Goal: Task Accomplishment & Management: Manage account settings

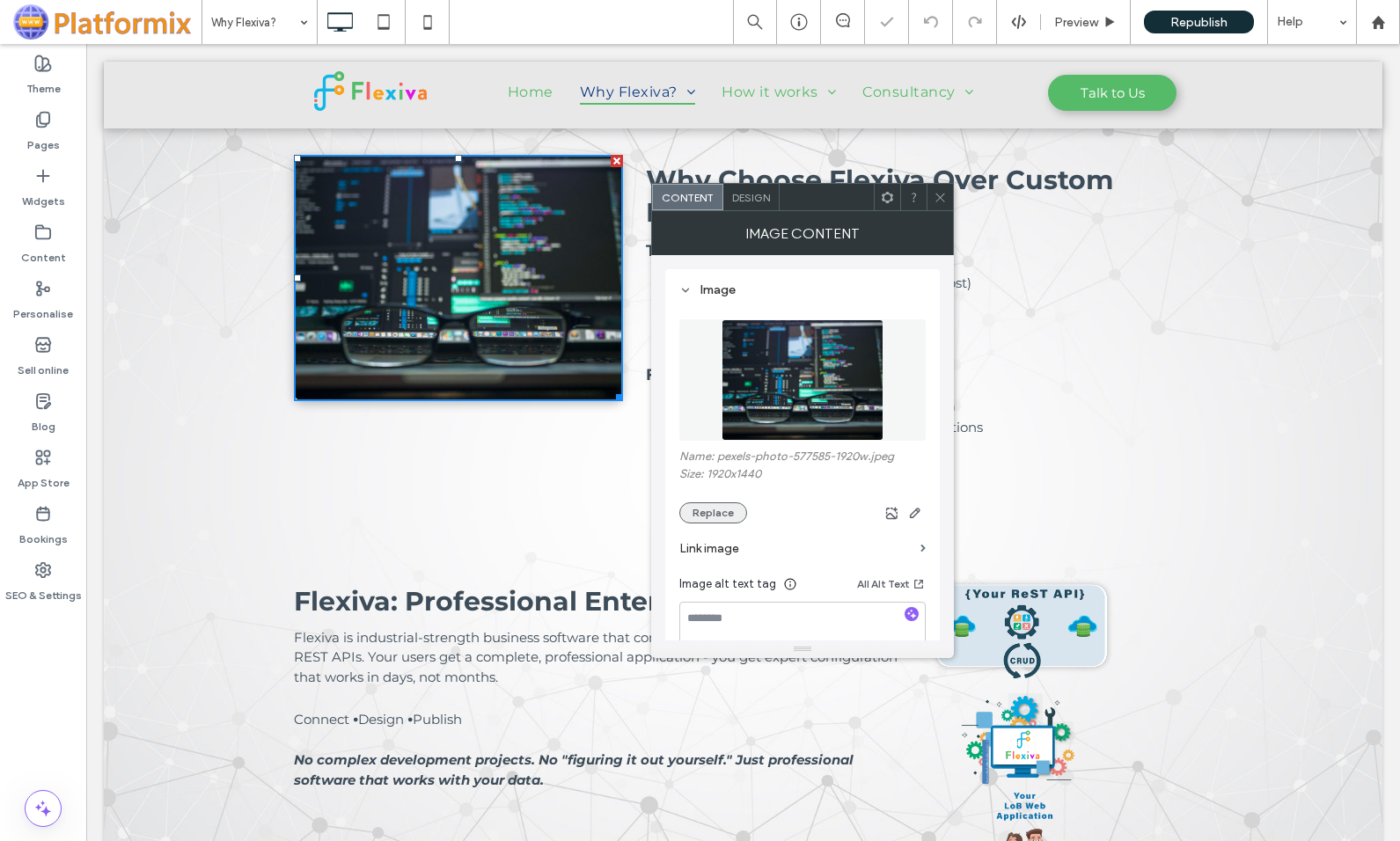
click at [707, 514] on button "Replace" at bounding box center [713, 512] width 68 height 21
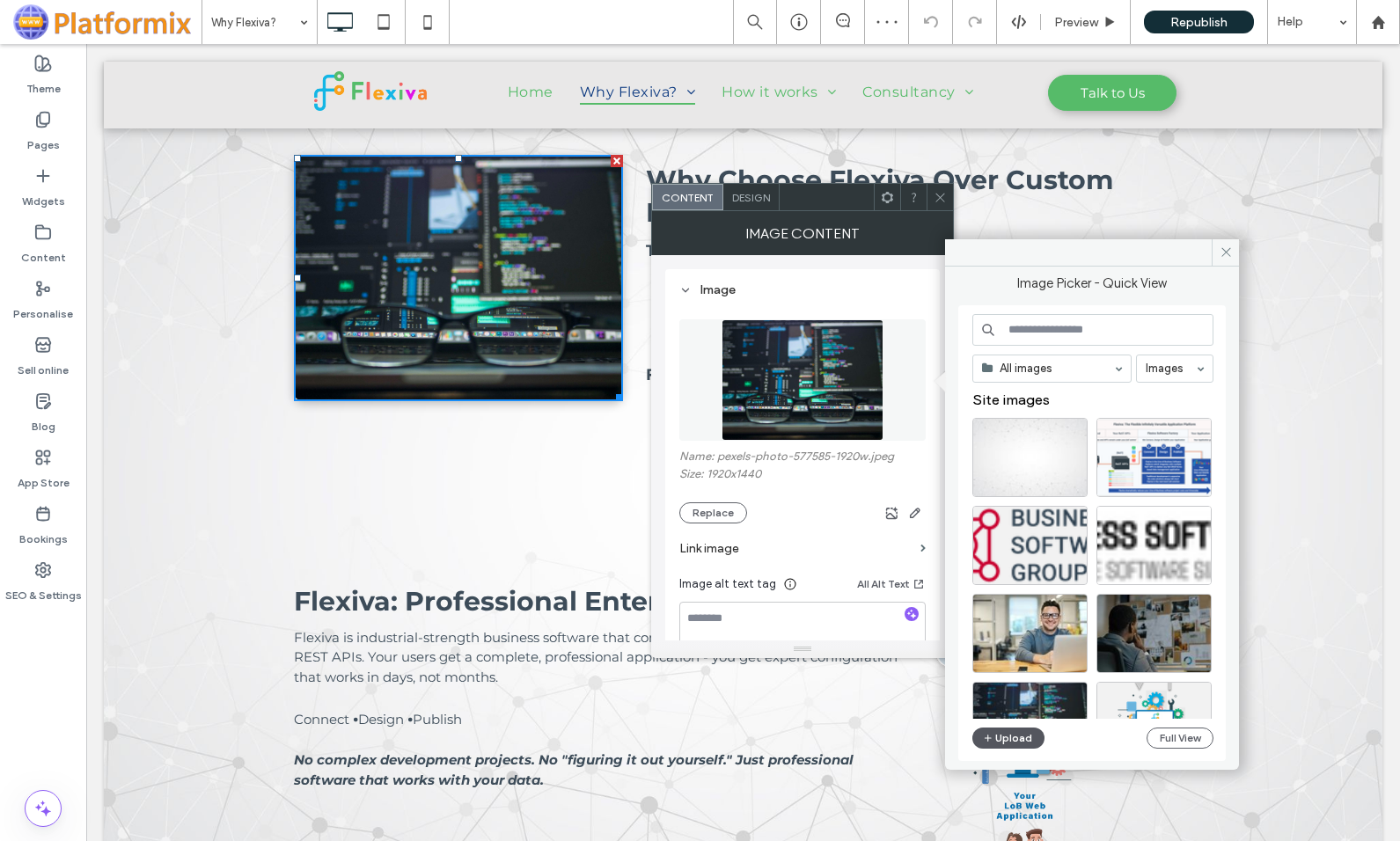
click at [1007, 738] on button "Upload" at bounding box center [1008, 737] width 72 height 21
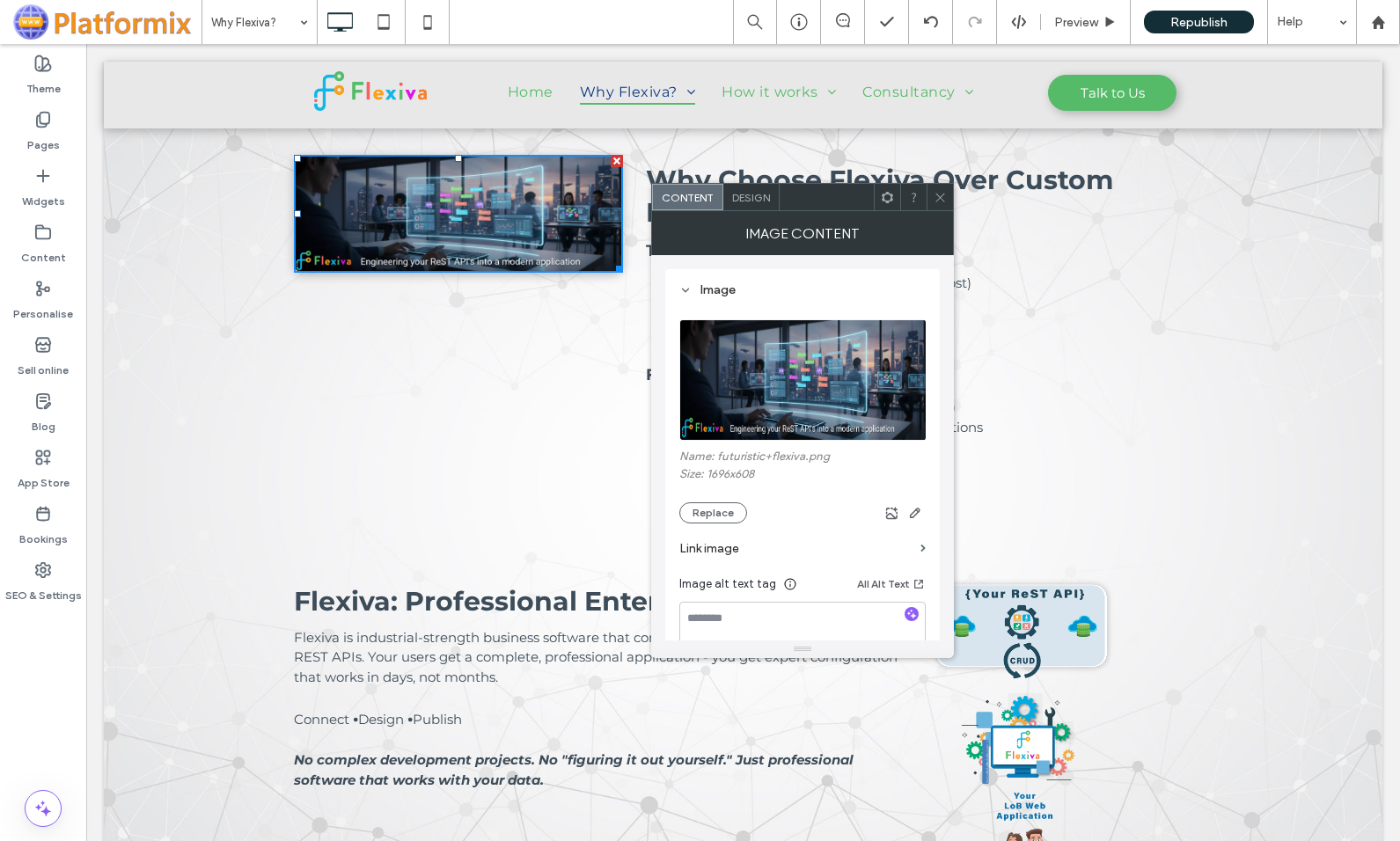
click at [939, 196] on use at bounding box center [940, 197] width 9 height 9
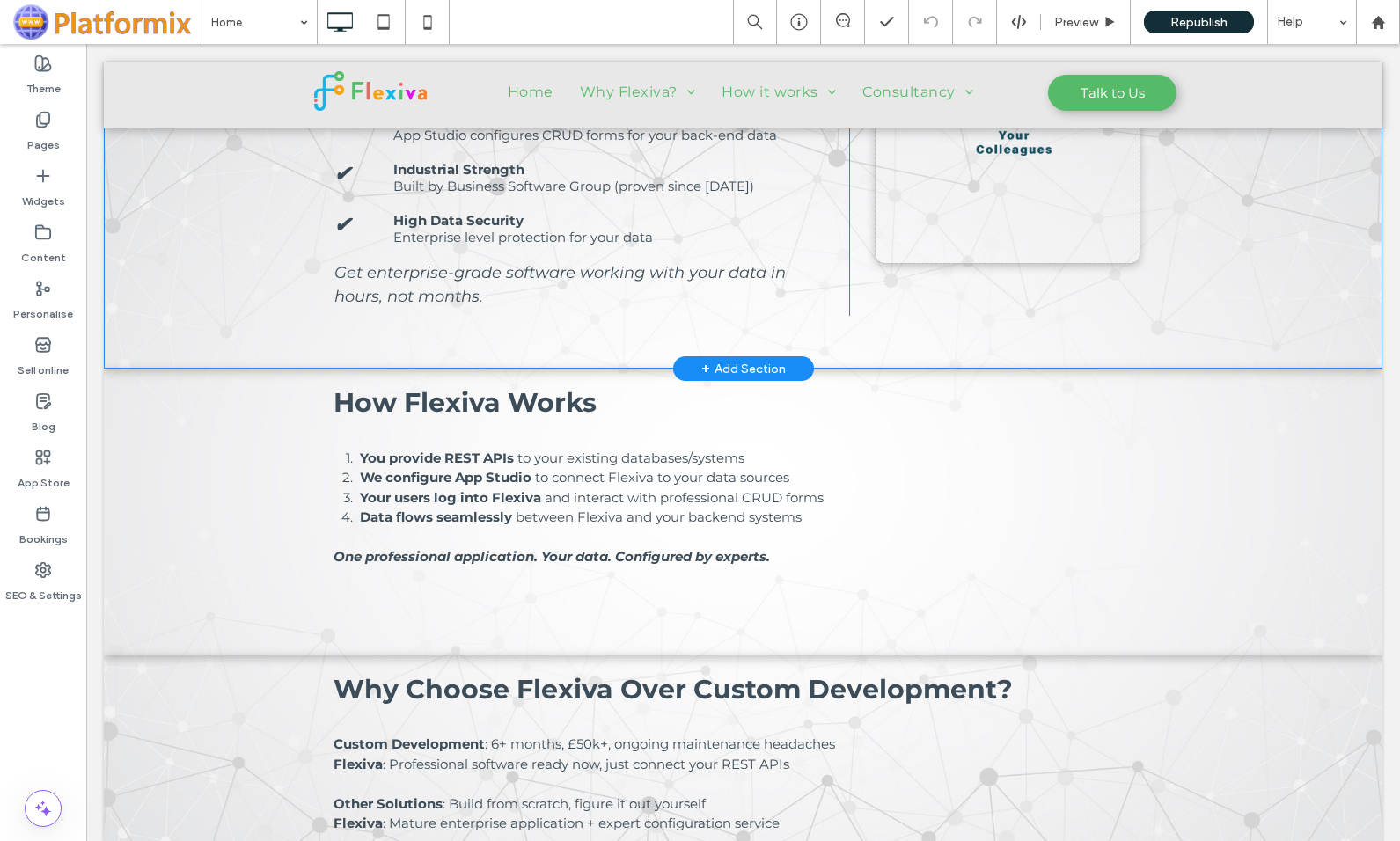
scroll to position [704, 0]
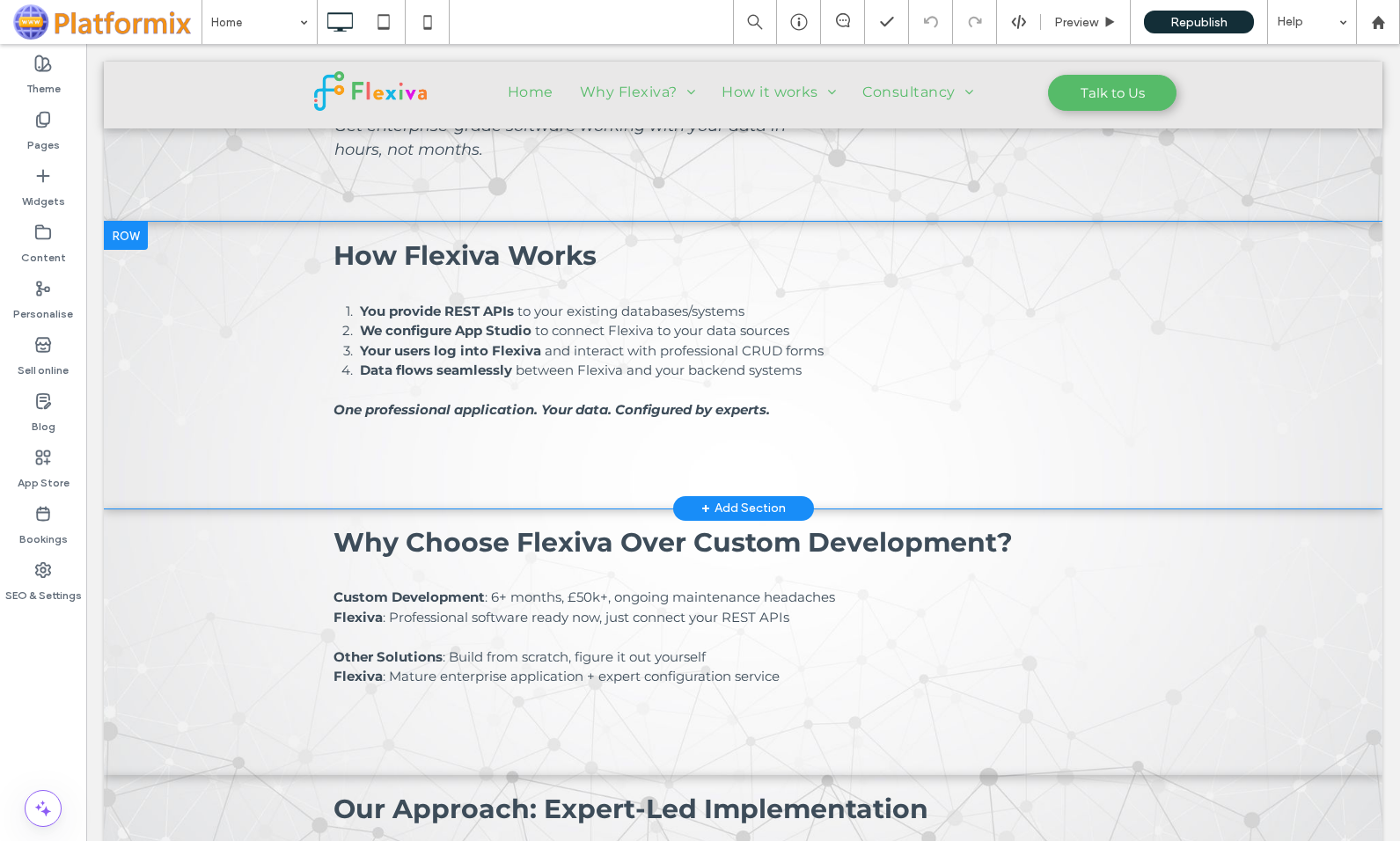
click at [126, 240] on div at bounding box center [126, 236] width 44 height 29
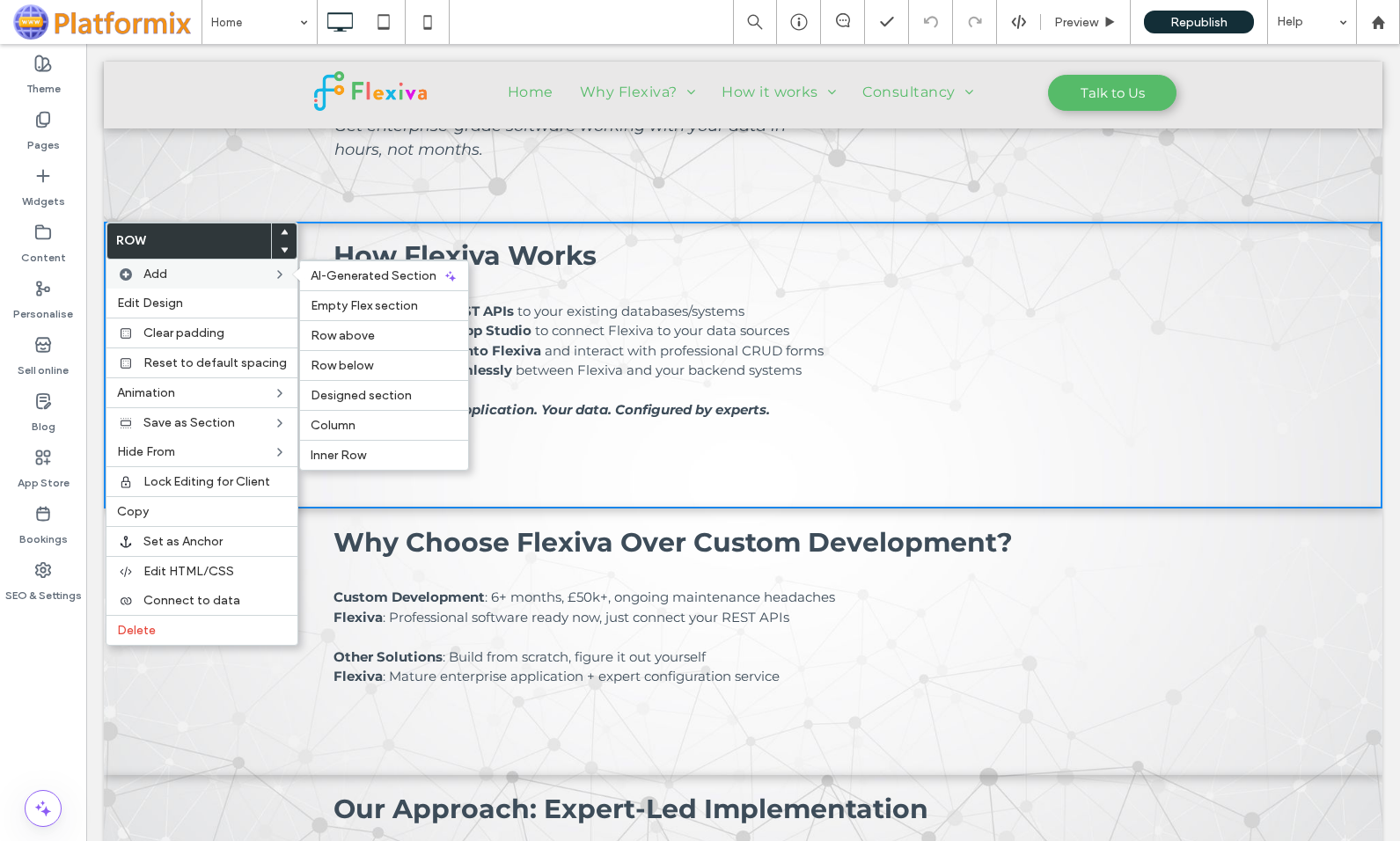
click at [158, 274] on span "Add" at bounding box center [156, 274] width 24 height 15
click at [369, 361] on label "Row below" at bounding box center [383, 366] width 147 height 15
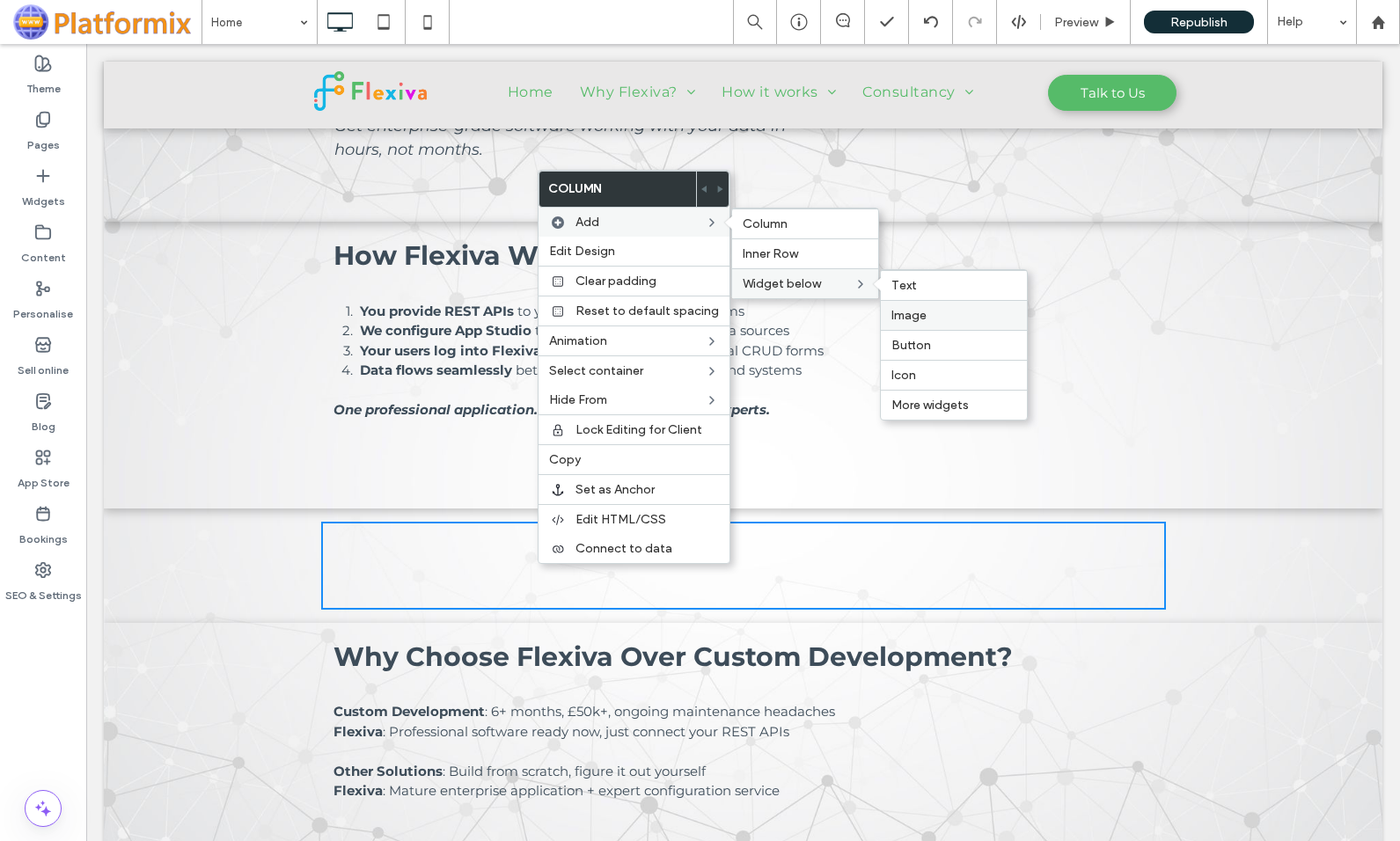
click at [912, 323] on div "Image" at bounding box center [954, 315] width 146 height 29
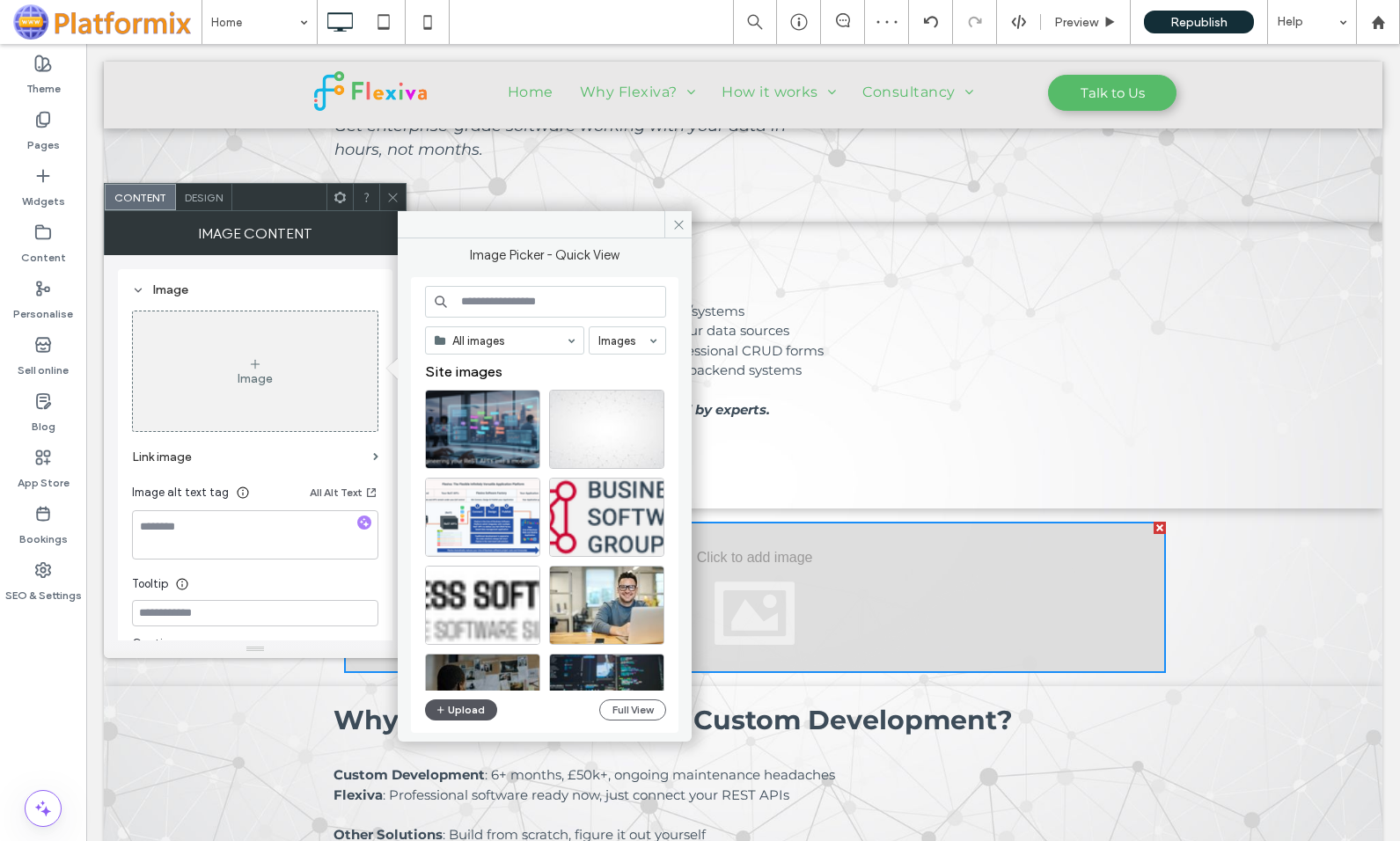
click at [463, 707] on button "Upload" at bounding box center [461, 709] width 72 height 21
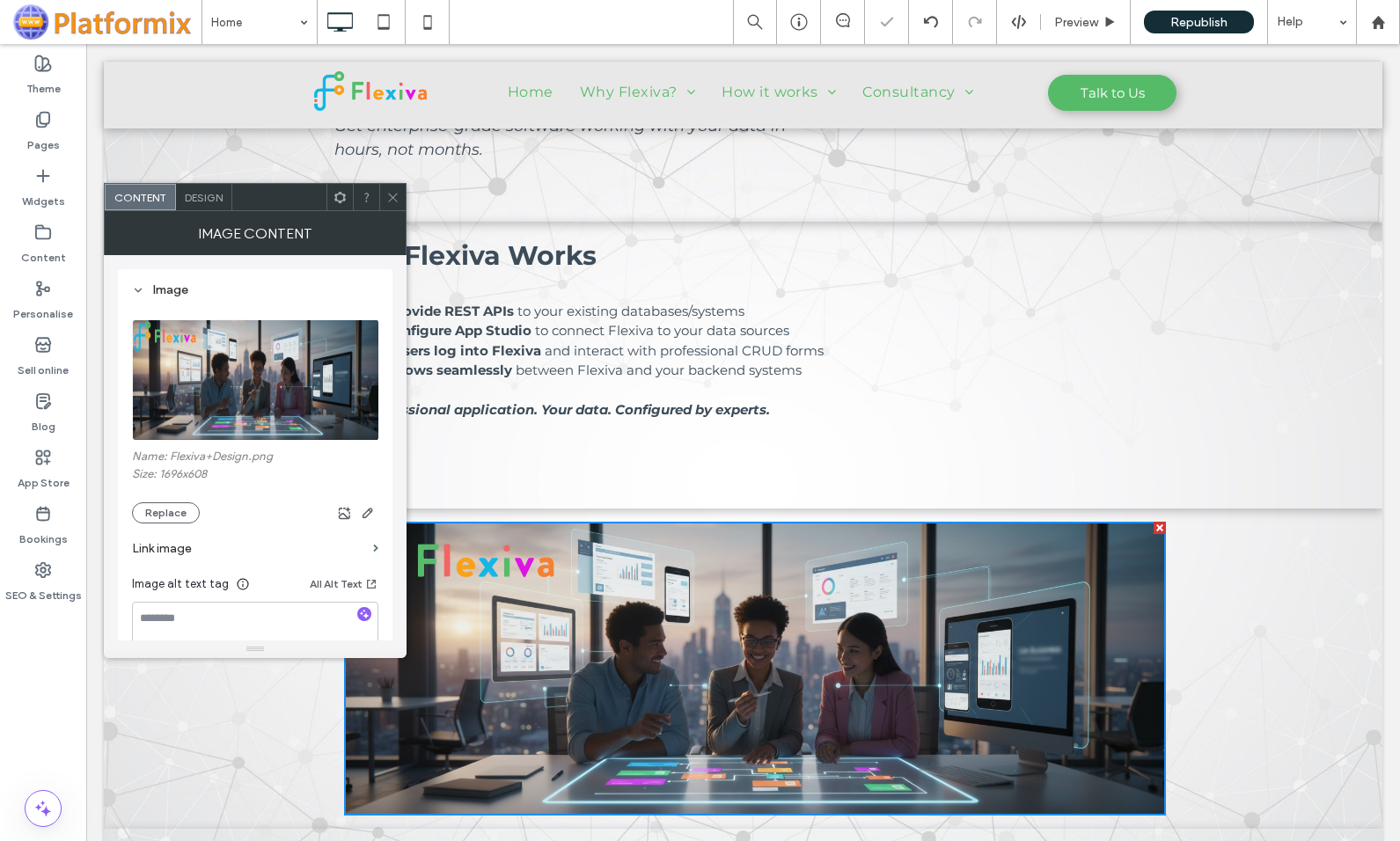
click at [392, 193] on icon at bounding box center [393, 197] width 13 height 13
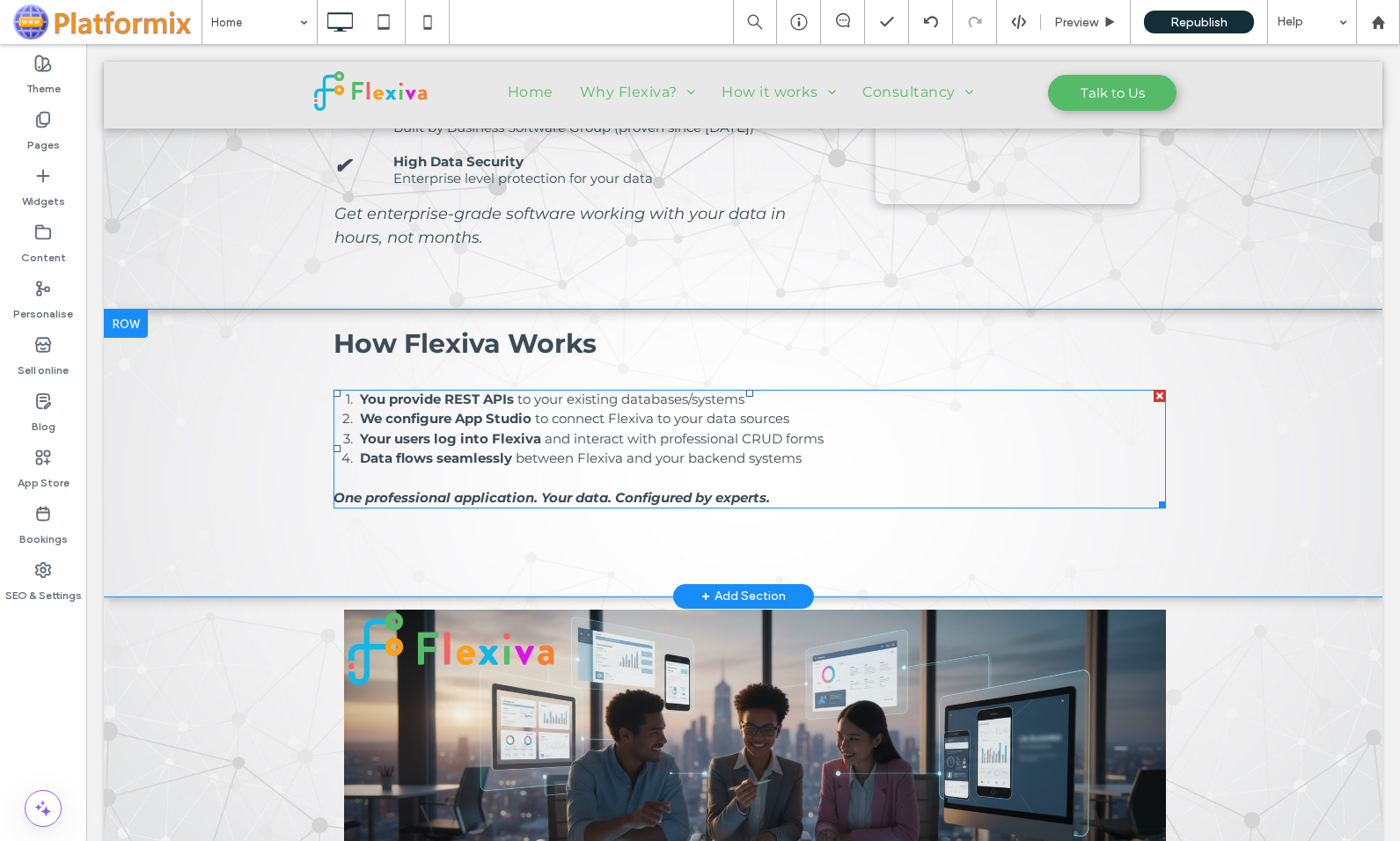
scroll to position [880, 0]
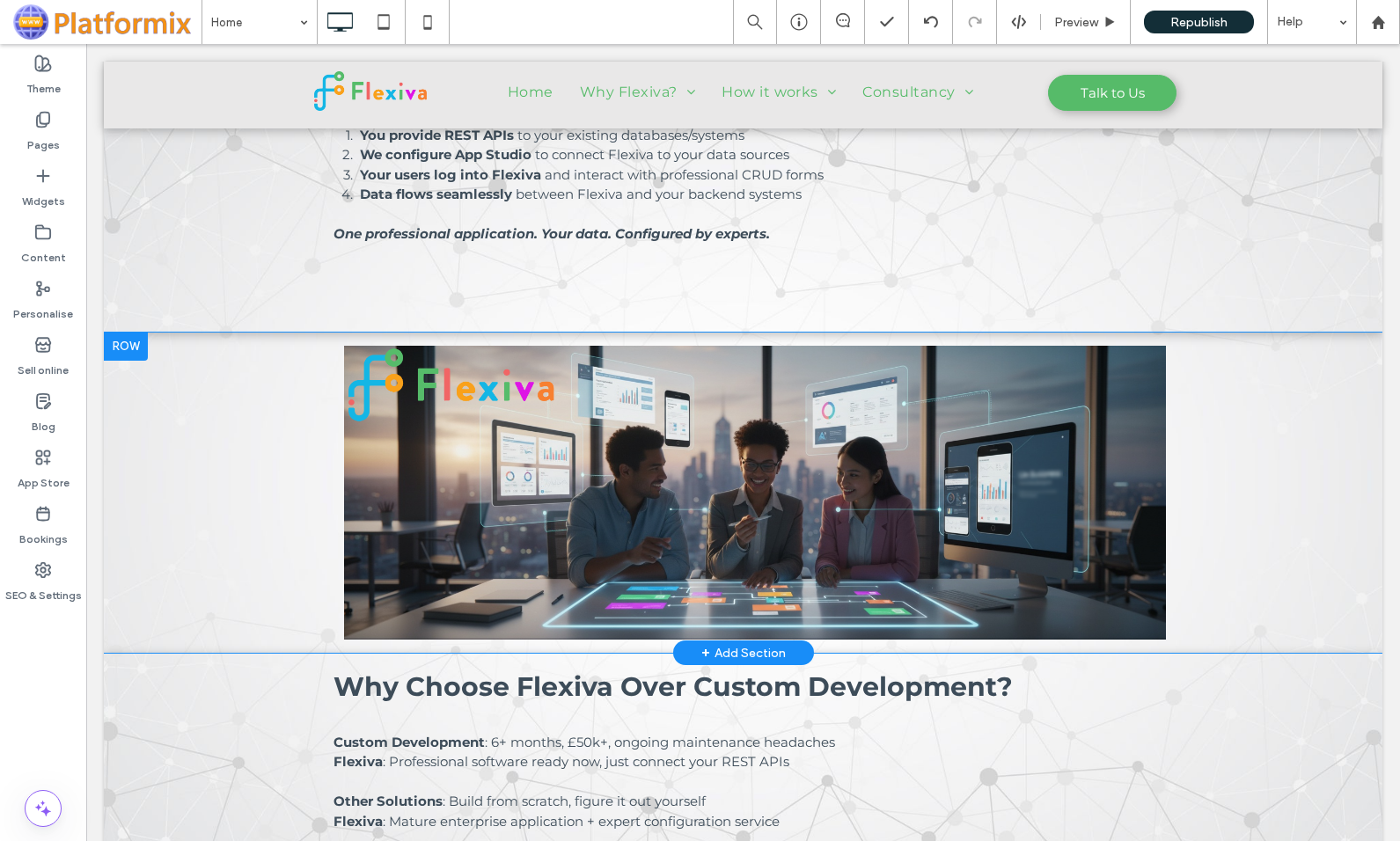
click at [126, 346] on div at bounding box center [126, 346] width 44 height 29
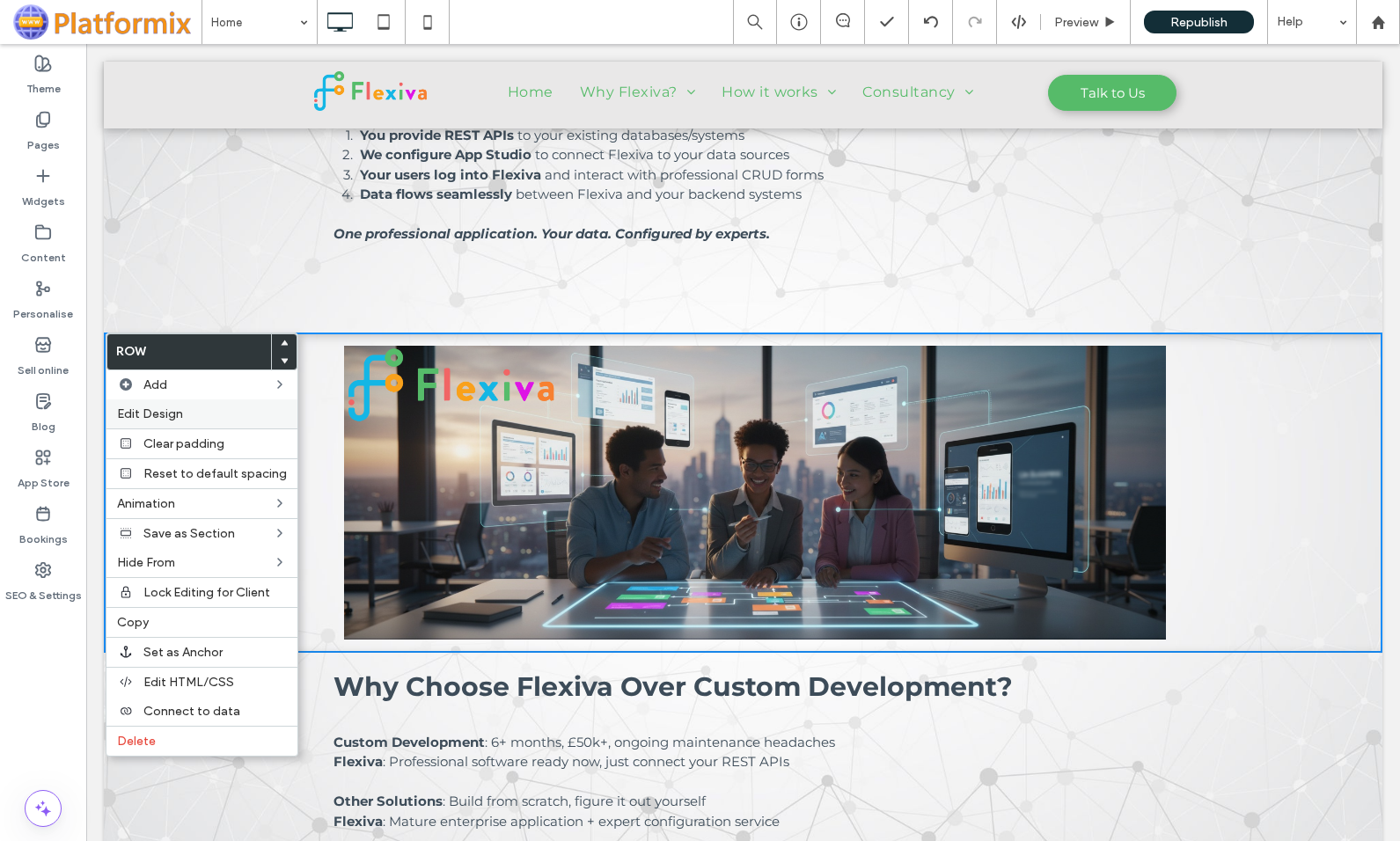
click at [199, 415] on label "Edit Design" at bounding box center [202, 414] width 170 height 15
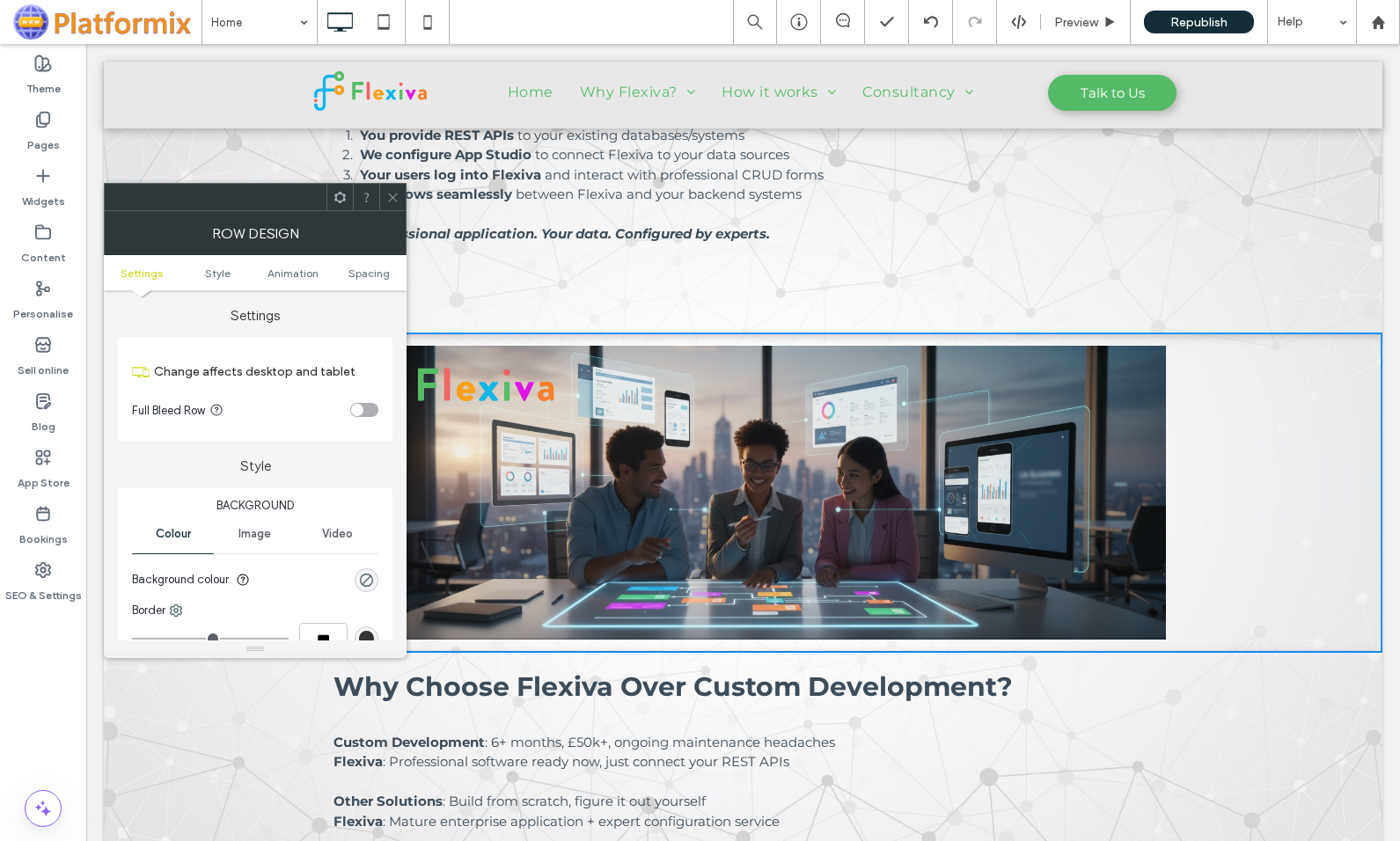
click at [365, 263] on ul "Settings Style Animation Spacing" at bounding box center [255, 273] width 302 height 35
click at [376, 276] on span "Spacing" at bounding box center [369, 273] width 41 height 13
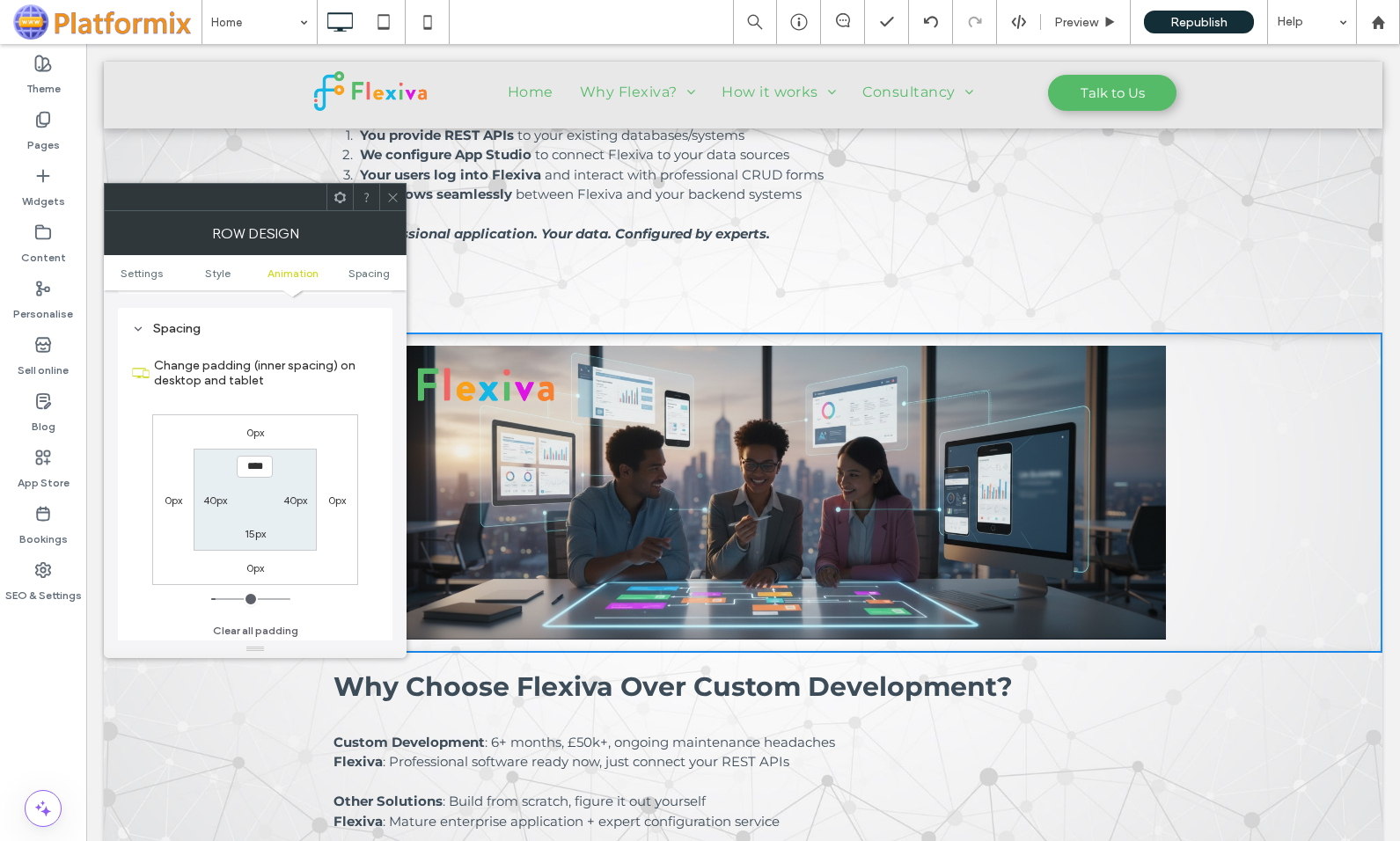
scroll to position [496, 0]
click at [248, 530] on label "15px" at bounding box center [254, 530] width 21 height 13
type input "**"
type input "****"
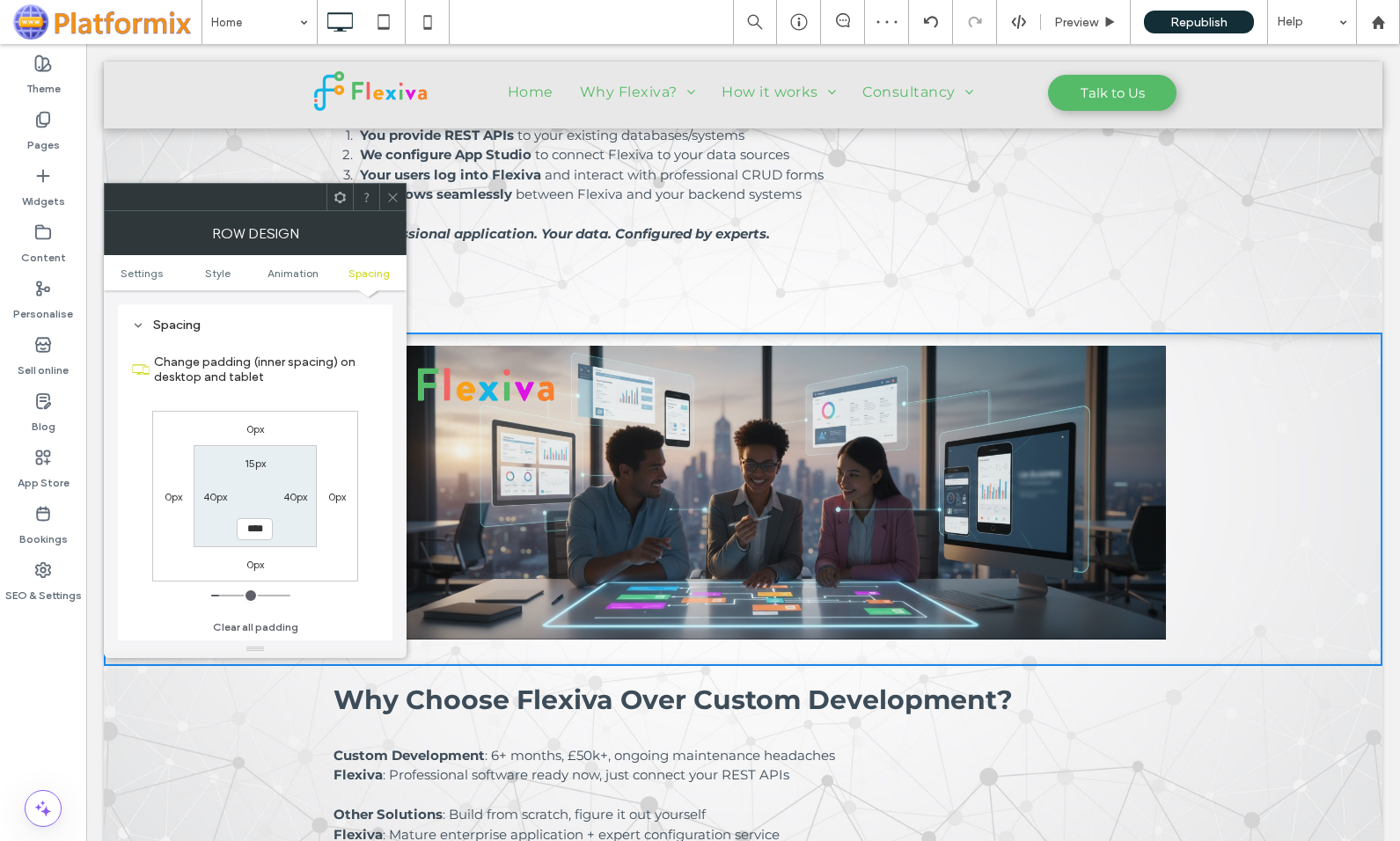
click at [394, 205] on span at bounding box center [393, 197] width 13 height 27
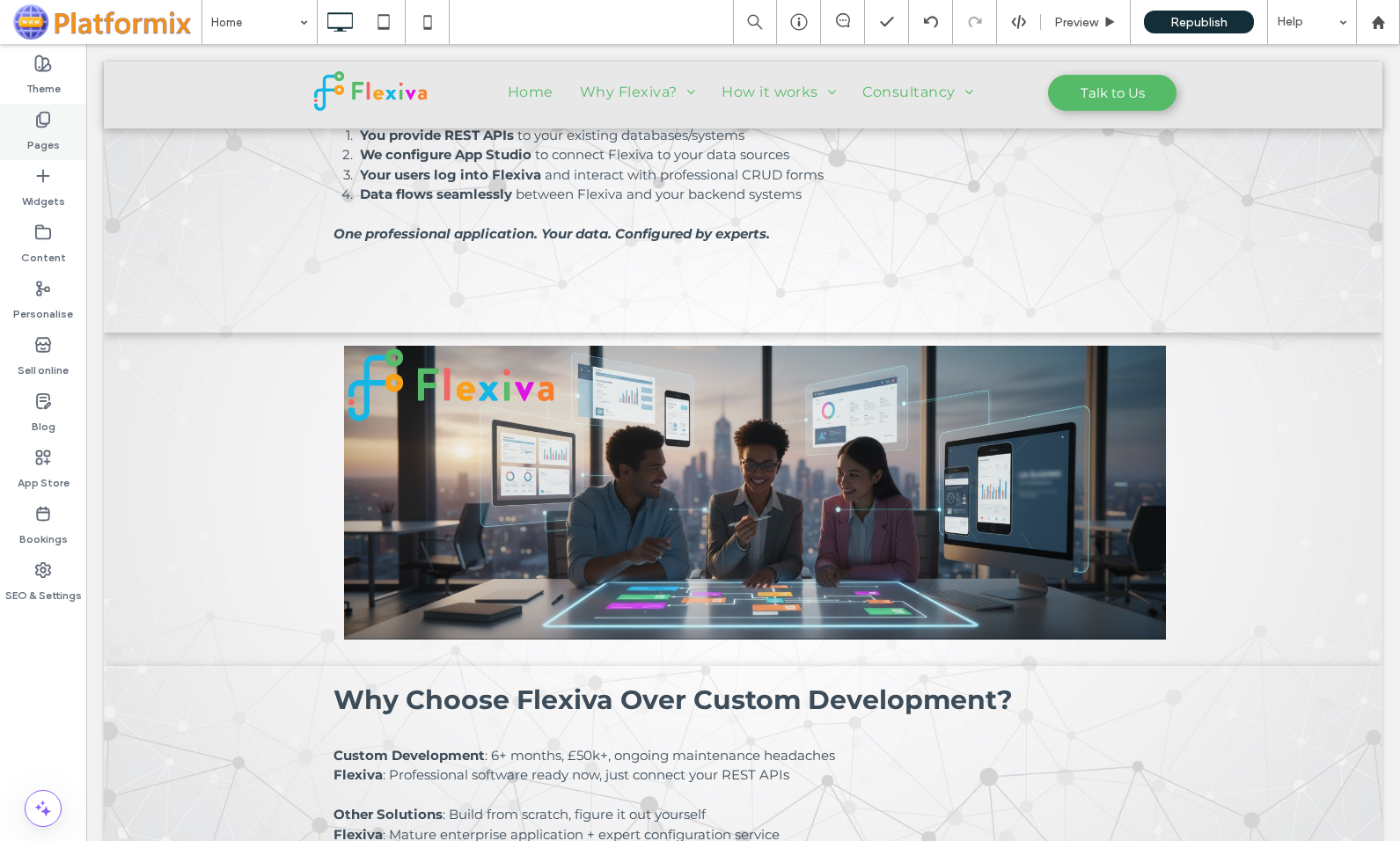
click at [47, 128] on label "Pages" at bounding box center [43, 140] width 32 height 25
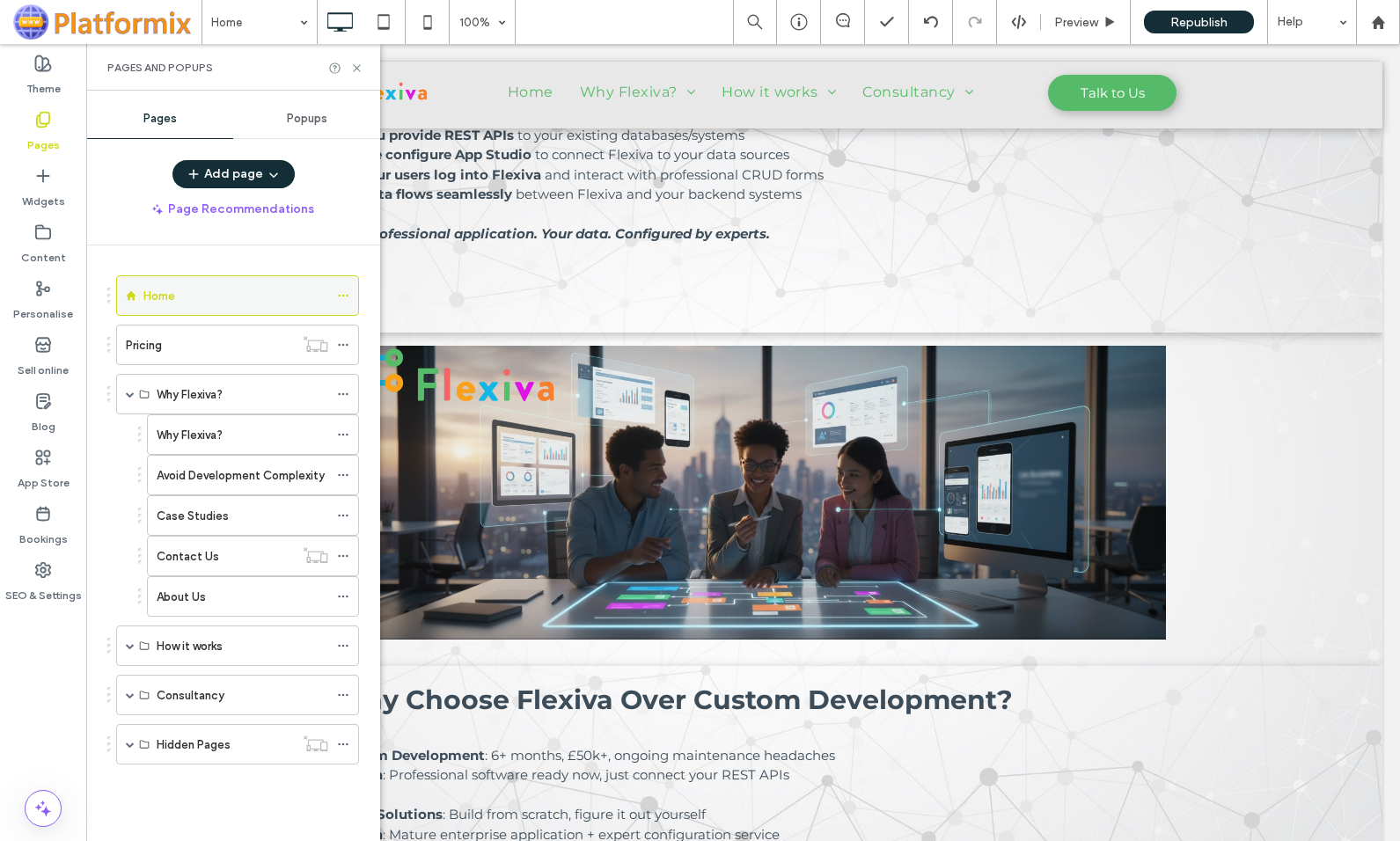
click at [344, 294] on icon at bounding box center [343, 295] width 12 height 12
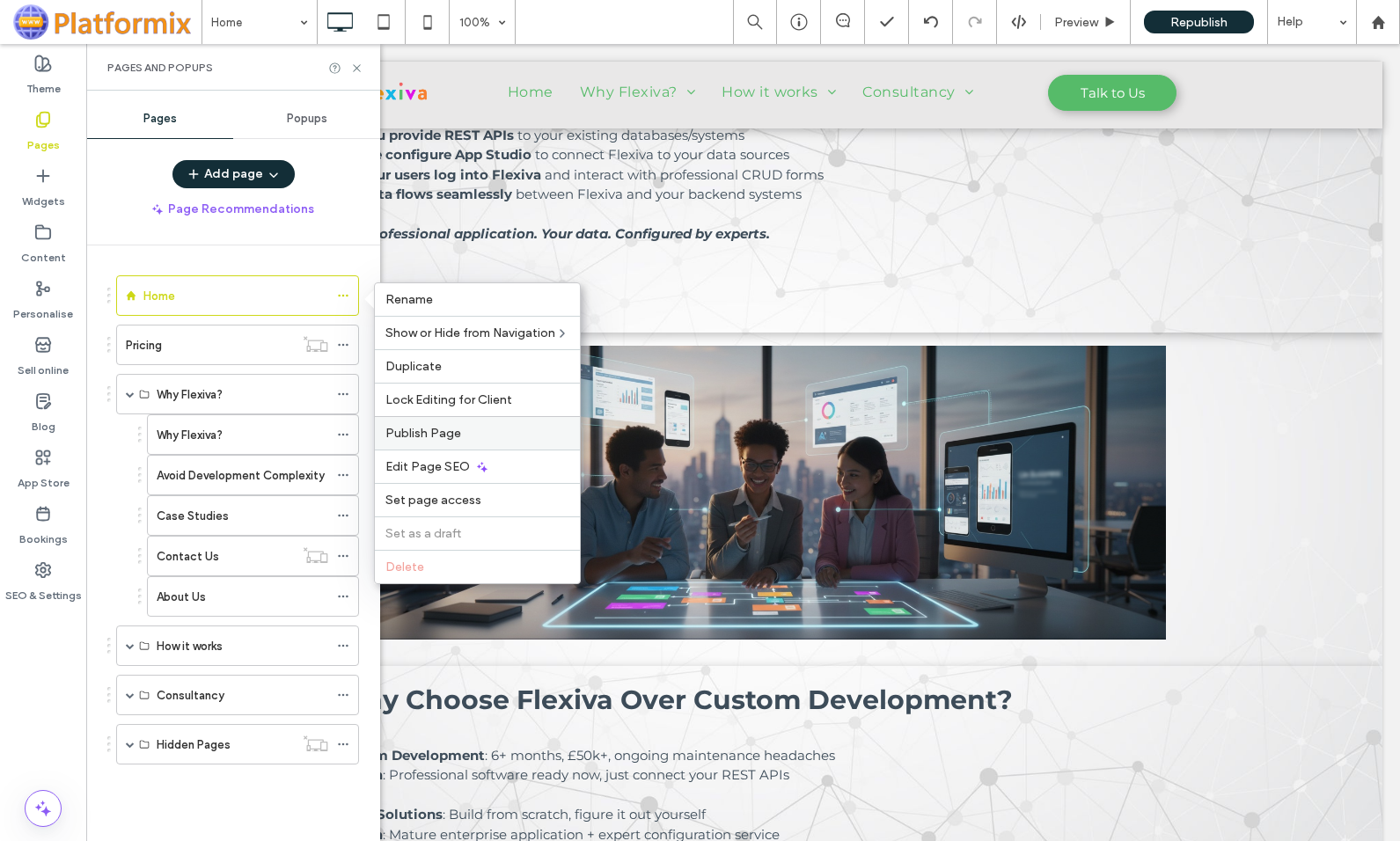
click at [434, 436] on span "Publish Page" at bounding box center [423, 433] width 76 height 15
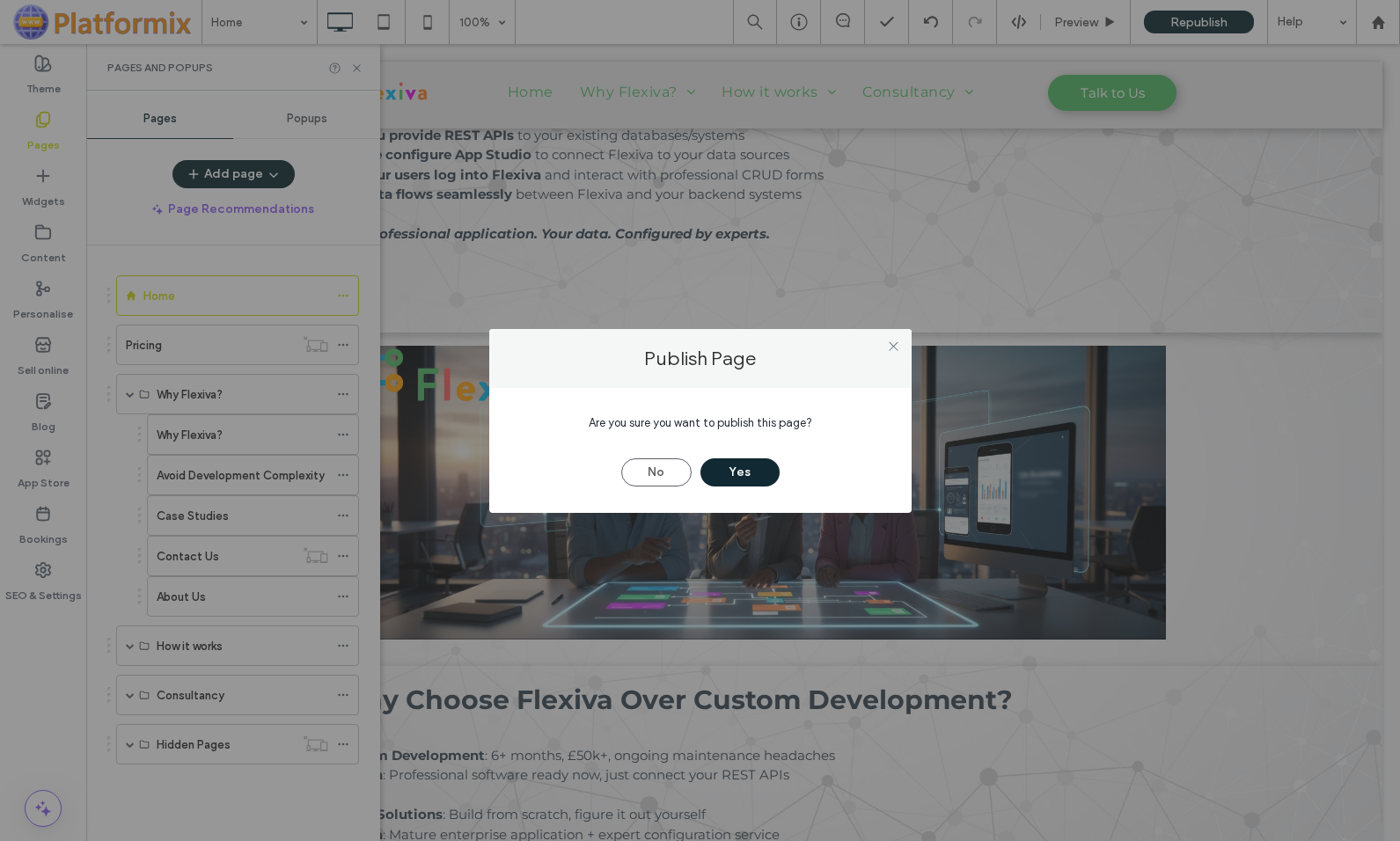
click at [724, 463] on button "Yes" at bounding box center [740, 472] width 79 height 29
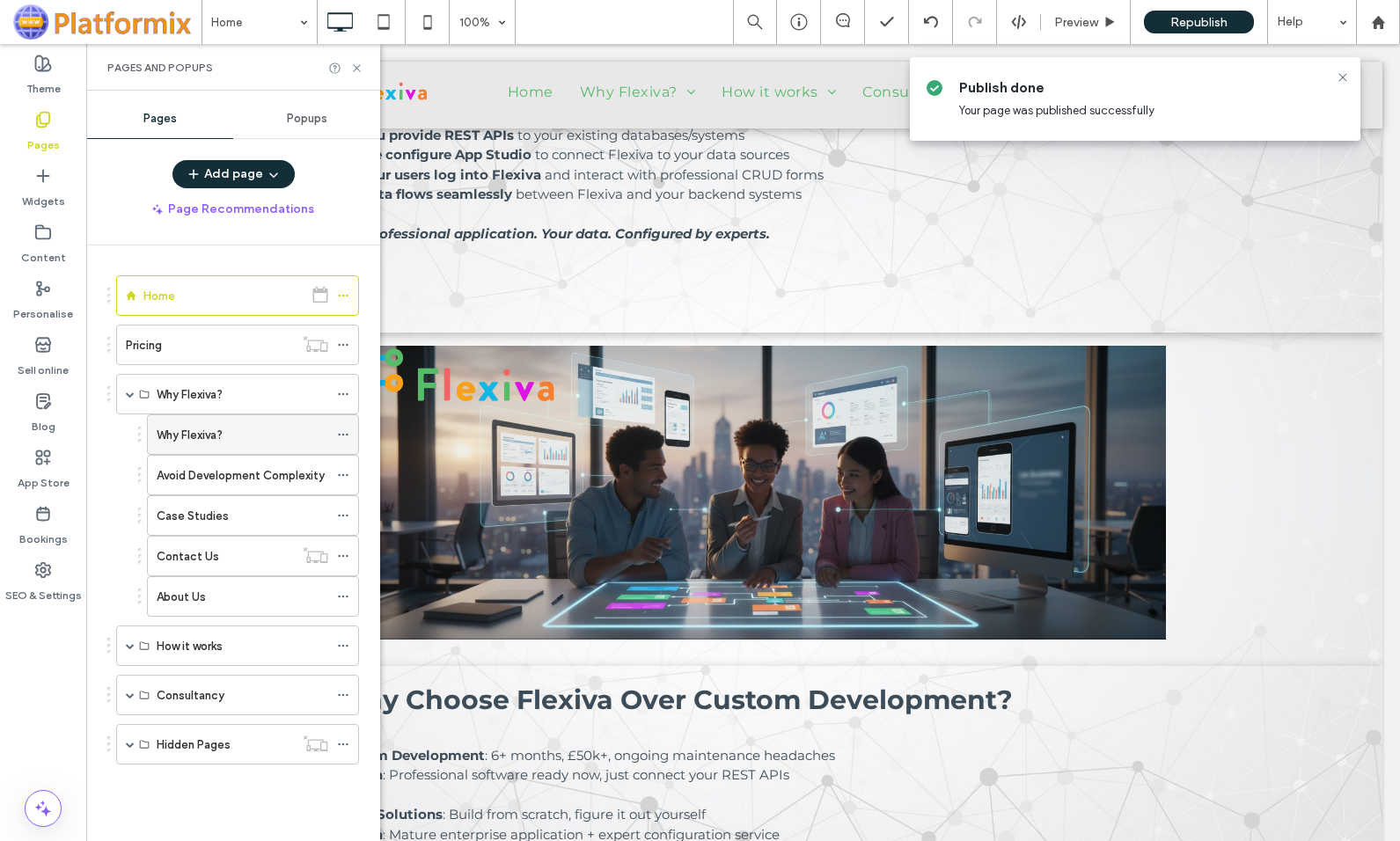
click at [345, 432] on icon at bounding box center [343, 434] width 12 height 12
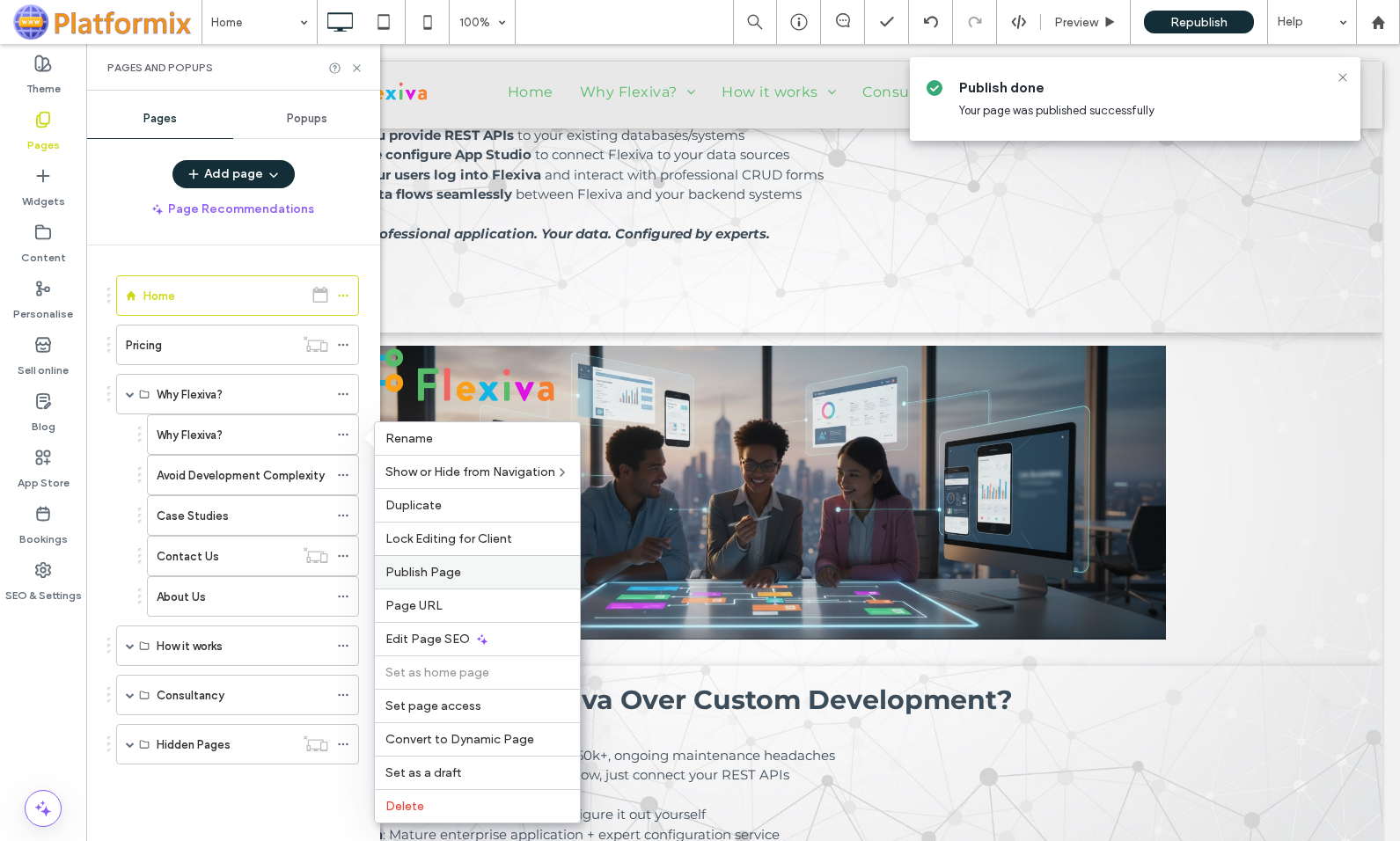
click at [427, 571] on span "Publish Page" at bounding box center [423, 572] width 76 height 15
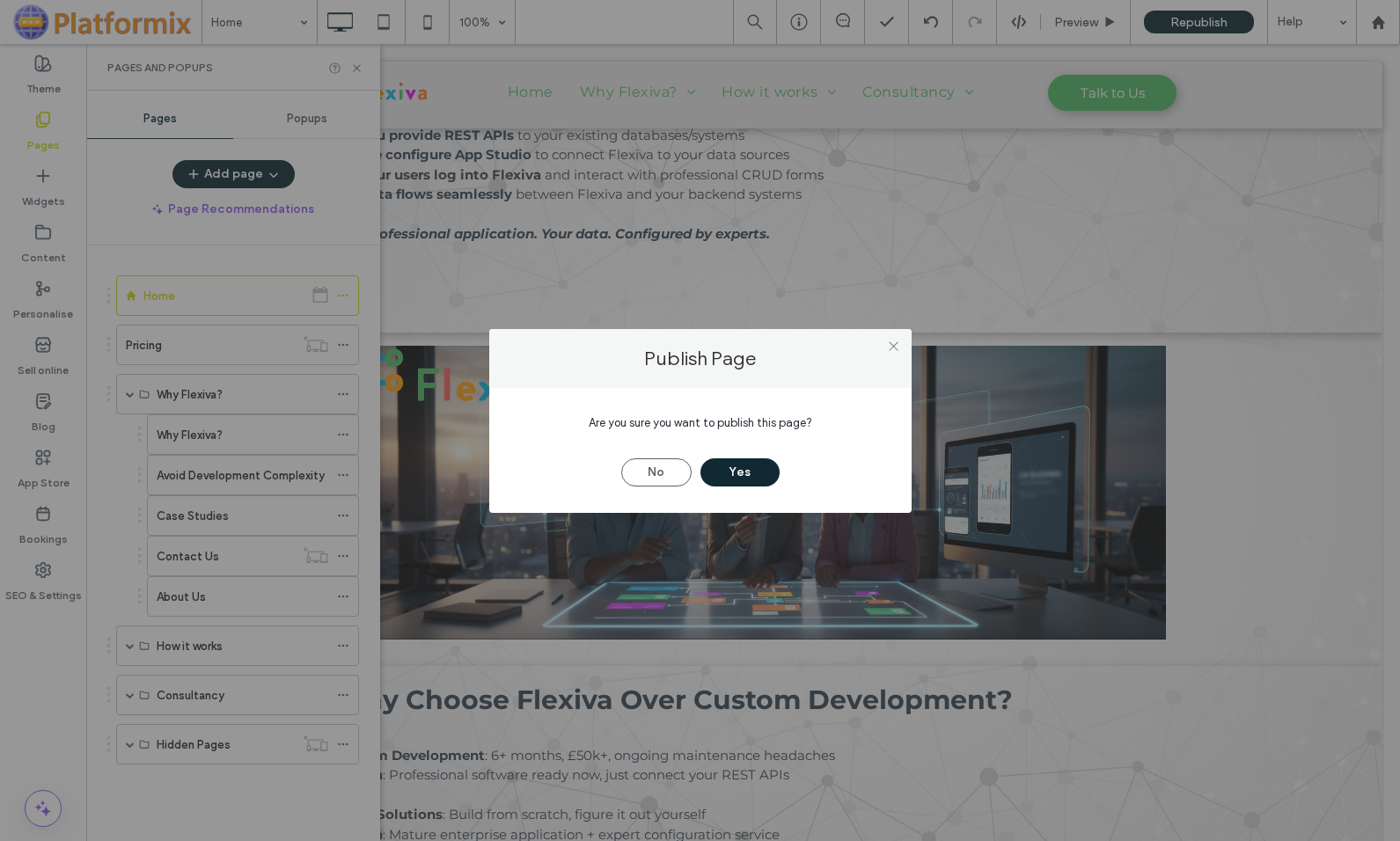
click at [735, 472] on button "Yes" at bounding box center [740, 472] width 79 height 29
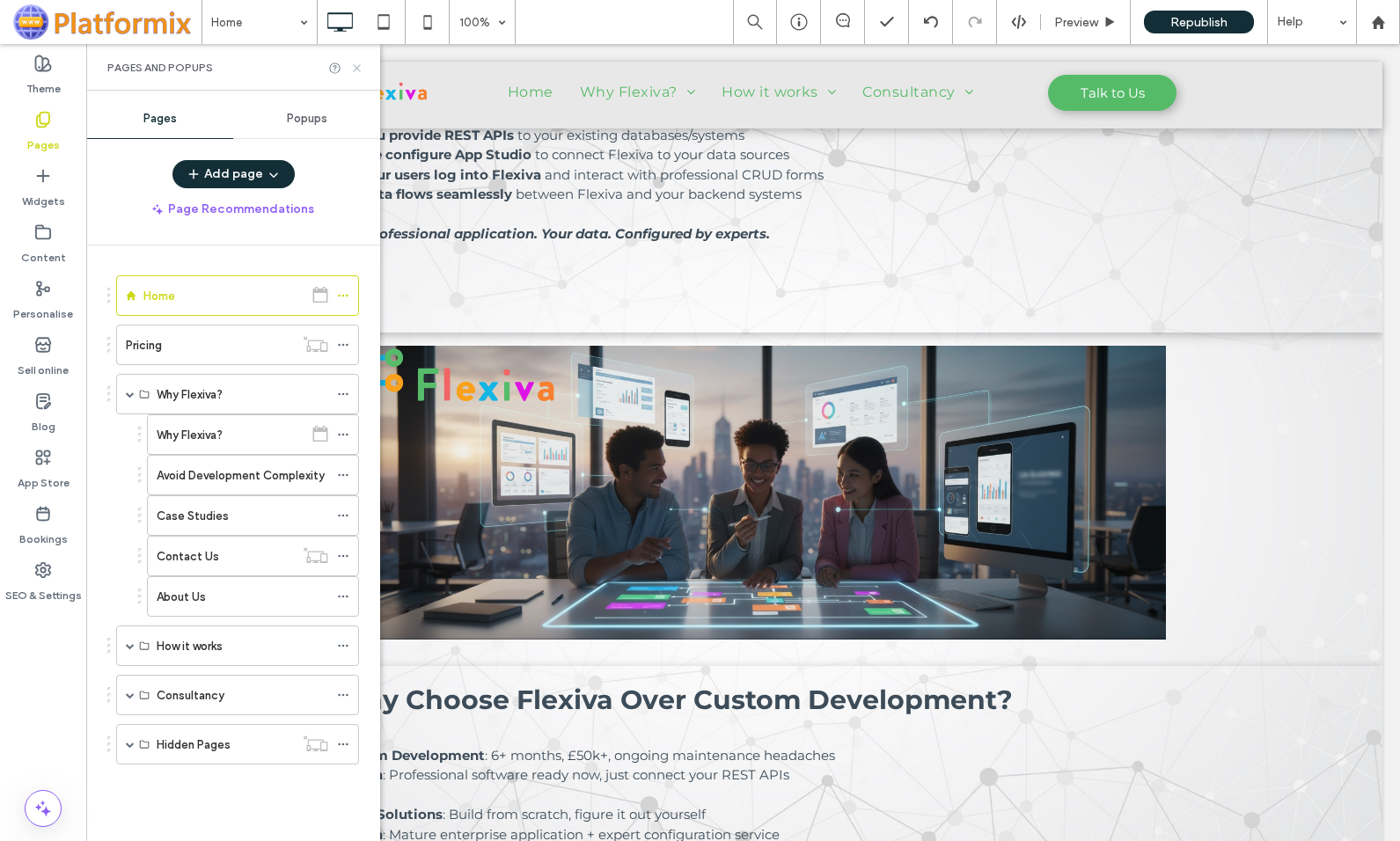
click at [355, 65] on use at bounding box center [357, 68] width 7 height 7
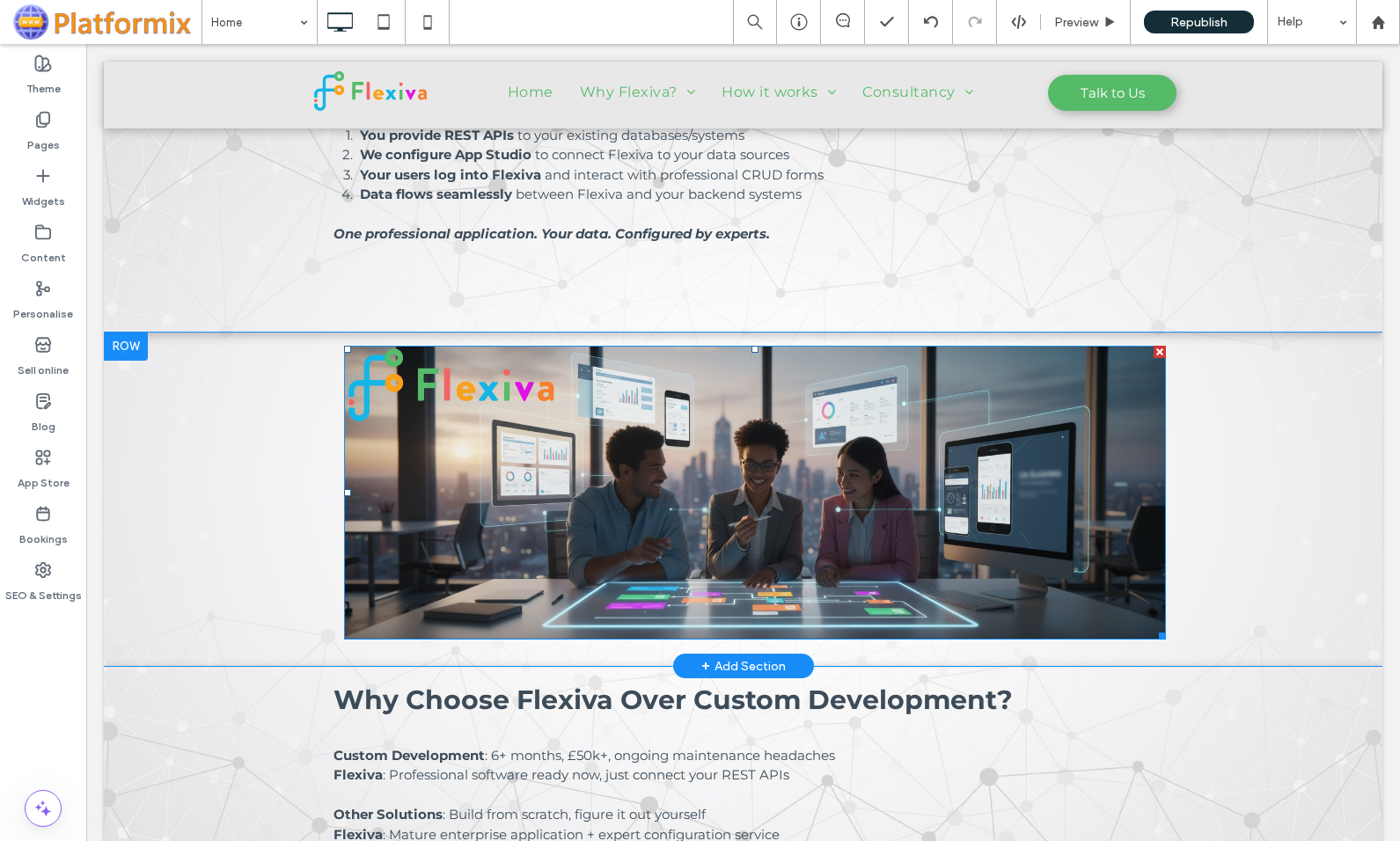
click at [426, 484] on img at bounding box center [755, 493] width 822 height 295
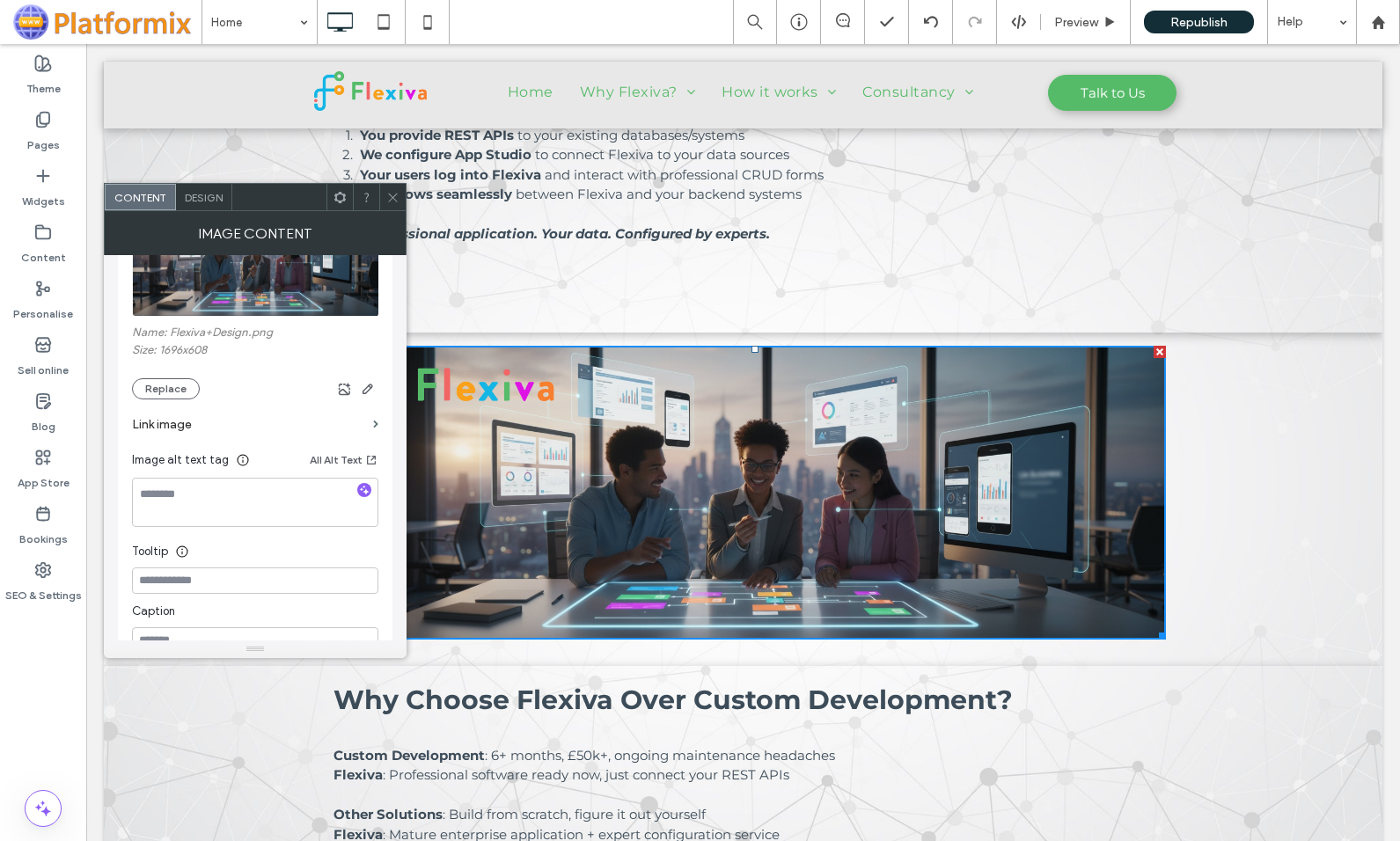
scroll to position [156, 0]
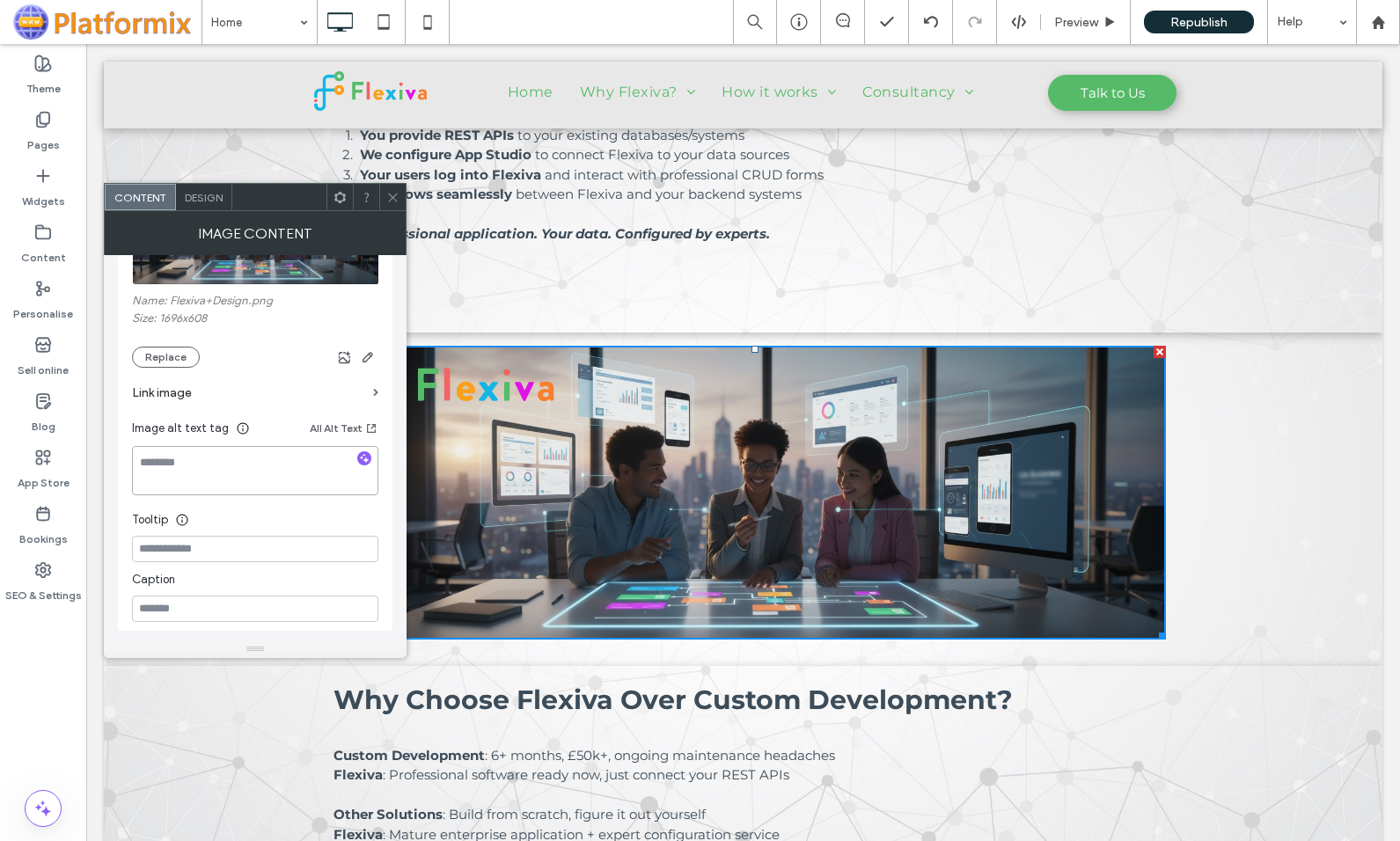
click at [185, 465] on textarea at bounding box center [254, 470] width 246 height 49
type textarea "**********"
click at [206, 540] on input at bounding box center [254, 548] width 246 height 27
drag, startPoint x: 261, startPoint y: 457, endPoint x: 115, endPoint y: 460, distance: 146.0
click at [115, 460] on div "**********" at bounding box center [255, 448] width 302 height 385
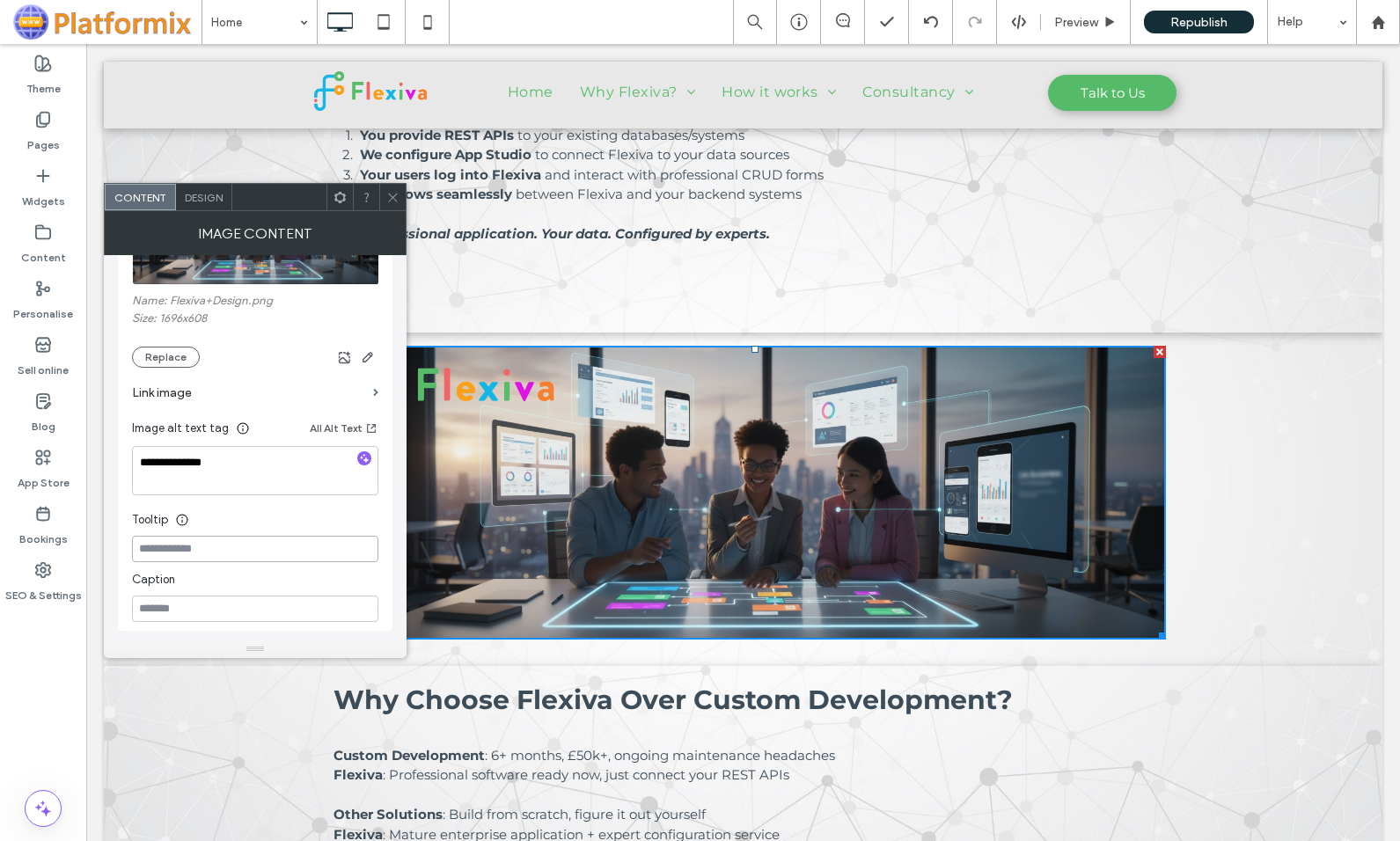
click at [196, 545] on input at bounding box center [254, 548] width 246 height 27
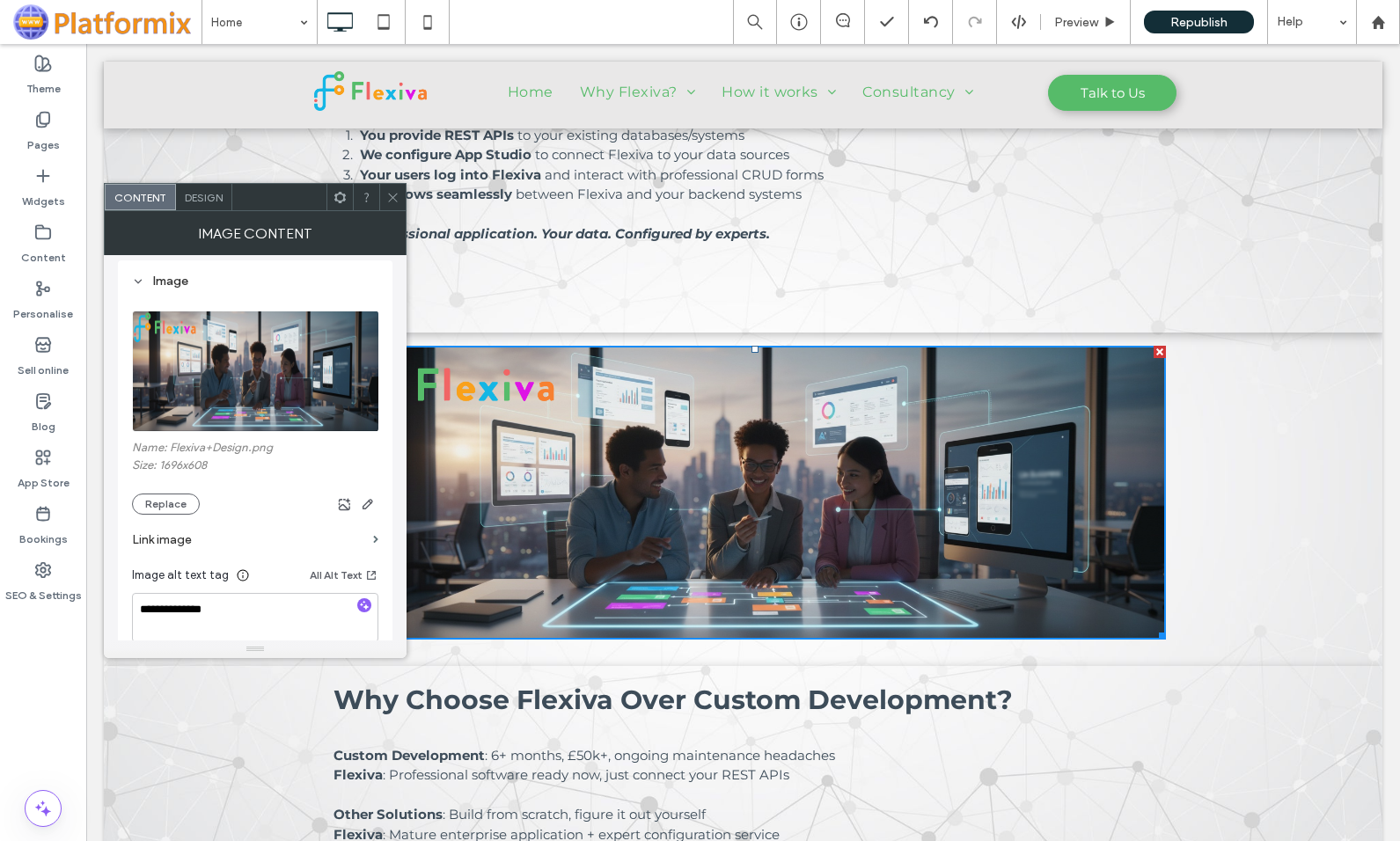
scroll to position [0, 0]
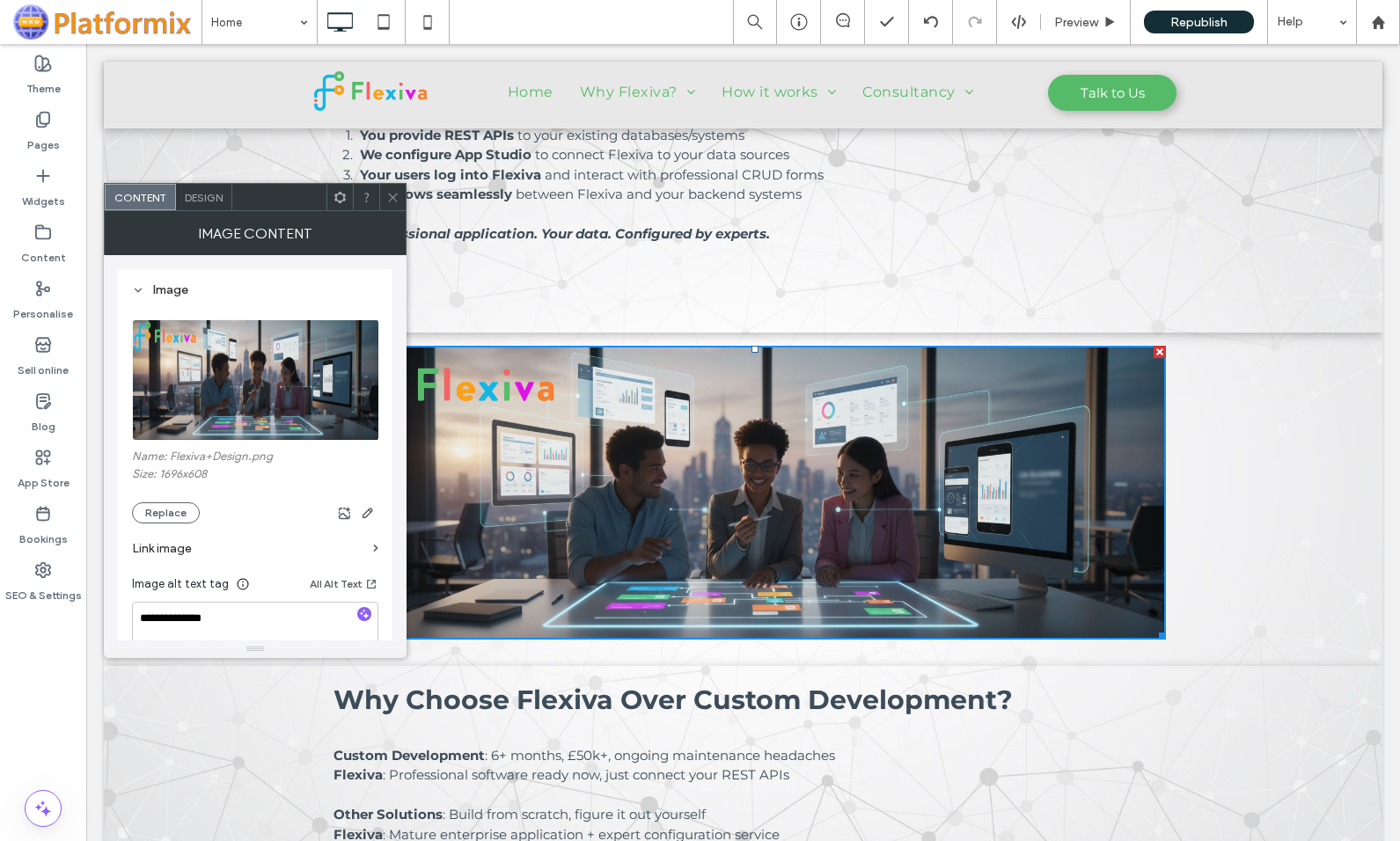
type input "**********"
click at [192, 197] on span "Design" at bounding box center [203, 197] width 38 height 13
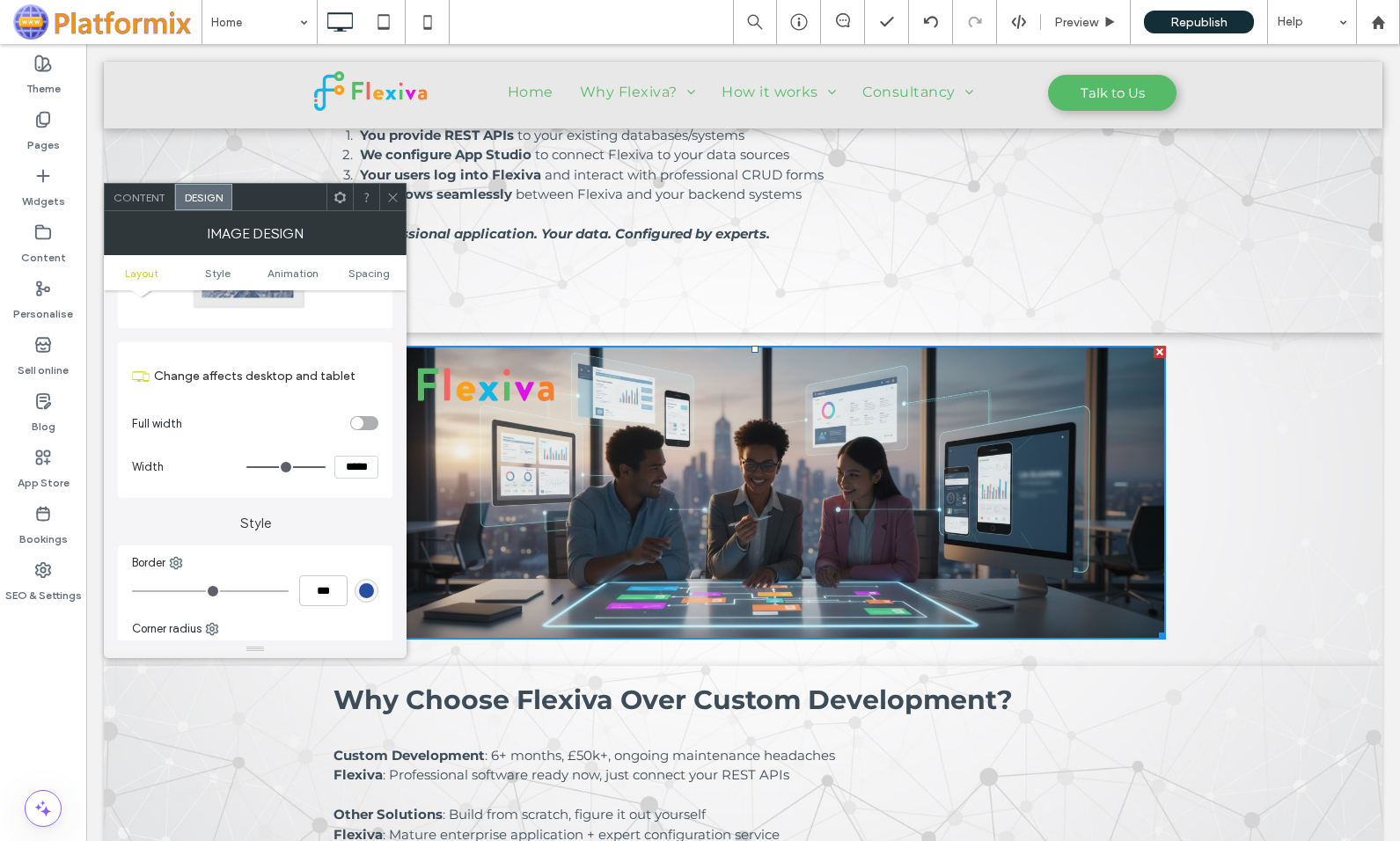
scroll to position [176, 0]
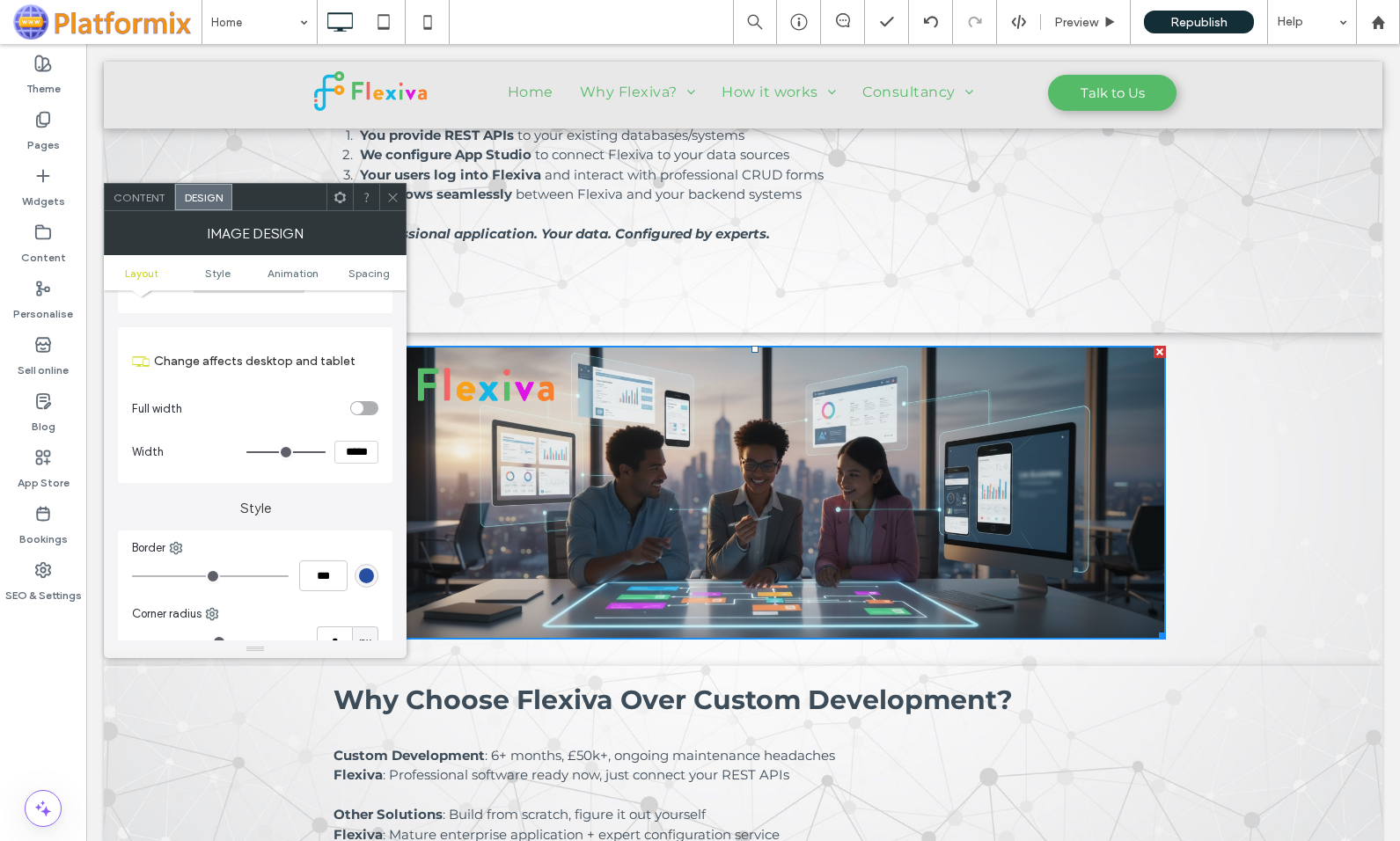
click at [371, 407] on div "toggle" at bounding box center [364, 407] width 29 height 14
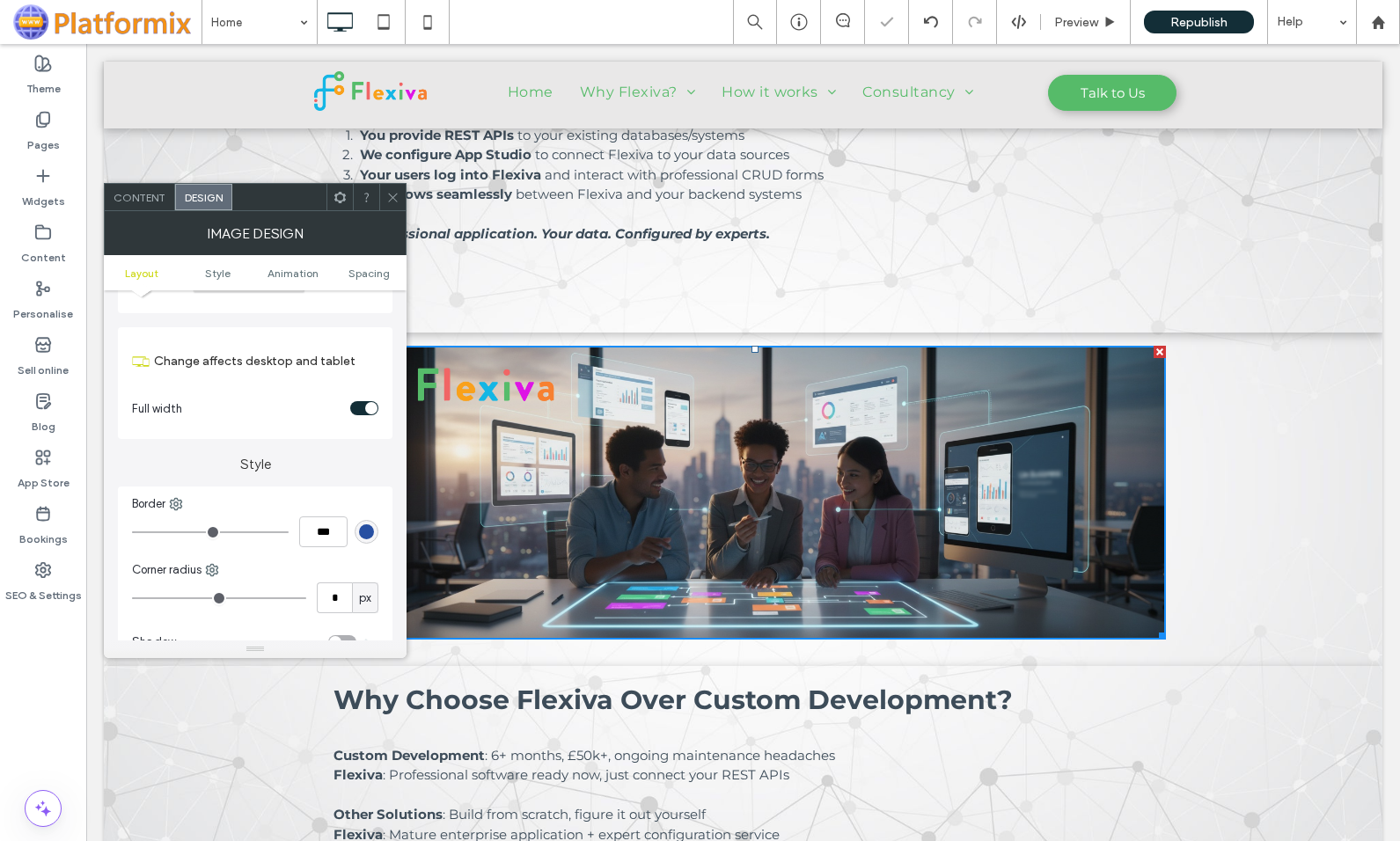
click at [359, 406] on div "toggle" at bounding box center [364, 407] width 29 height 14
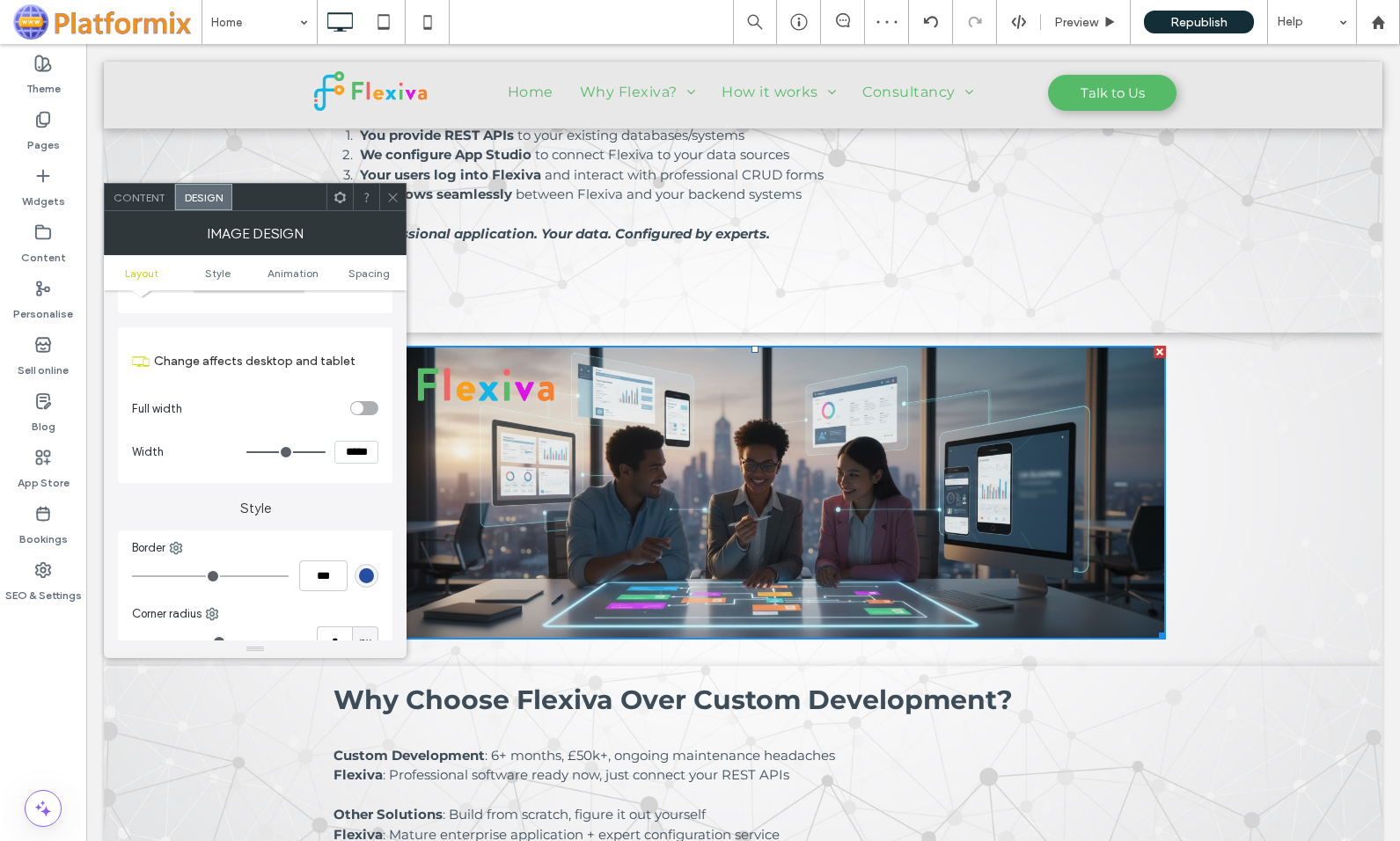
type input "*"
type input "***"
type input "*"
type input "***"
type input "*"
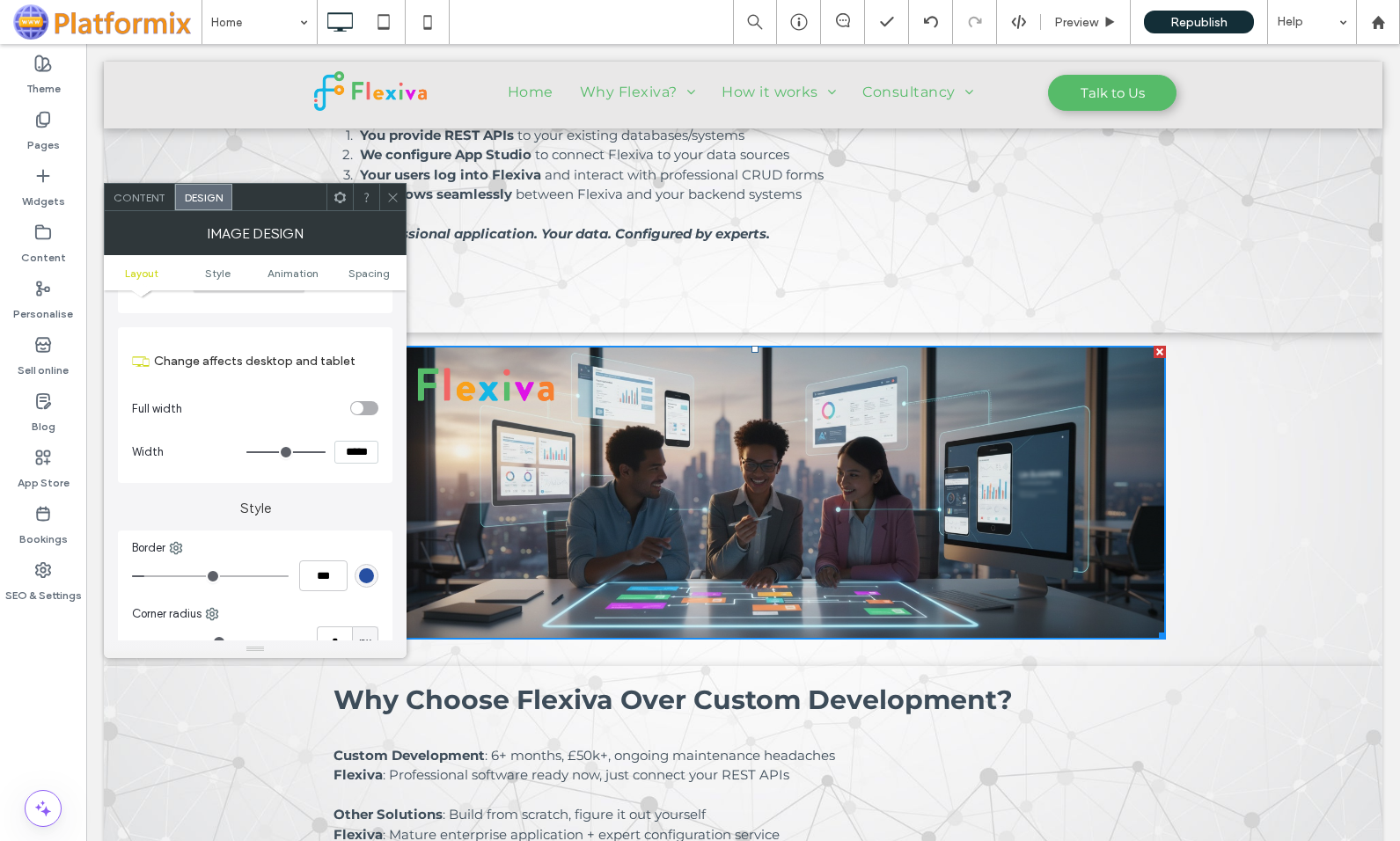
type input "***"
type input "*"
type input "***"
drag, startPoint x: 138, startPoint y: 573, endPoint x: 125, endPoint y: 569, distance: 13.6
click at [132, 575] on input "range" at bounding box center [210, 576] width 157 height 2
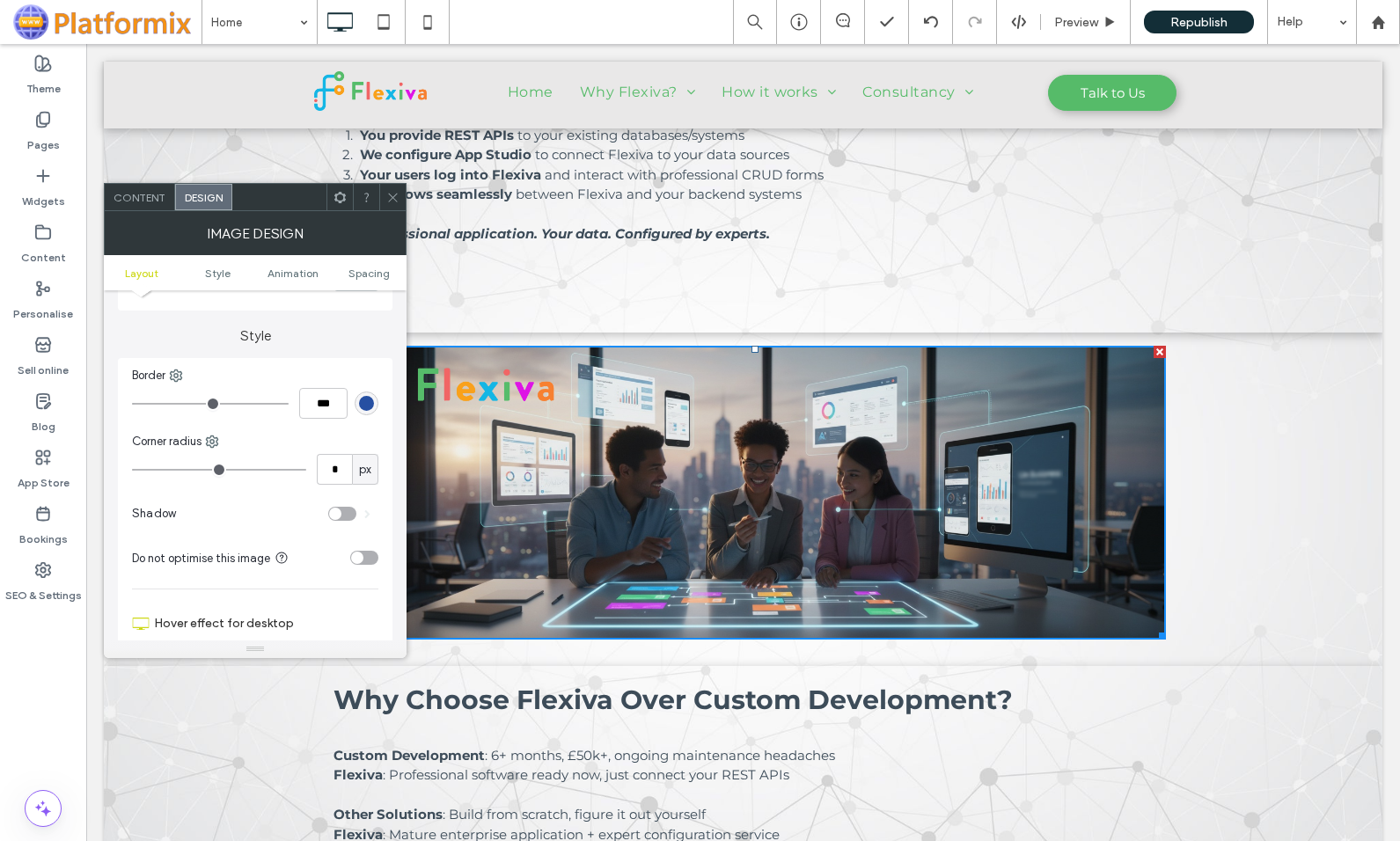
scroll to position [352, 0]
type input "*"
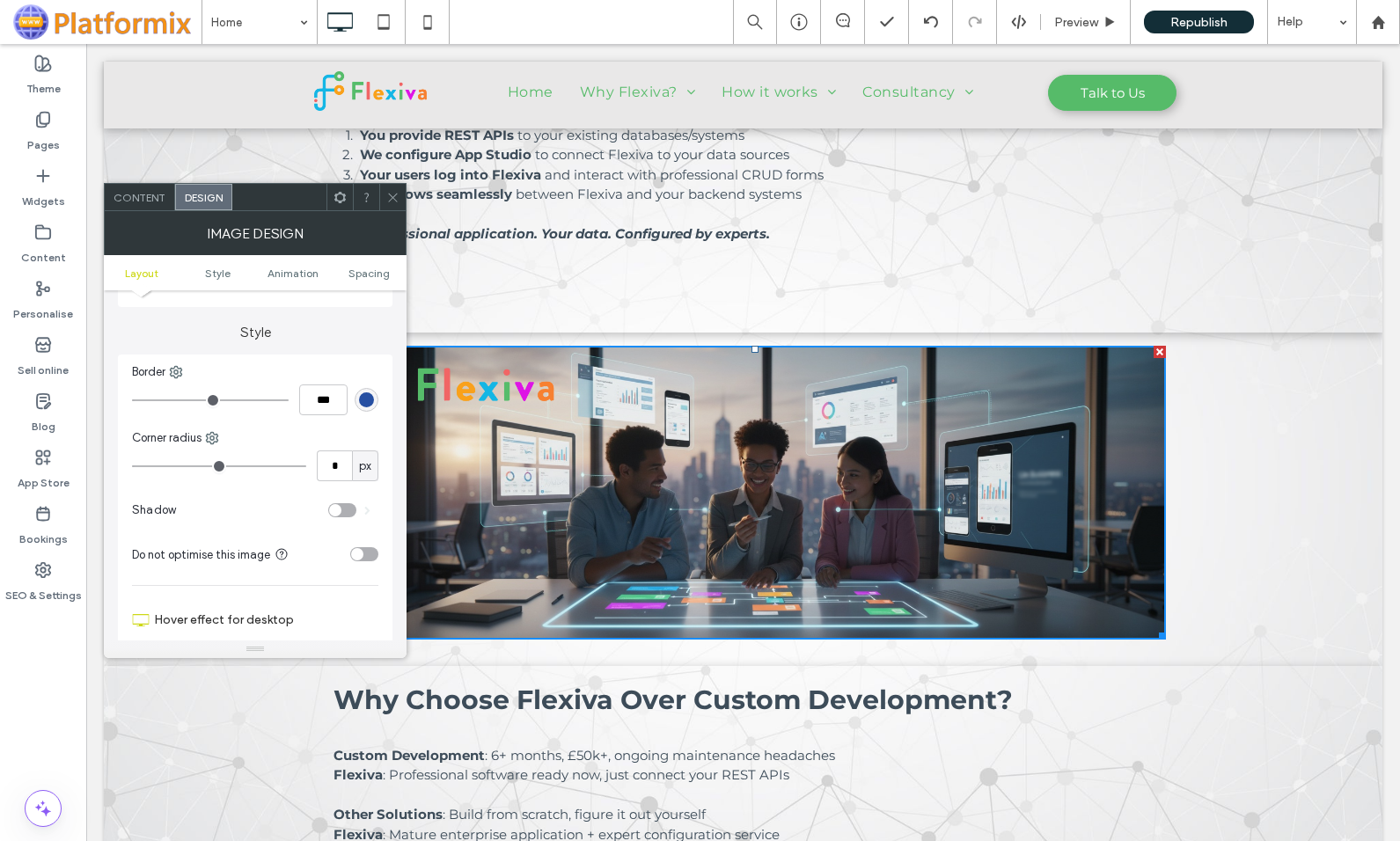
type input "*"
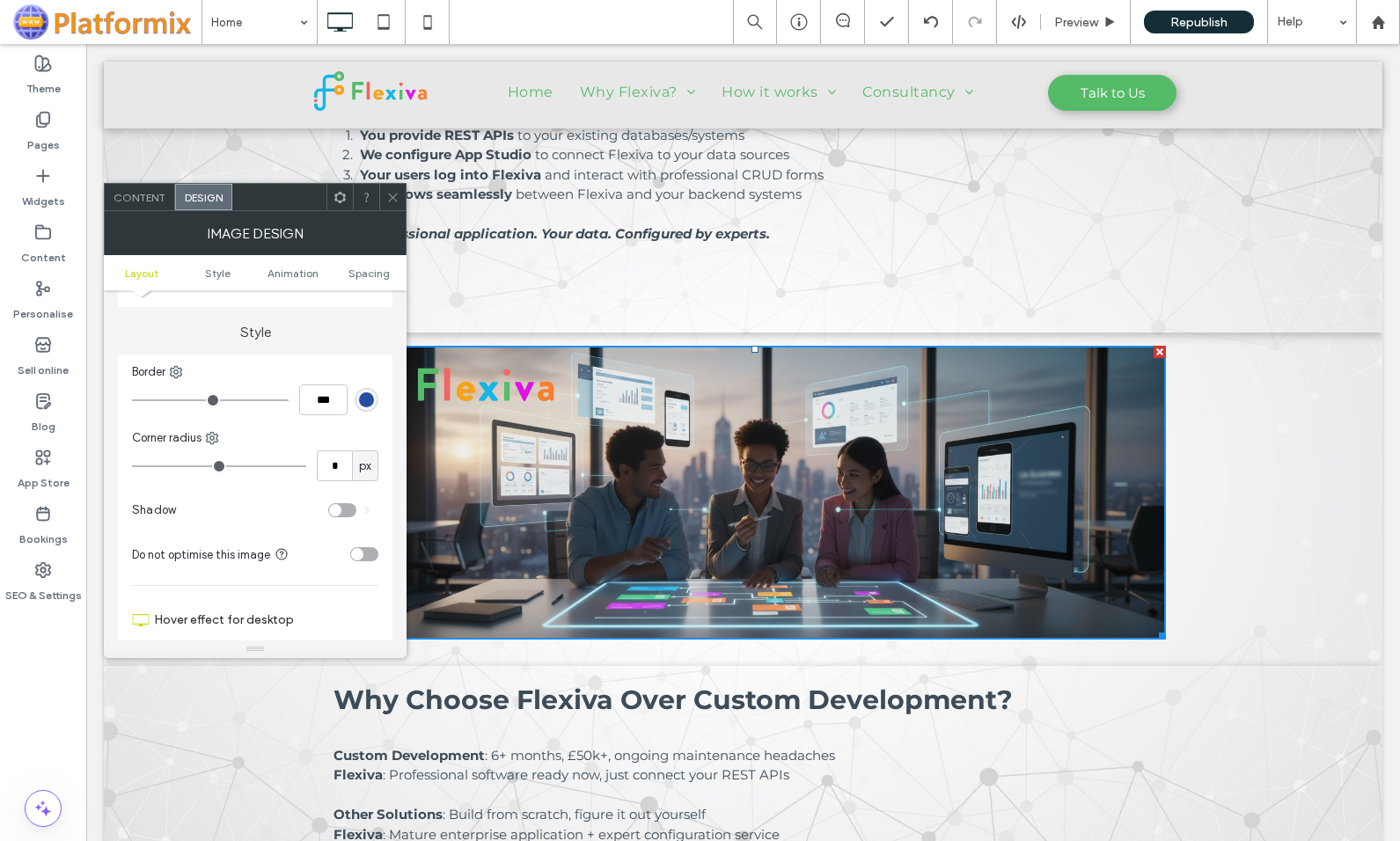
type input "*"
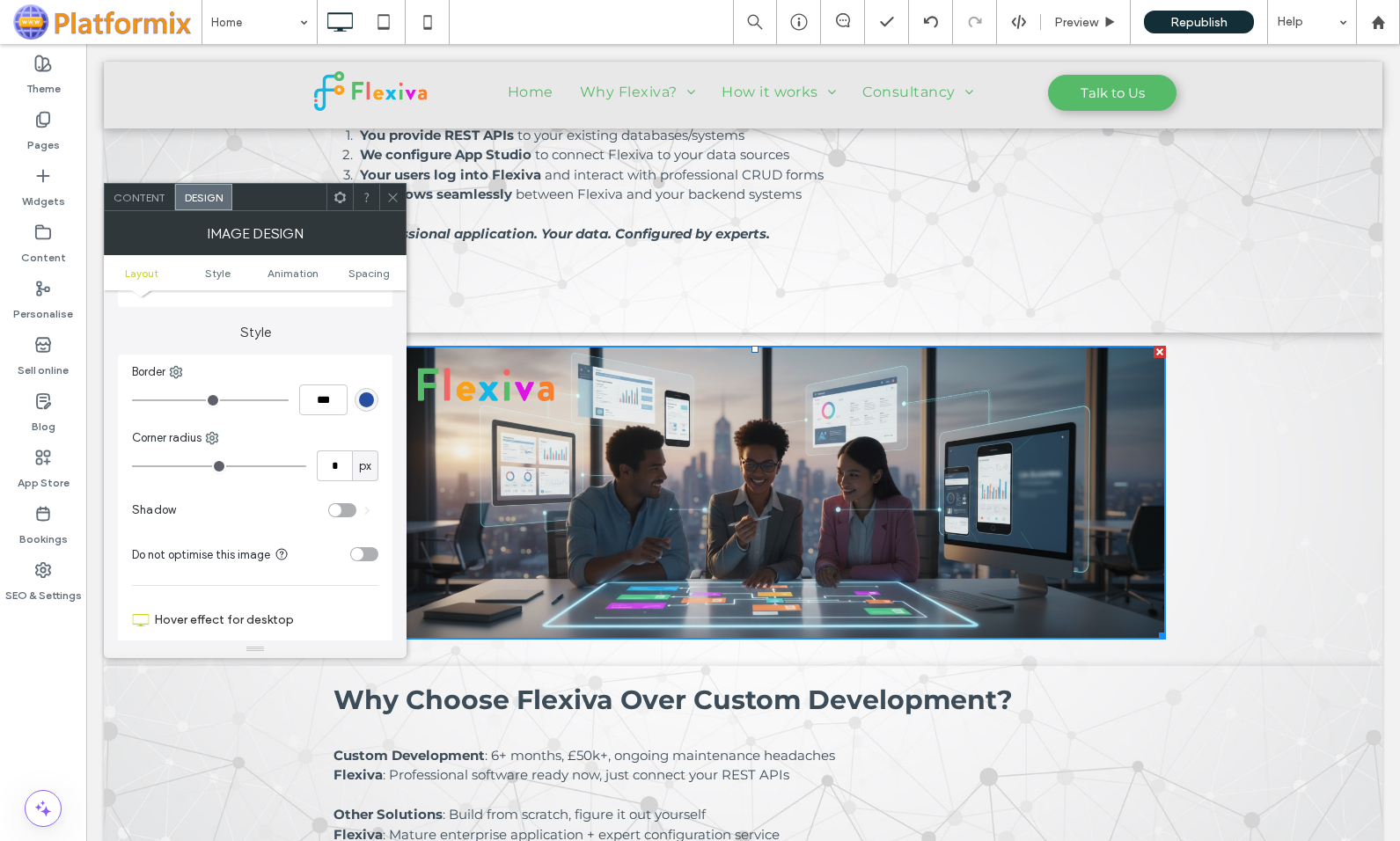
type input "**"
drag, startPoint x: 142, startPoint y: 464, endPoint x: 155, endPoint y: 466, distance: 13.2
type input "**"
click at [155, 466] on input "range" at bounding box center [218, 466] width 174 height 2
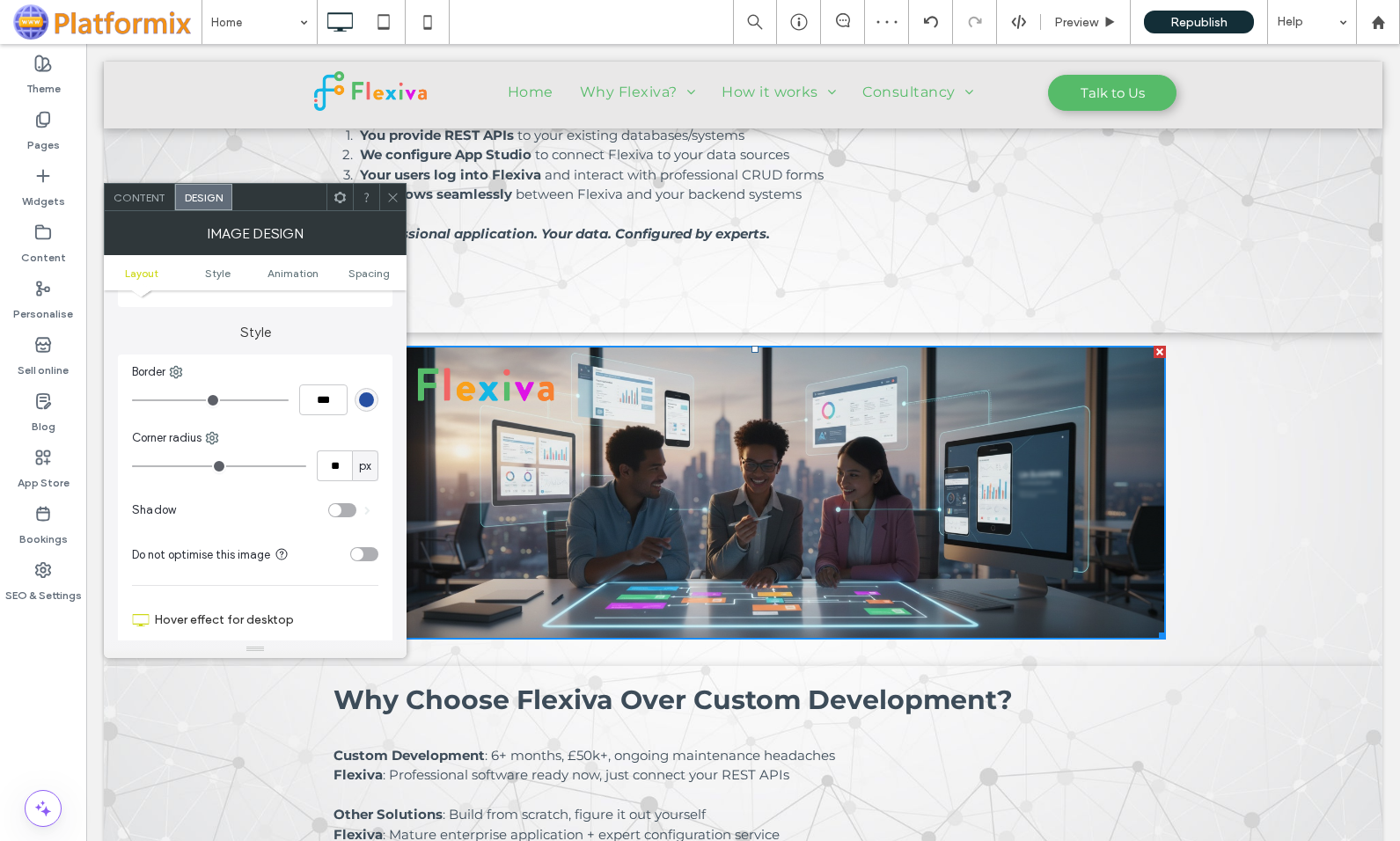
click at [237, 332] on label "Style" at bounding box center [255, 323] width 275 height 33
click at [393, 192] on icon at bounding box center [393, 197] width 13 height 13
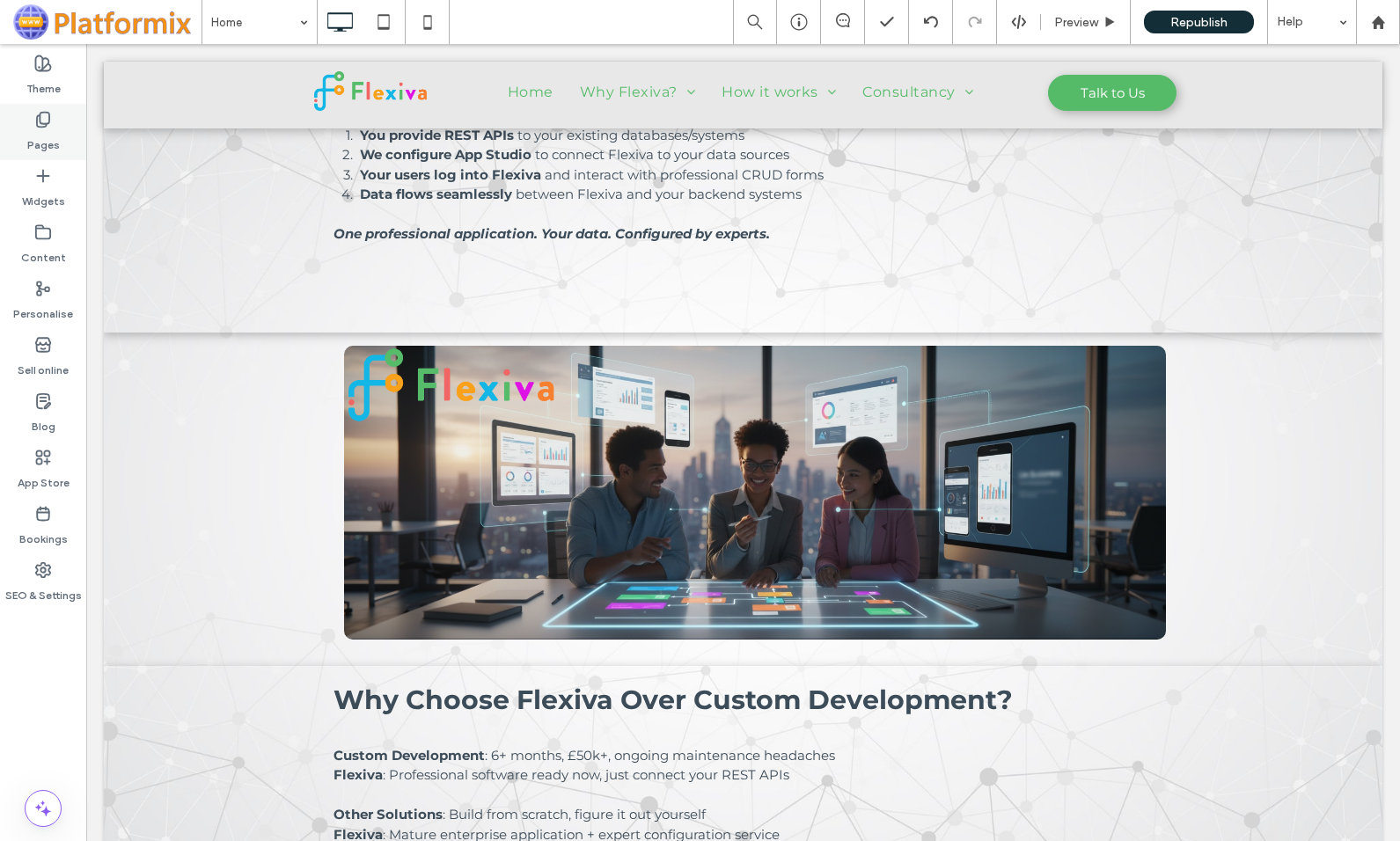
click at [45, 135] on label "Pages" at bounding box center [43, 140] width 32 height 25
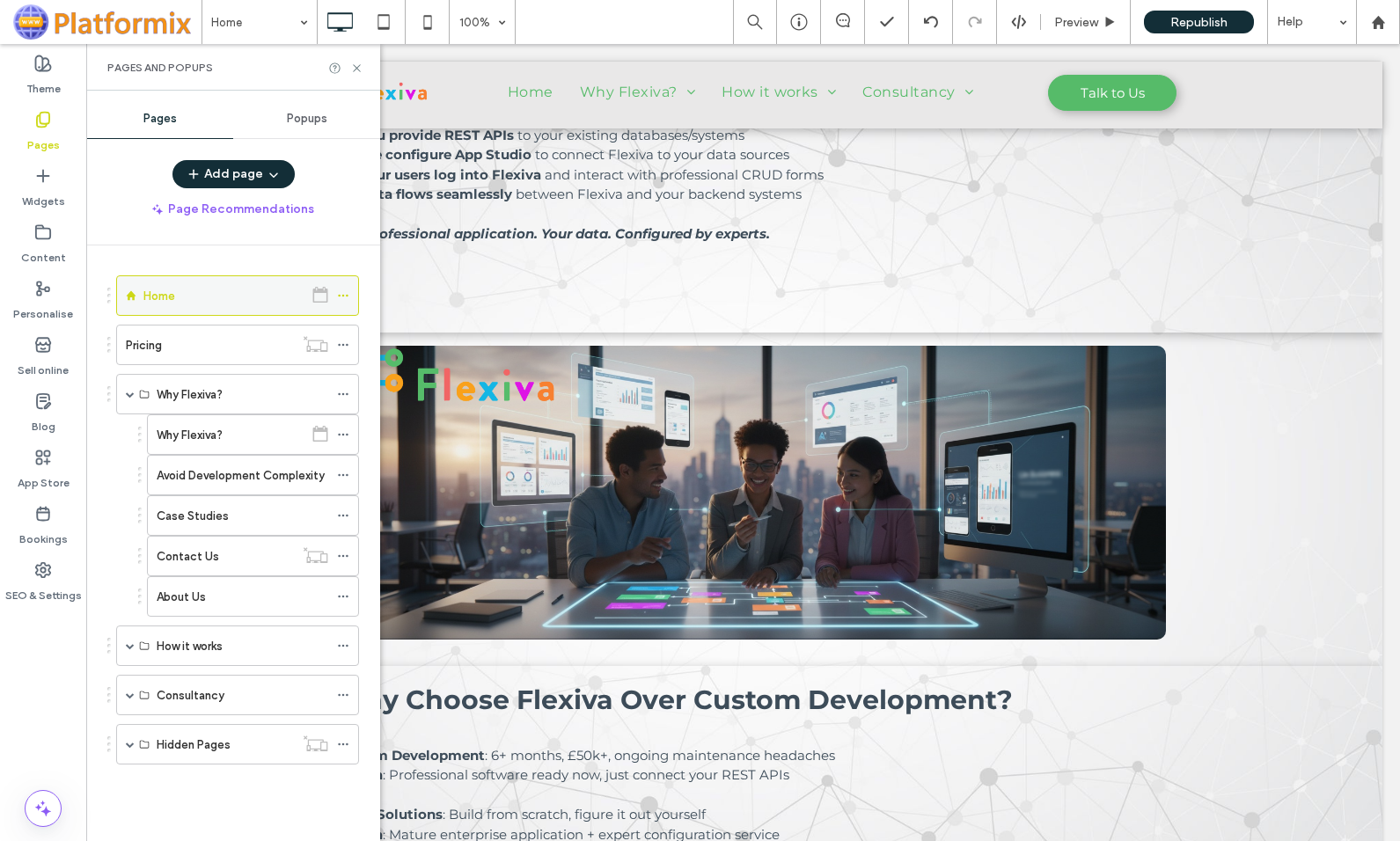
click at [345, 298] on icon at bounding box center [343, 295] width 12 height 12
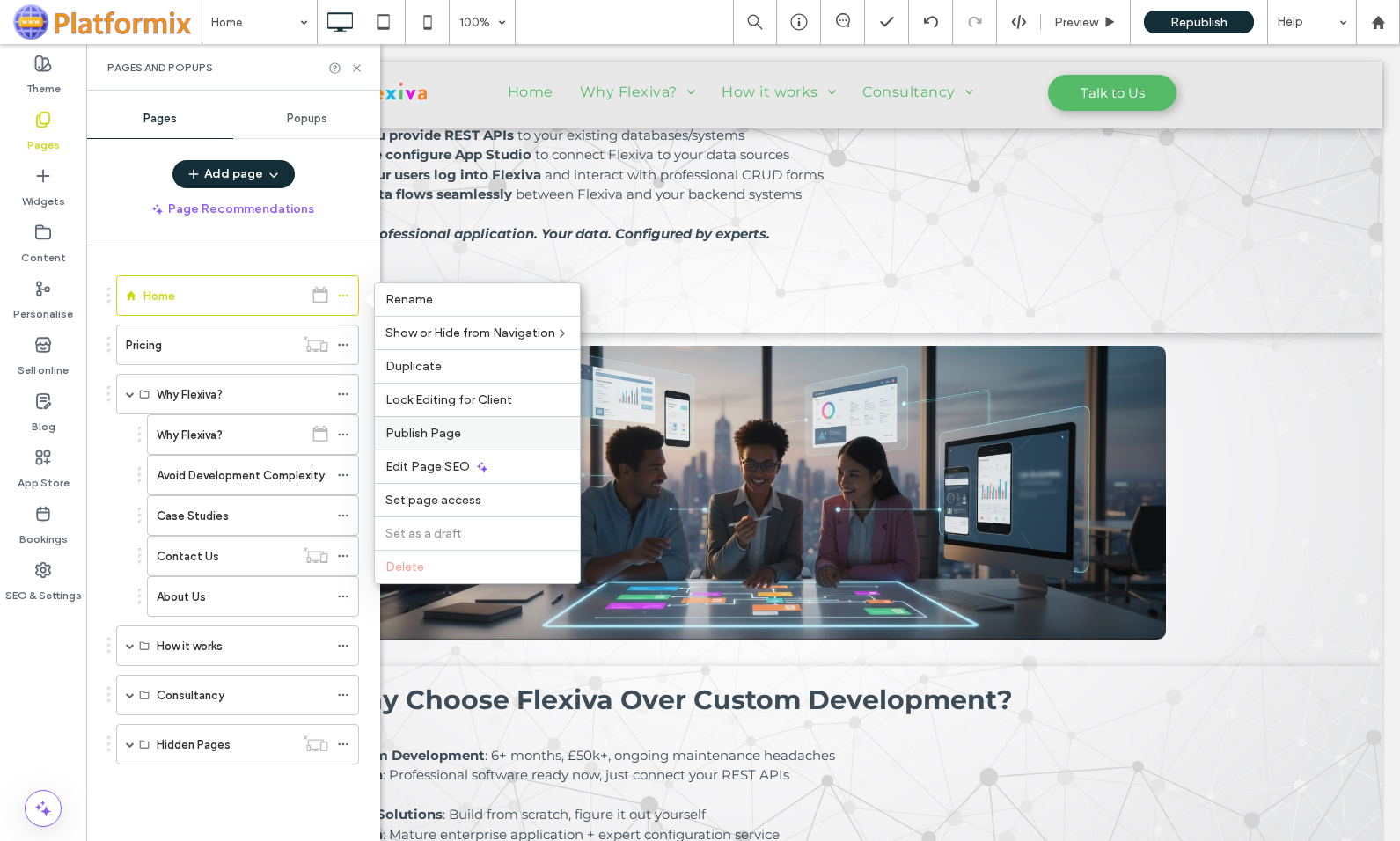
click at [417, 432] on span "Publish Page" at bounding box center [423, 433] width 76 height 15
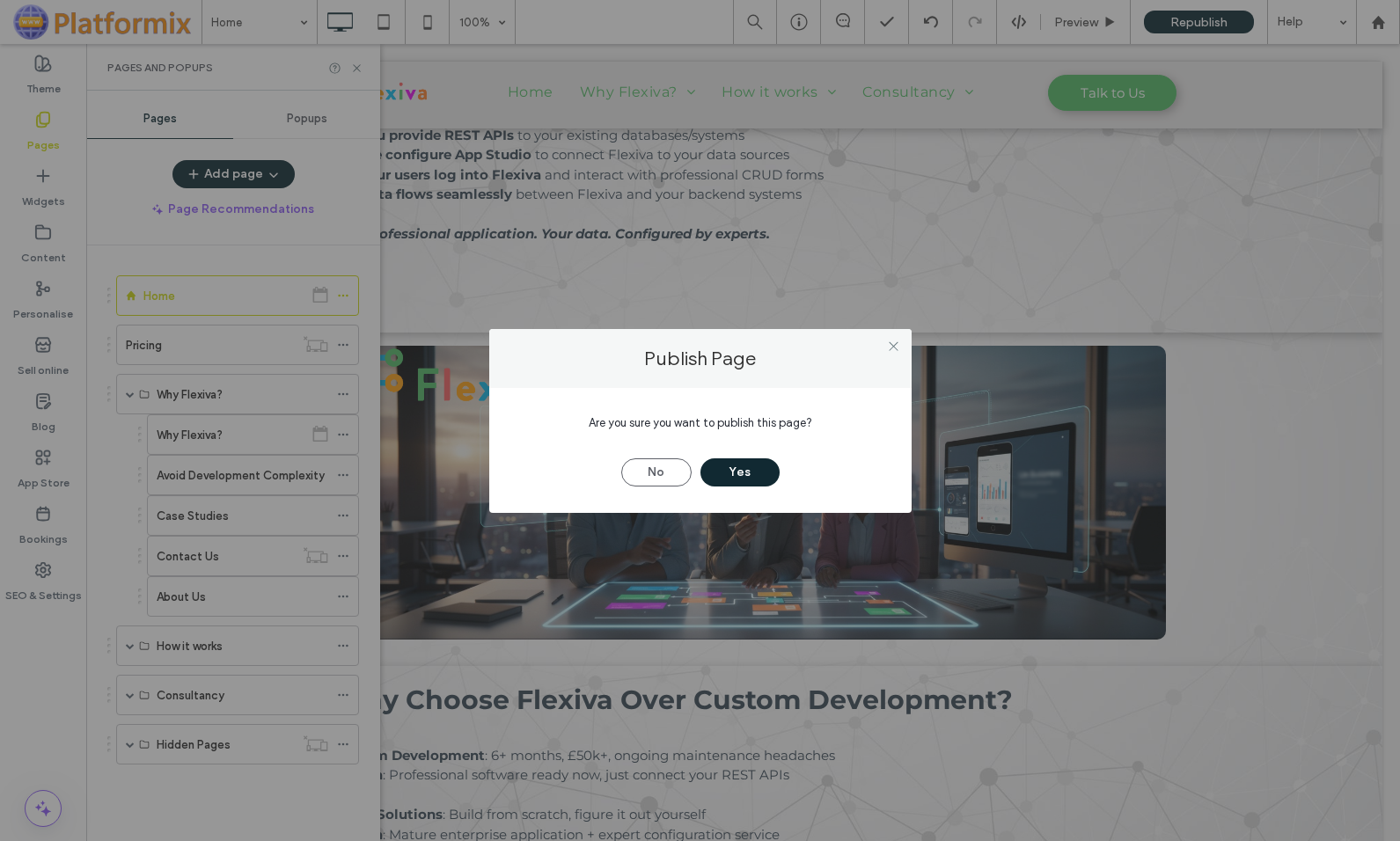
click at [757, 468] on button "Yes" at bounding box center [740, 472] width 79 height 29
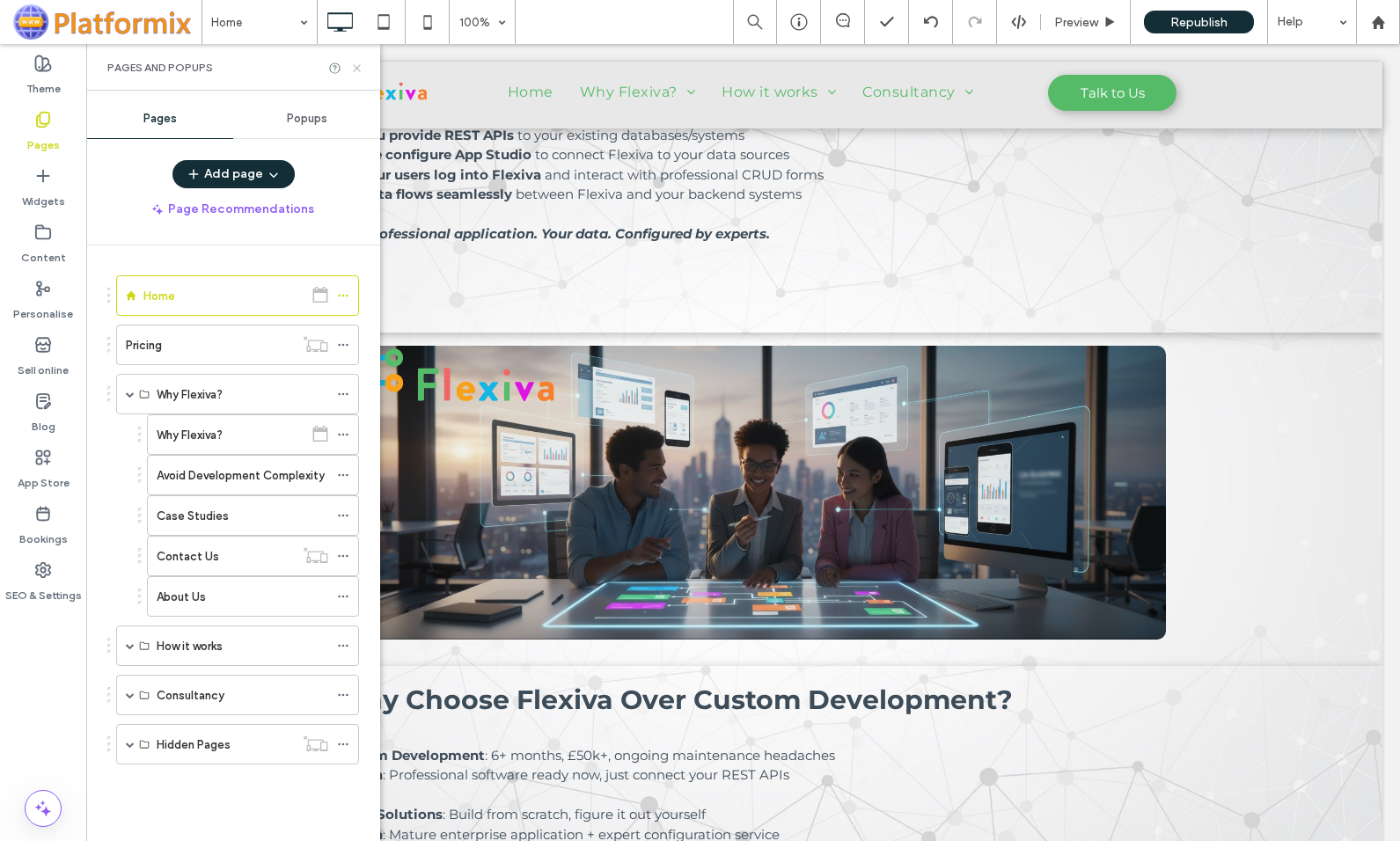
click at [357, 64] on icon at bounding box center [357, 68] width 13 height 13
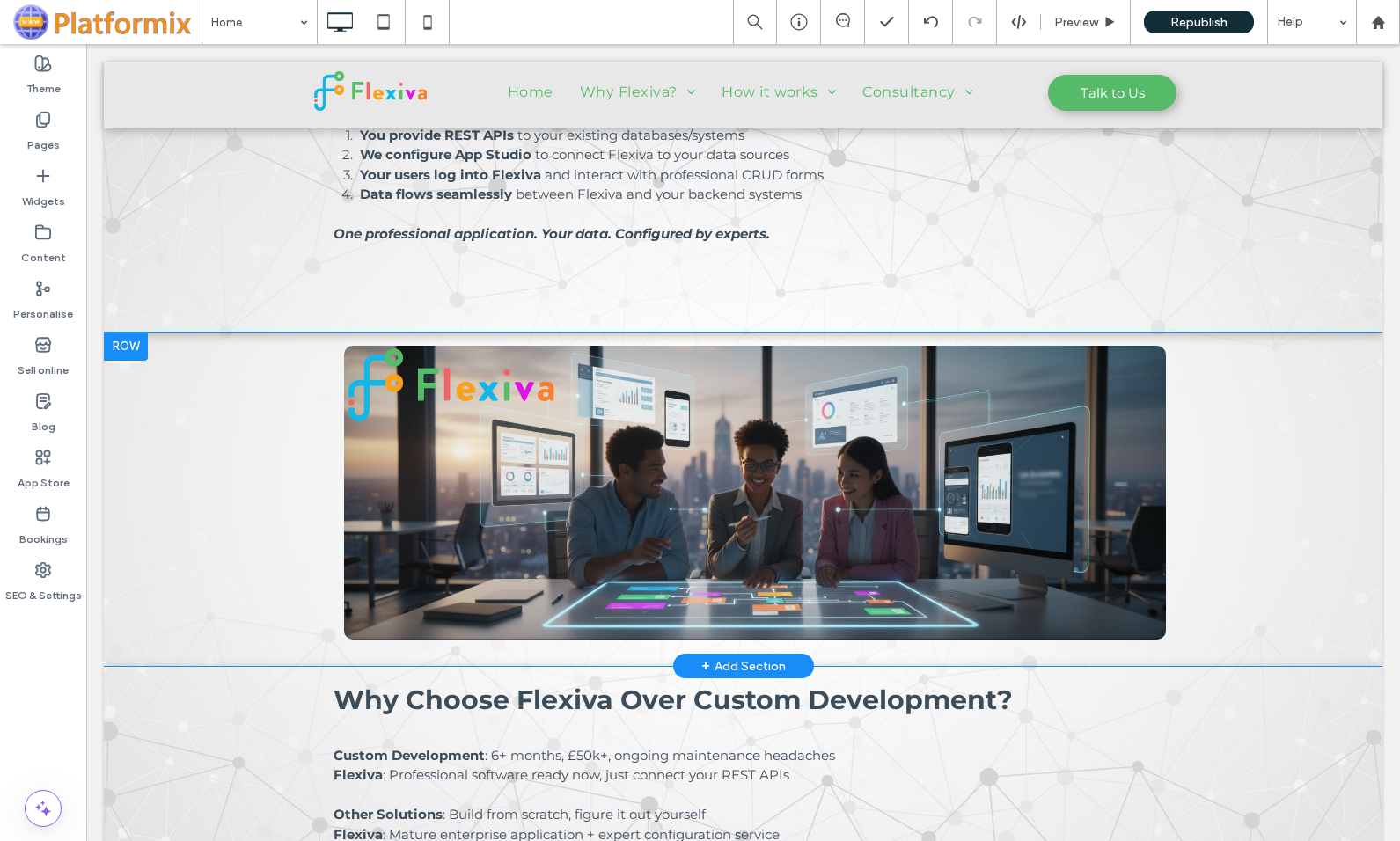
click at [137, 351] on div at bounding box center [126, 346] width 44 height 29
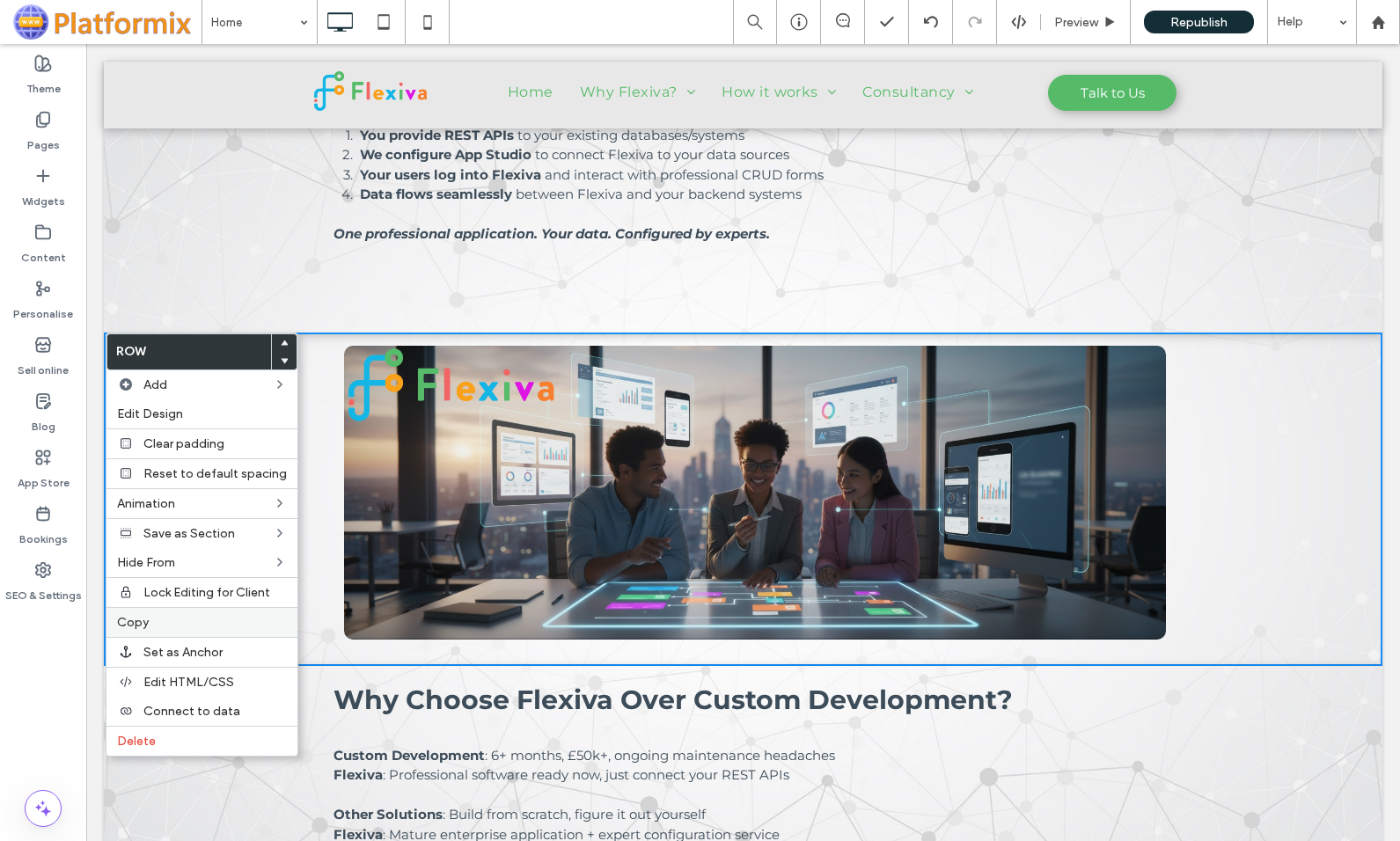
click at [170, 619] on label "Copy" at bounding box center [202, 622] width 170 height 15
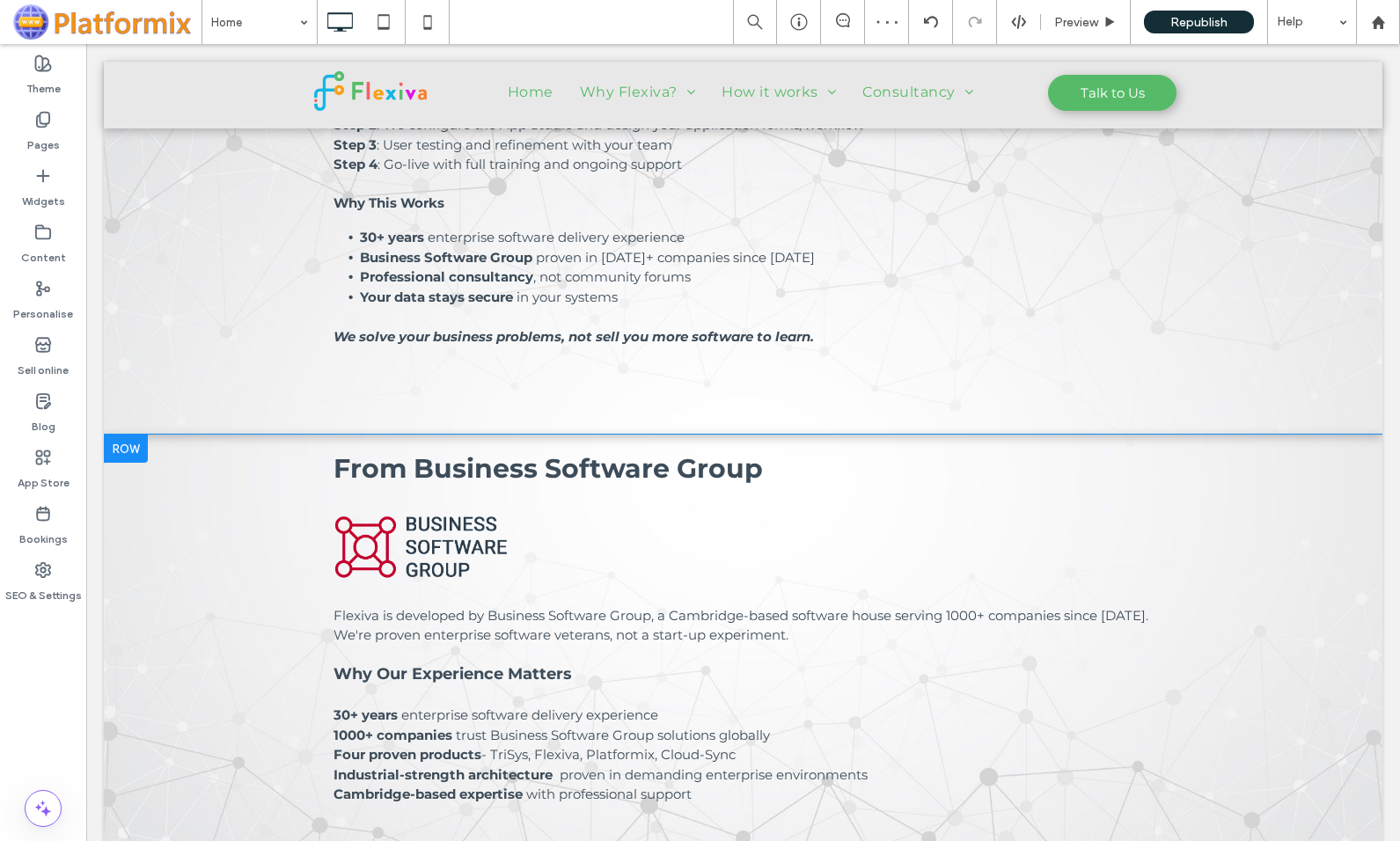
scroll to position [1847, 0]
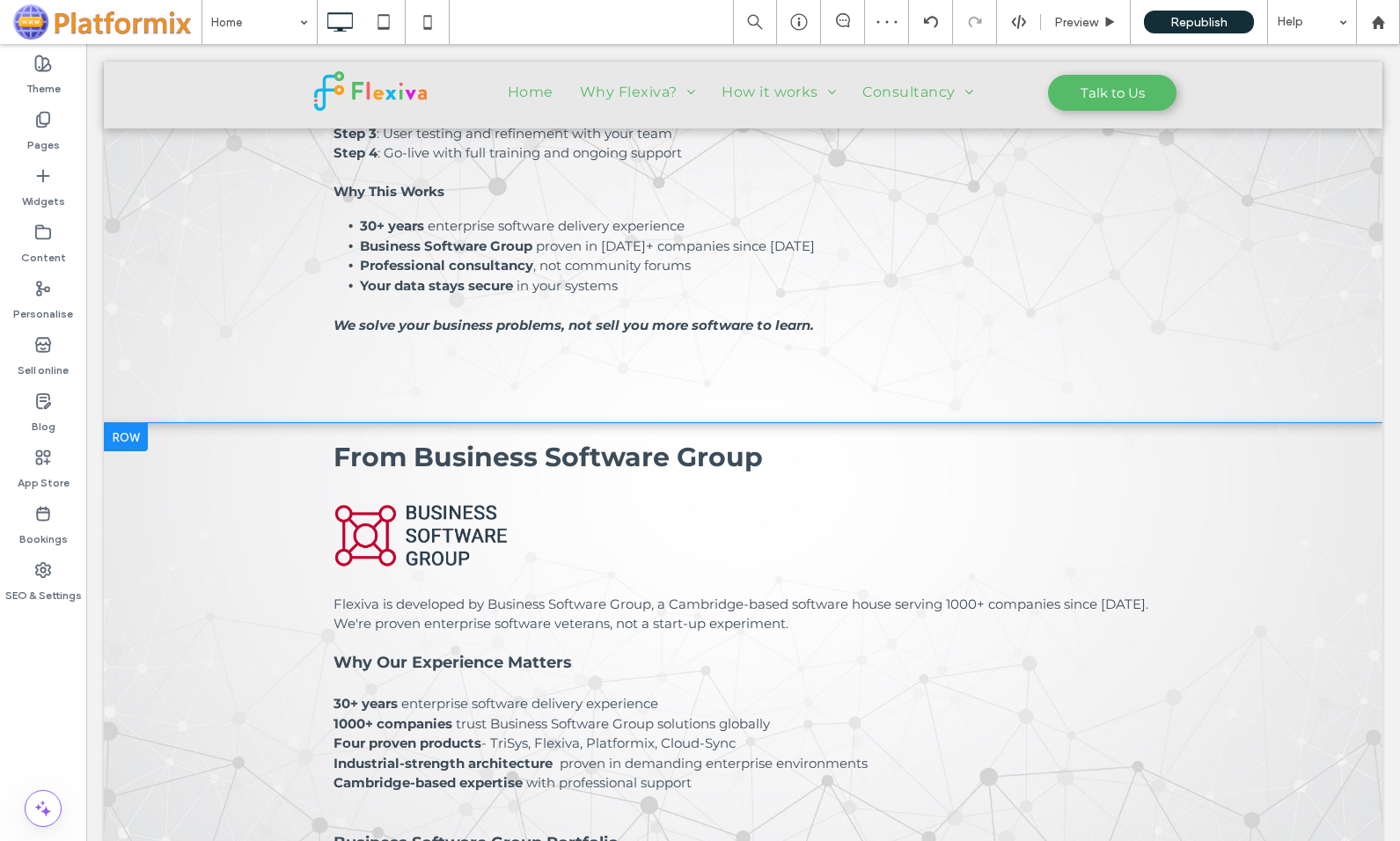
click at [122, 439] on div at bounding box center [126, 437] width 44 height 29
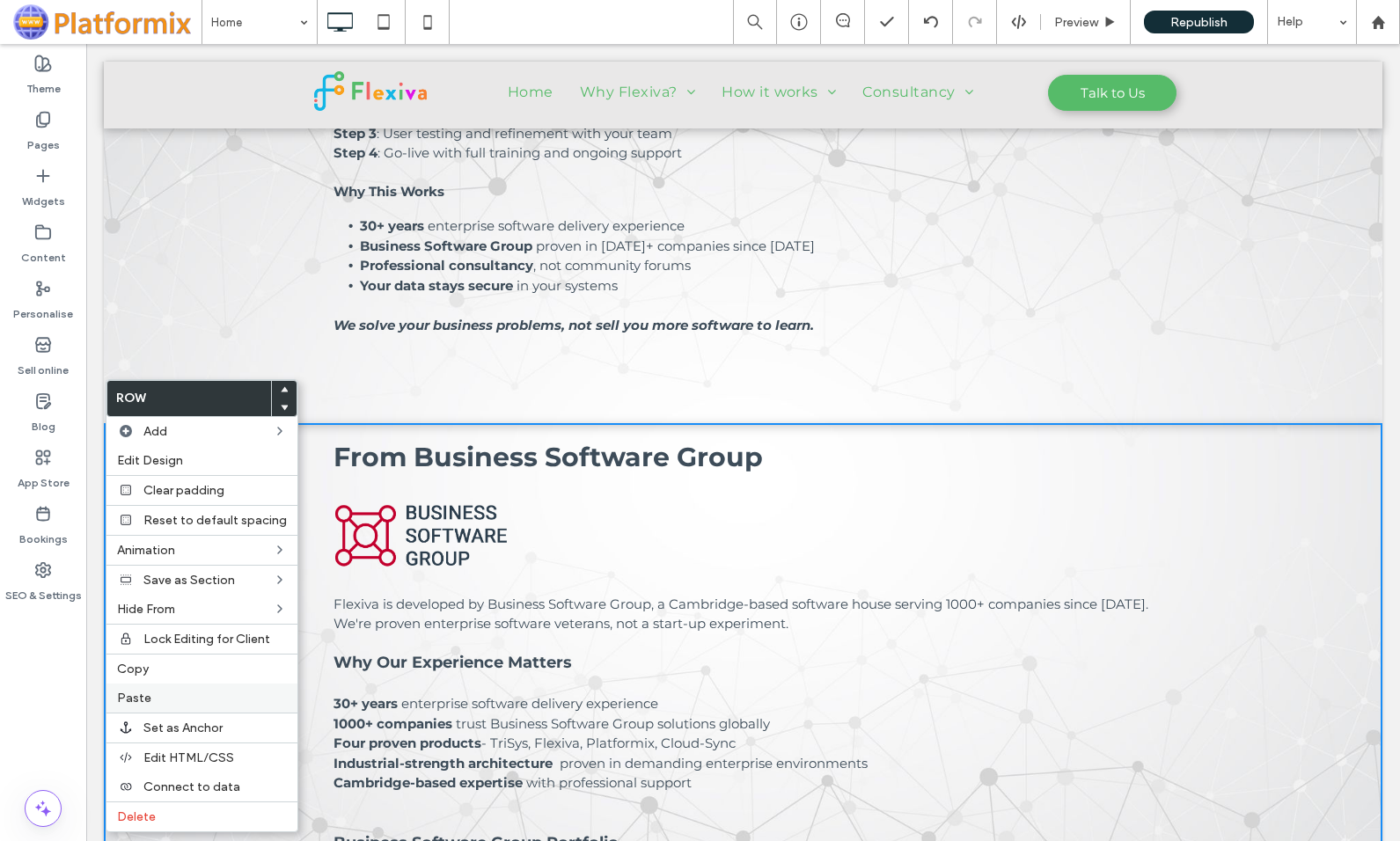
click at [159, 700] on label "Paste" at bounding box center [202, 697] width 170 height 15
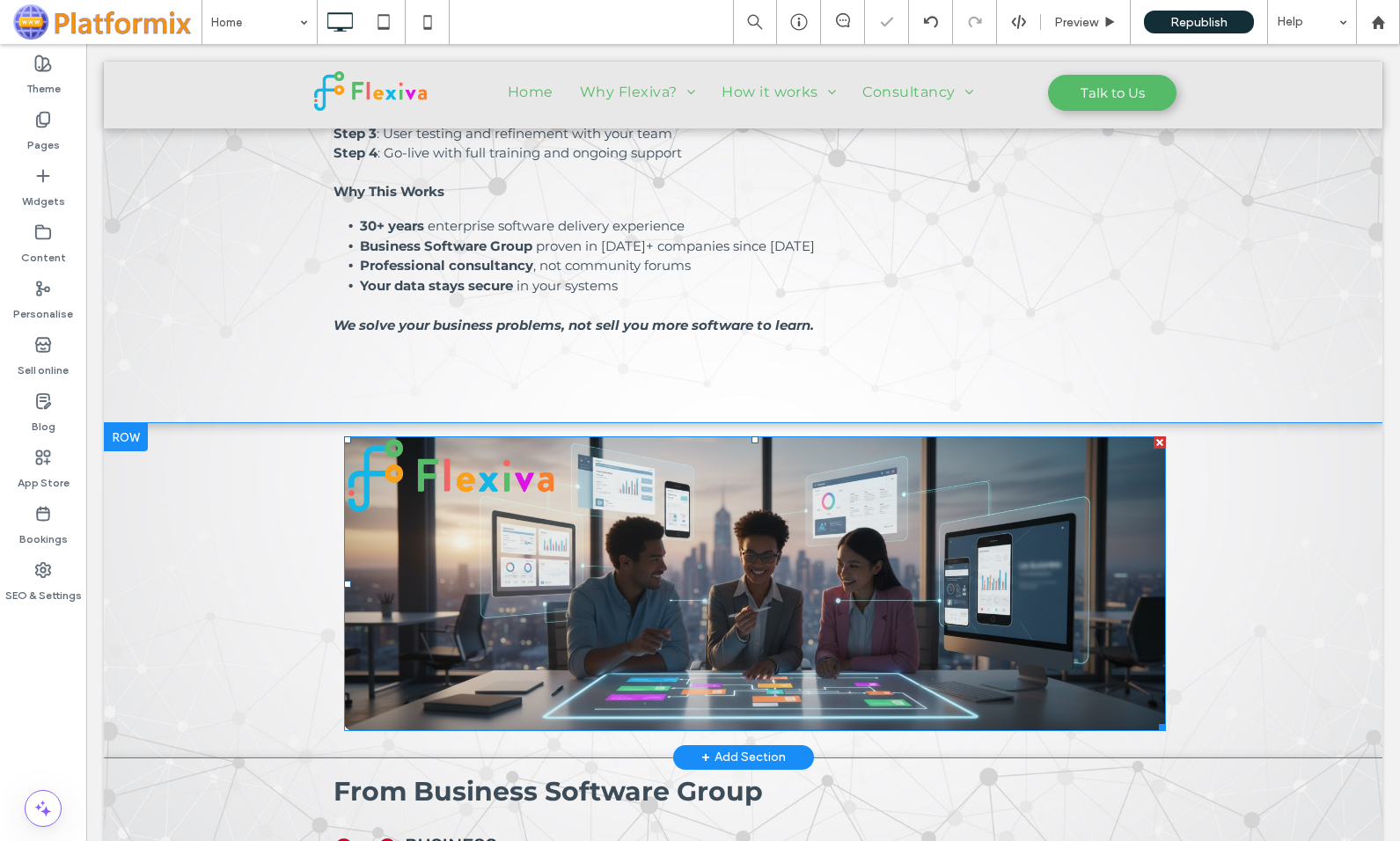
click at [590, 532] on img at bounding box center [755, 583] width 822 height 295
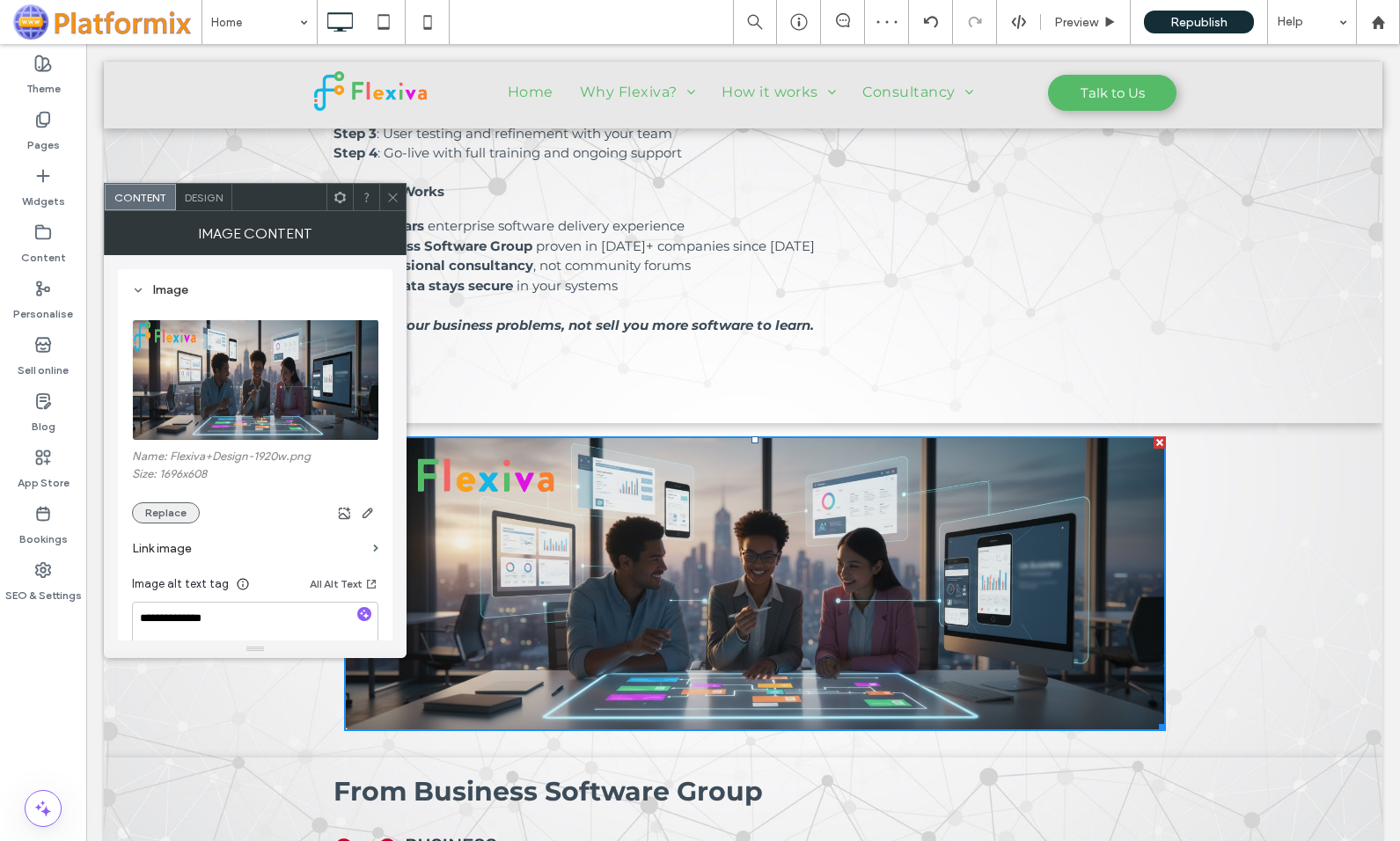
click at [149, 508] on button "Replace" at bounding box center [166, 512] width 68 height 21
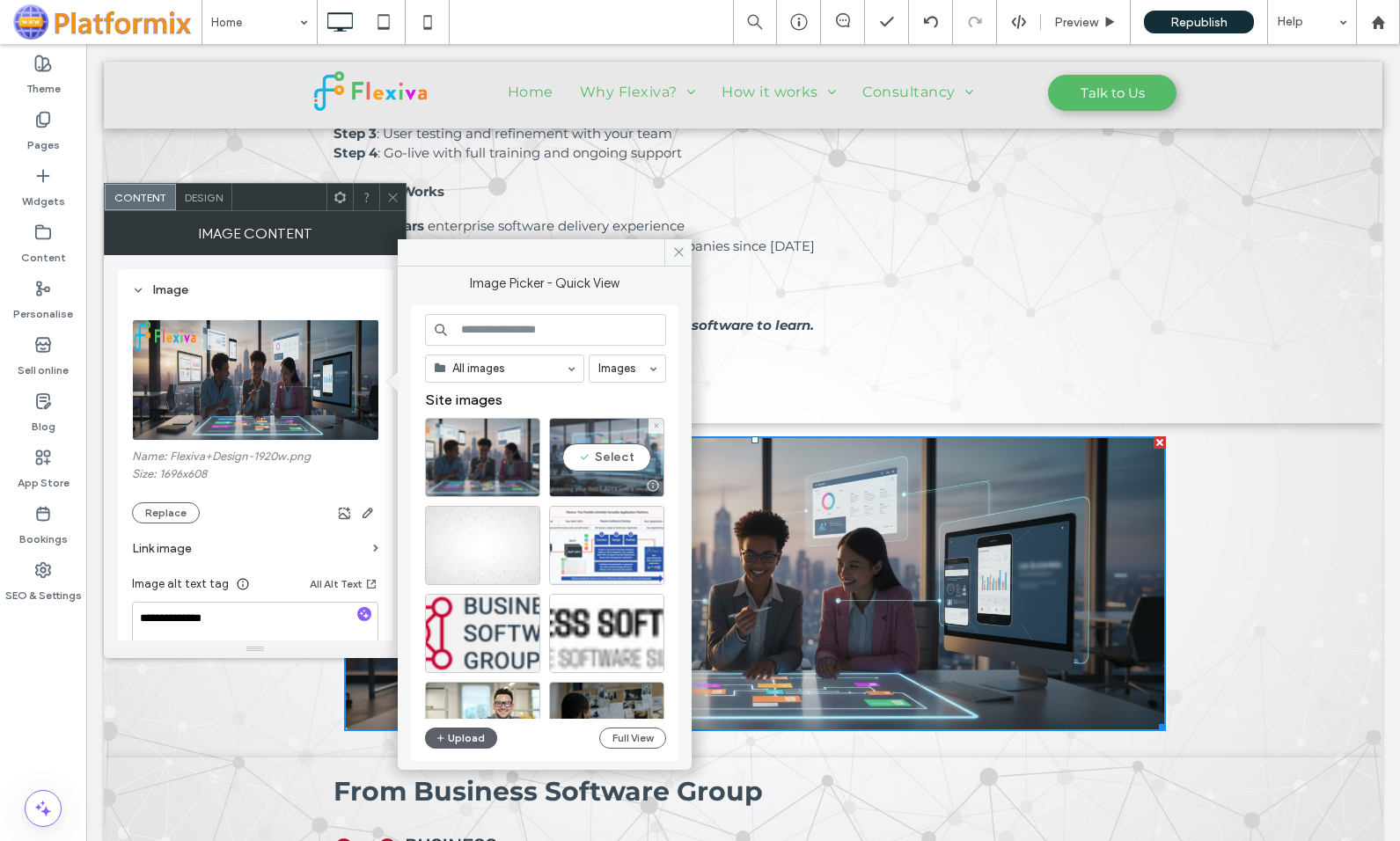
click at [596, 454] on div "Select" at bounding box center [606, 457] width 115 height 79
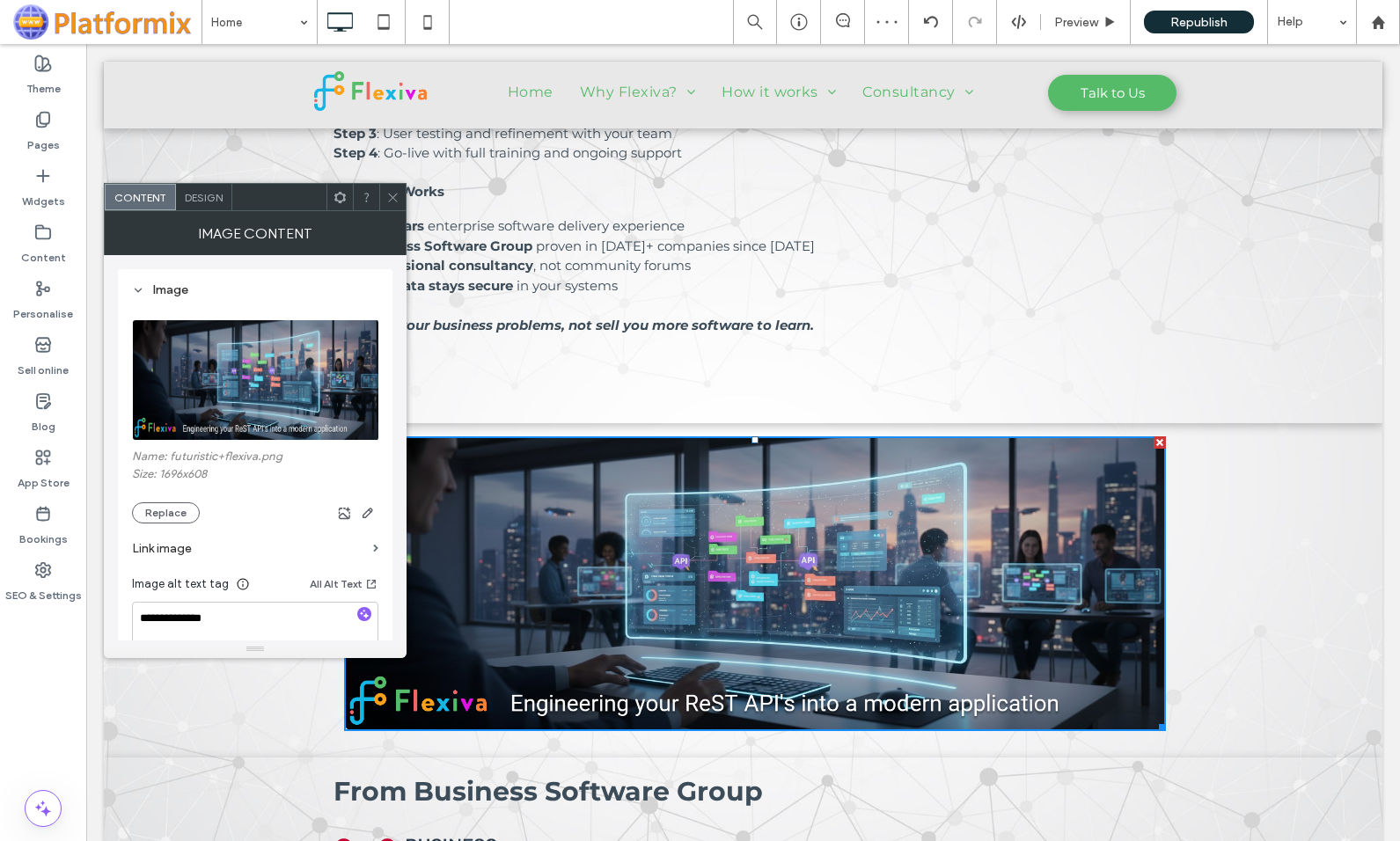
click at [393, 196] on icon at bounding box center [393, 197] width 13 height 13
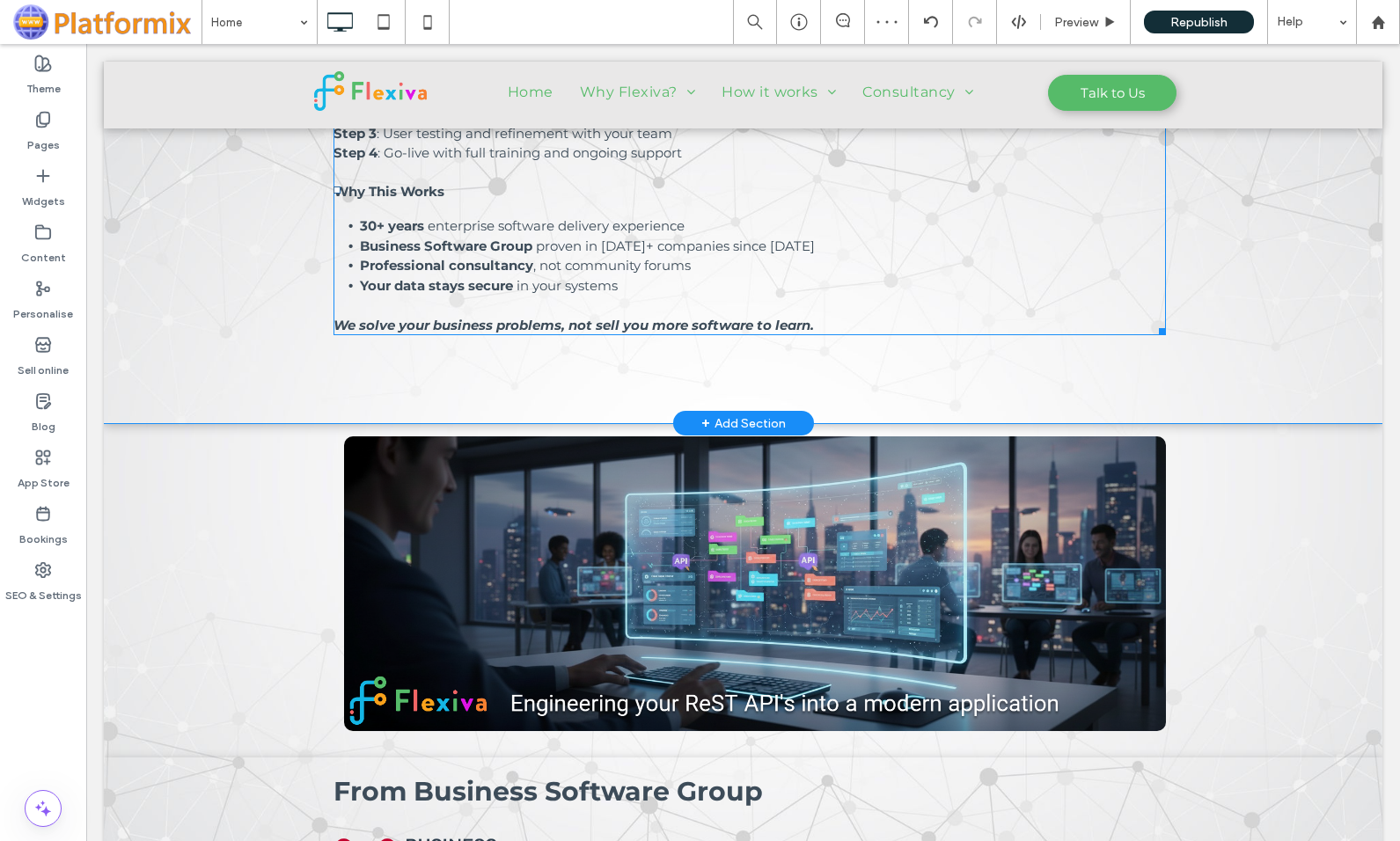
click at [540, 286] on span "in your systems" at bounding box center [567, 286] width 101 height 17
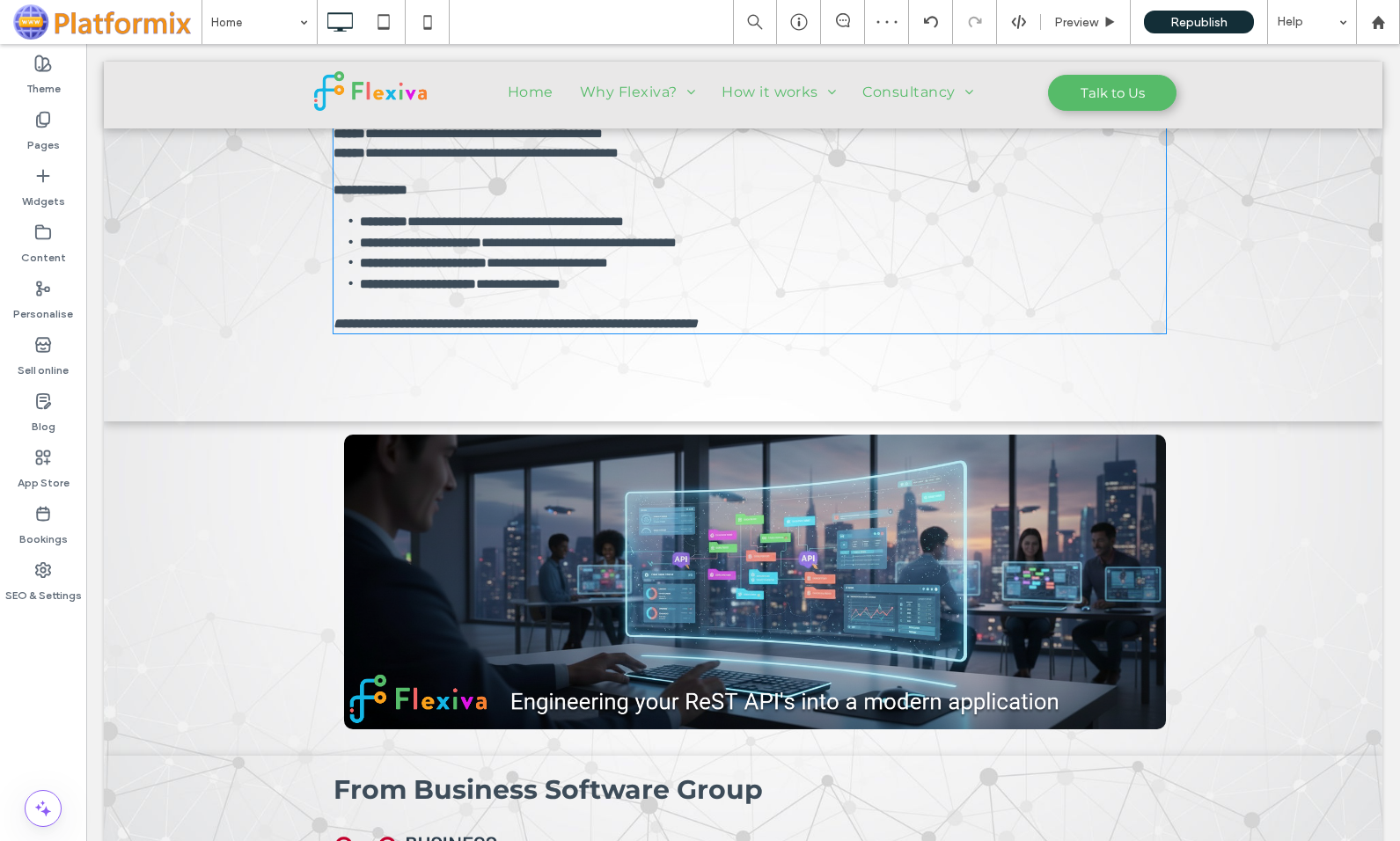
type input "**********"
type input "**"
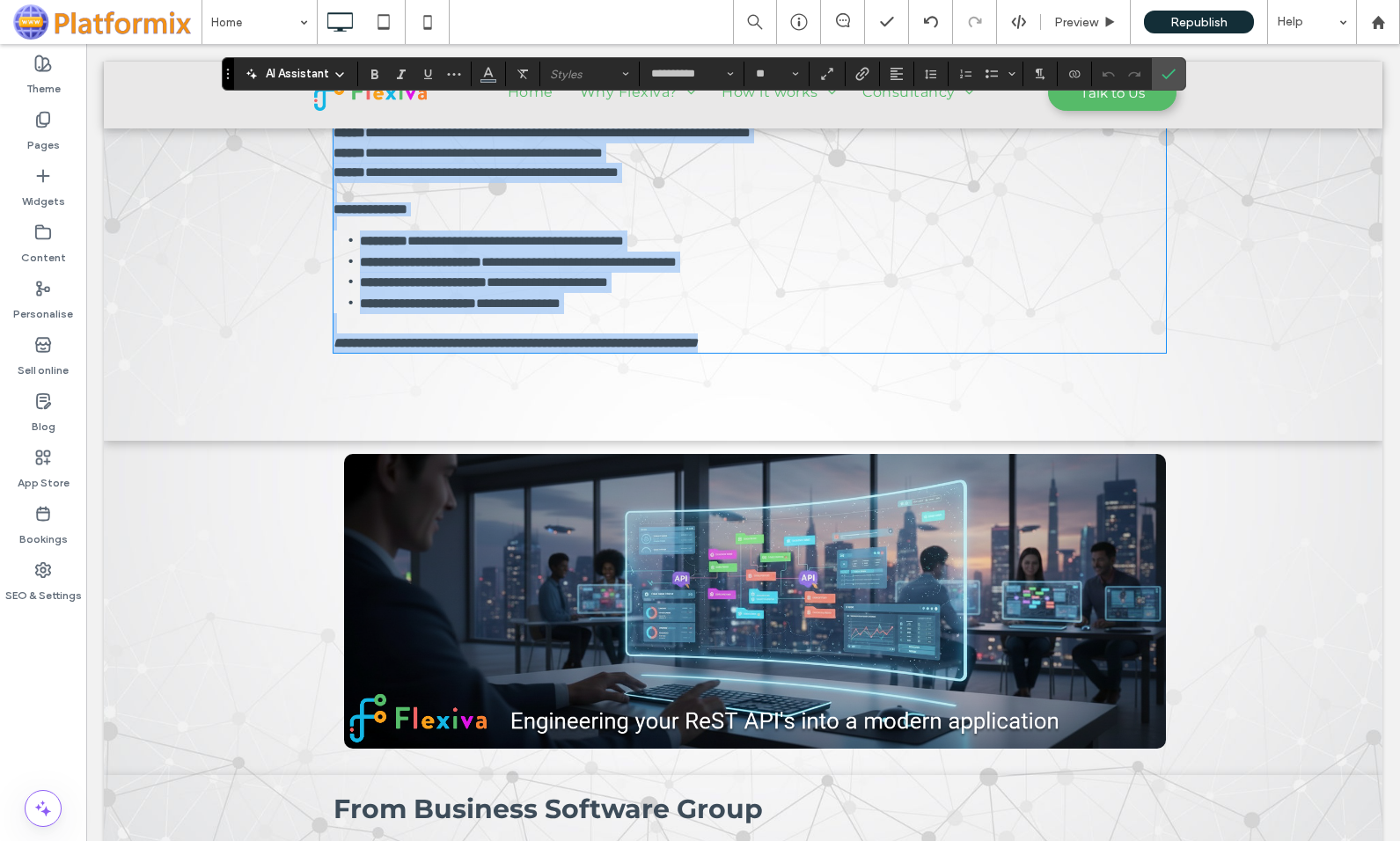
scroll to position [1521, 0]
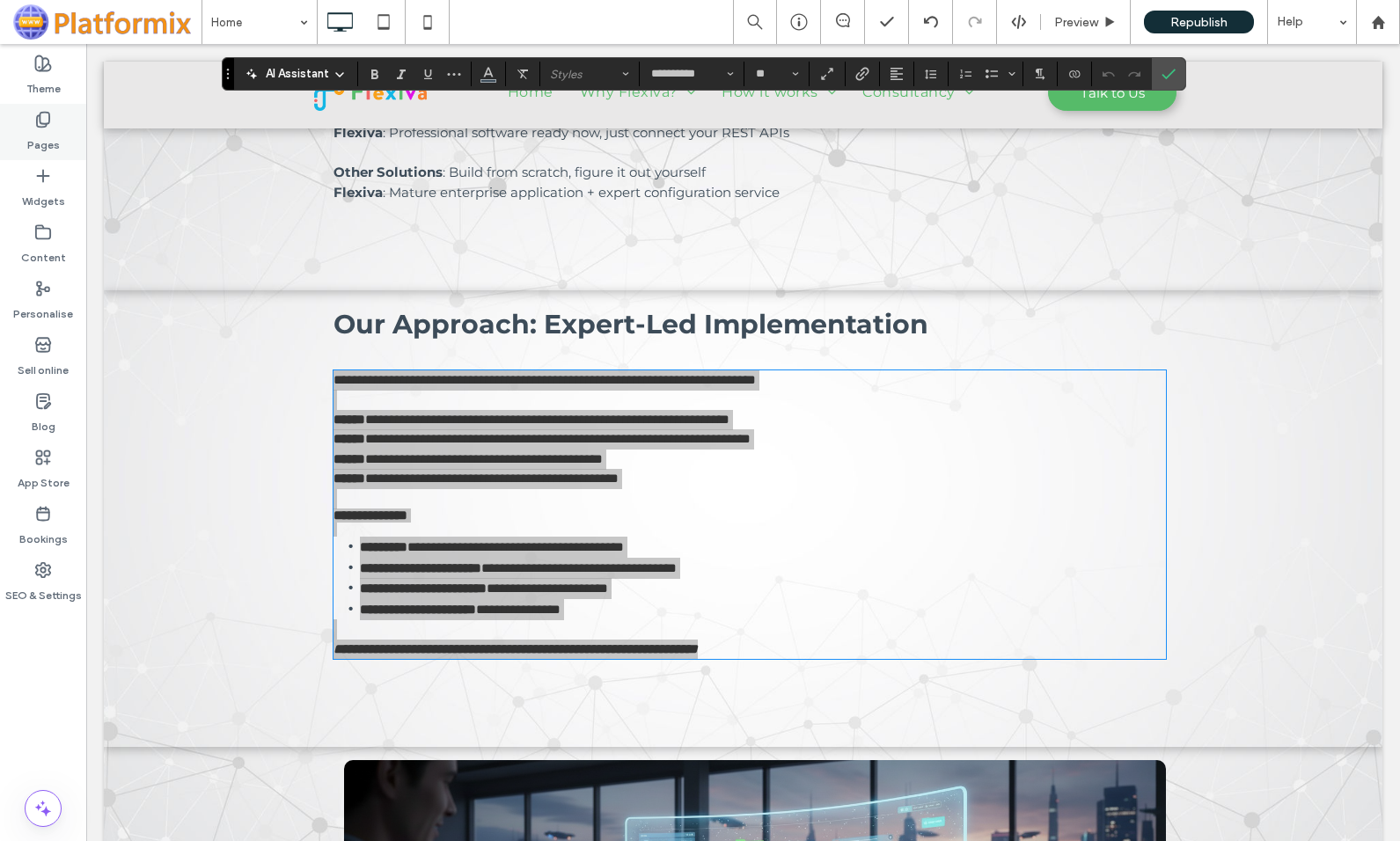
click at [54, 146] on label "Pages" at bounding box center [43, 140] width 32 height 25
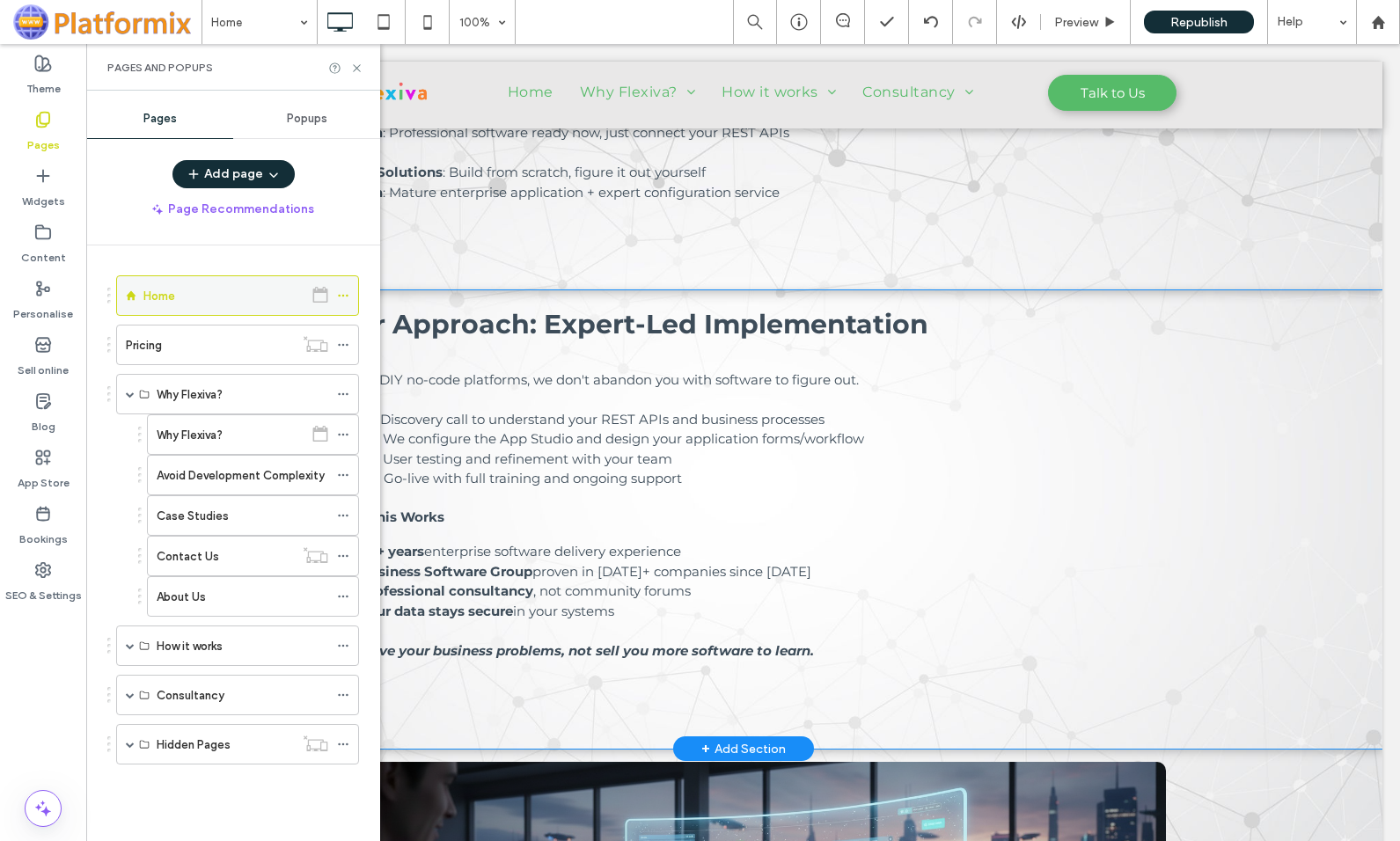
click at [344, 294] on icon at bounding box center [343, 295] width 12 height 12
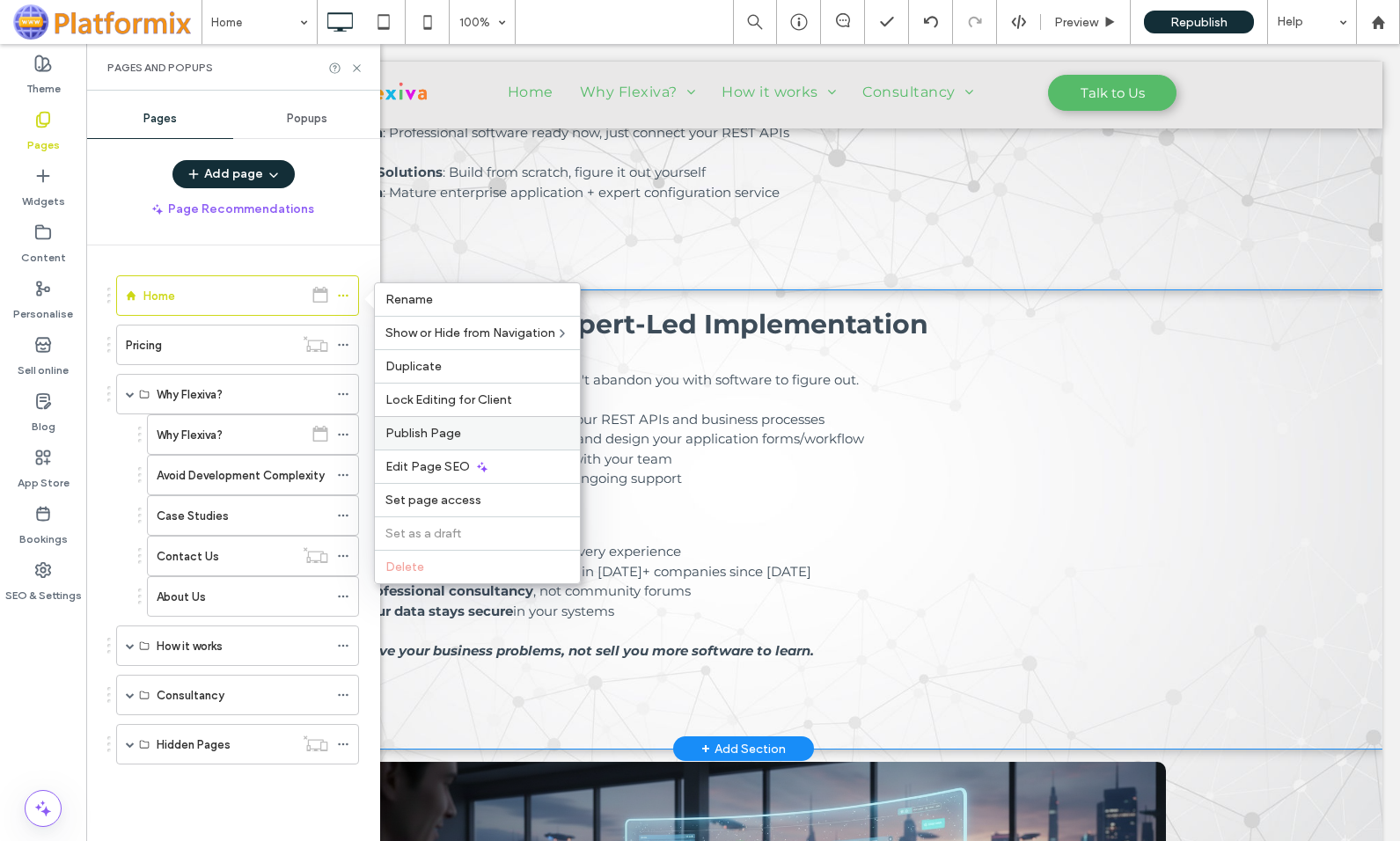
click at [431, 436] on span "Publish Page" at bounding box center [423, 433] width 76 height 15
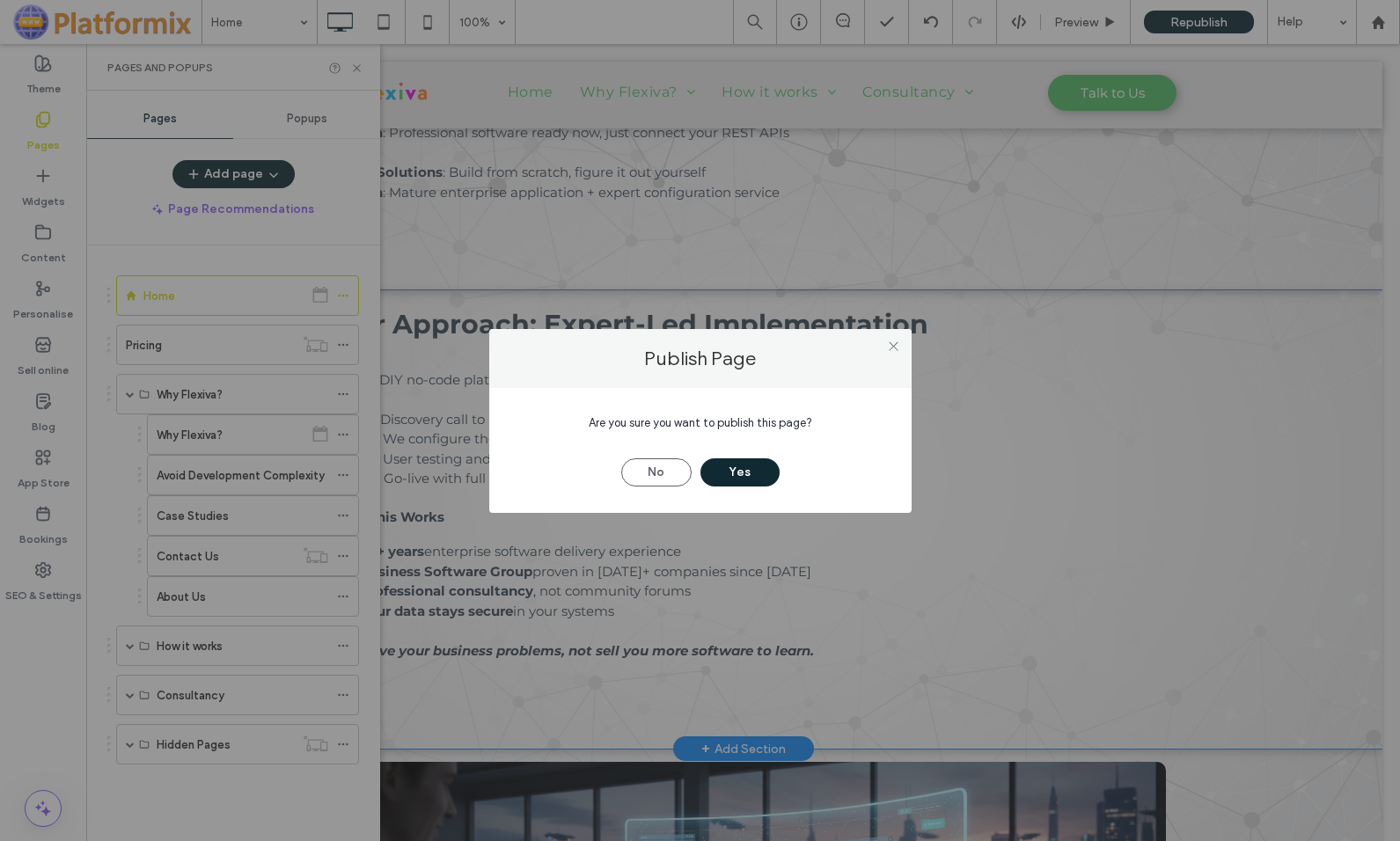
click at [753, 472] on button "Yes" at bounding box center [740, 472] width 79 height 29
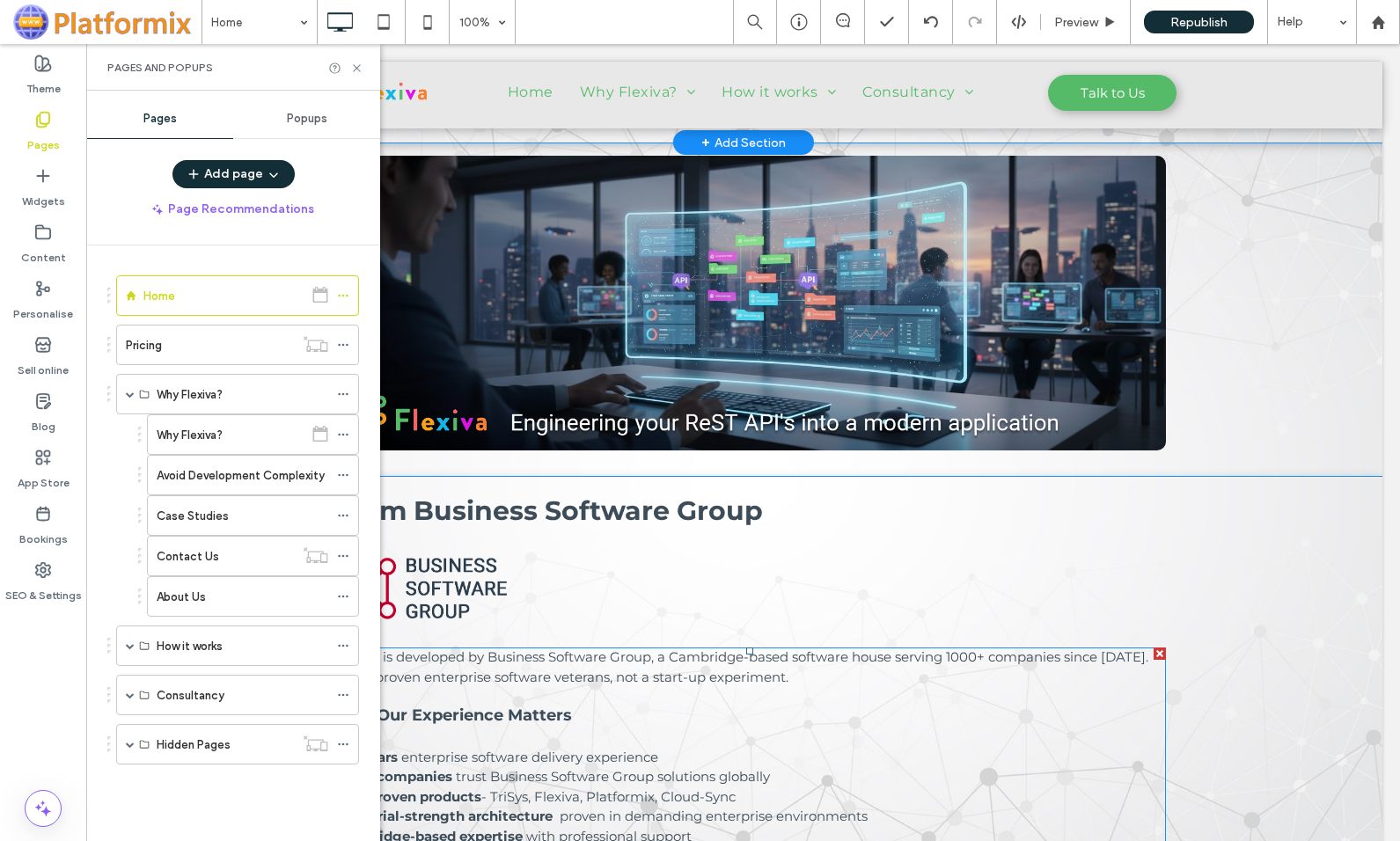
scroll to position [2400, 0]
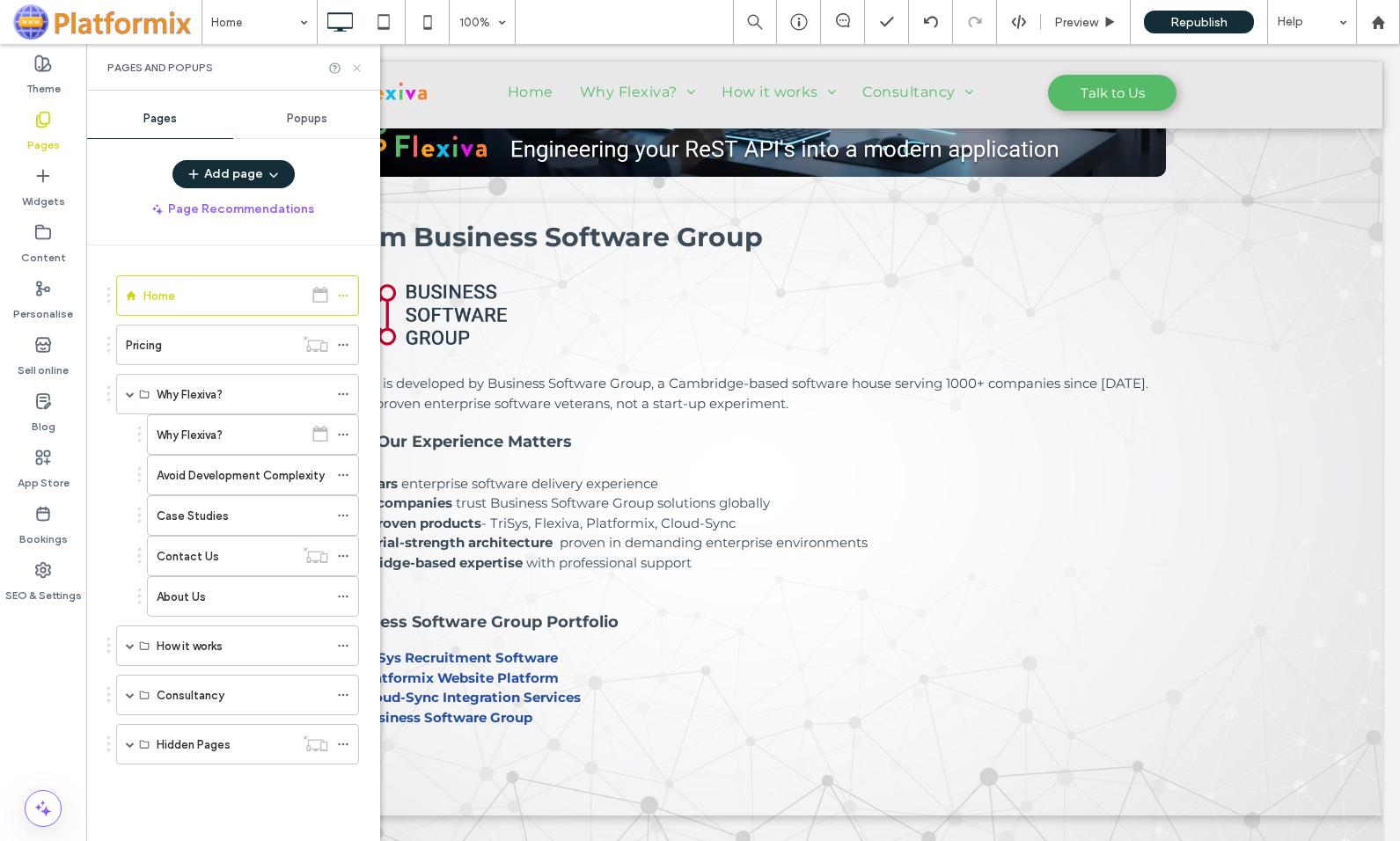
click at [356, 64] on icon at bounding box center [357, 68] width 13 height 13
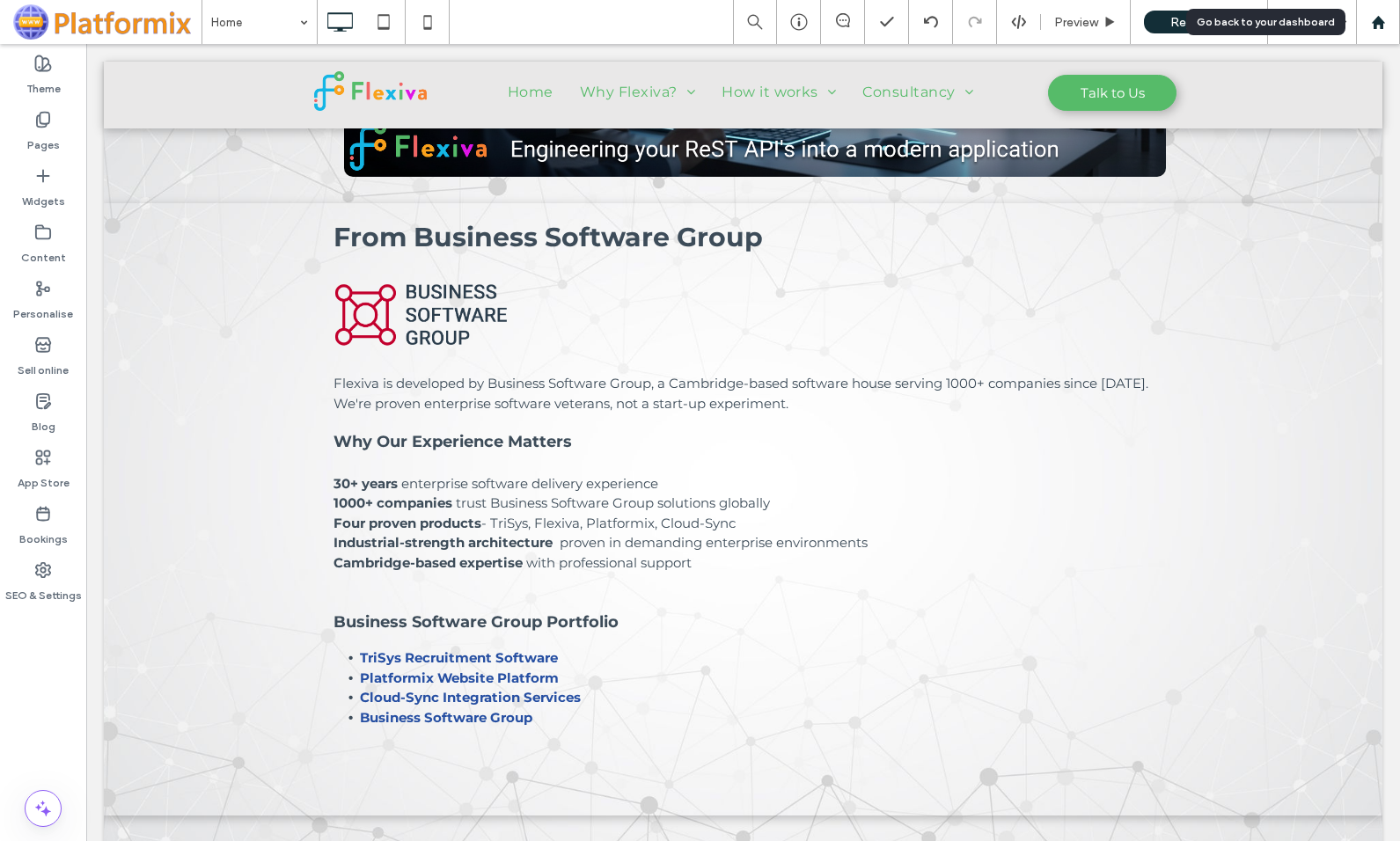
click at [1377, 18] on use at bounding box center [1377, 21] width 13 height 13
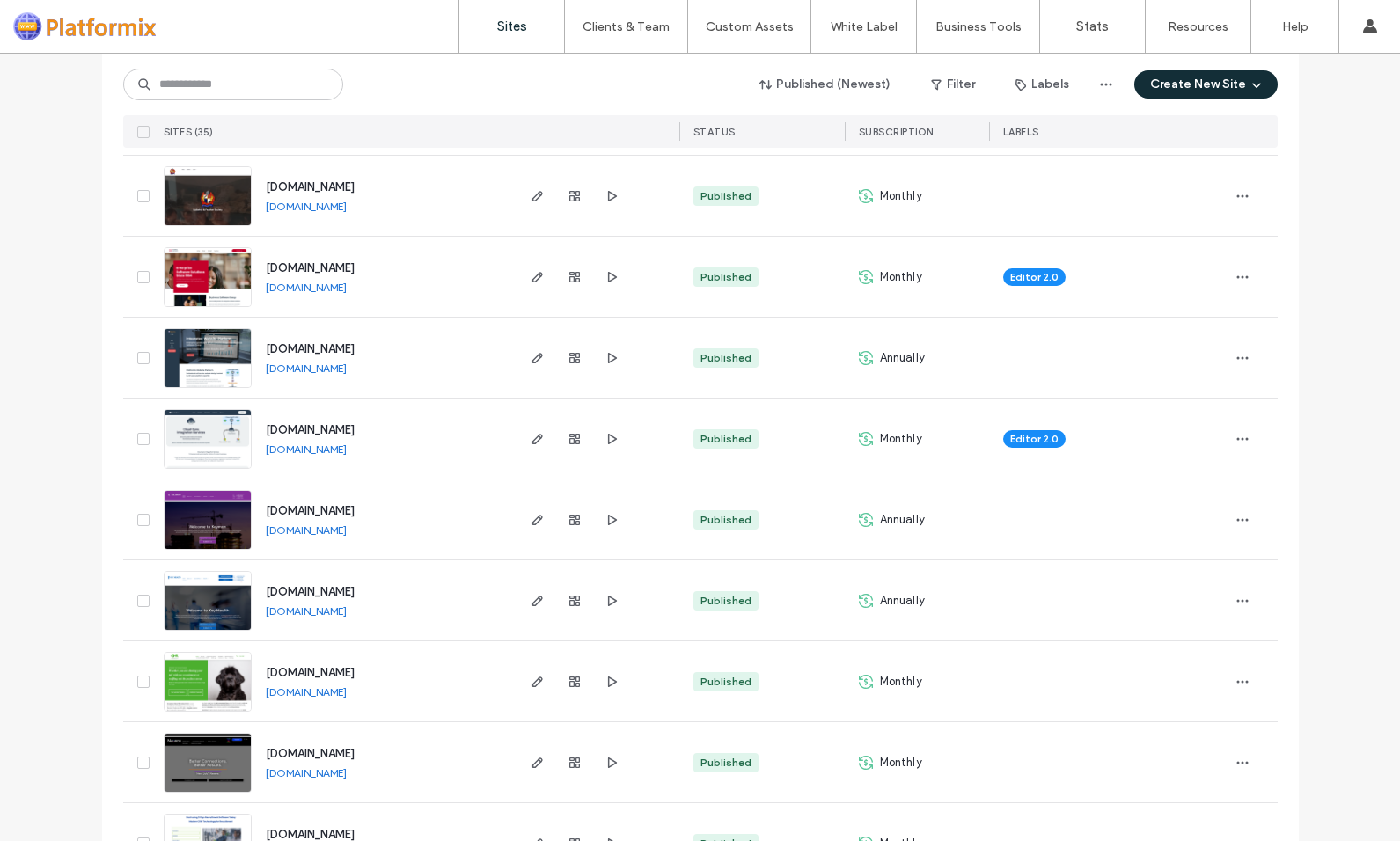
scroll to position [439, 0]
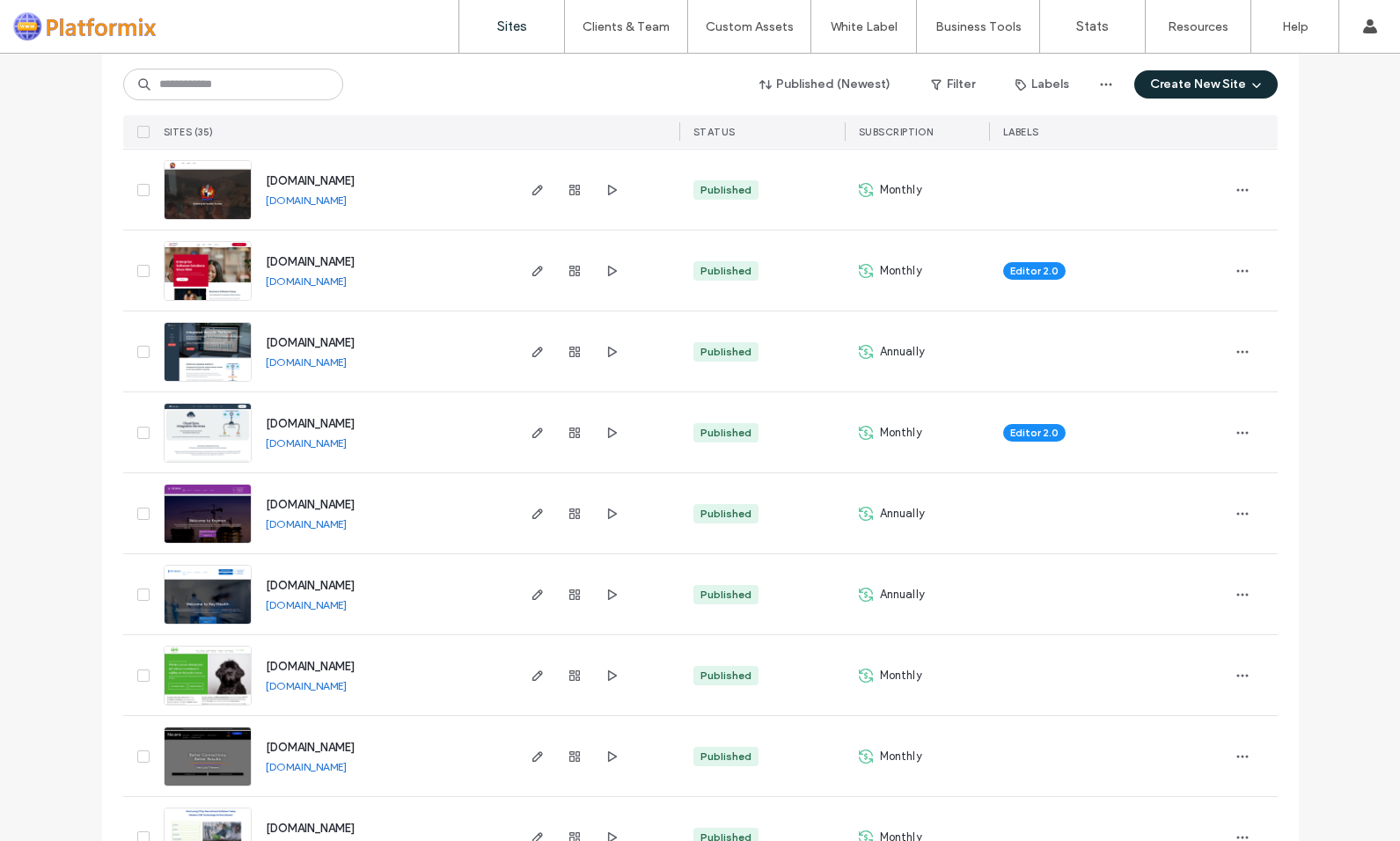
click at [193, 422] on img at bounding box center [208, 463] width 87 height 120
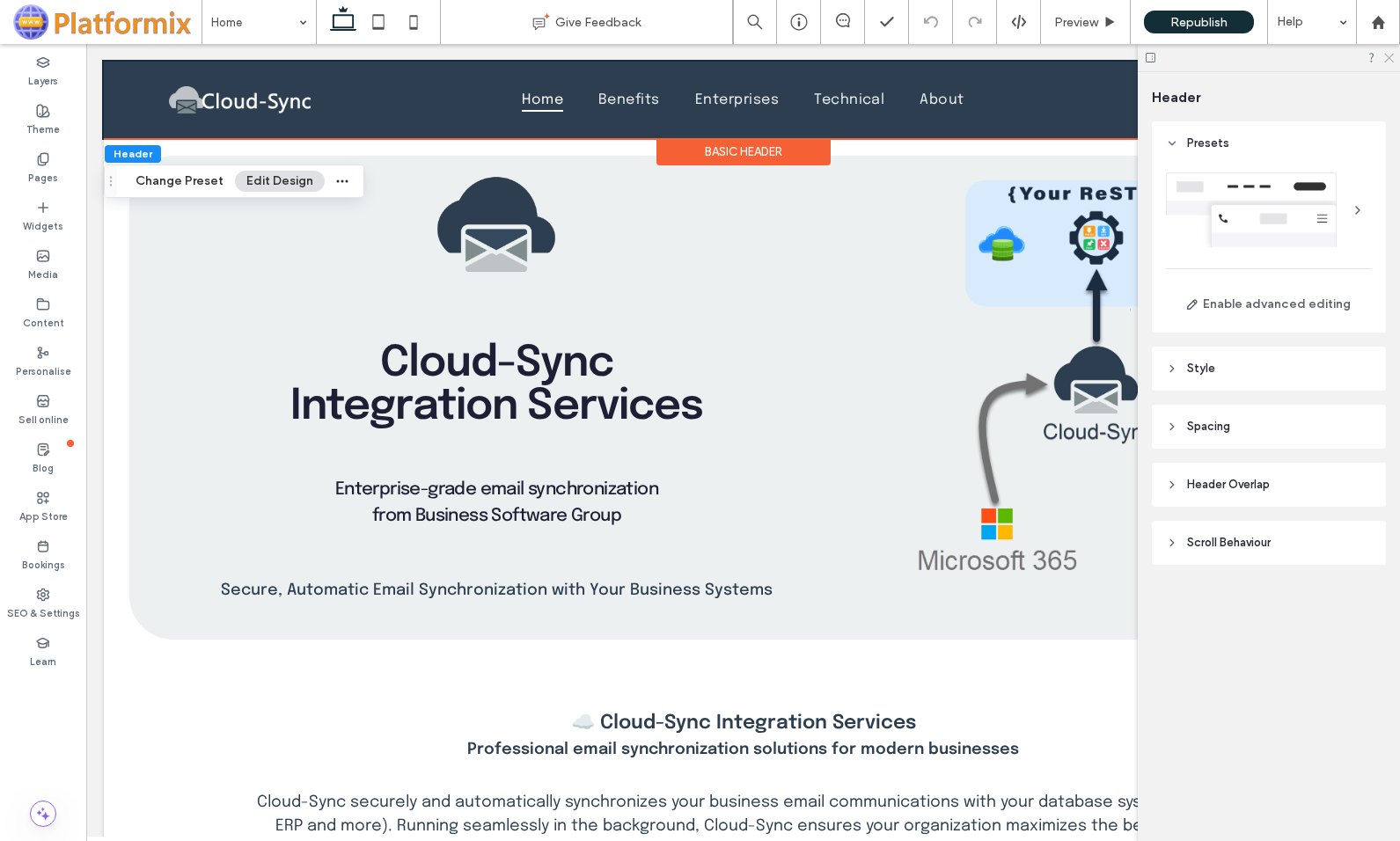
click at [1386, 58] on icon at bounding box center [1388, 56] width 11 height 11
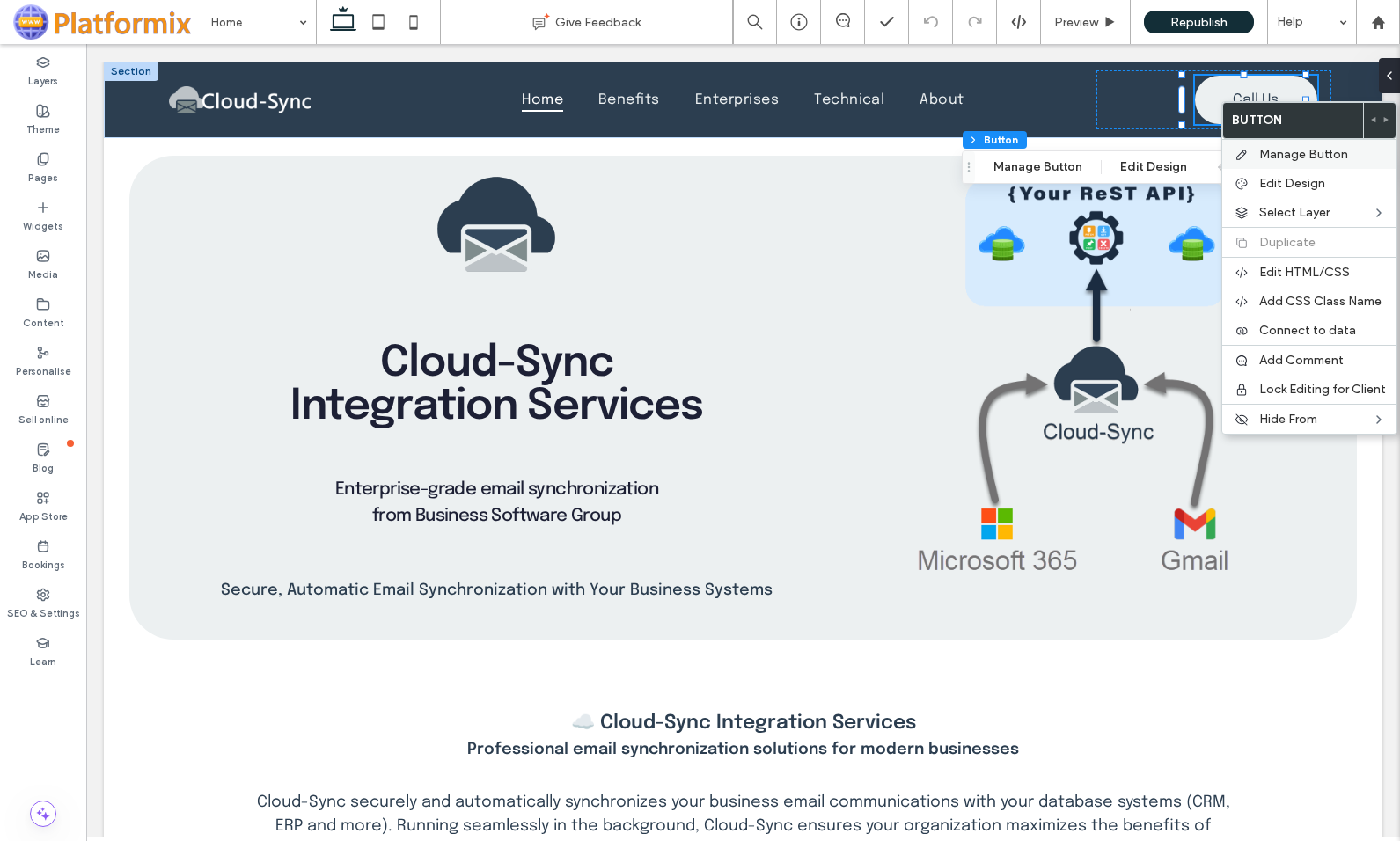
click at [1265, 156] on span "Manage Button" at bounding box center [1303, 154] width 88 height 15
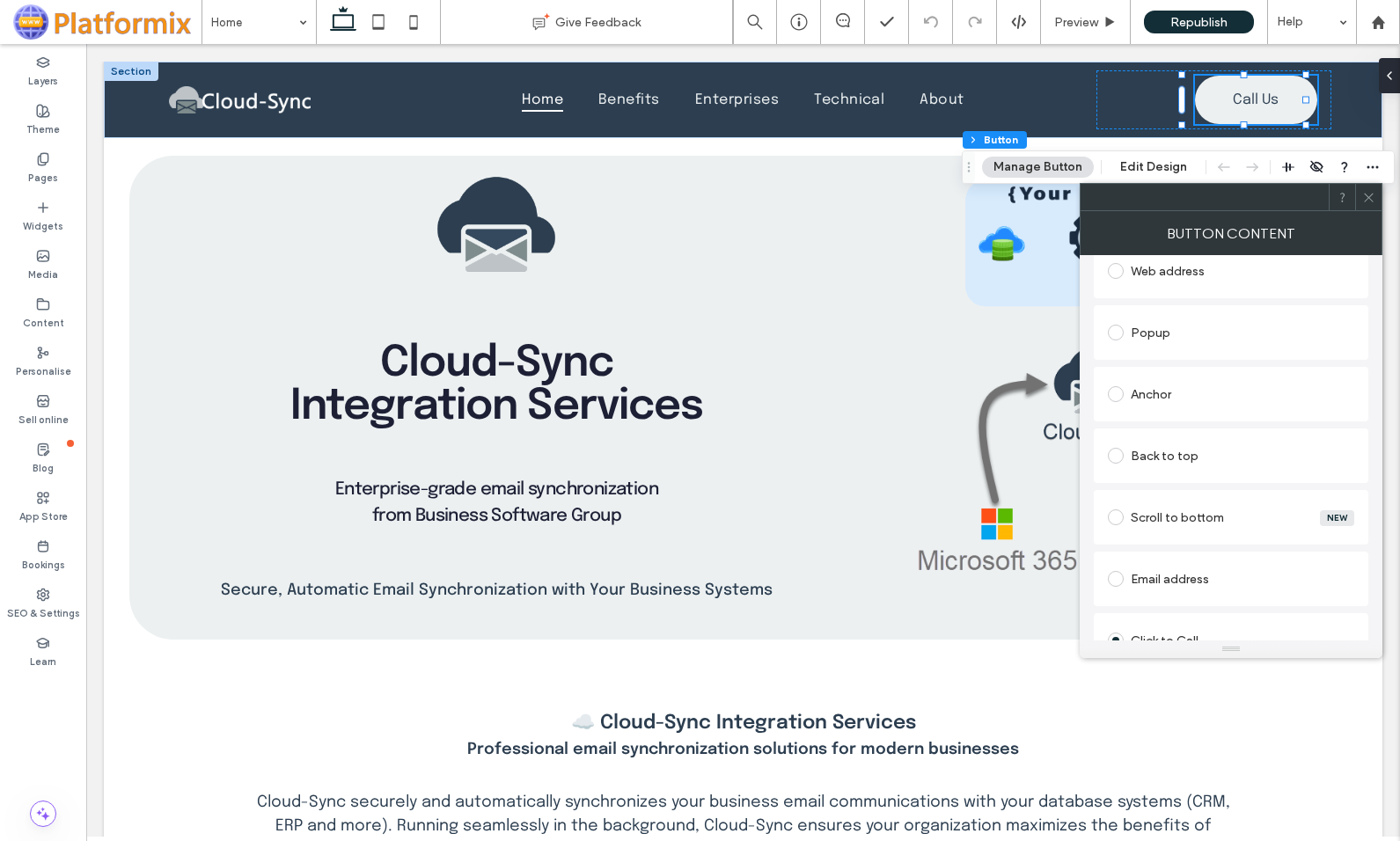
scroll to position [249, 0]
click at [1109, 527] on span at bounding box center [1115, 526] width 16 height 16
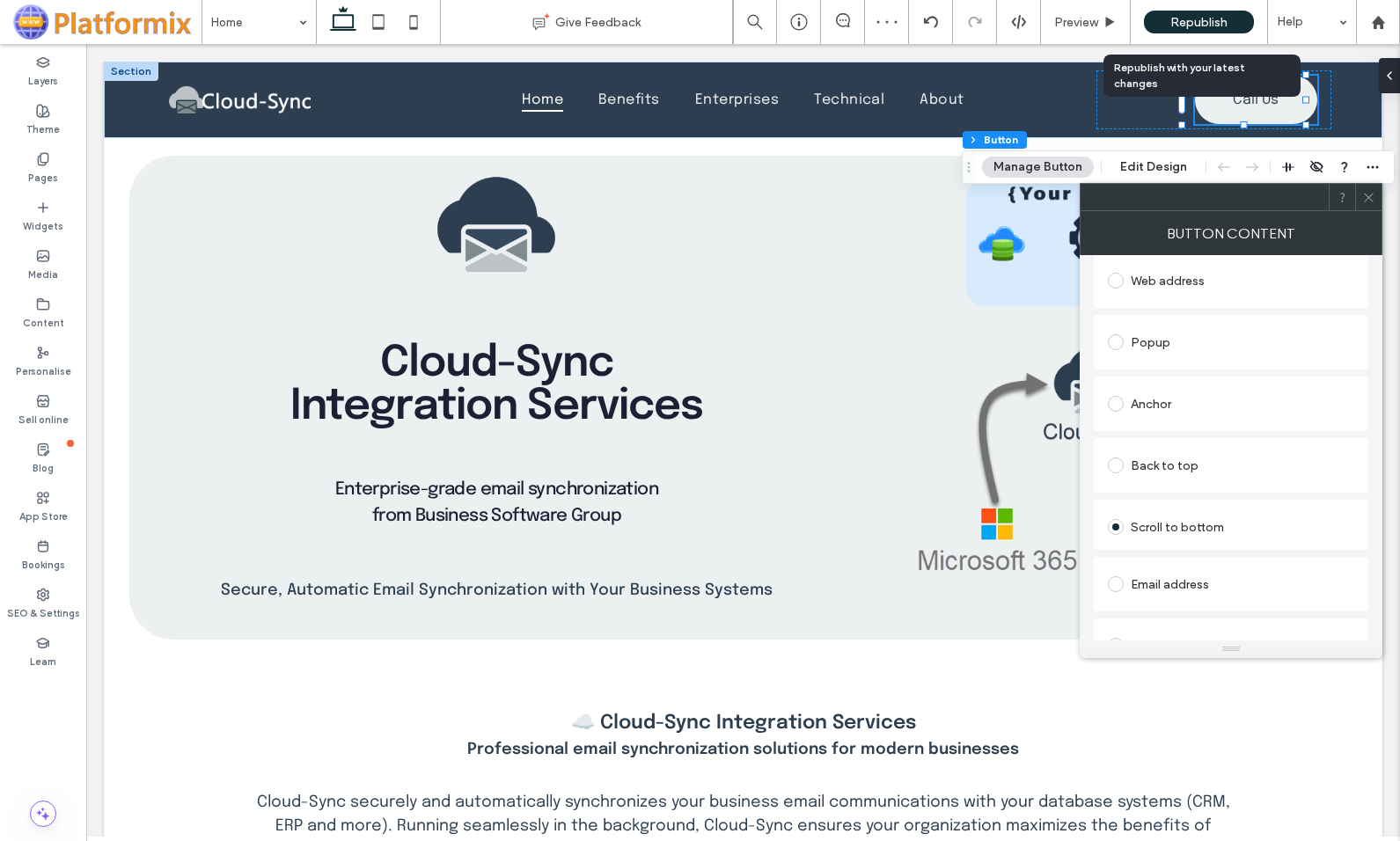
click at [1194, 24] on span "Republish" at bounding box center [1199, 22] width 57 height 15
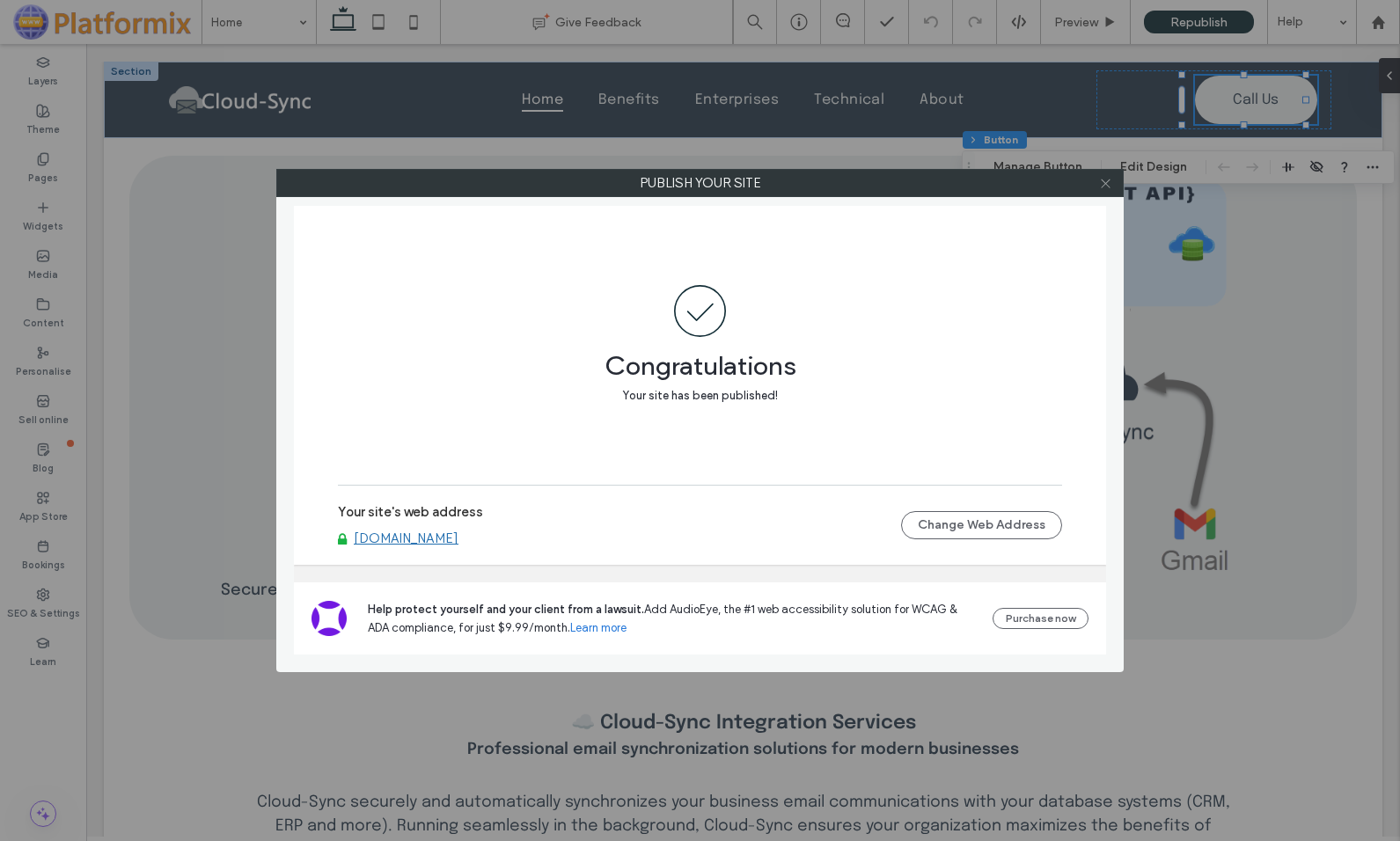
click at [1100, 178] on icon at bounding box center [1105, 183] width 13 height 13
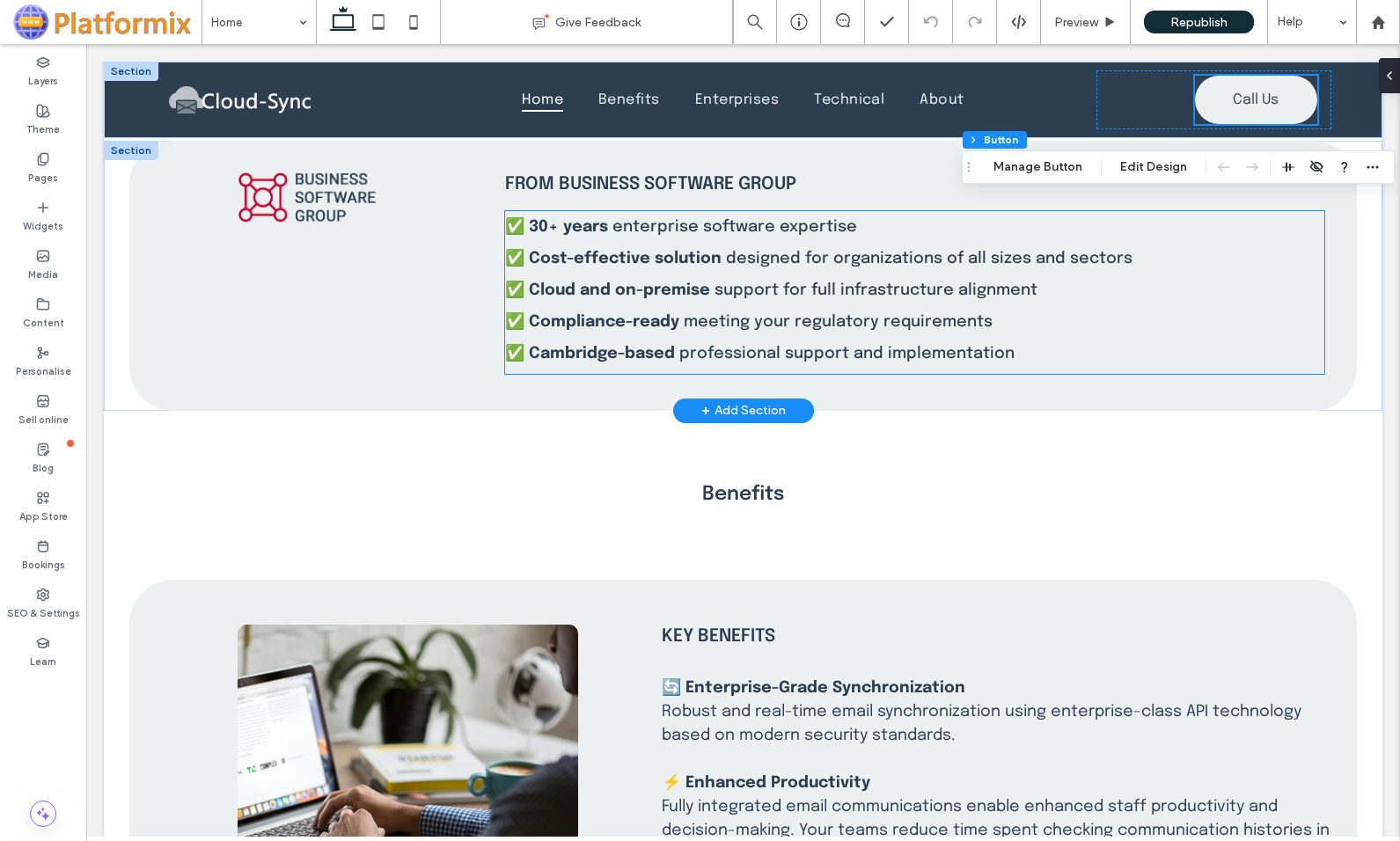
scroll to position [880, 0]
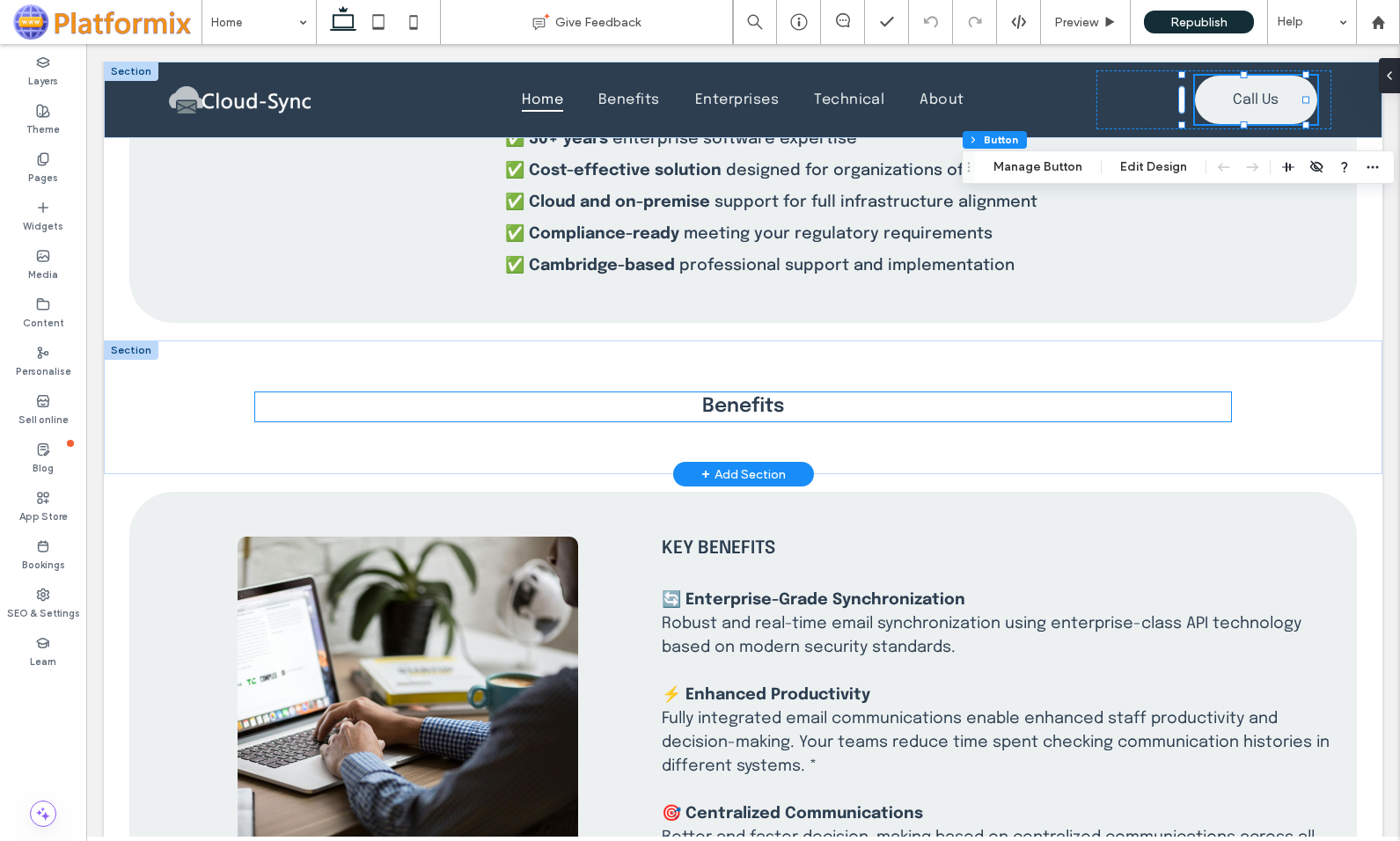
click at [718, 411] on span "Benefits" at bounding box center [743, 406] width 82 height 19
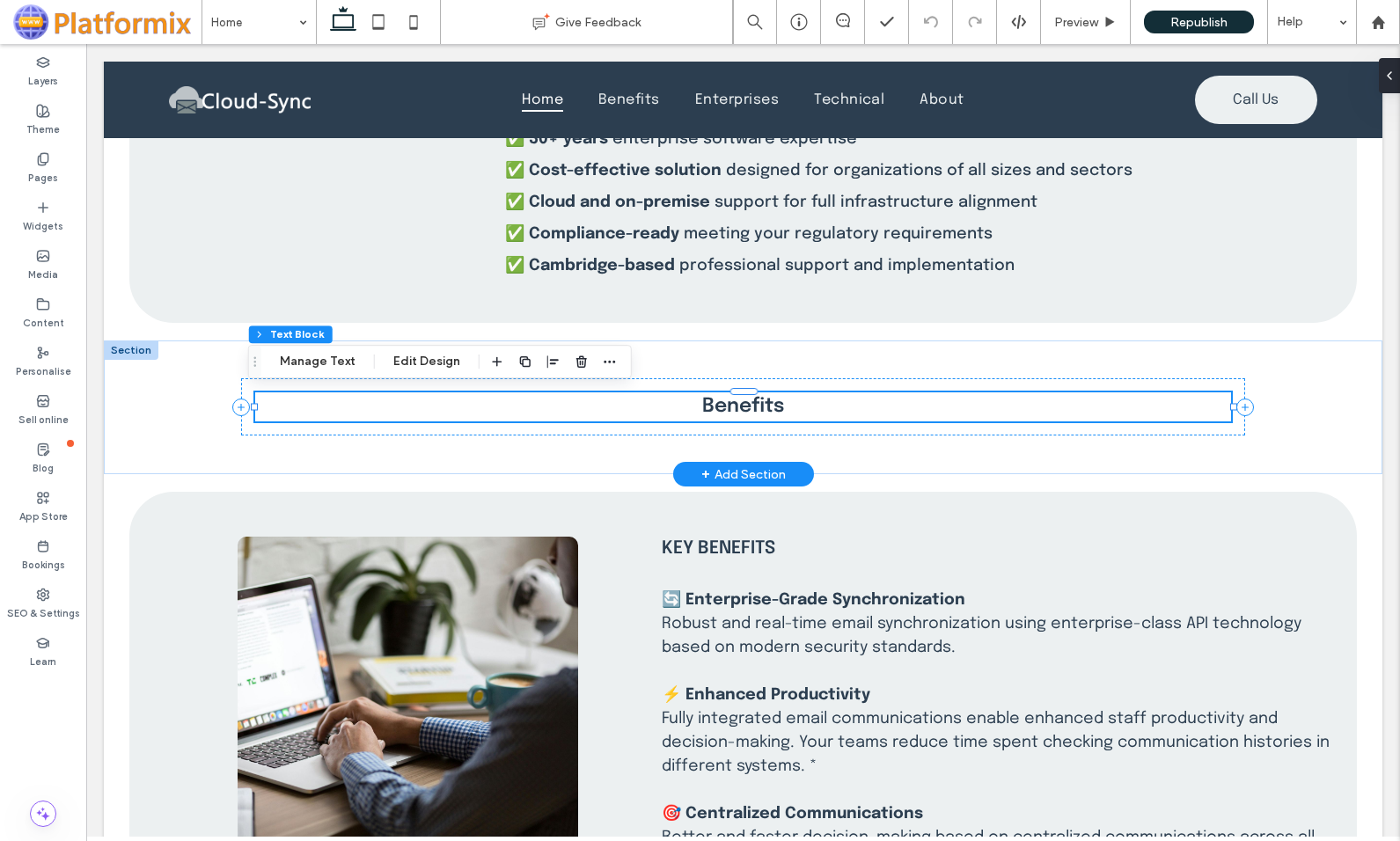
click at [753, 405] on span "Benefits" at bounding box center [743, 406] width 82 height 19
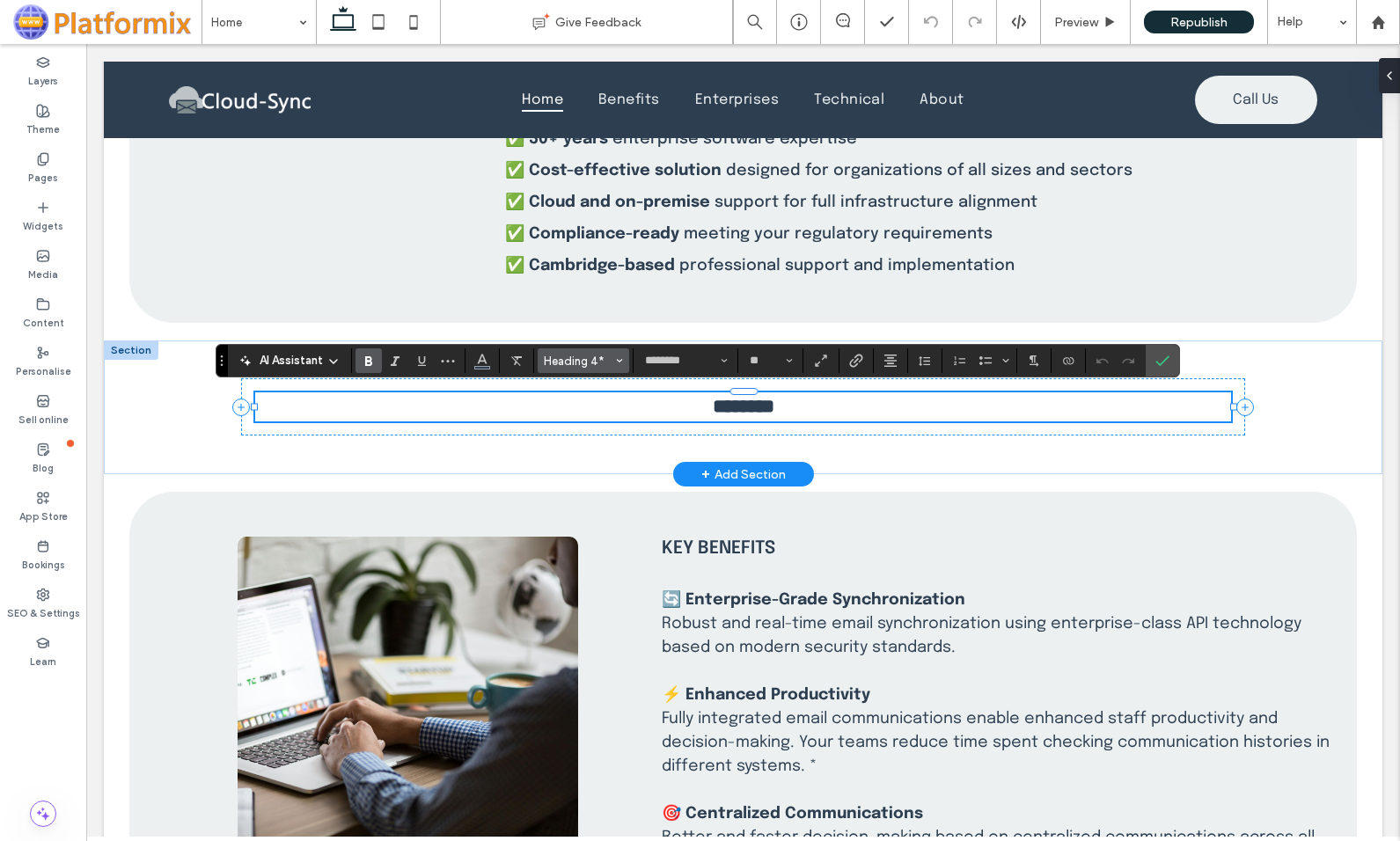
click at [627, 356] on button "Heading 4*" at bounding box center [582, 360] width 91 height 25
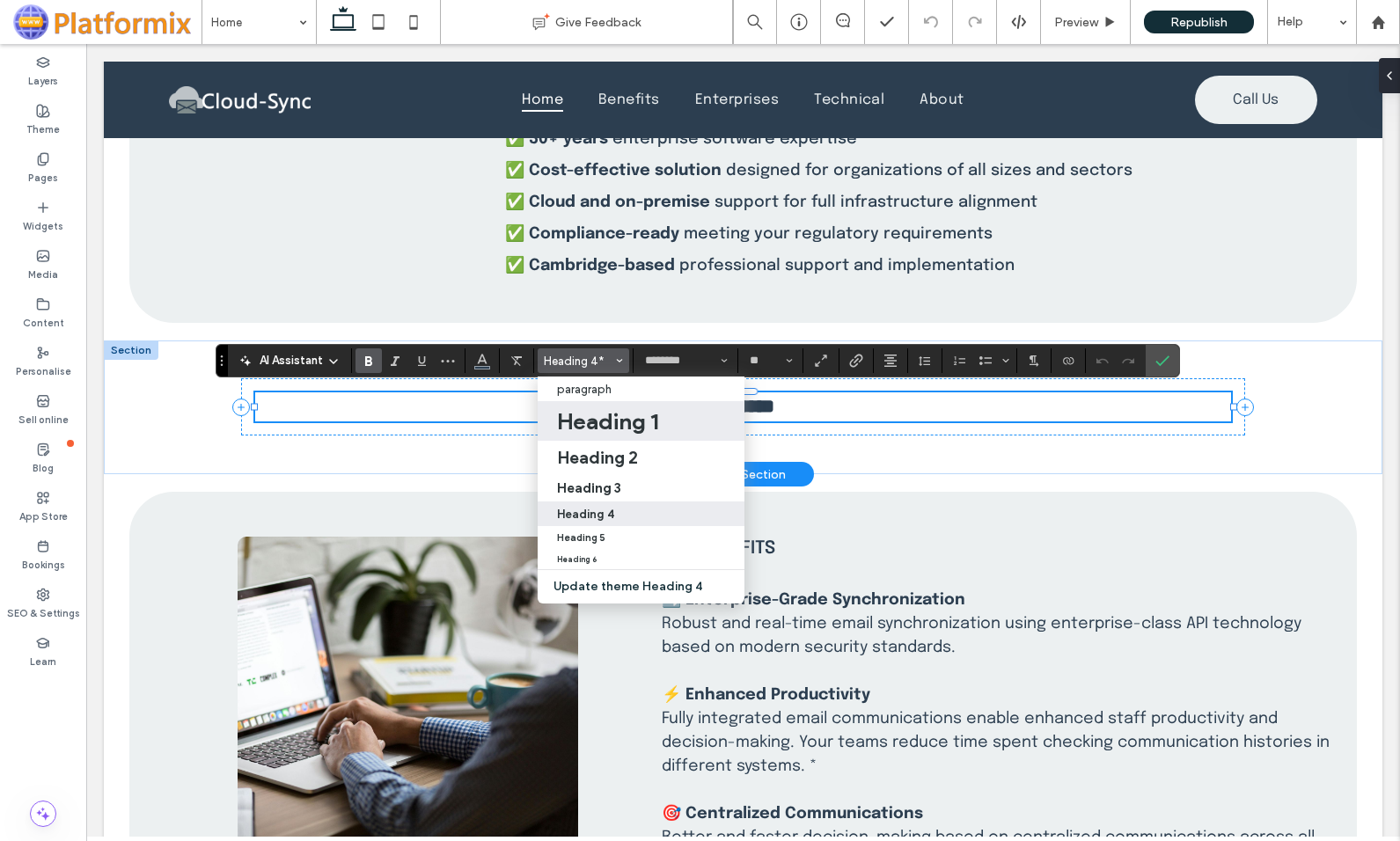
click at [607, 416] on h1 "Heading 1" at bounding box center [607, 421] width 101 height 29
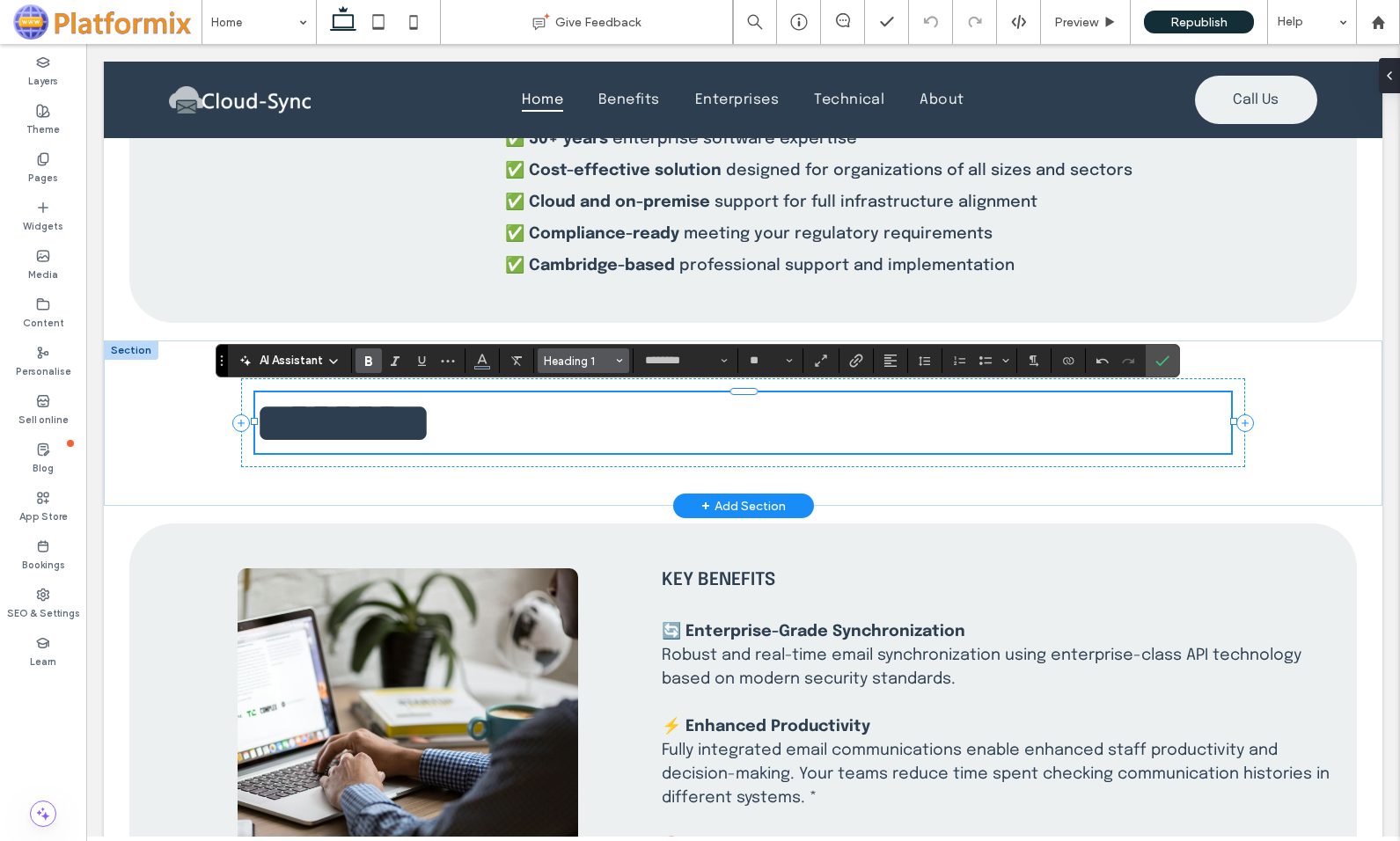
click at [619, 359] on icon "Styles" at bounding box center [619, 361] width 7 height 7
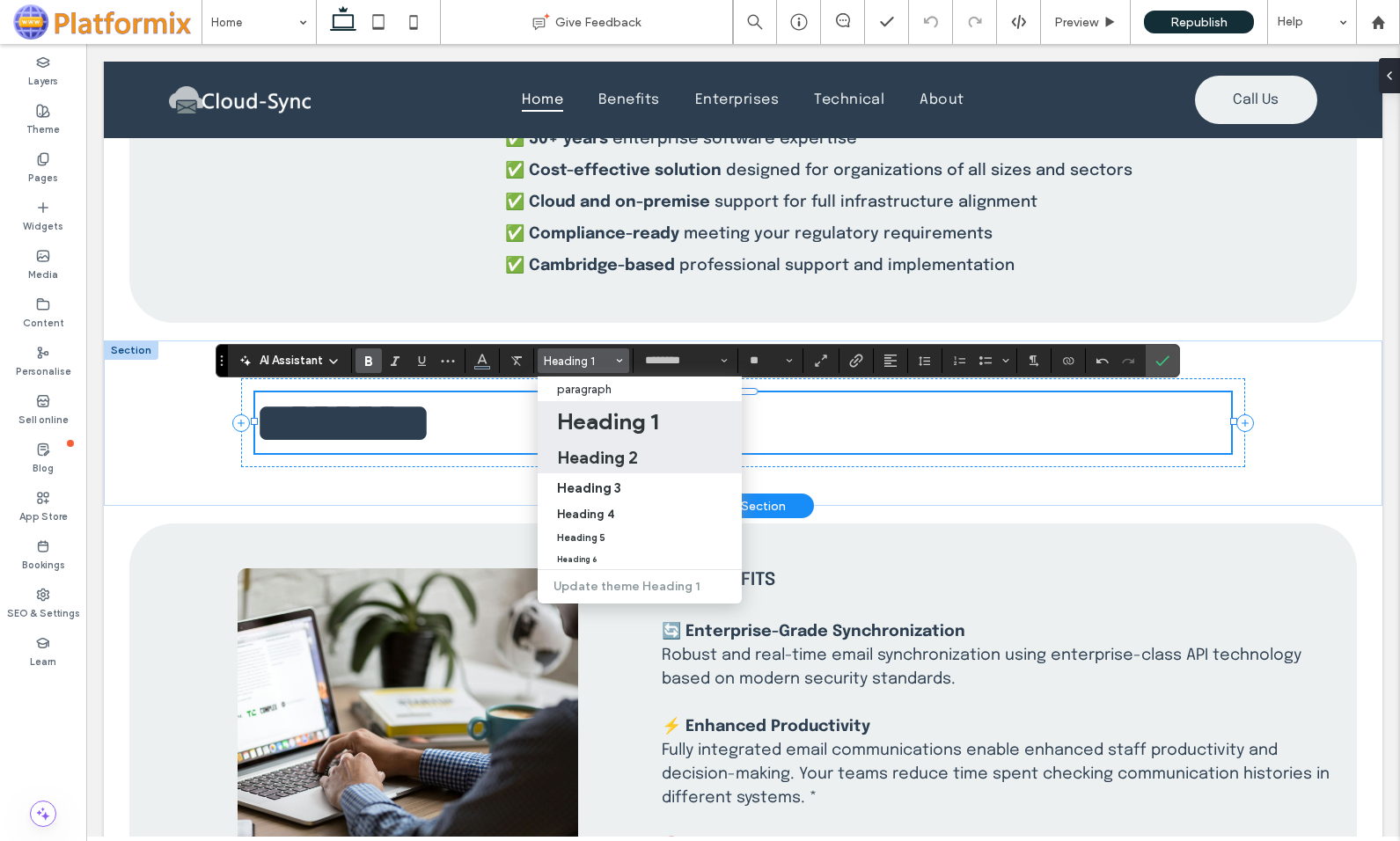
click at [610, 459] on h2 "Heading 2" at bounding box center [597, 457] width 81 height 21
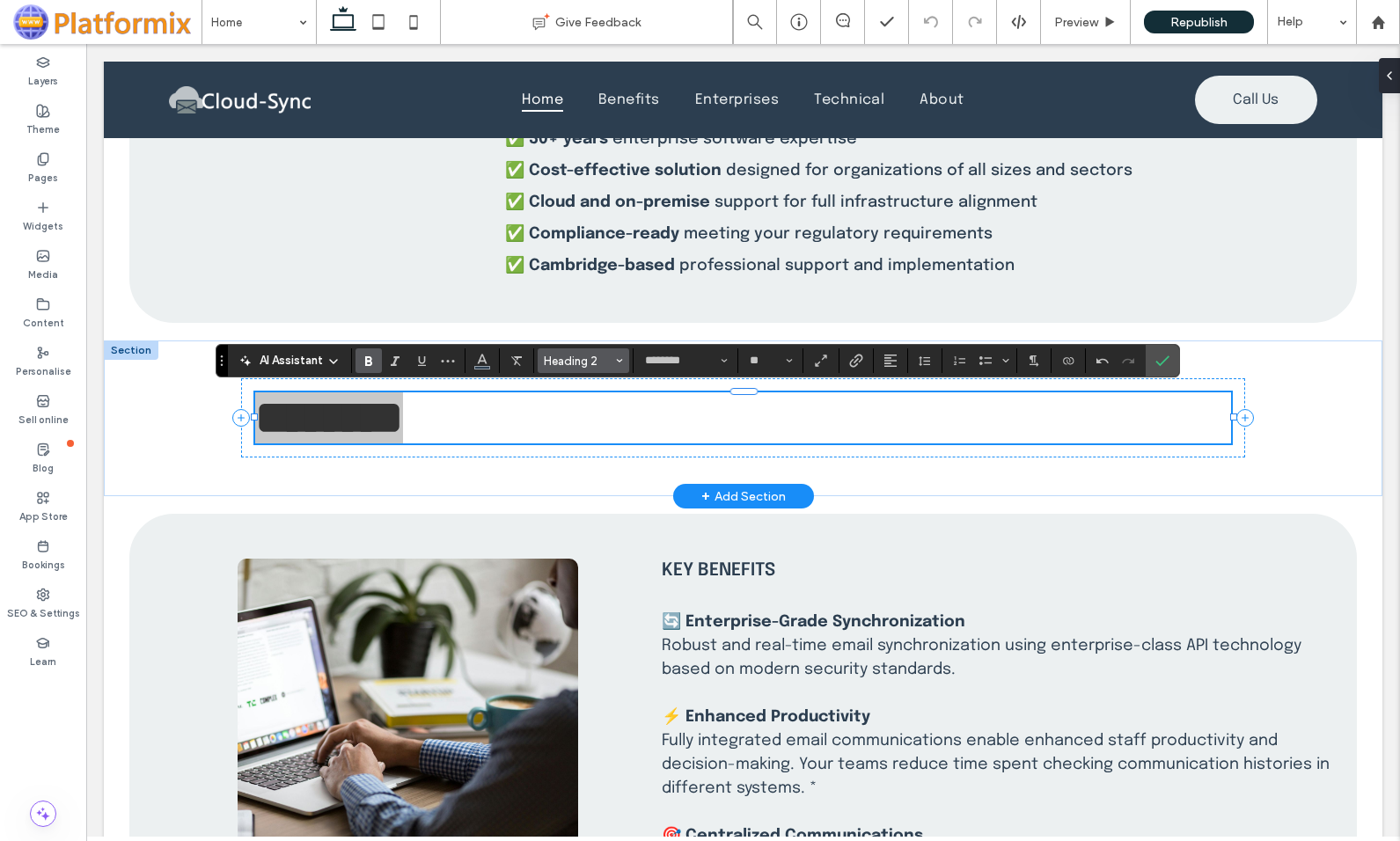
click at [624, 351] on button "Heading 2" at bounding box center [582, 360] width 91 height 25
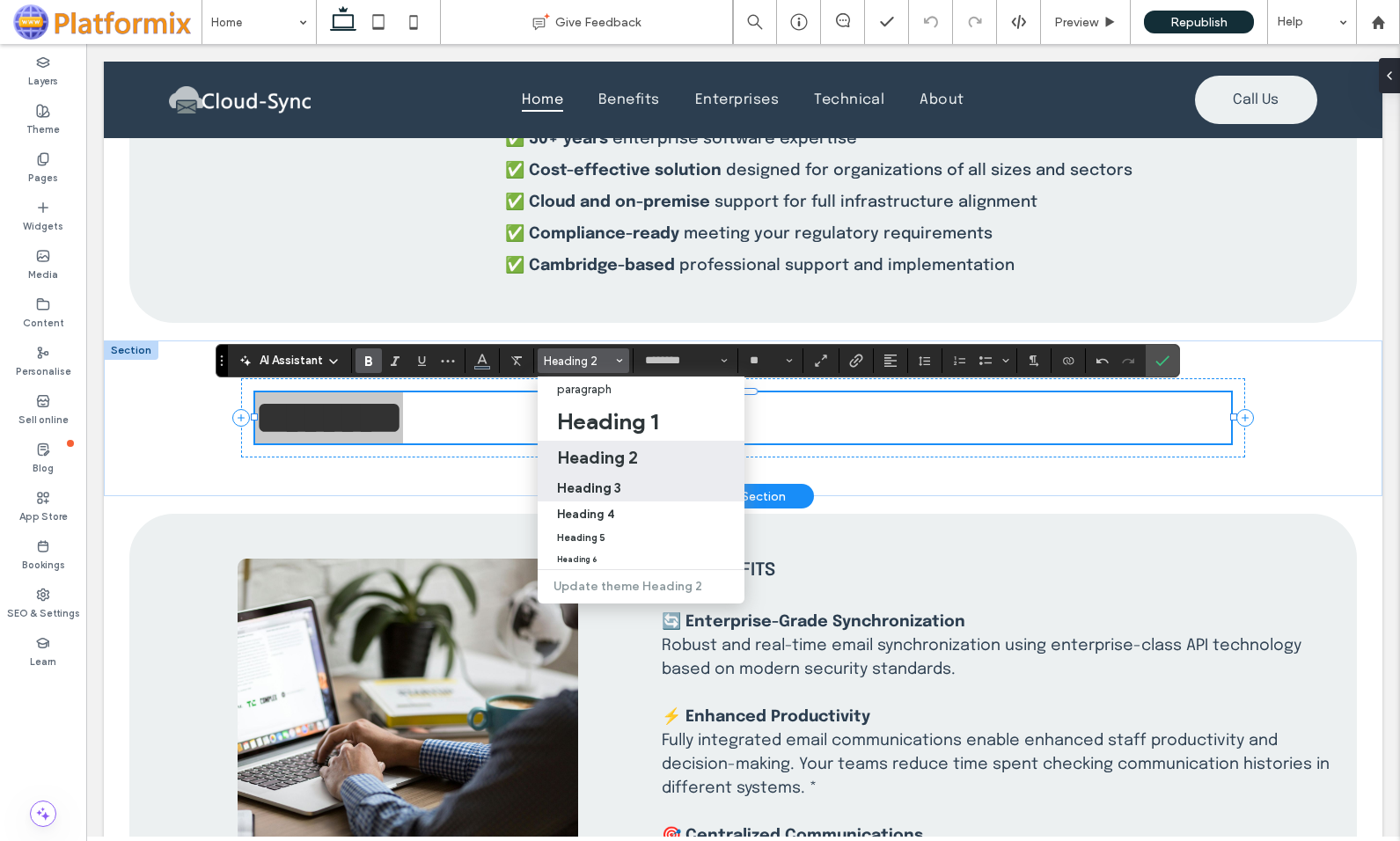
click at [604, 484] on h3 "Heading 3" at bounding box center [589, 487] width 65 height 17
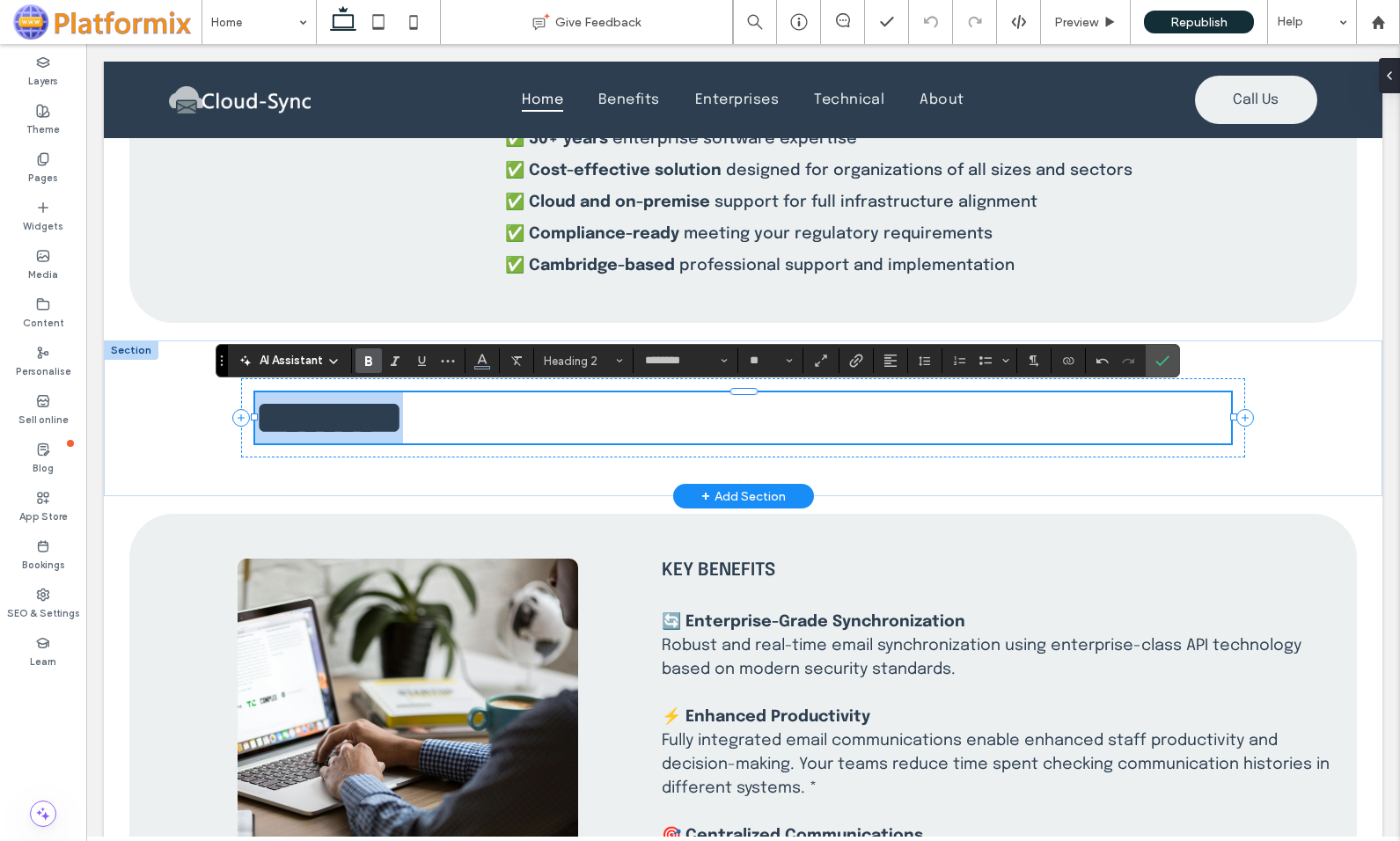
type input "**"
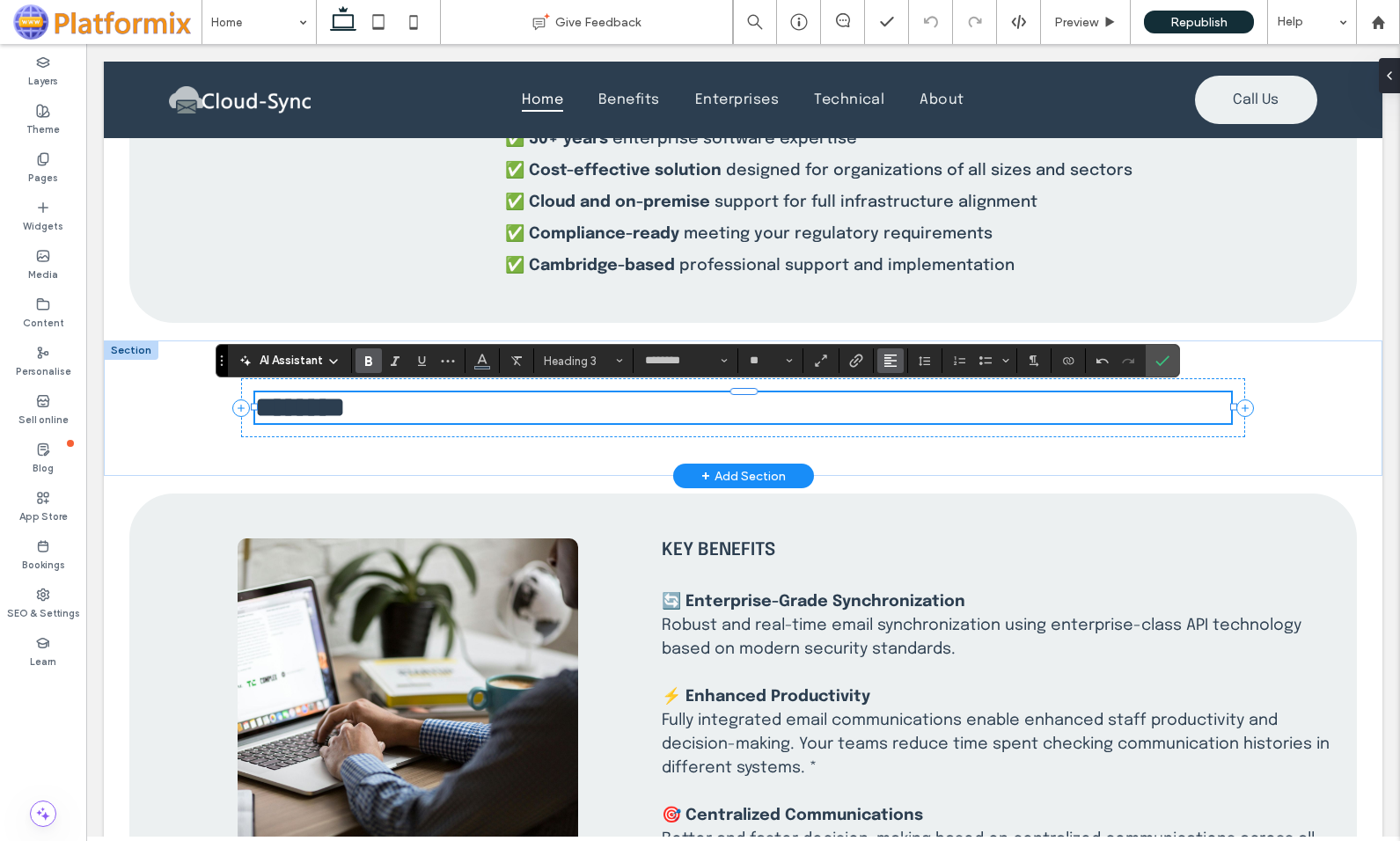
click at [888, 358] on icon "Alignment" at bounding box center [889, 360] width 14 height 14
click at [902, 416] on icon "ui.textEditor.alignment.center" at bounding box center [903, 415] width 14 height 14
click at [1168, 354] on icon "Confirm" at bounding box center [1161, 360] width 14 height 14
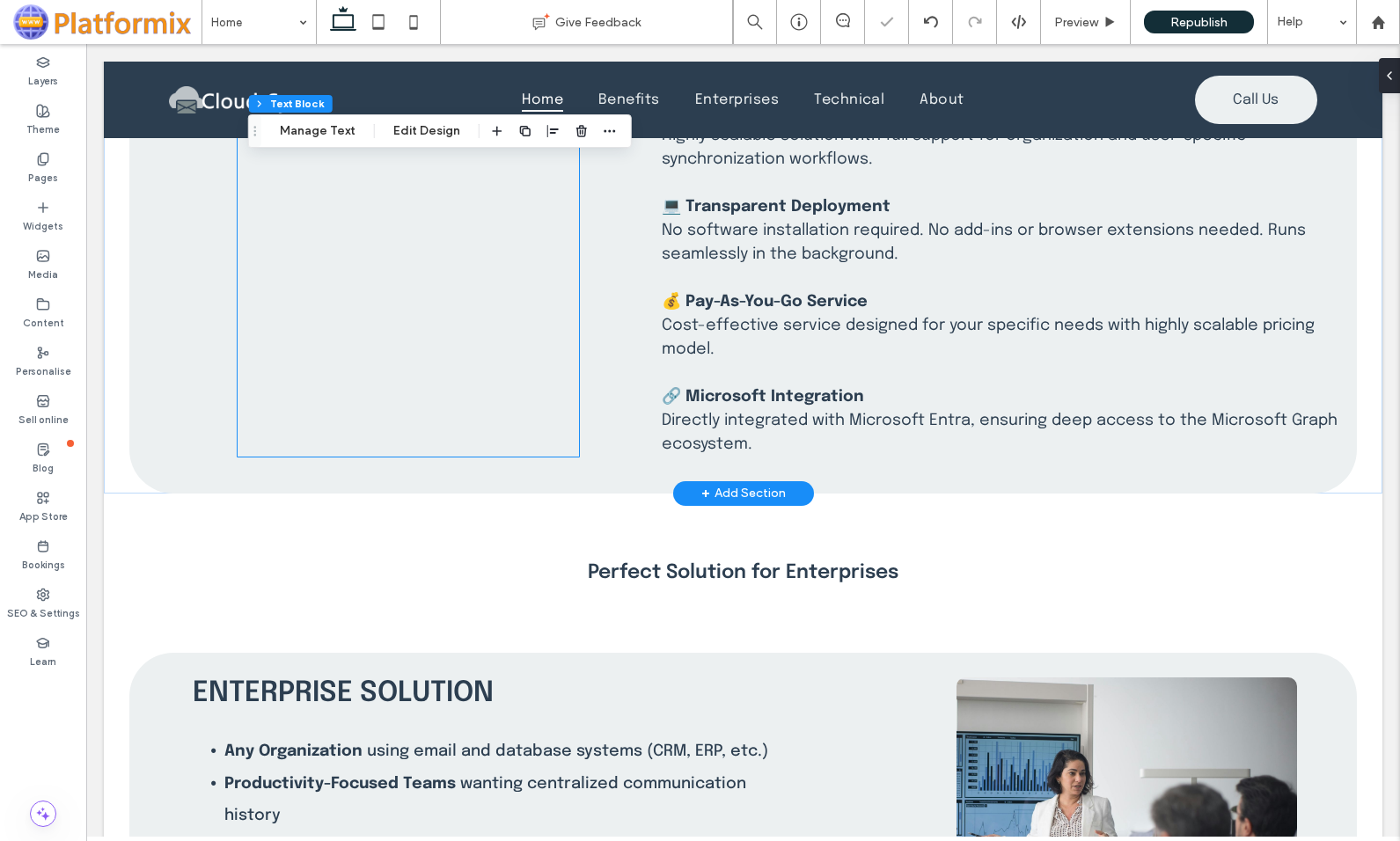
scroll to position [1934, 0]
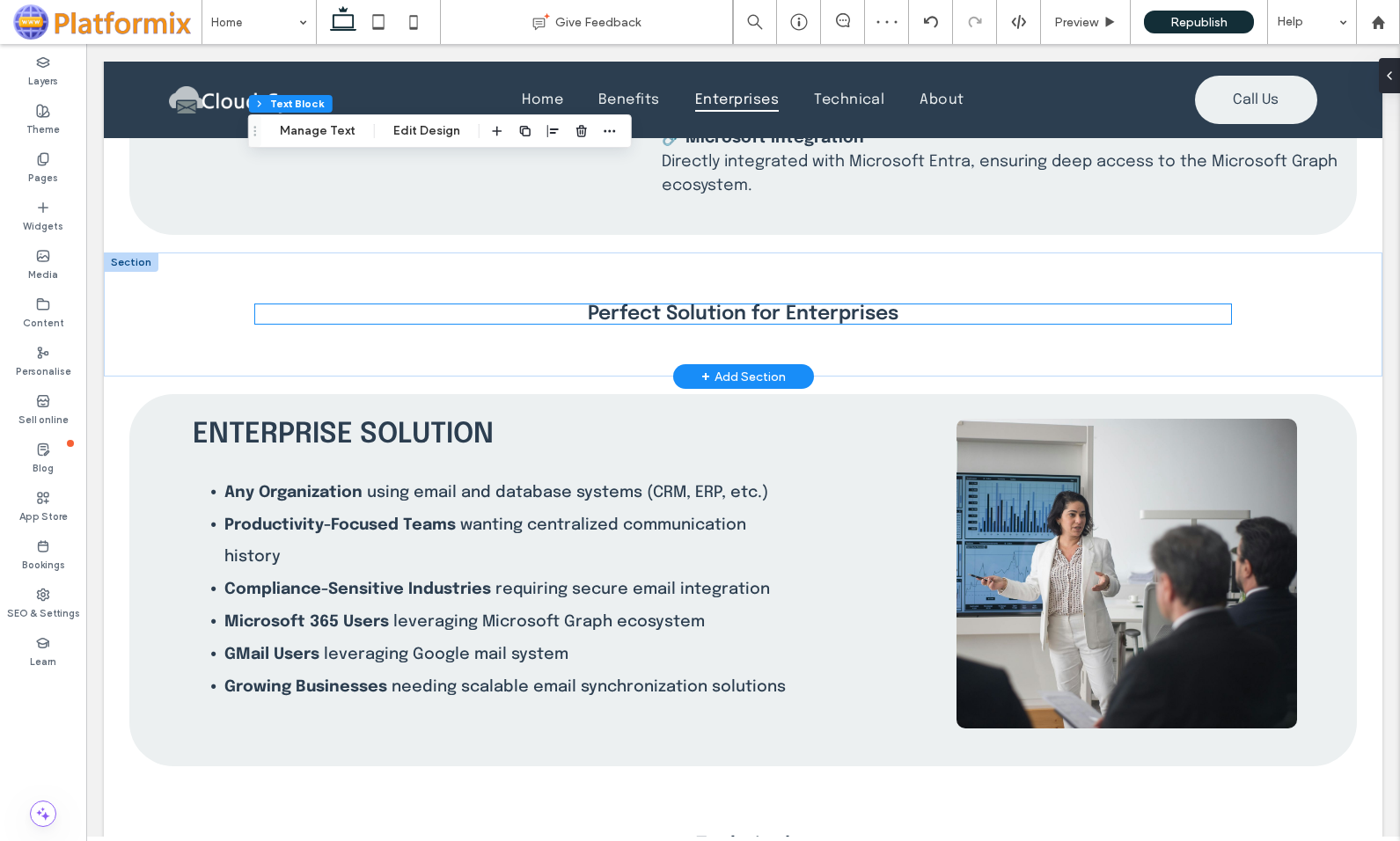
click at [669, 311] on span "Perfect Solution for Enterprises" at bounding box center [743, 313] width 311 height 19
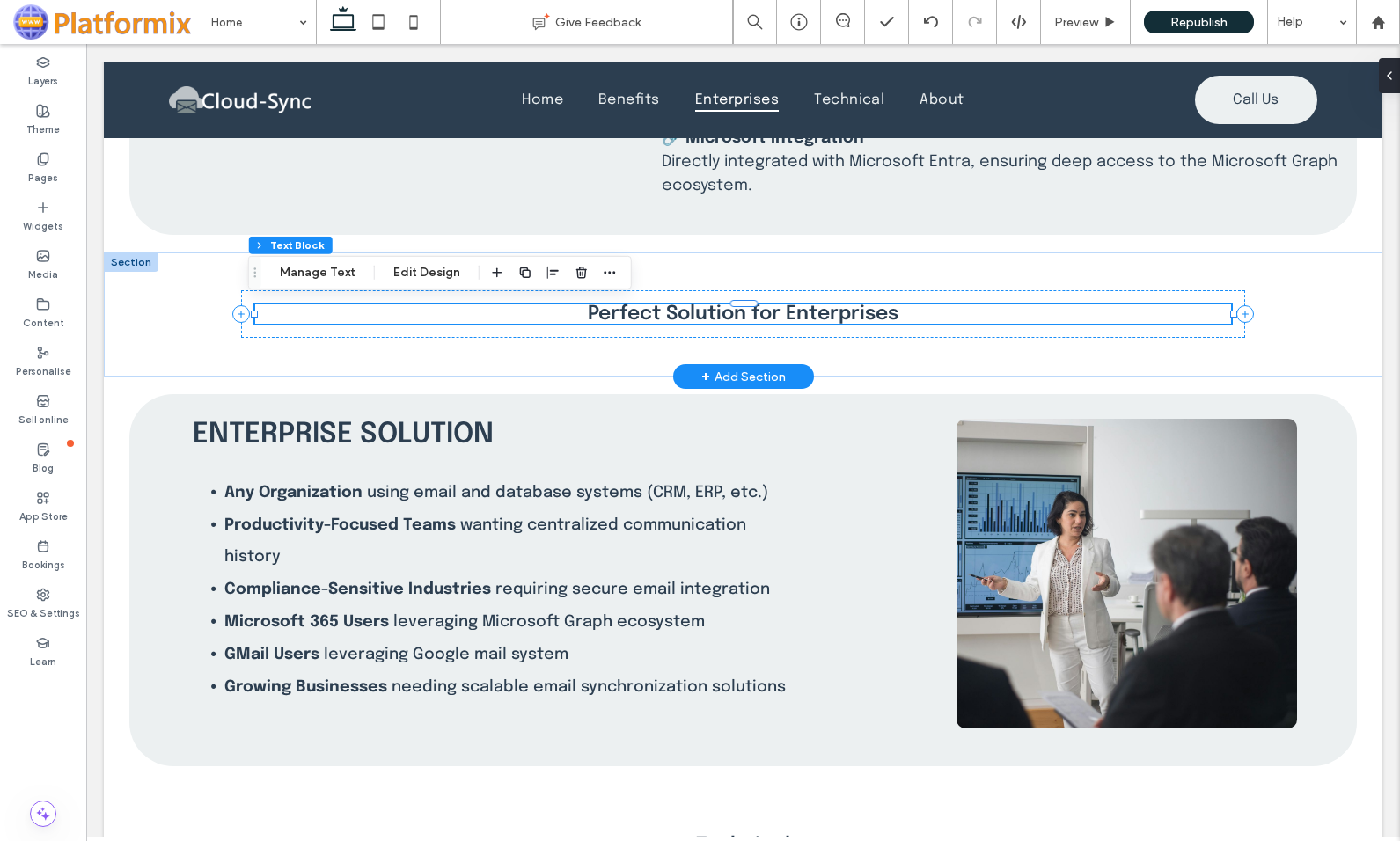
click at [618, 305] on span "Perfect Solution for Enterprises" at bounding box center [743, 313] width 311 height 19
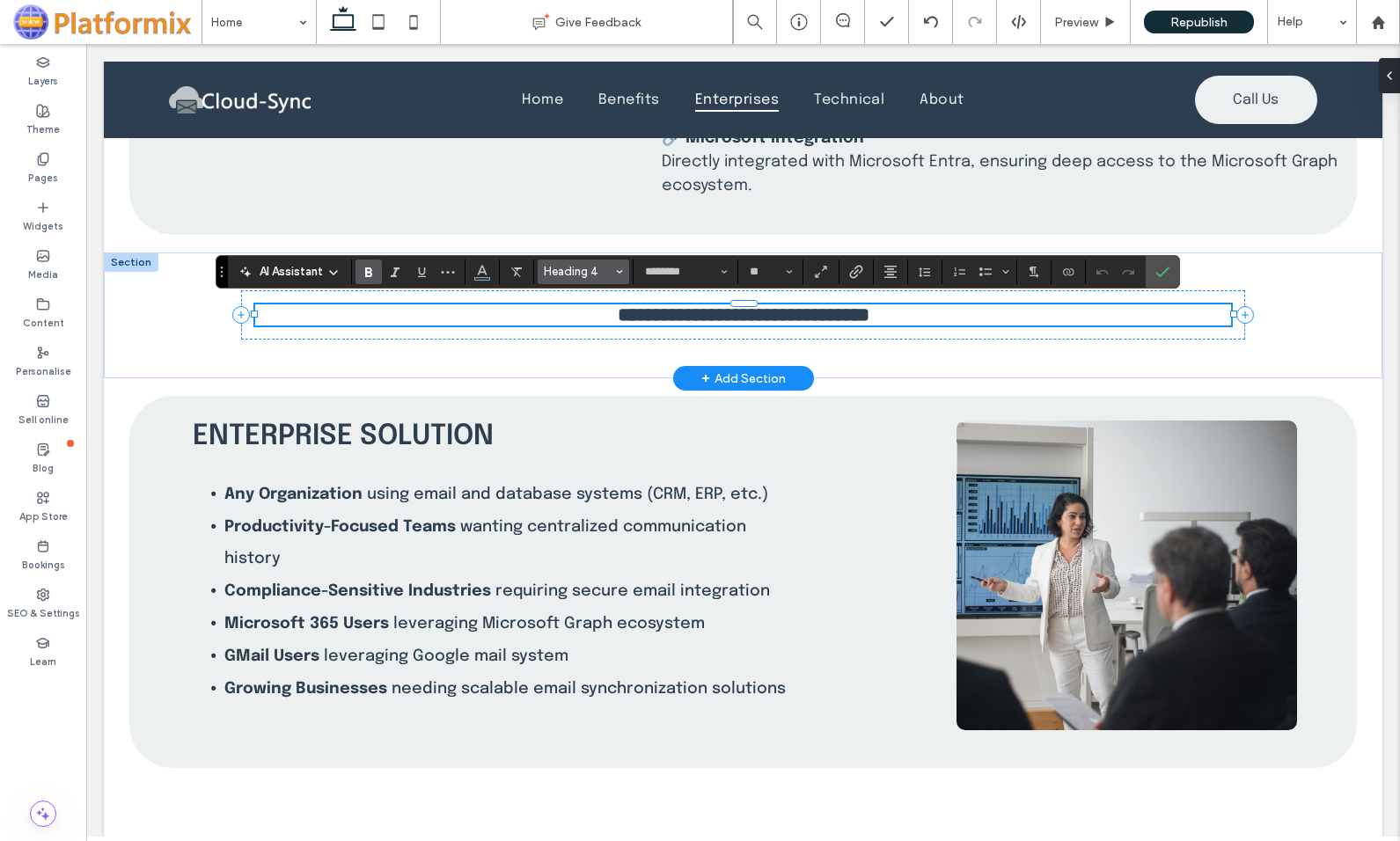
click at [618, 265] on span "Styles" at bounding box center [619, 272] width 7 height 23
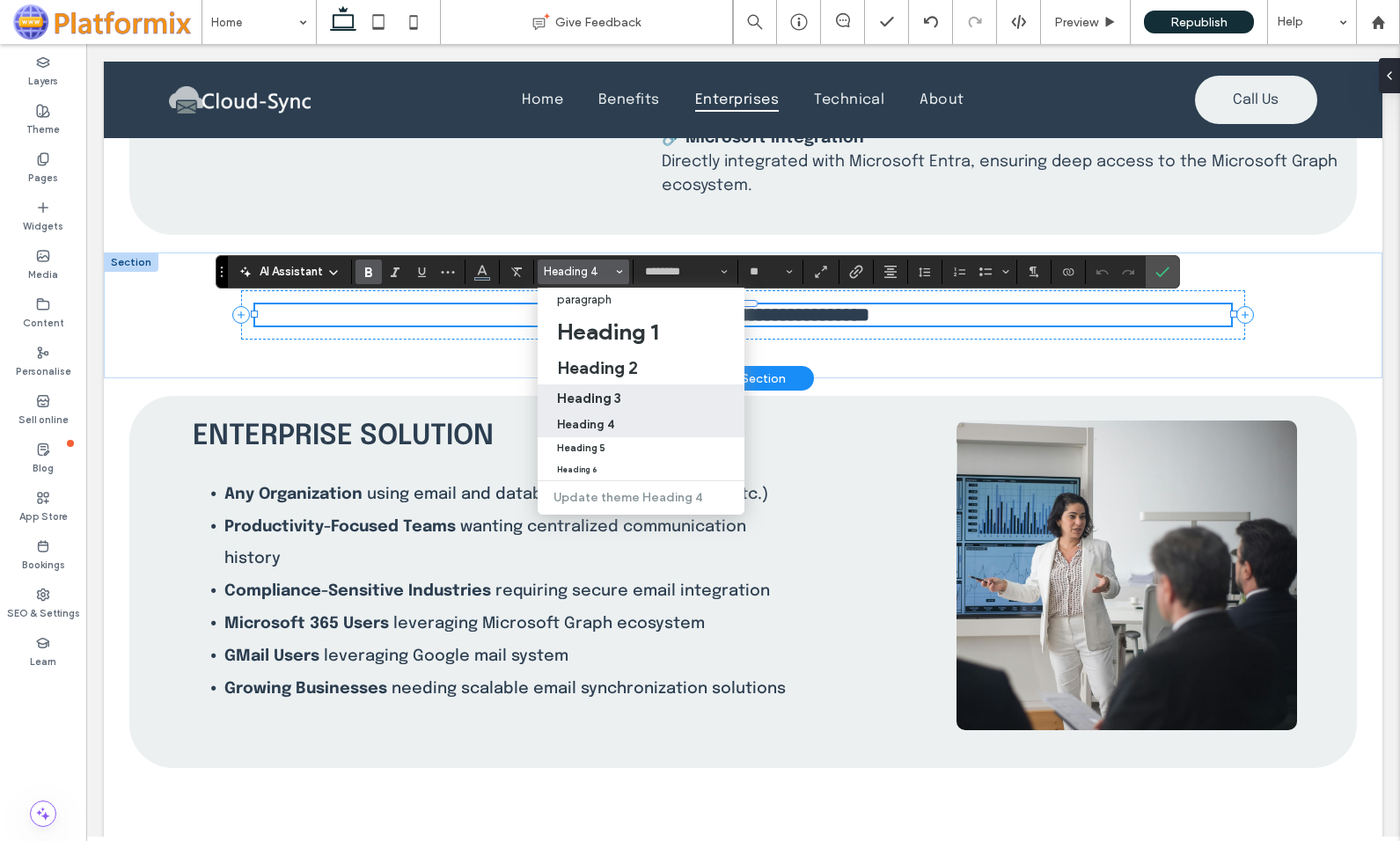
click at [593, 397] on h3 "Heading 3" at bounding box center [589, 398] width 65 height 17
type input "**"
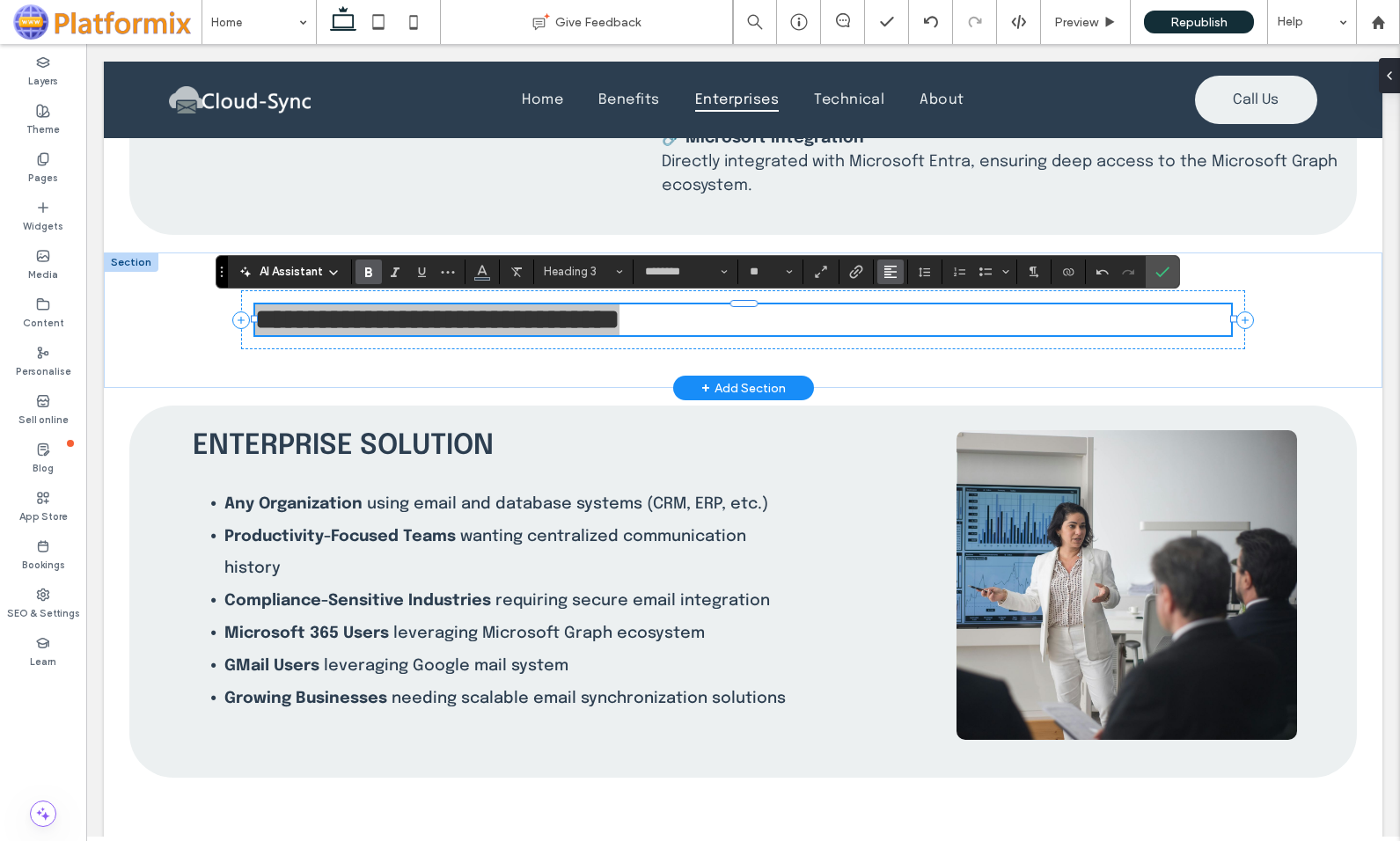
click at [888, 271] on icon "Alignment" at bounding box center [889, 271] width 14 height 14
click at [900, 330] on icon "ui.textEditor.alignment.center" at bounding box center [903, 325] width 14 height 14
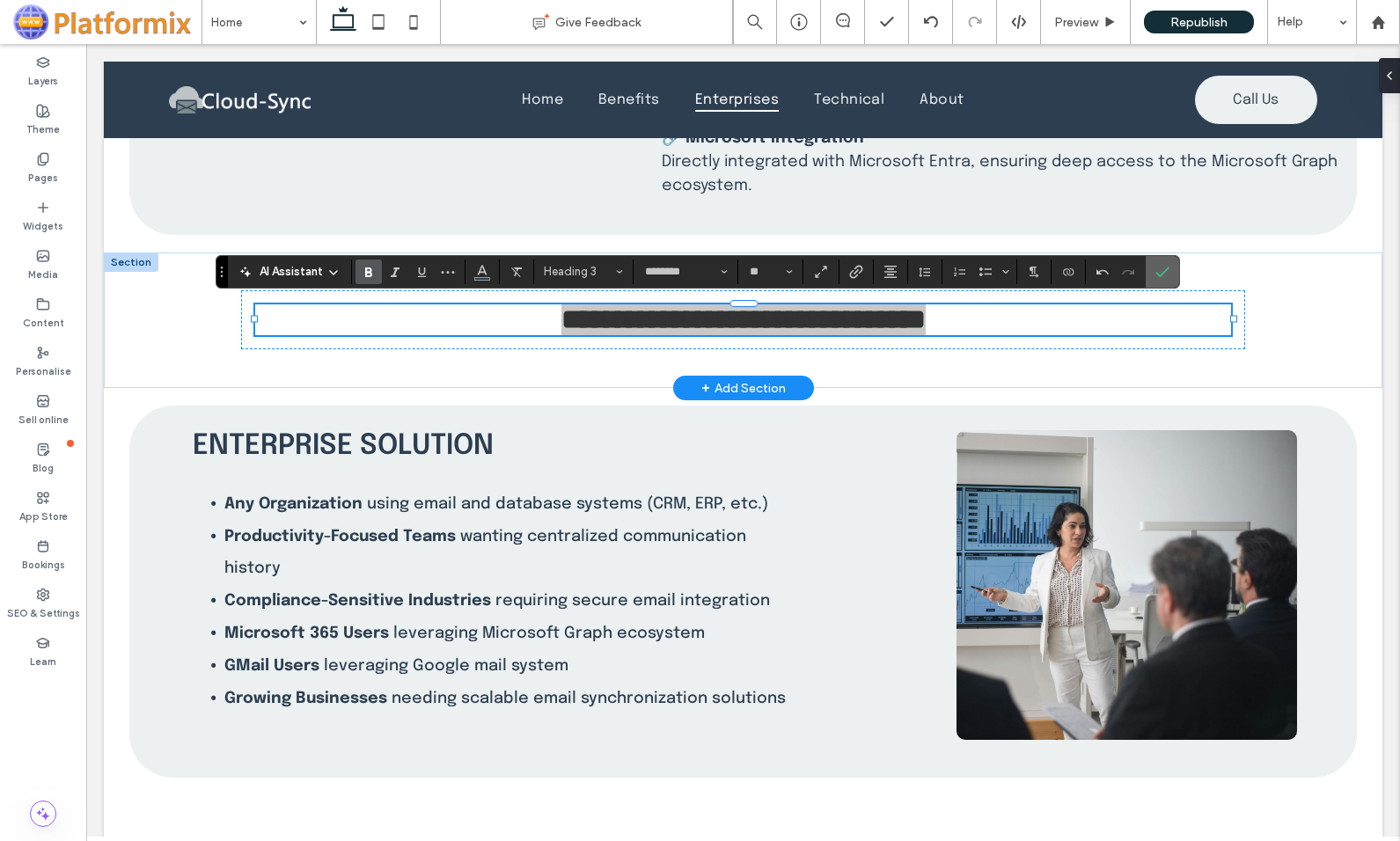
drag, startPoint x: 1161, startPoint y: 274, endPoint x: 1066, endPoint y: 234, distance: 103.1
click at [1161, 274] on use "Confirm" at bounding box center [1161, 271] width 14 height 10
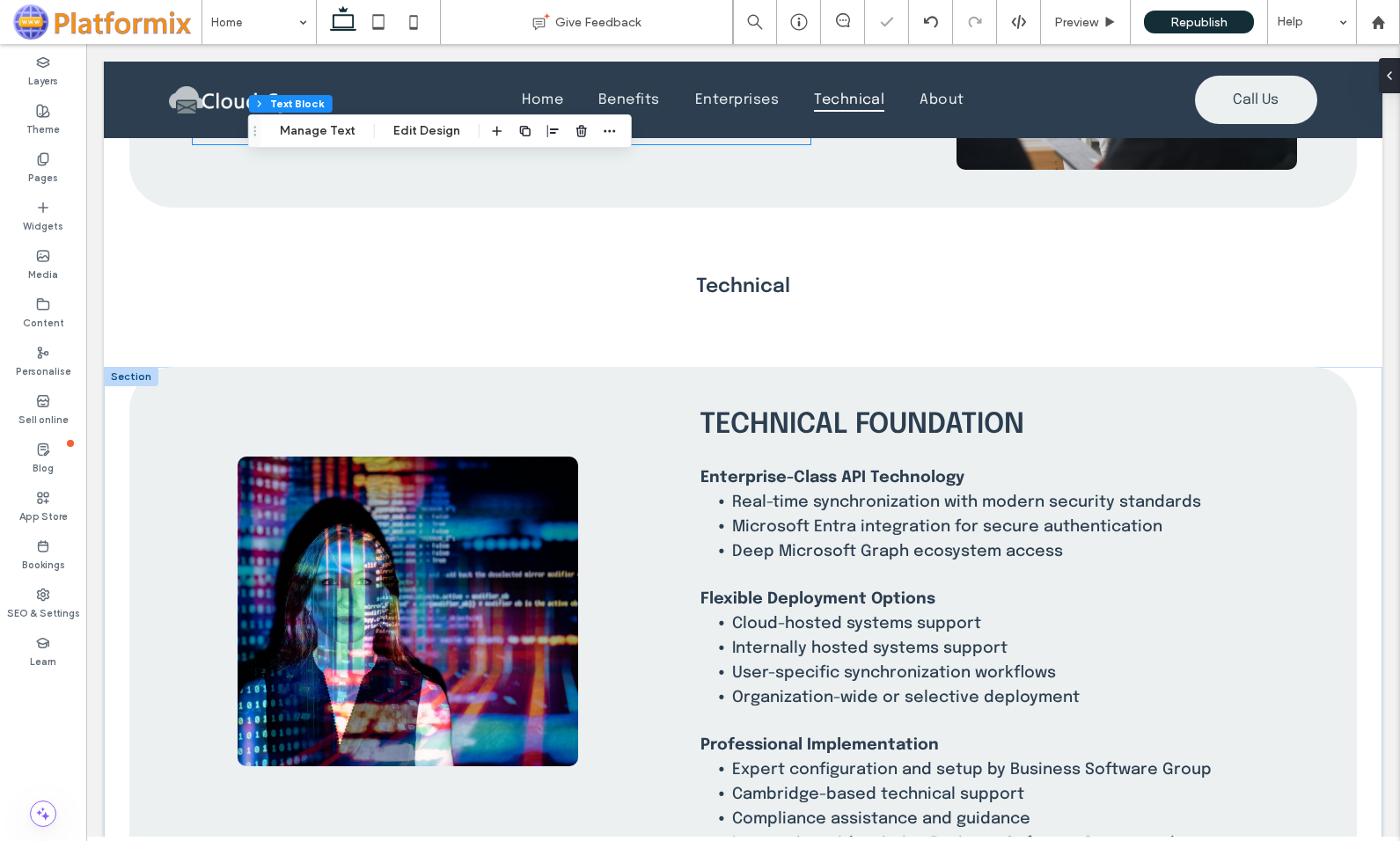
scroll to position [2550, 0]
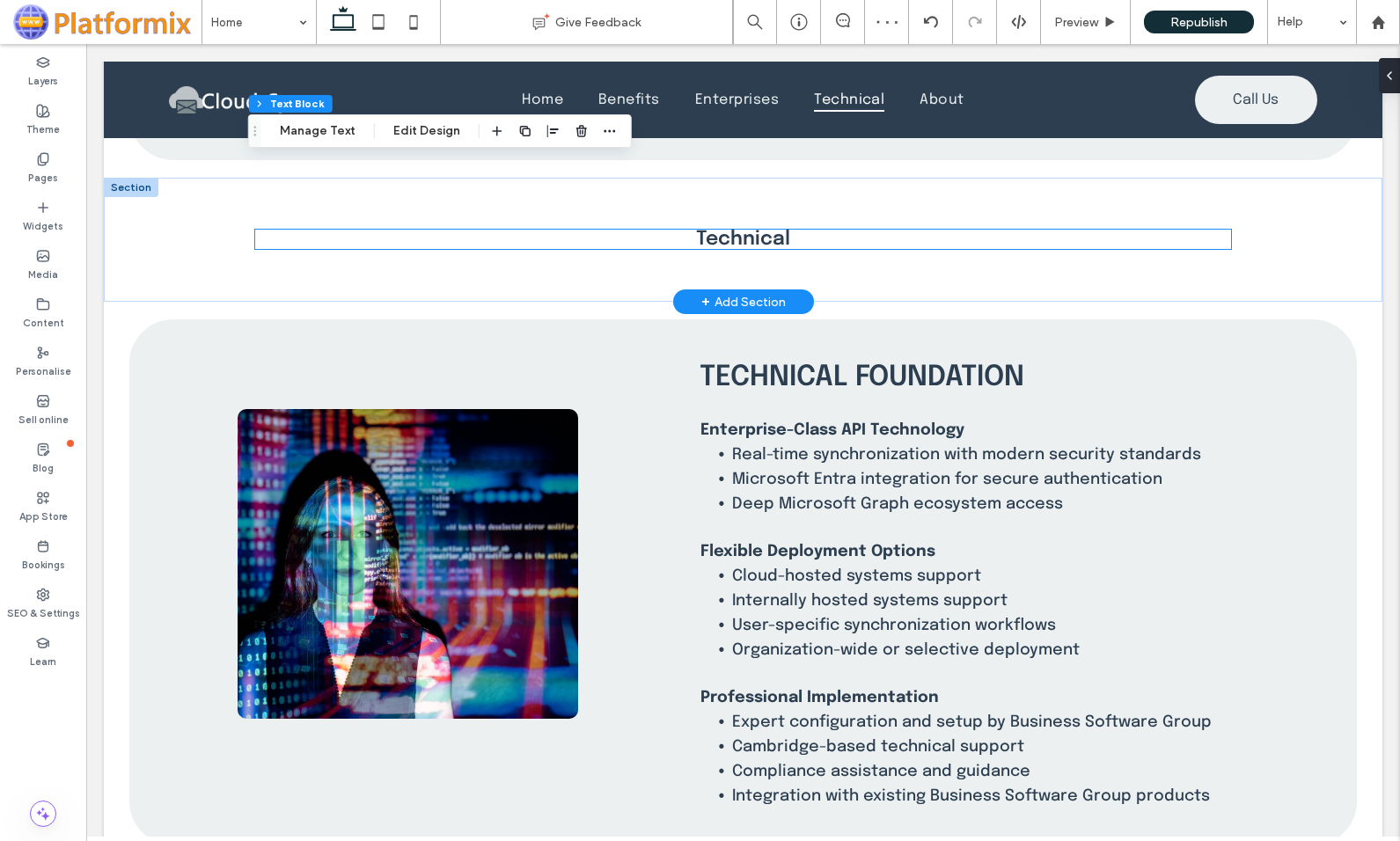
click at [712, 232] on span "Technical" at bounding box center [743, 239] width 94 height 19
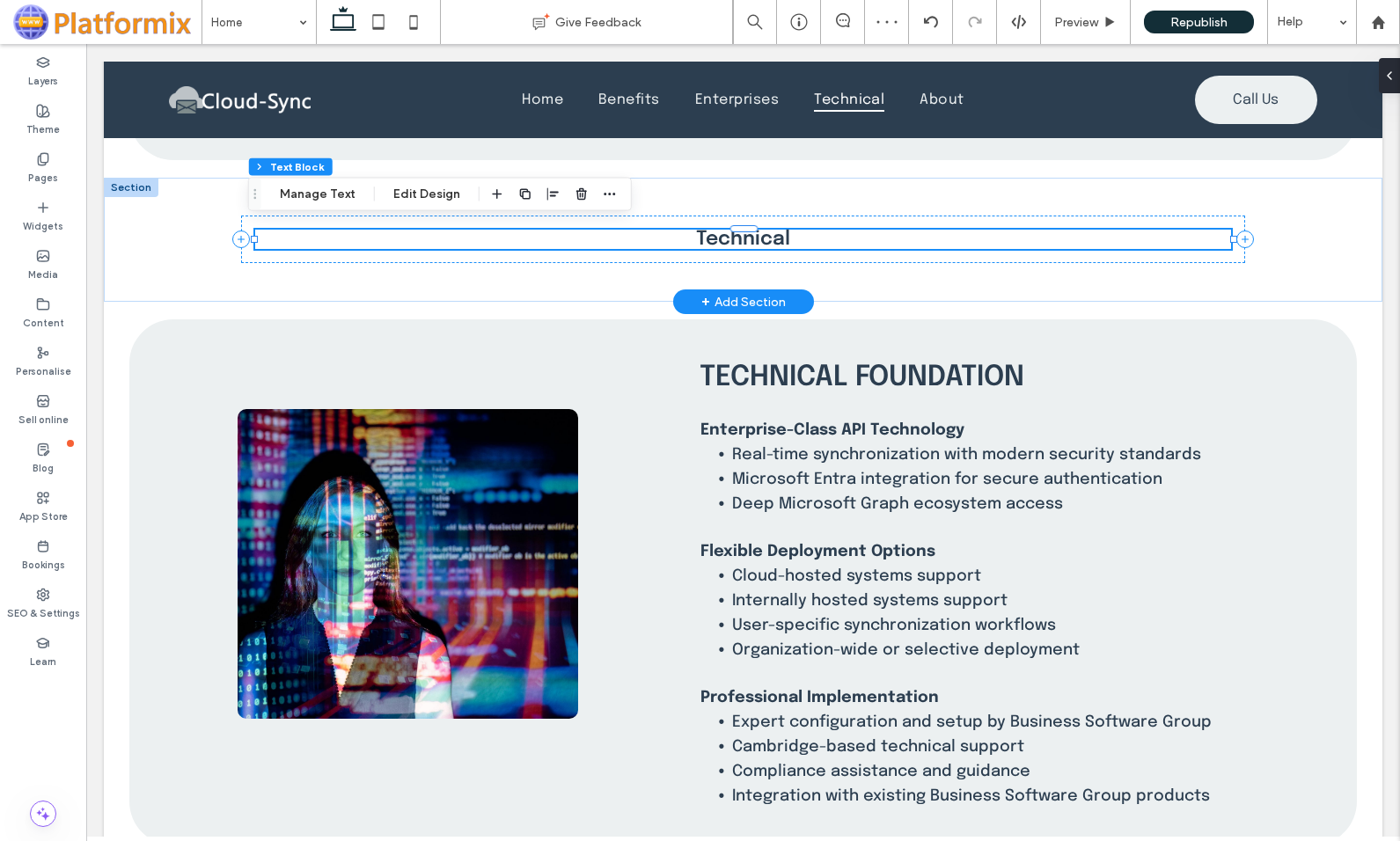
click at [712, 232] on span "Technical" at bounding box center [743, 239] width 94 height 19
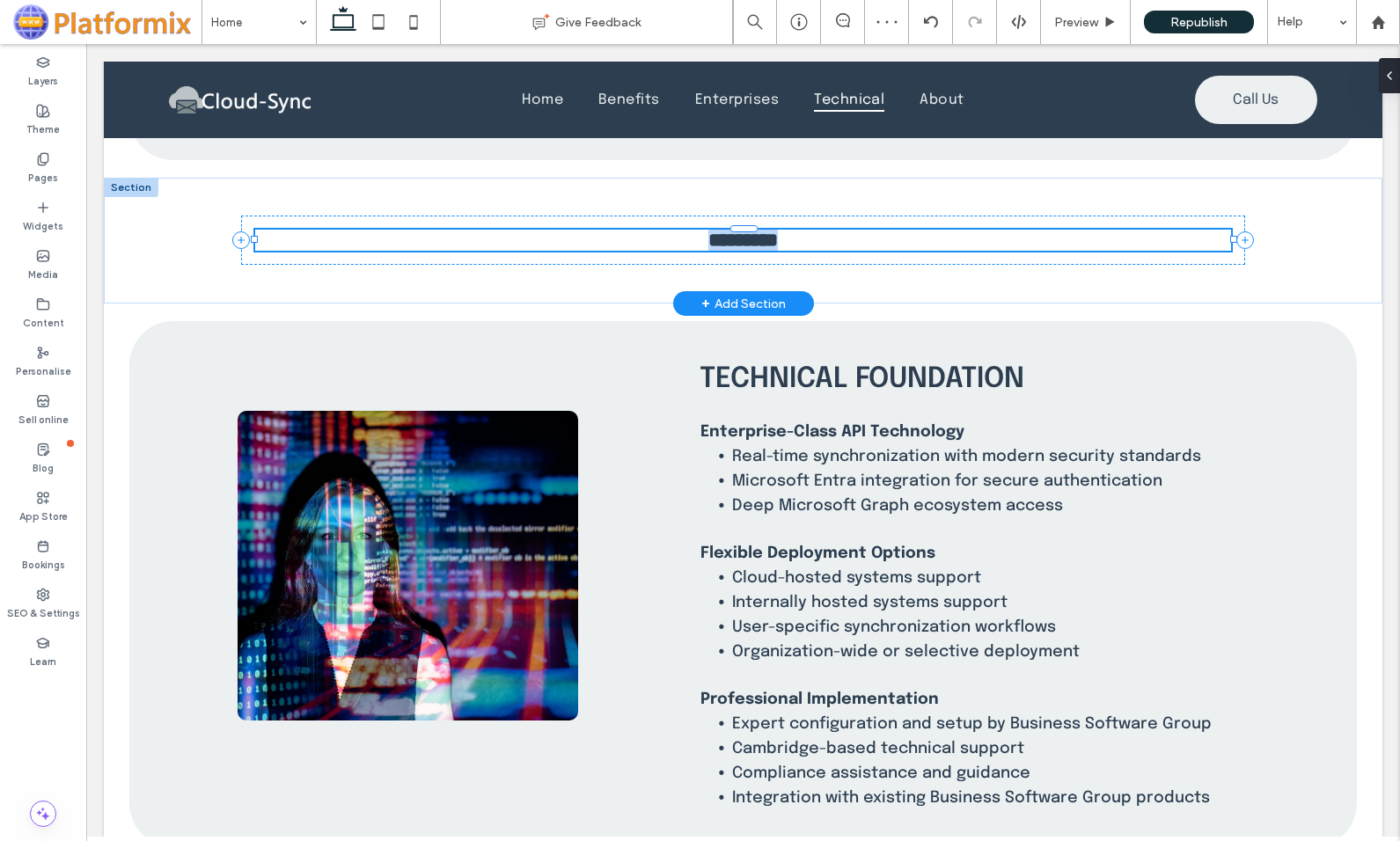
click at [712, 232] on span "*********" at bounding box center [742, 239] width 69 height 19
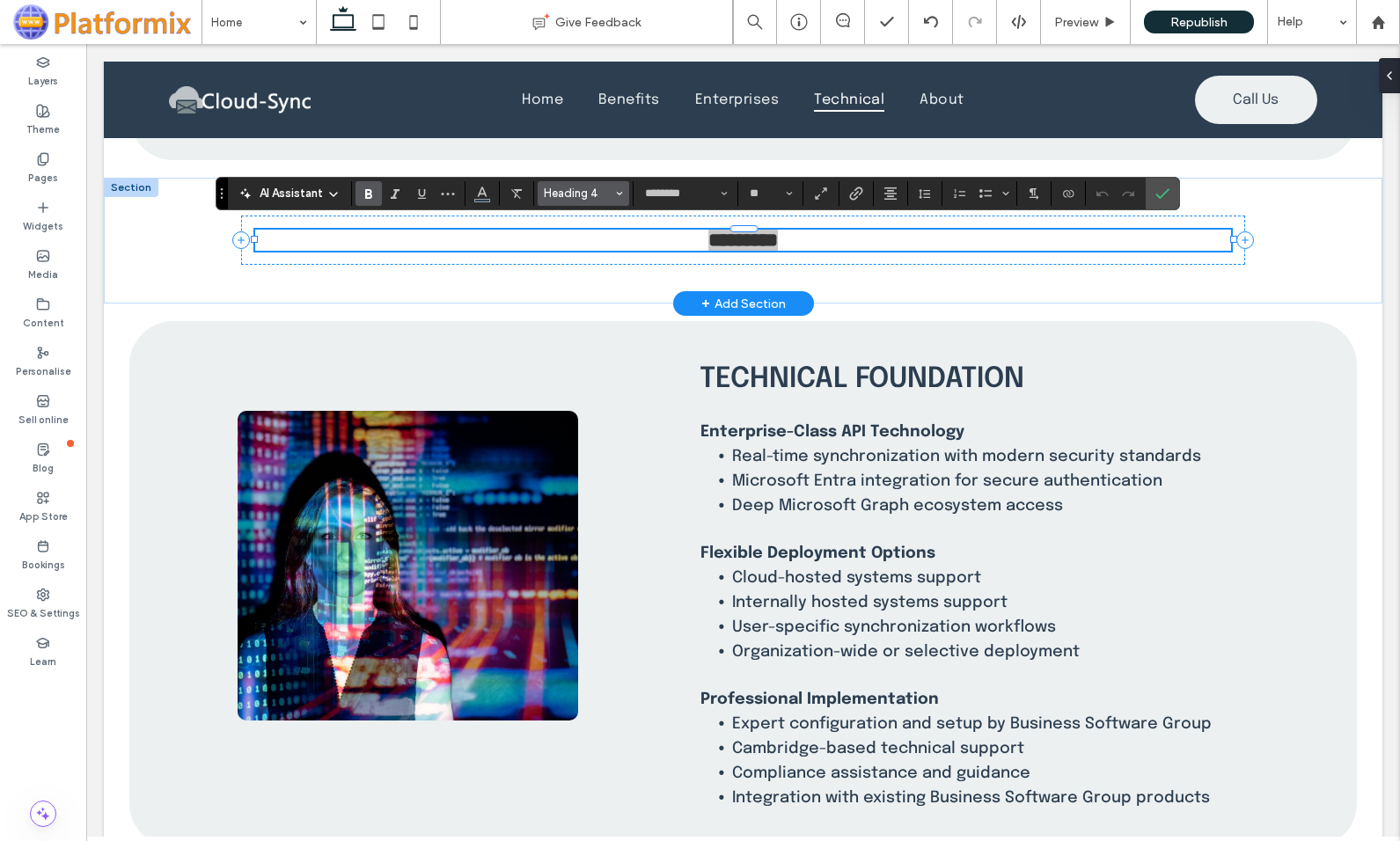
click at [612, 194] on button "Heading 4" at bounding box center [582, 193] width 91 height 25
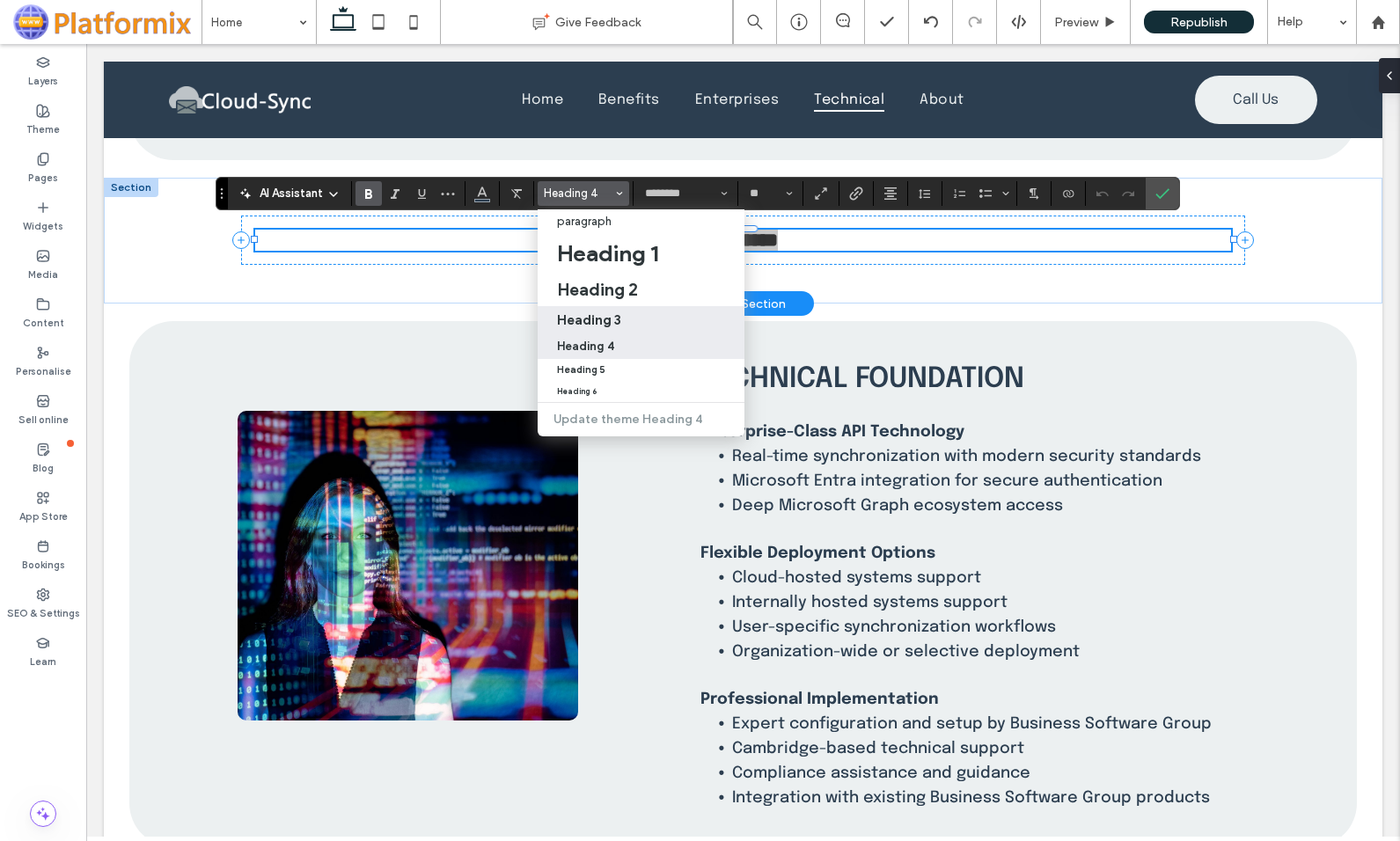
drag, startPoint x: 610, startPoint y: 312, endPoint x: 532, endPoint y: 266, distance: 90.6
click at [610, 312] on h3 "Heading 3" at bounding box center [589, 320] width 65 height 17
type input "**"
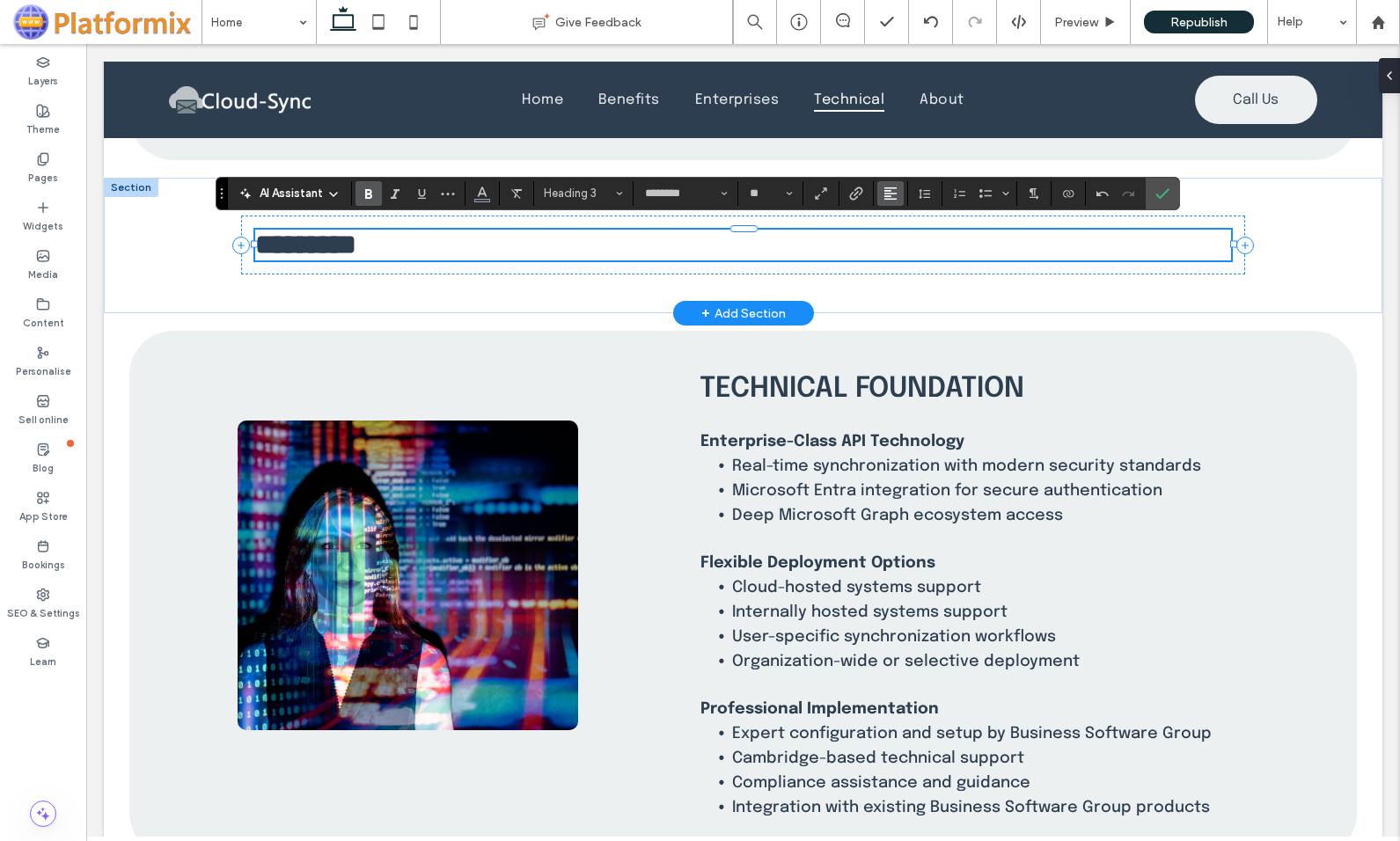
click at [893, 189] on icon "Alignment" at bounding box center [889, 193] width 14 height 14
drag, startPoint x: 902, startPoint y: 246, endPoint x: 818, endPoint y: 203, distance: 94.4
click at [902, 246] on icon "ui.textEditor.alignment.center" at bounding box center [903, 247] width 14 height 14
drag, startPoint x: 1168, startPoint y: 192, endPoint x: 1048, endPoint y: 169, distance: 122.2
click at [1168, 192] on icon "Confirm" at bounding box center [1161, 193] width 14 height 14
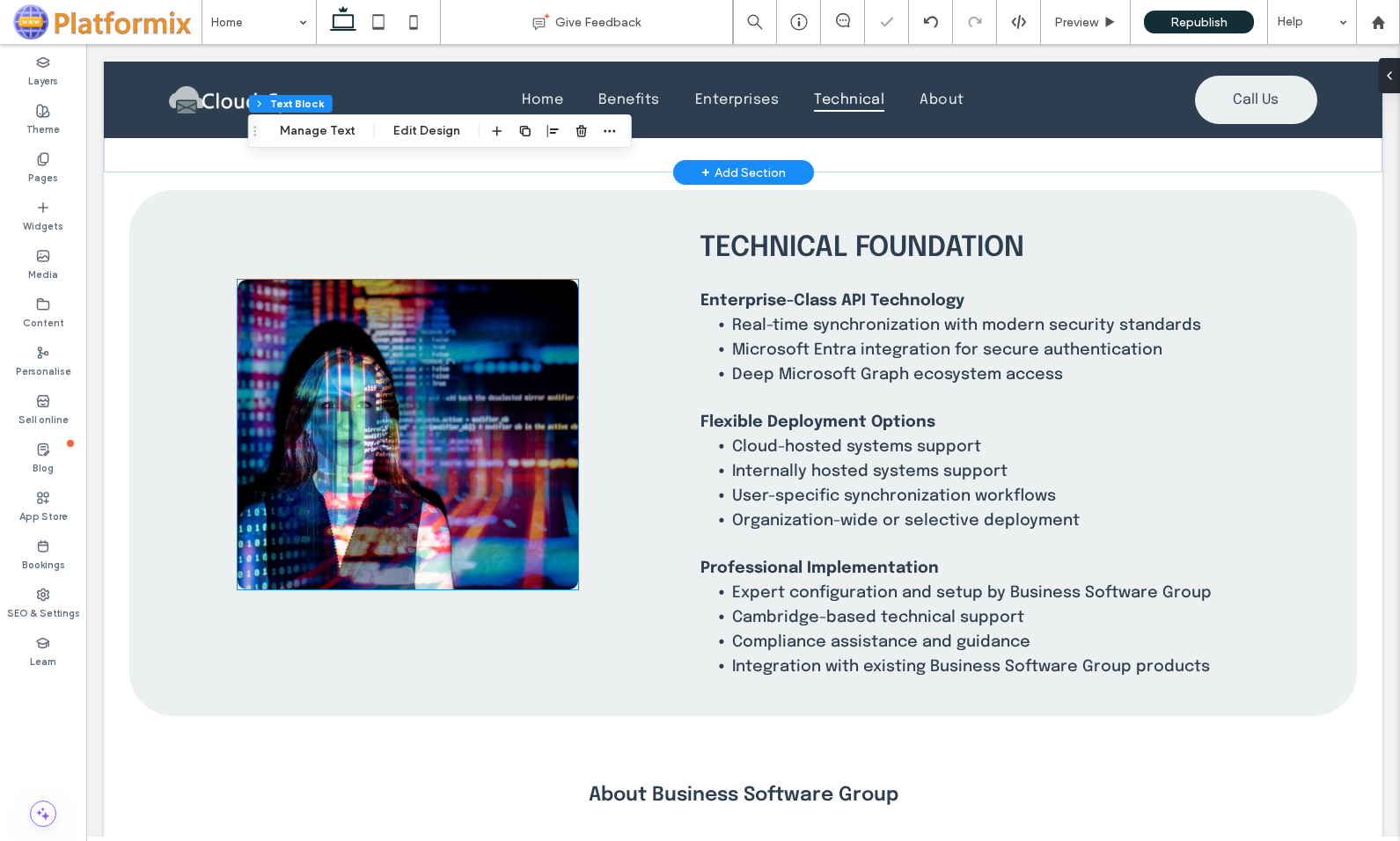
scroll to position [3078, 0]
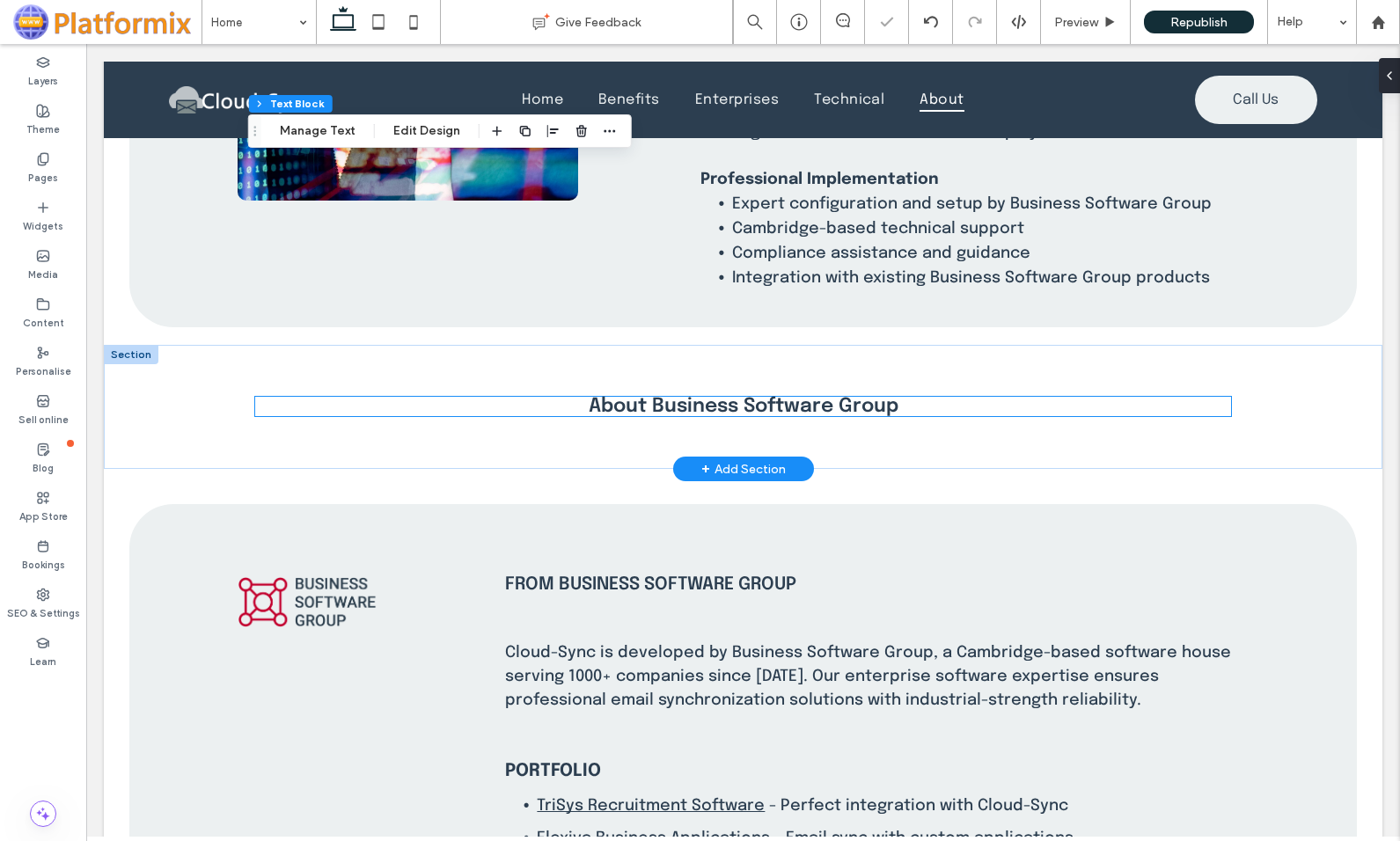
click at [682, 400] on span "About Business Software Group" at bounding box center [744, 406] width 310 height 19
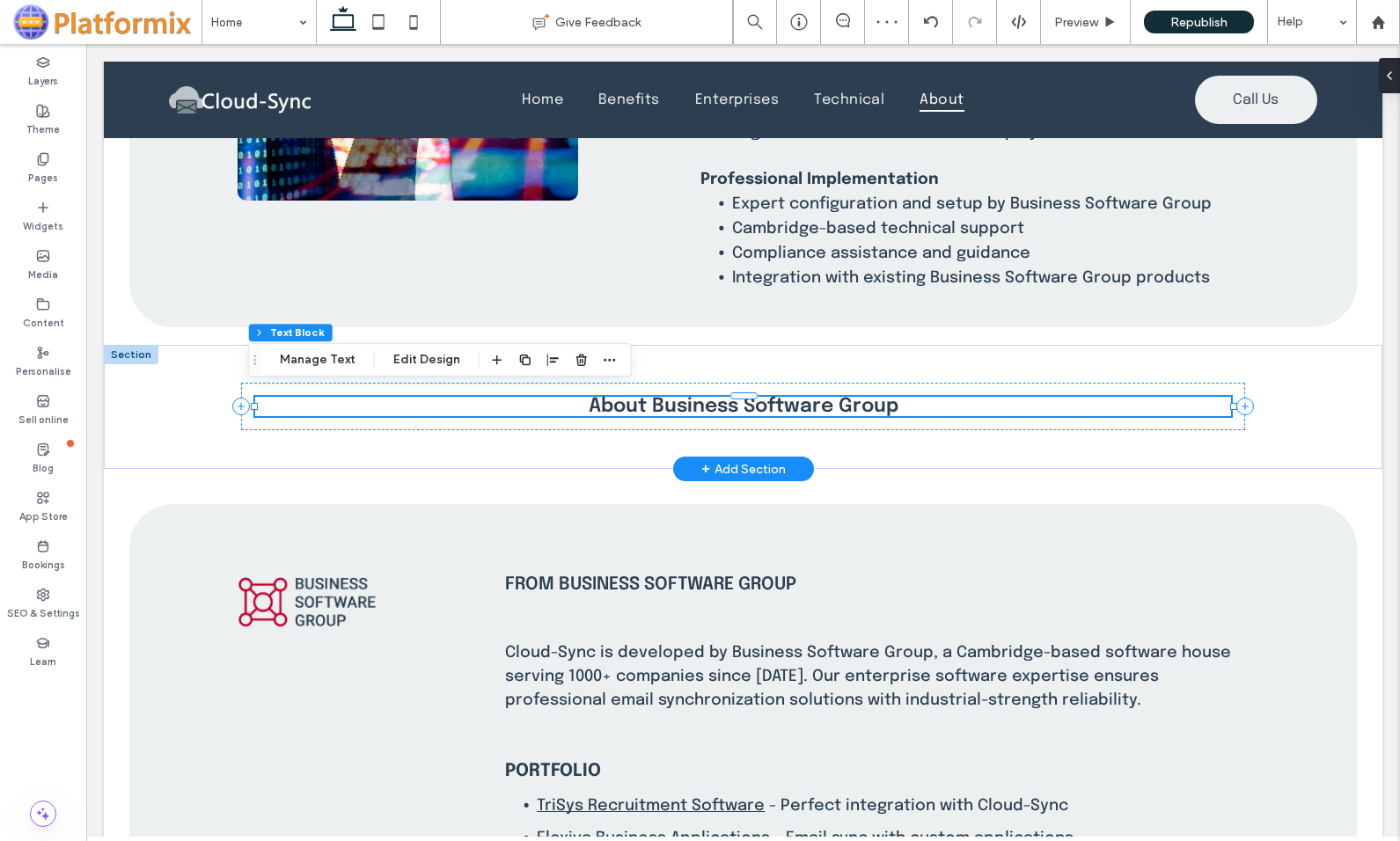
click at [682, 400] on span "About Business Software Group" at bounding box center [744, 406] width 310 height 19
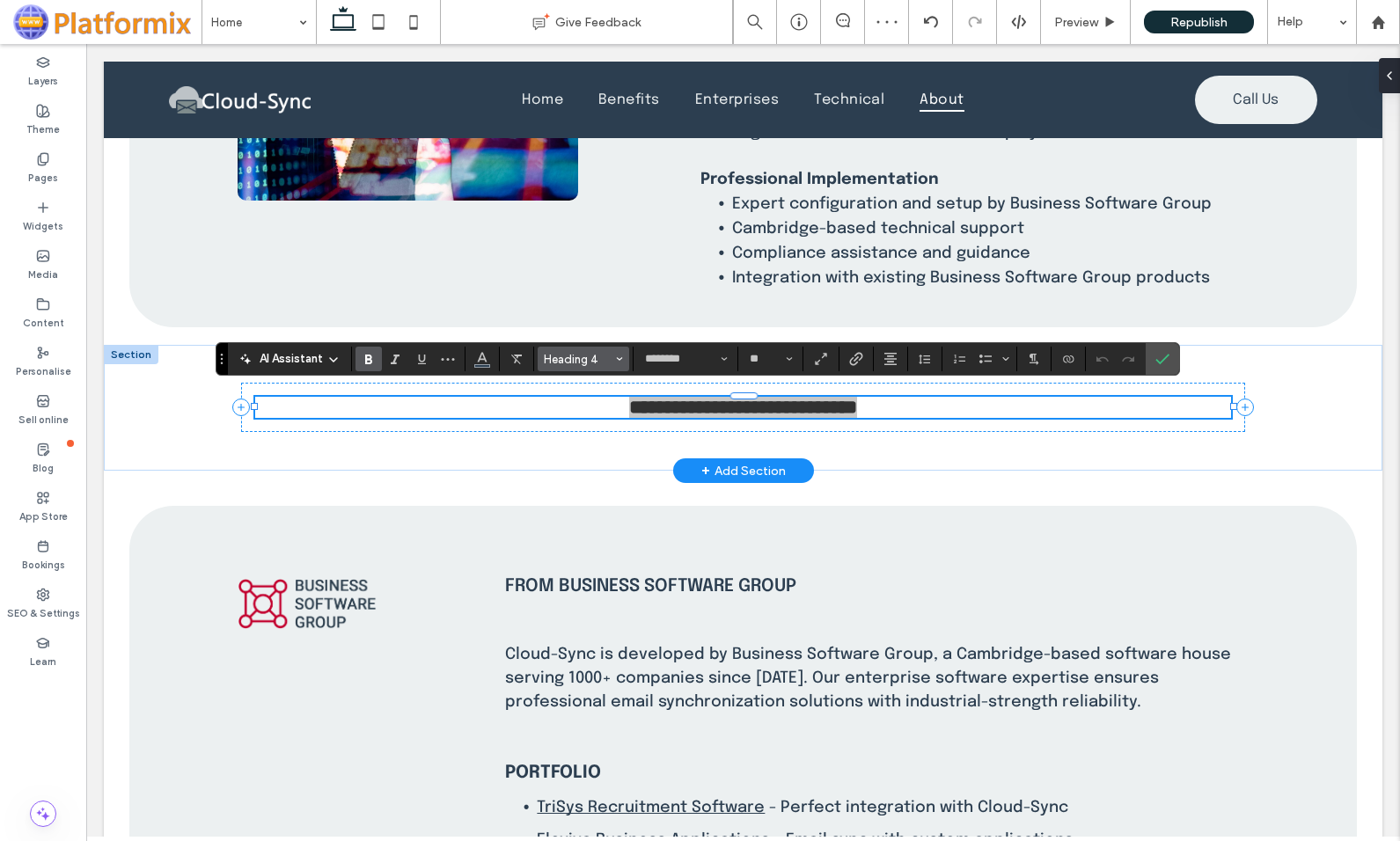
click at [624, 358] on button "Heading 4" at bounding box center [582, 358] width 91 height 25
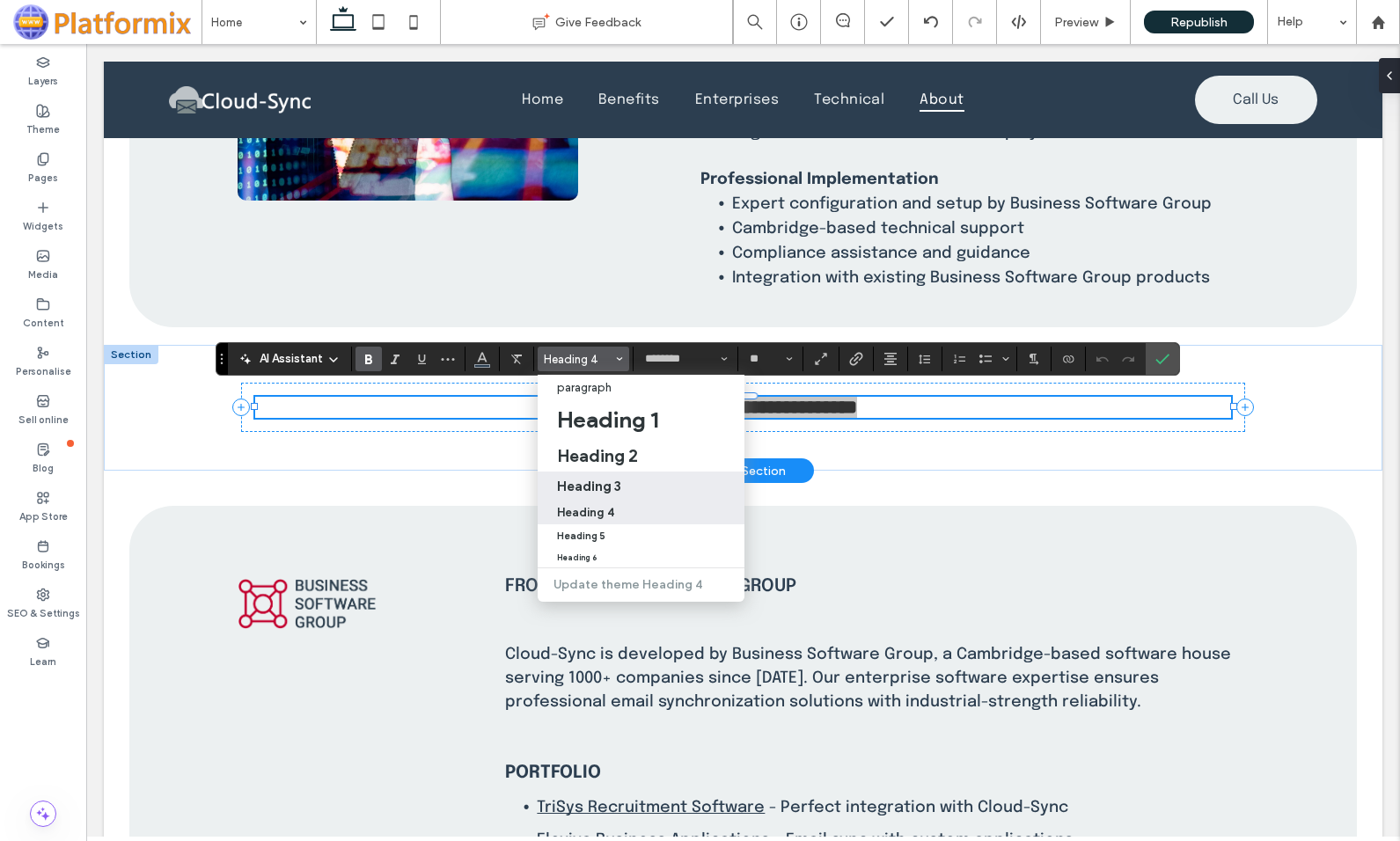
click at [605, 485] on h3 "Heading 3" at bounding box center [589, 485] width 65 height 17
type input "**"
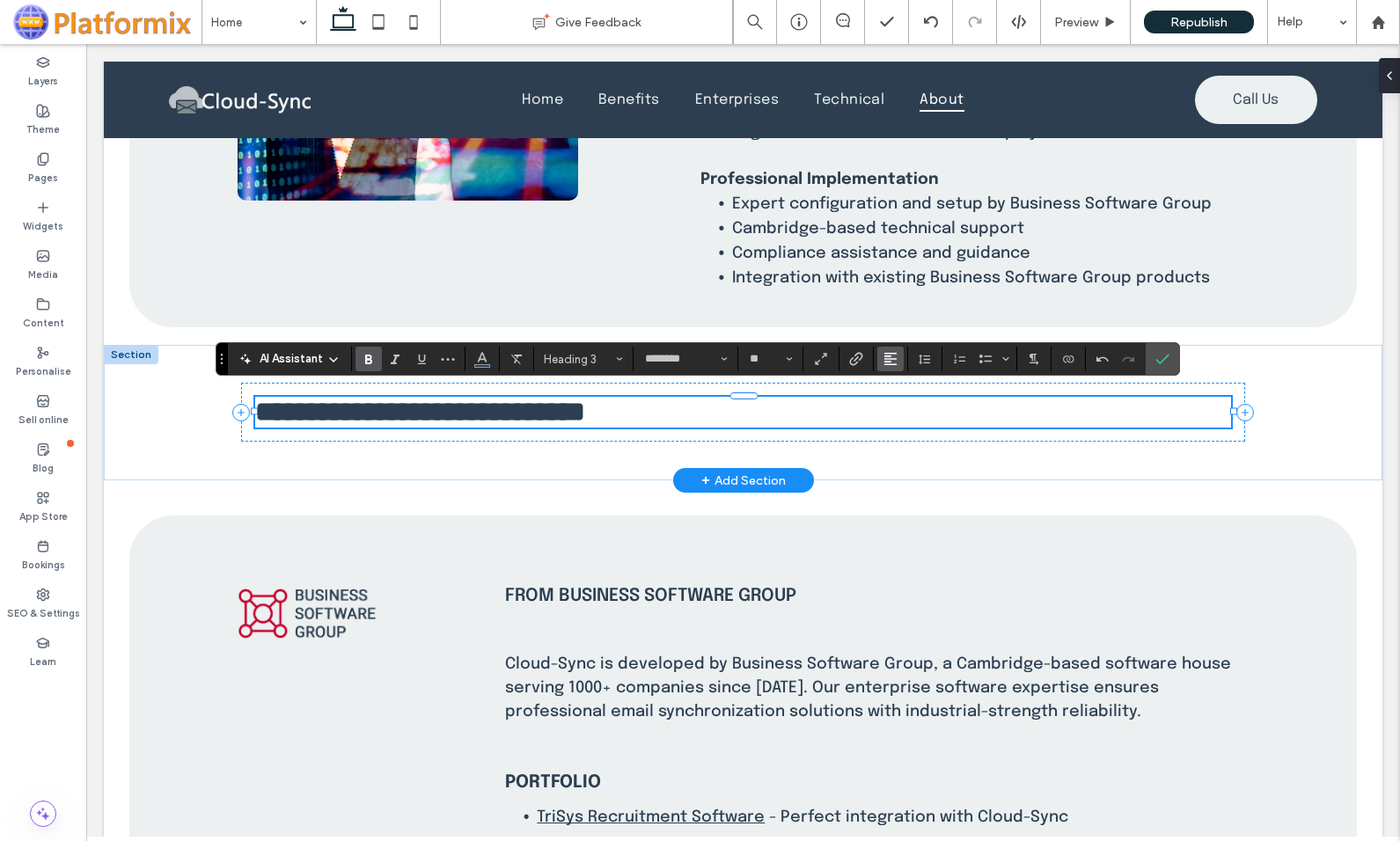
click at [888, 363] on icon "Alignment" at bounding box center [889, 358] width 14 height 14
click at [901, 414] on use "ui.textEditor.alignment.center" at bounding box center [903, 413] width 12 height 12
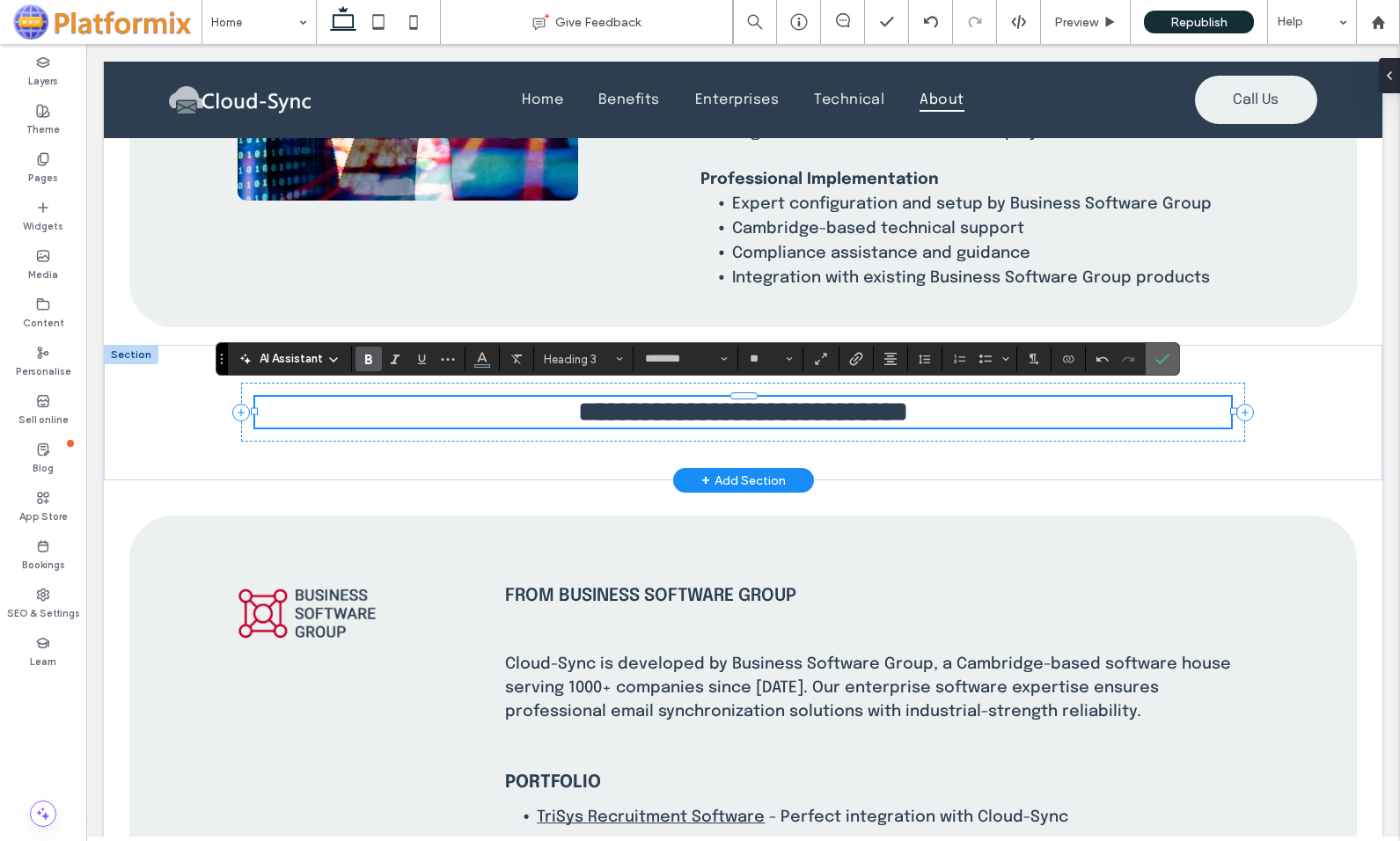
drag, startPoint x: 1166, startPoint y: 355, endPoint x: 1056, endPoint y: 317, distance: 116.4
click at [1166, 355] on icon "Confirm" at bounding box center [1161, 358] width 14 height 14
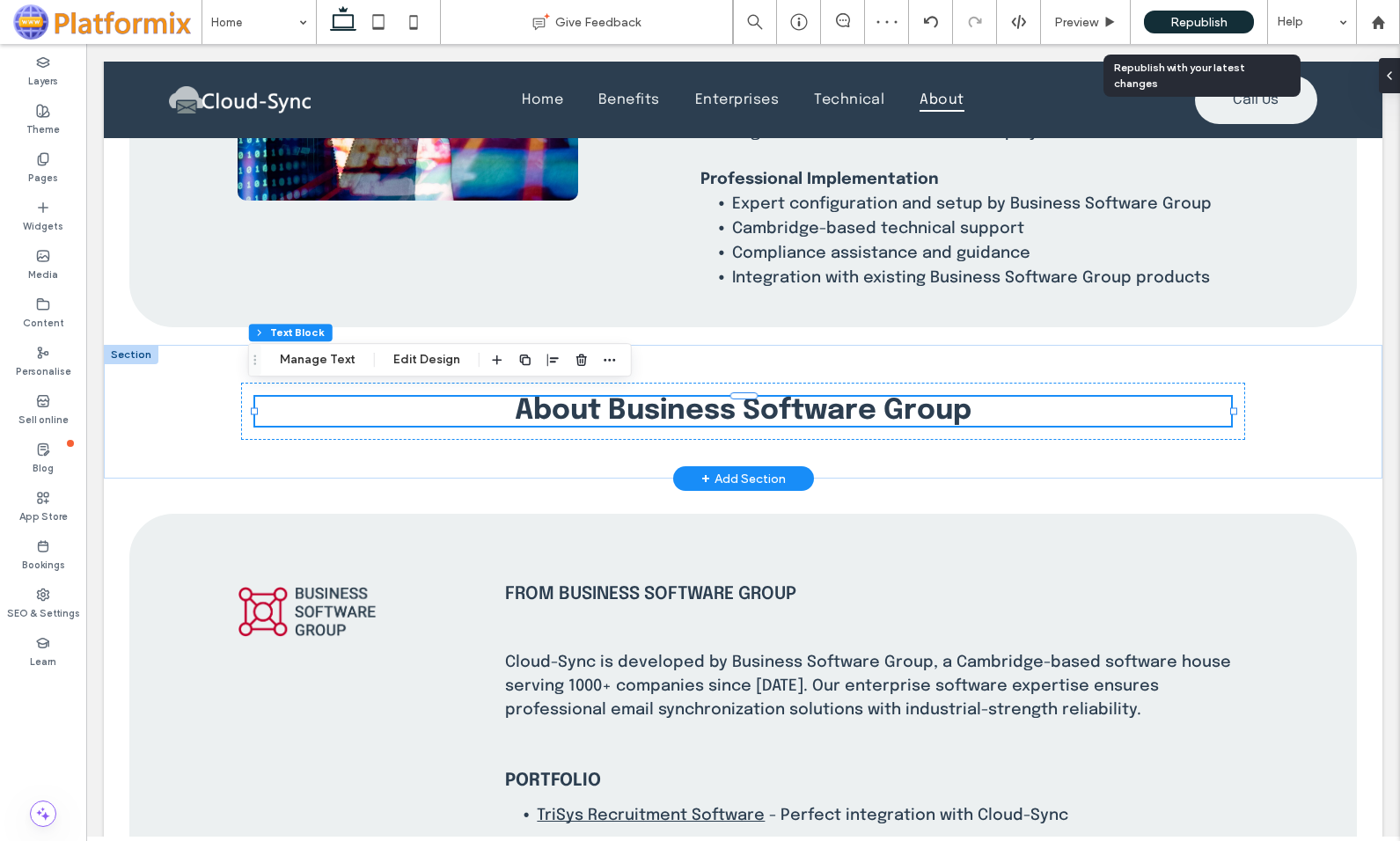
click at [1188, 22] on span "Republish" at bounding box center [1199, 22] width 57 height 15
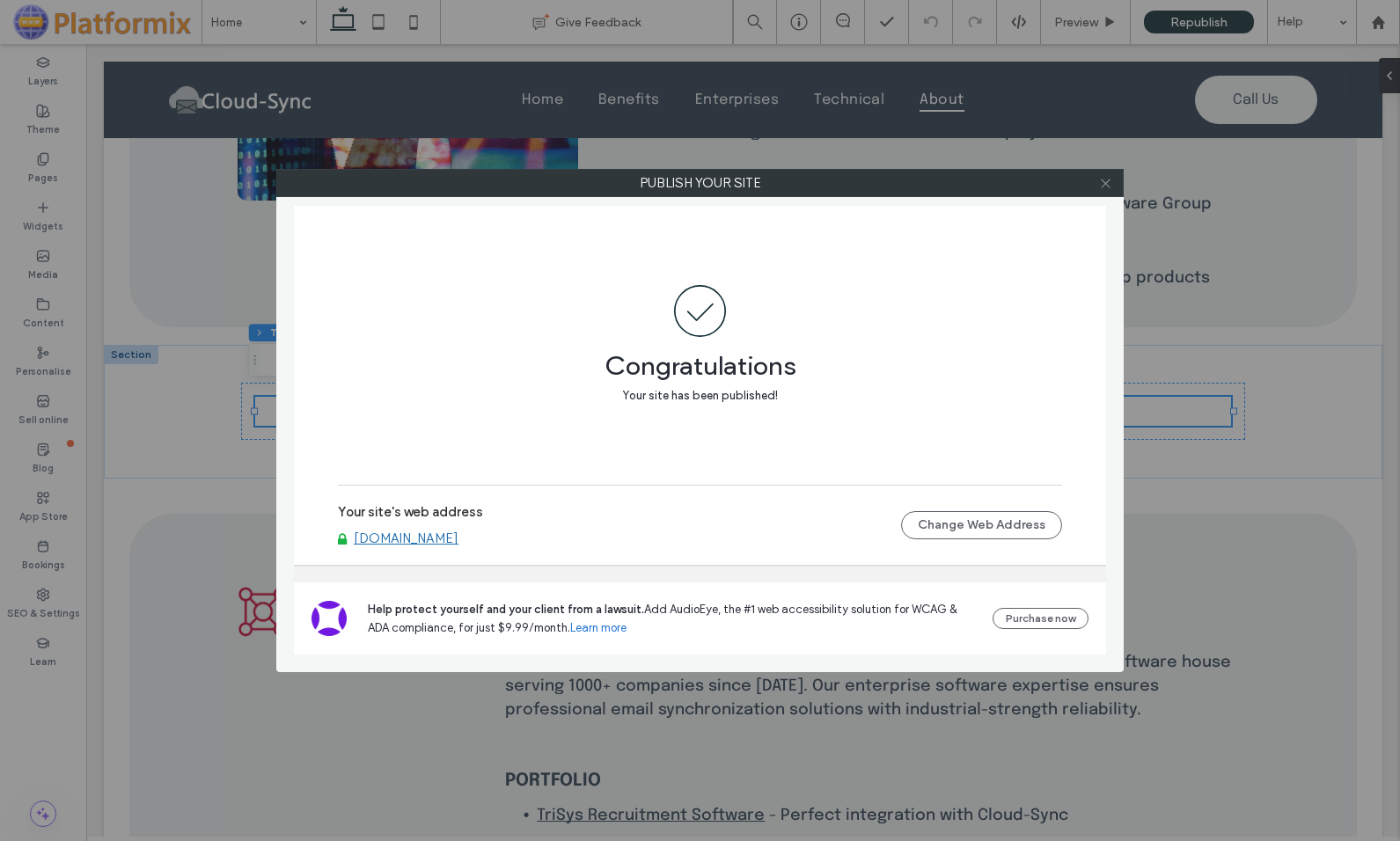
click at [1111, 178] on icon at bounding box center [1105, 183] width 13 height 13
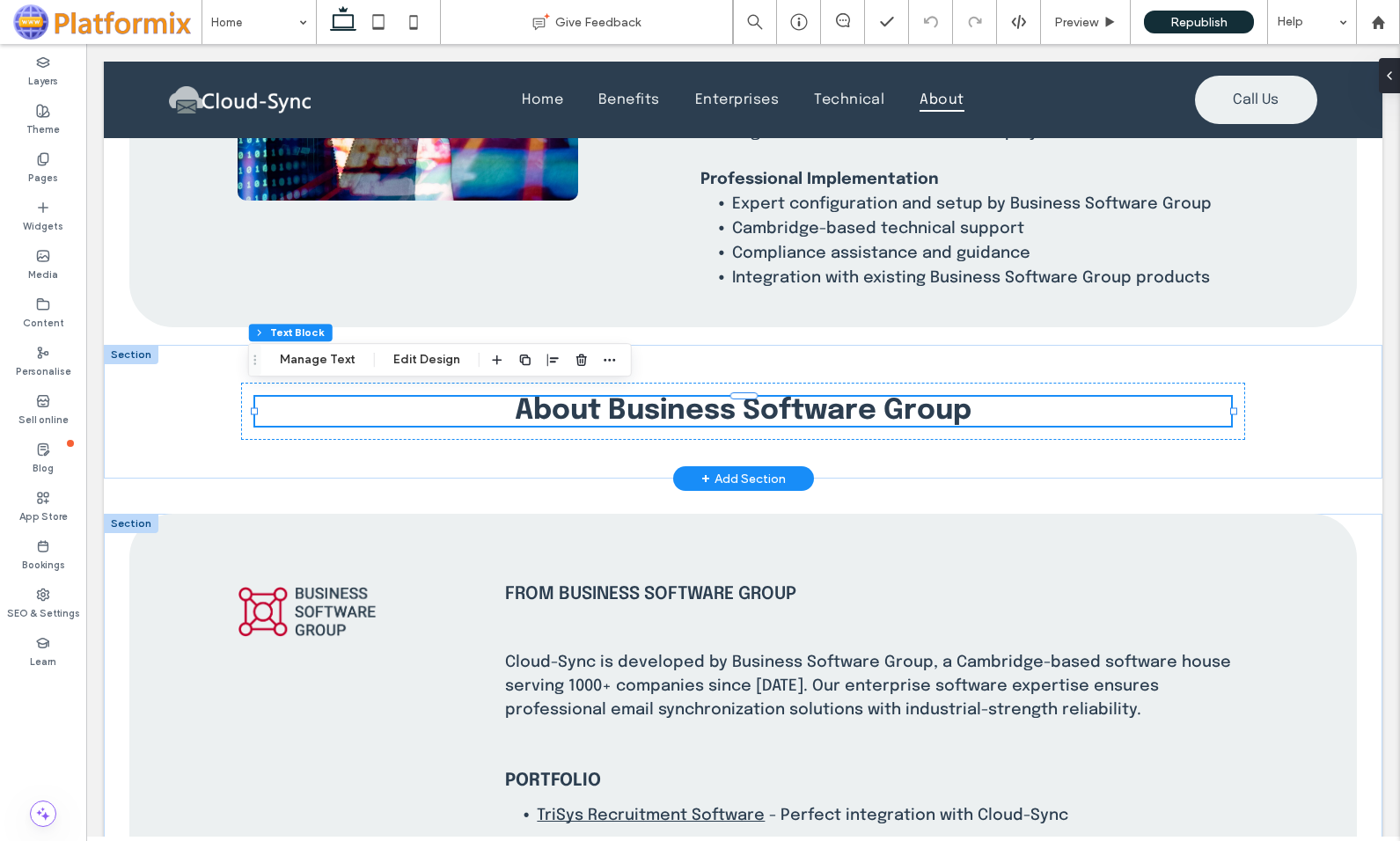
click at [126, 513] on div at bounding box center [131, 522] width 54 height 19
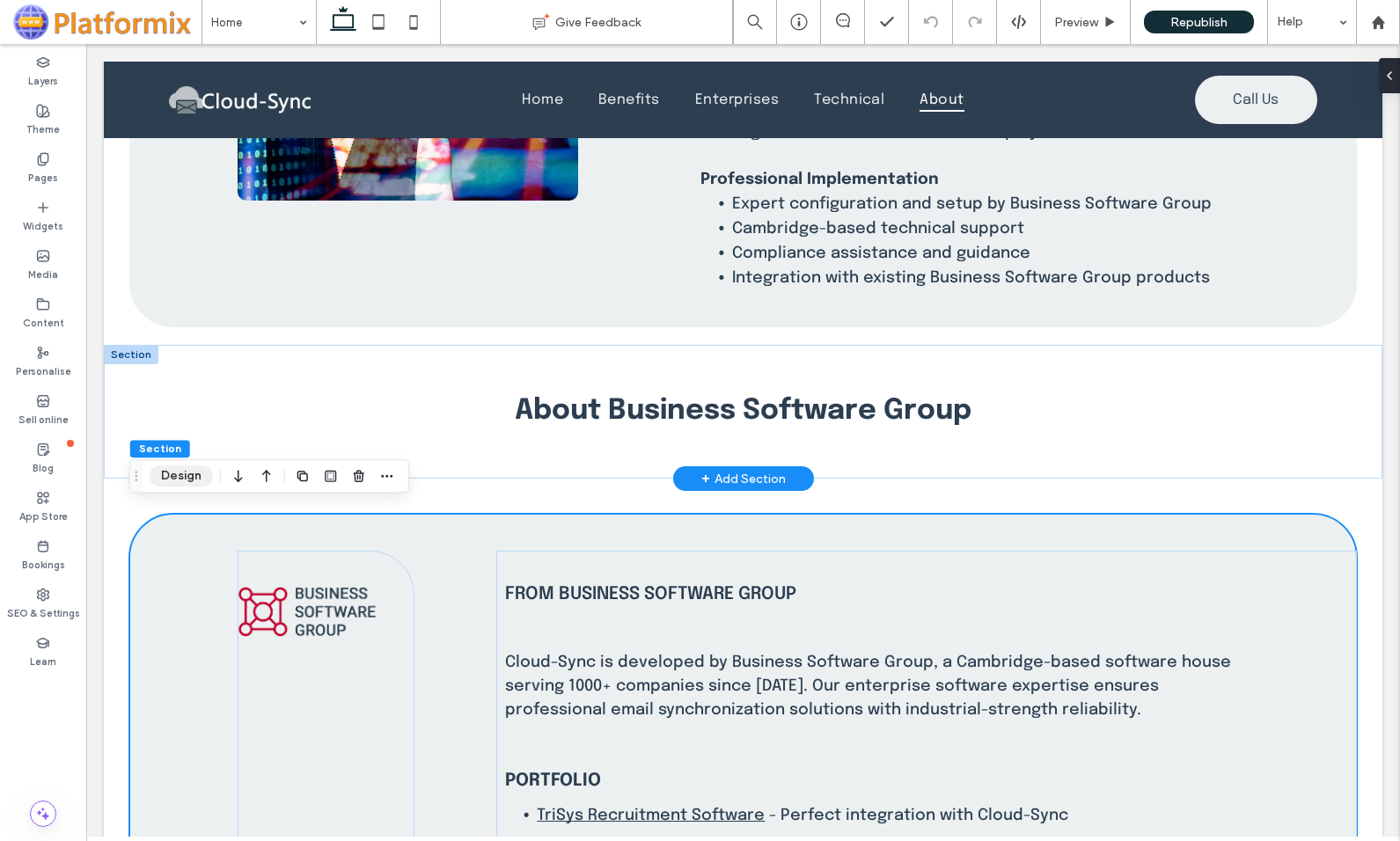
click at [175, 469] on button "Design" at bounding box center [181, 475] width 64 height 21
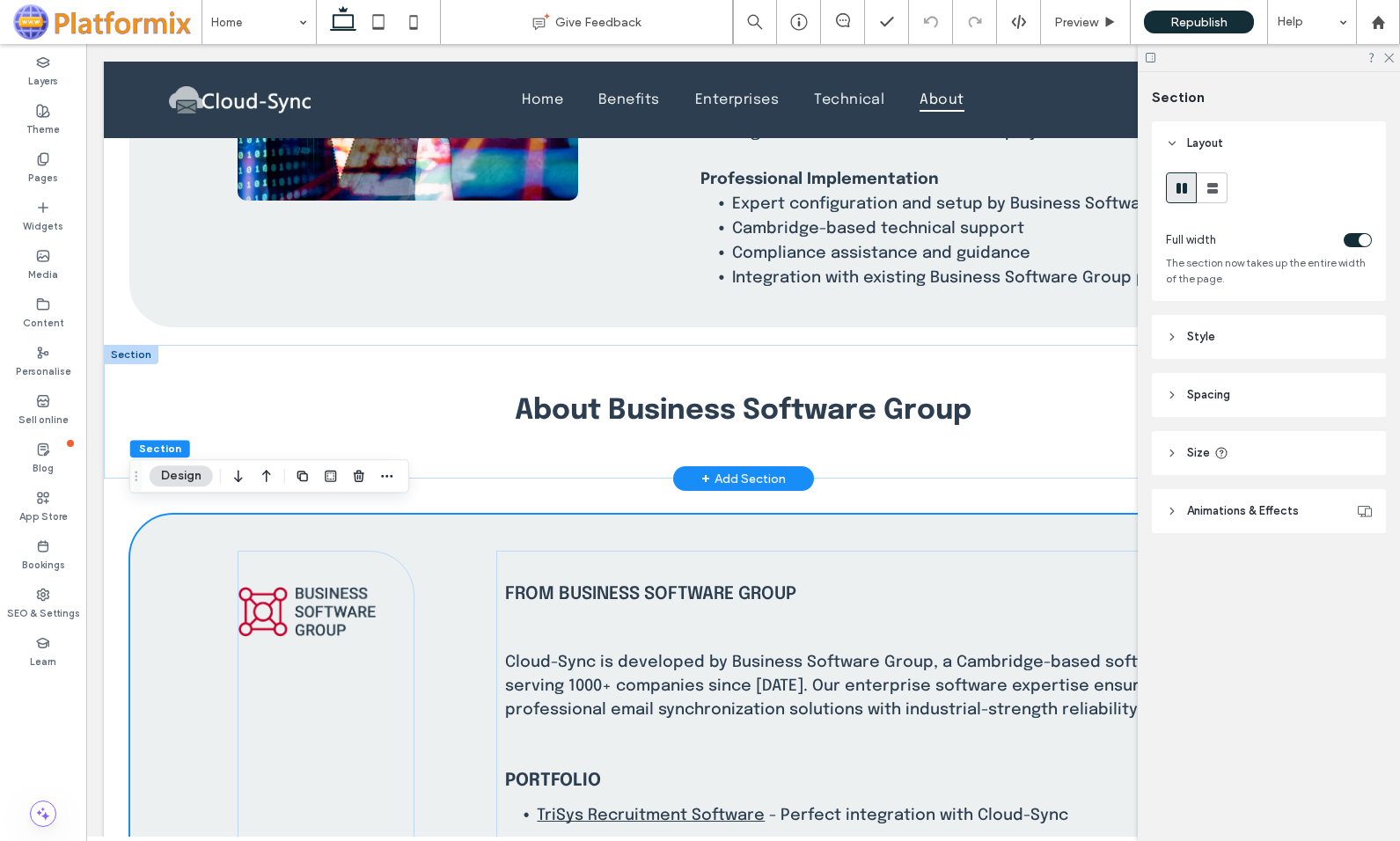
click at [1210, 389] on span "Spacing" at bounding box center [1208, 394] width 43 height 18
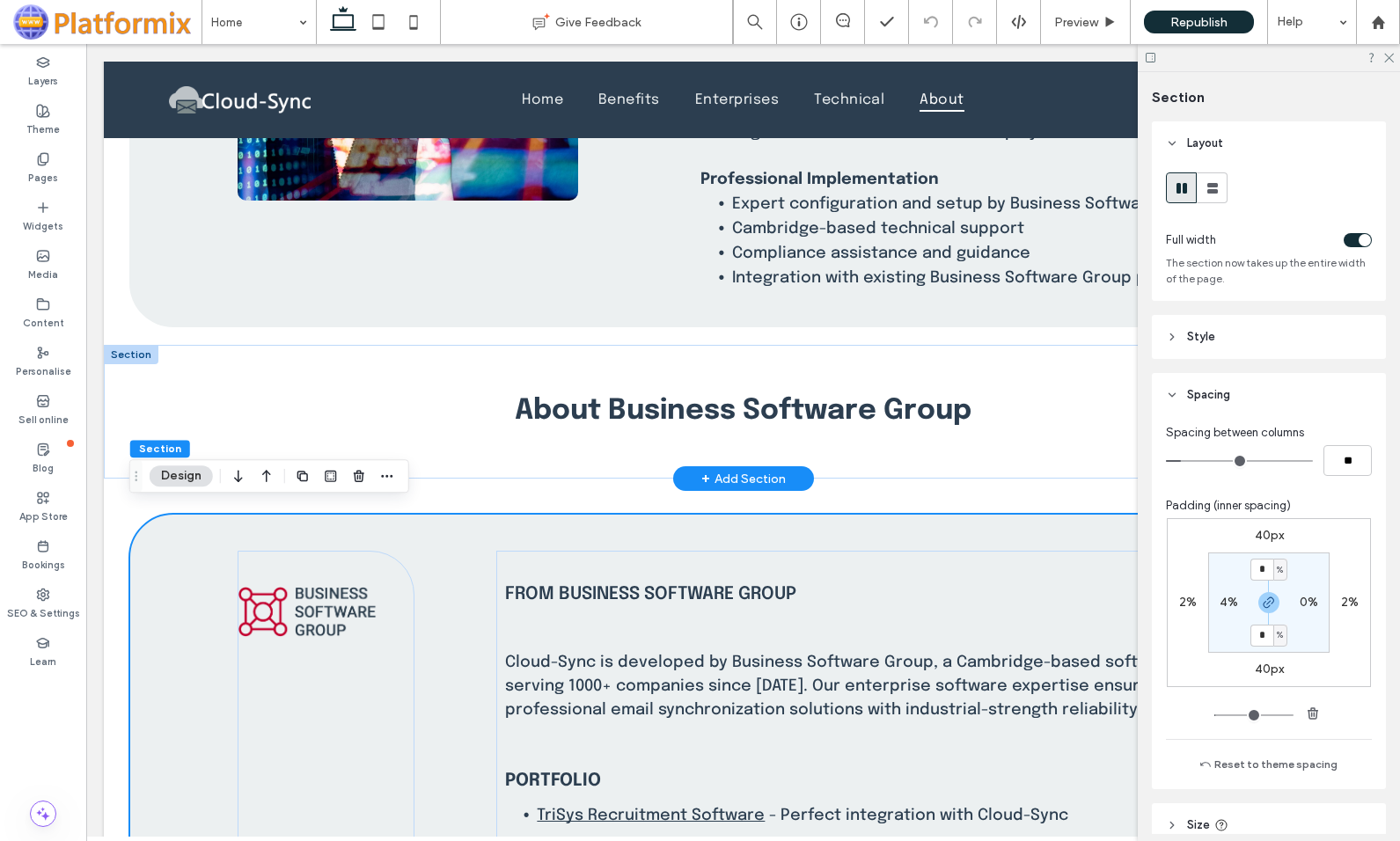
click at [1265, 531] on label "40px" at bounding box center [1269, 535] width 29 height 15
type input "**"
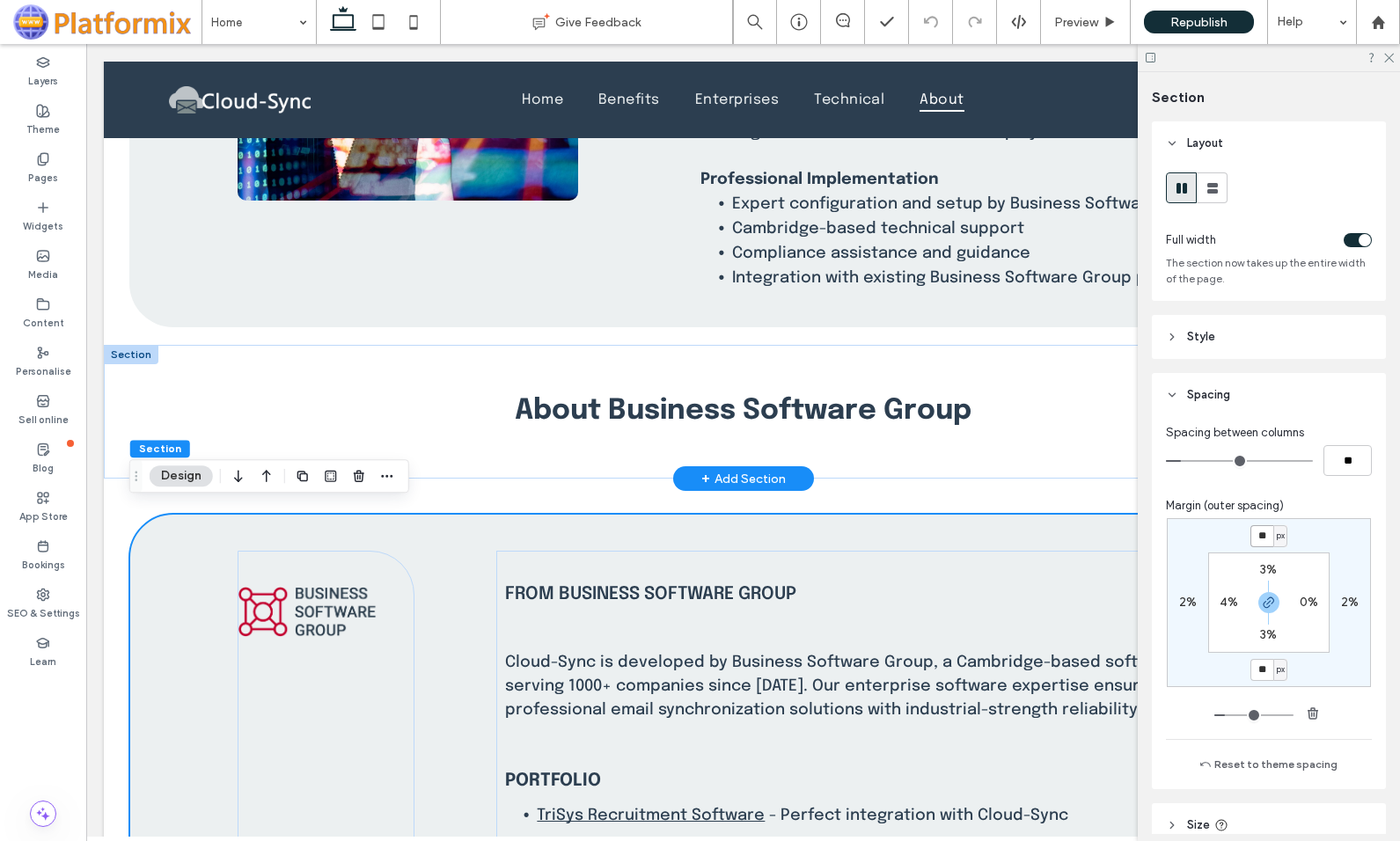
click at [1263, 537] on input "**" at bounding box center [1261, 536] width 23 height 22
type input "**"
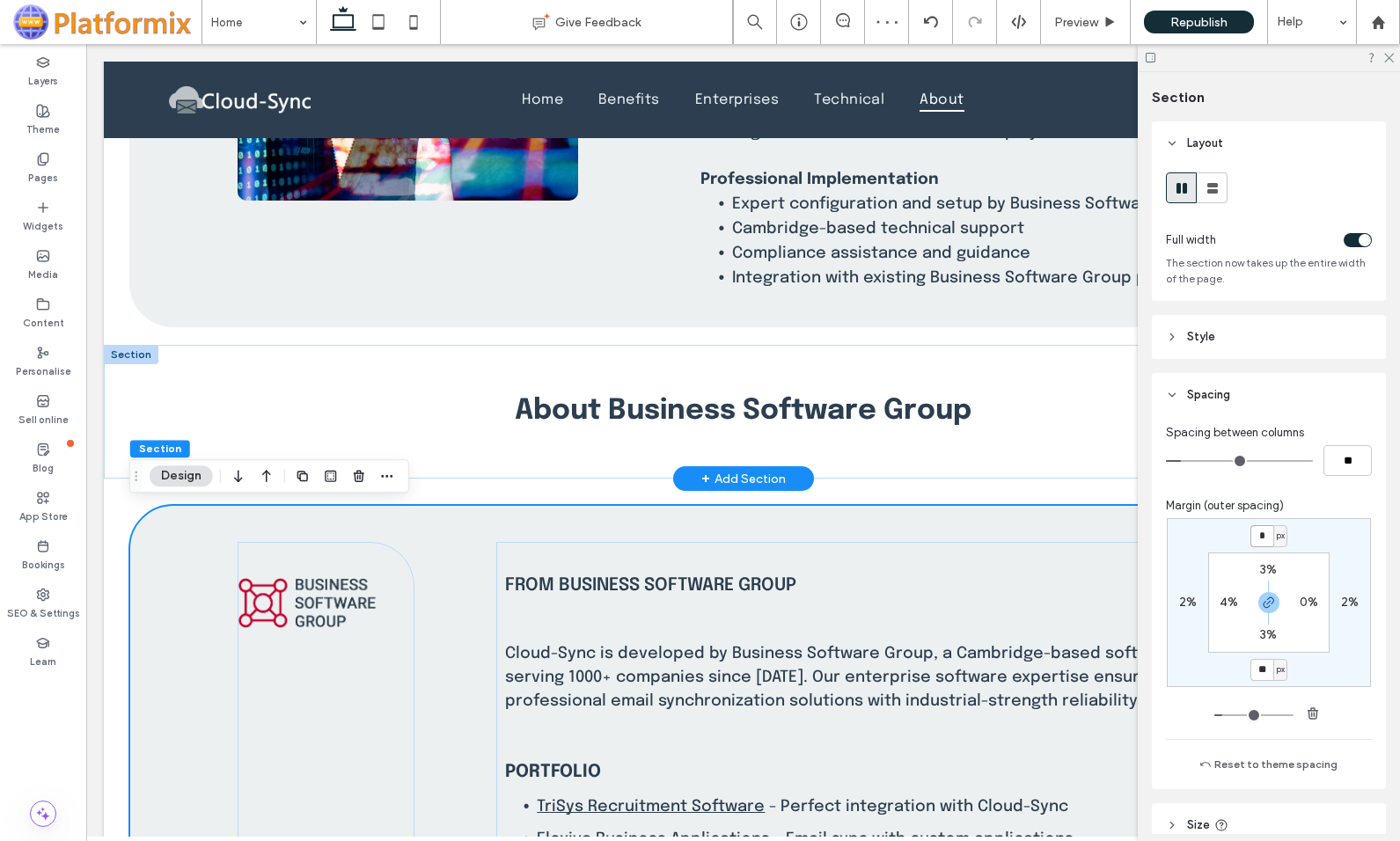
type input "*"
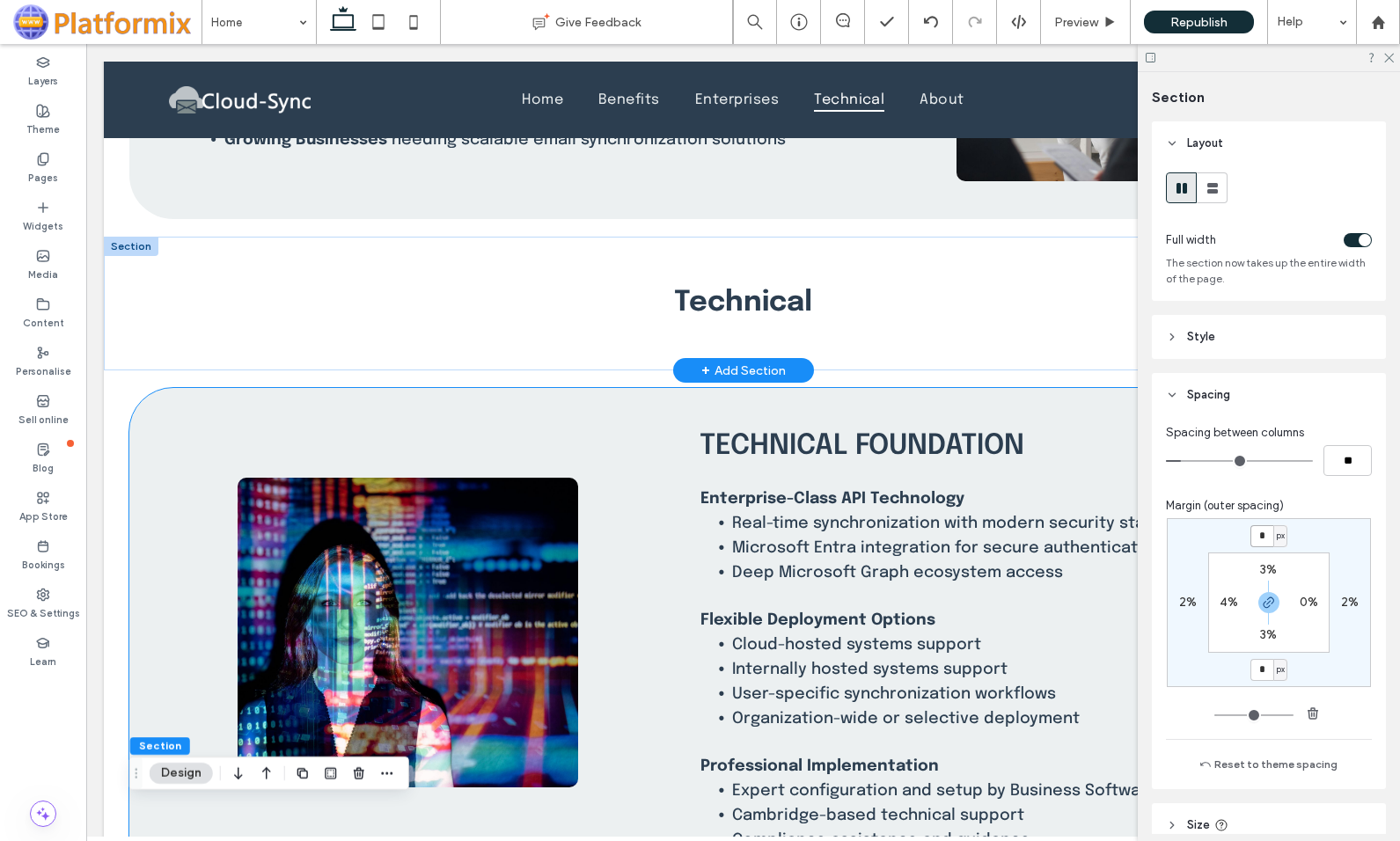
scroll to position [2462, 0]
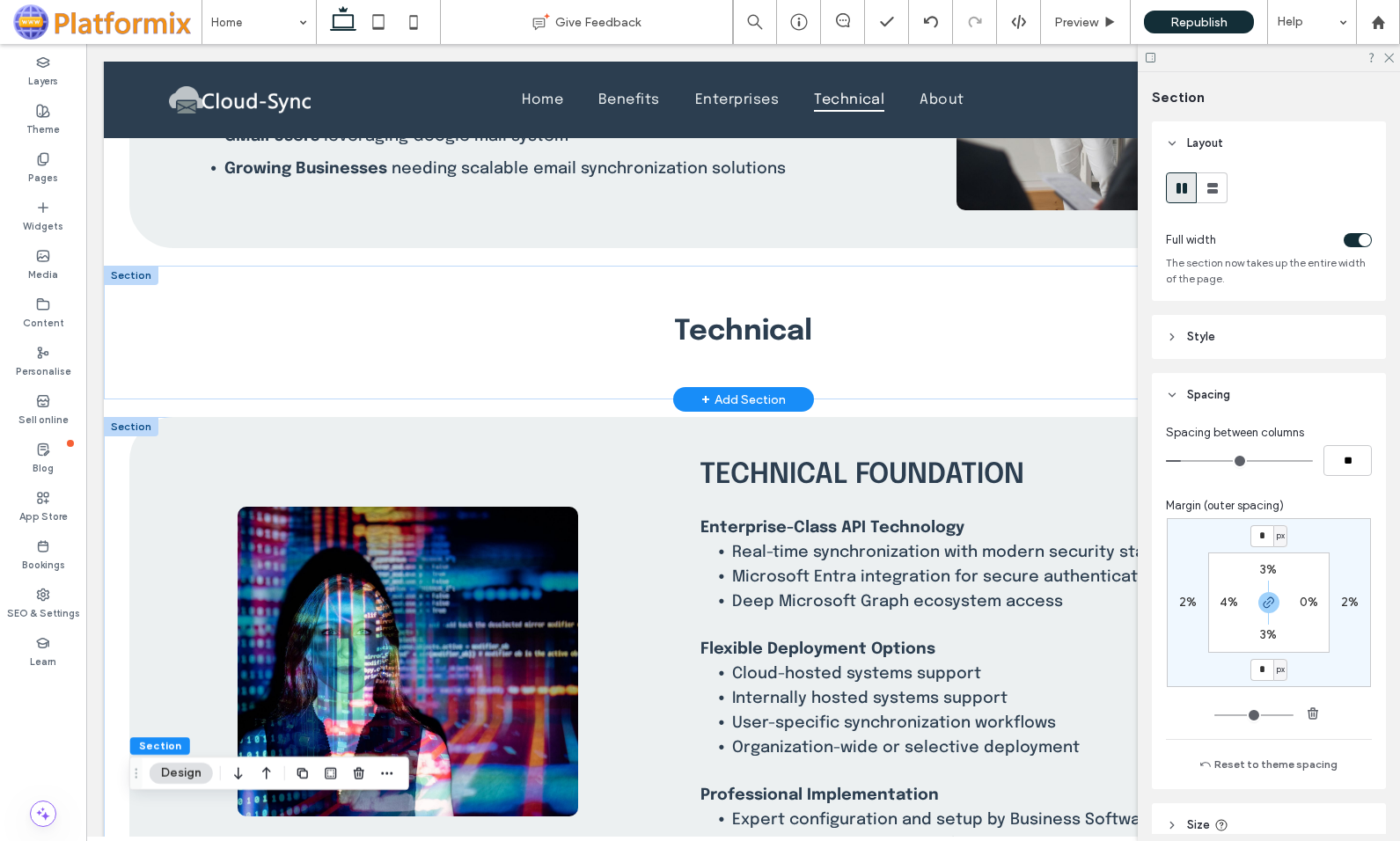
click at [126, 423] on div at bounding box center [131, 426] width 54 height 19
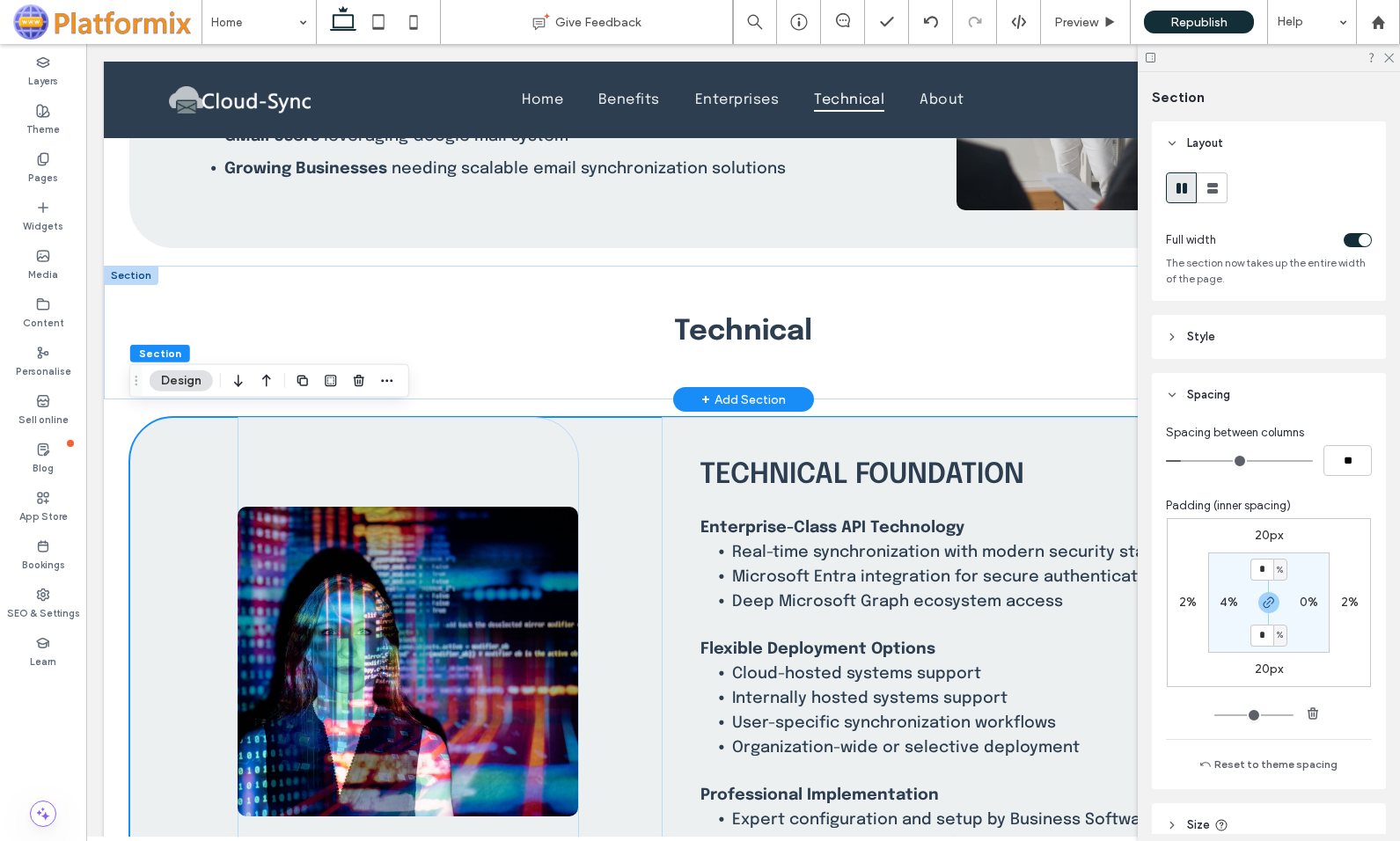
click at [193, 379] on button "Design" at bounding box center [181, 380] width 64 height 21
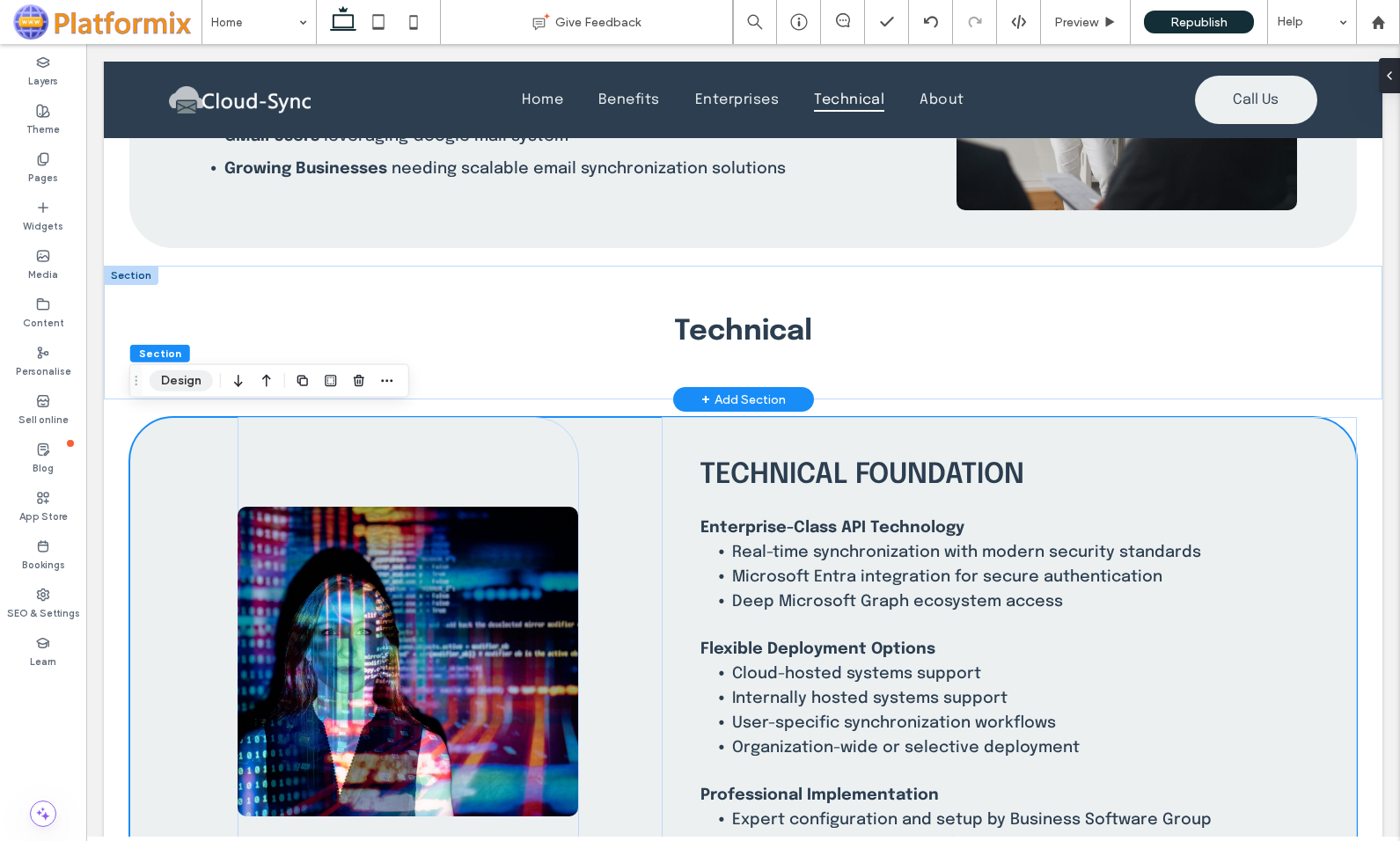
click at [186, 379] on button "Design" at bounding box center [181, 380] width 64 height 21
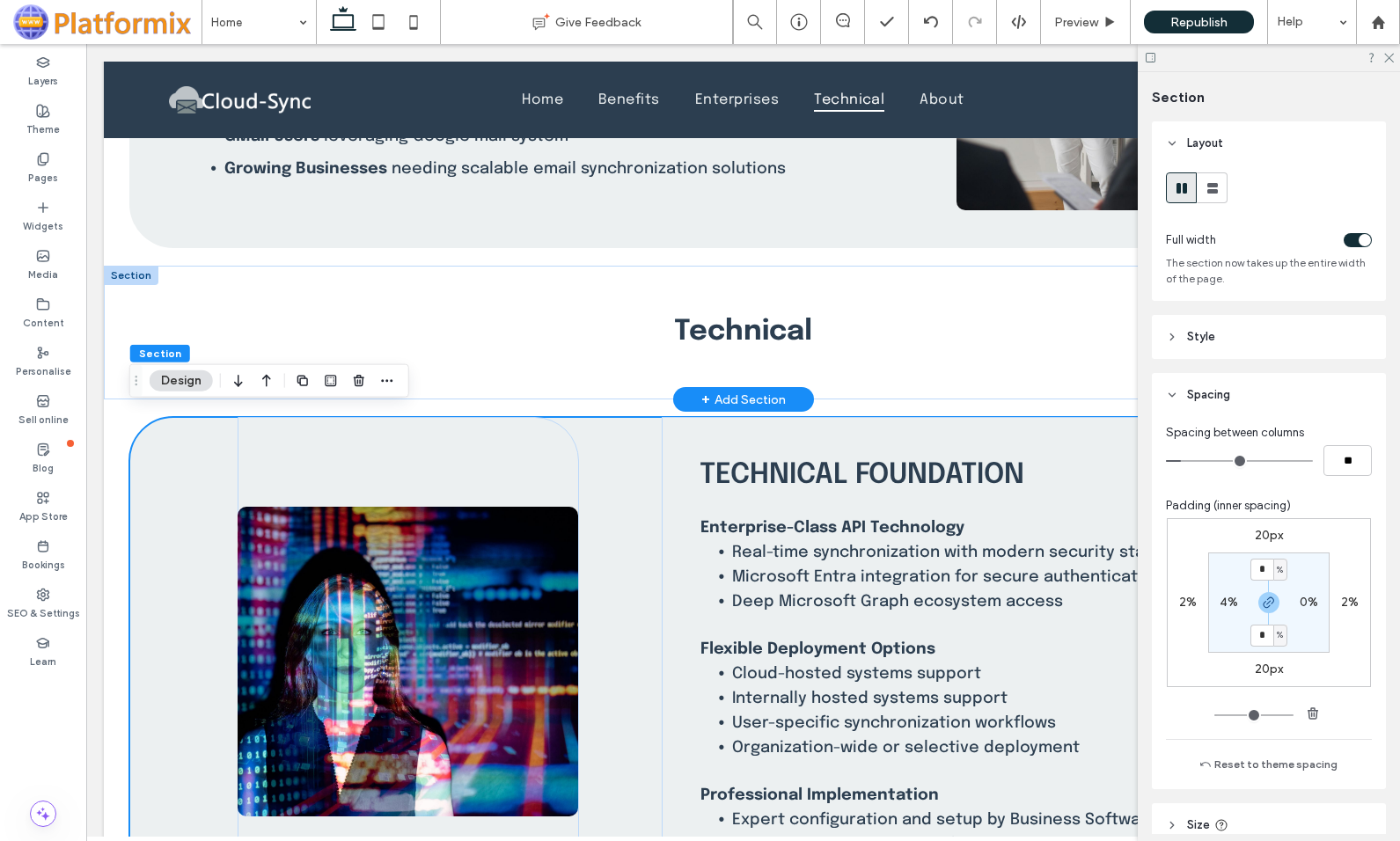
click at [1254, 531] on label "20px" at bounding box center [1268, 535] width 29 height 15
type input "**"
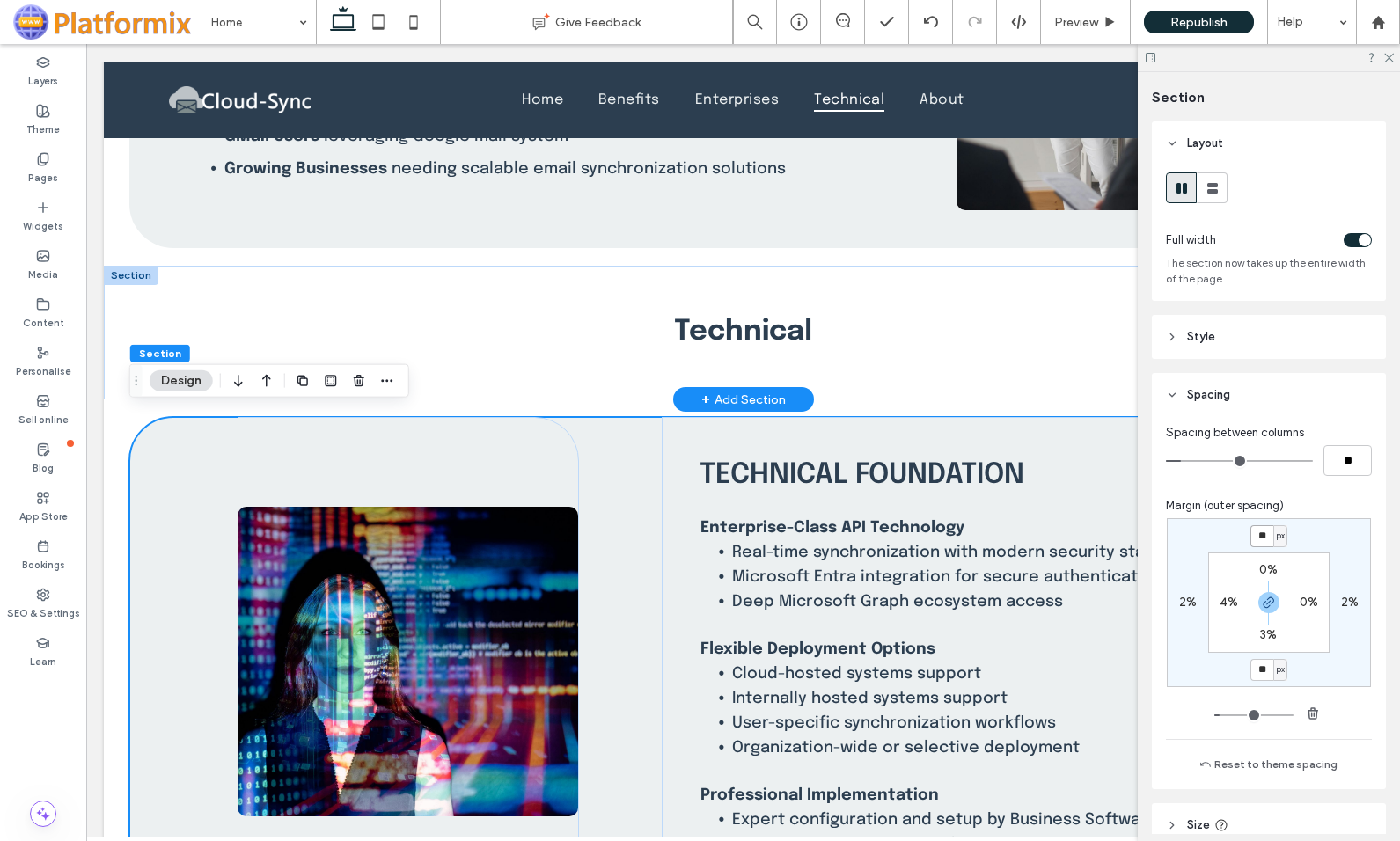
click at [1256, 534] on input "**" at bounding box center [1261, 536] width 23 height 22
type input "*"
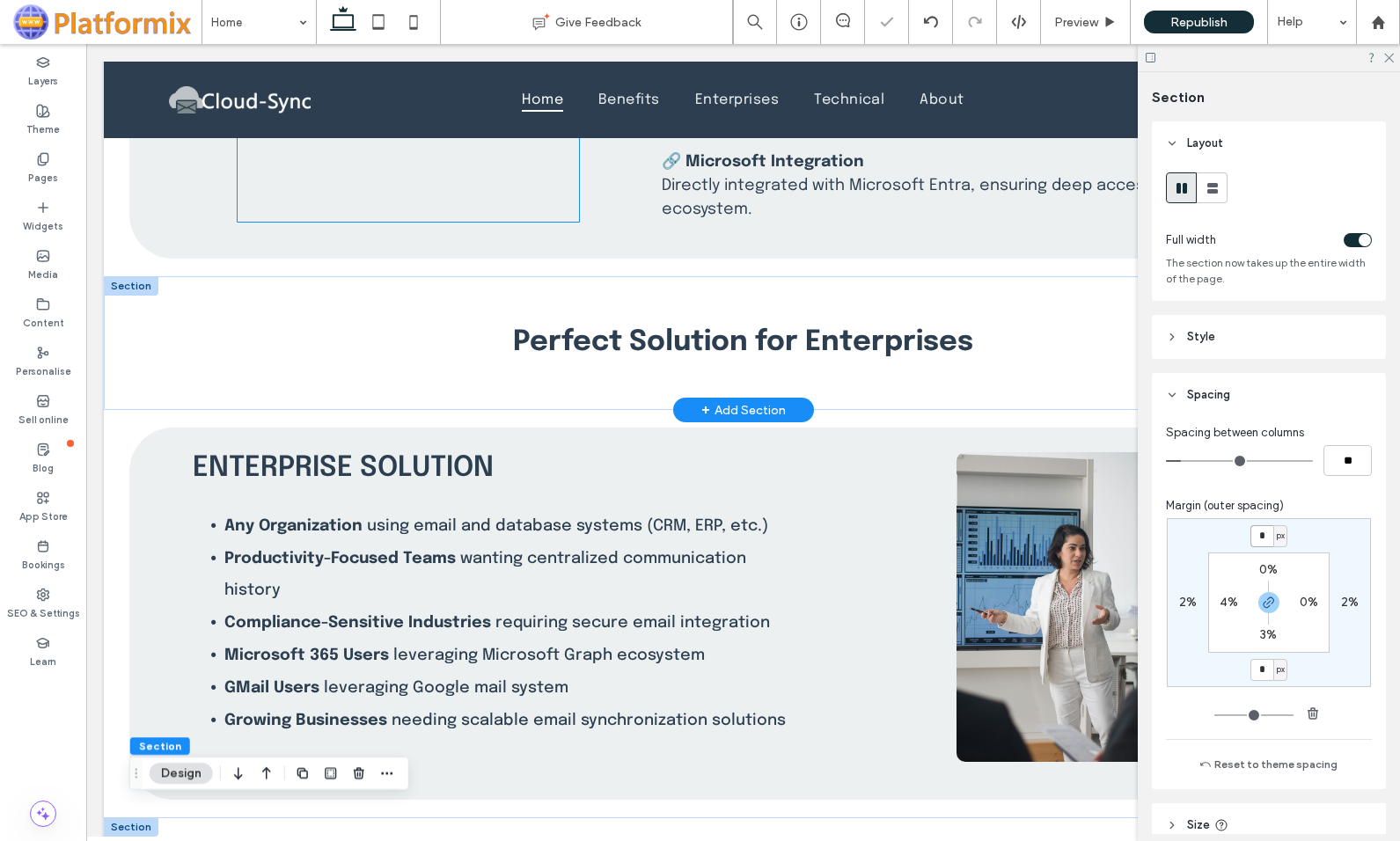
scroll to position [1847, 0]
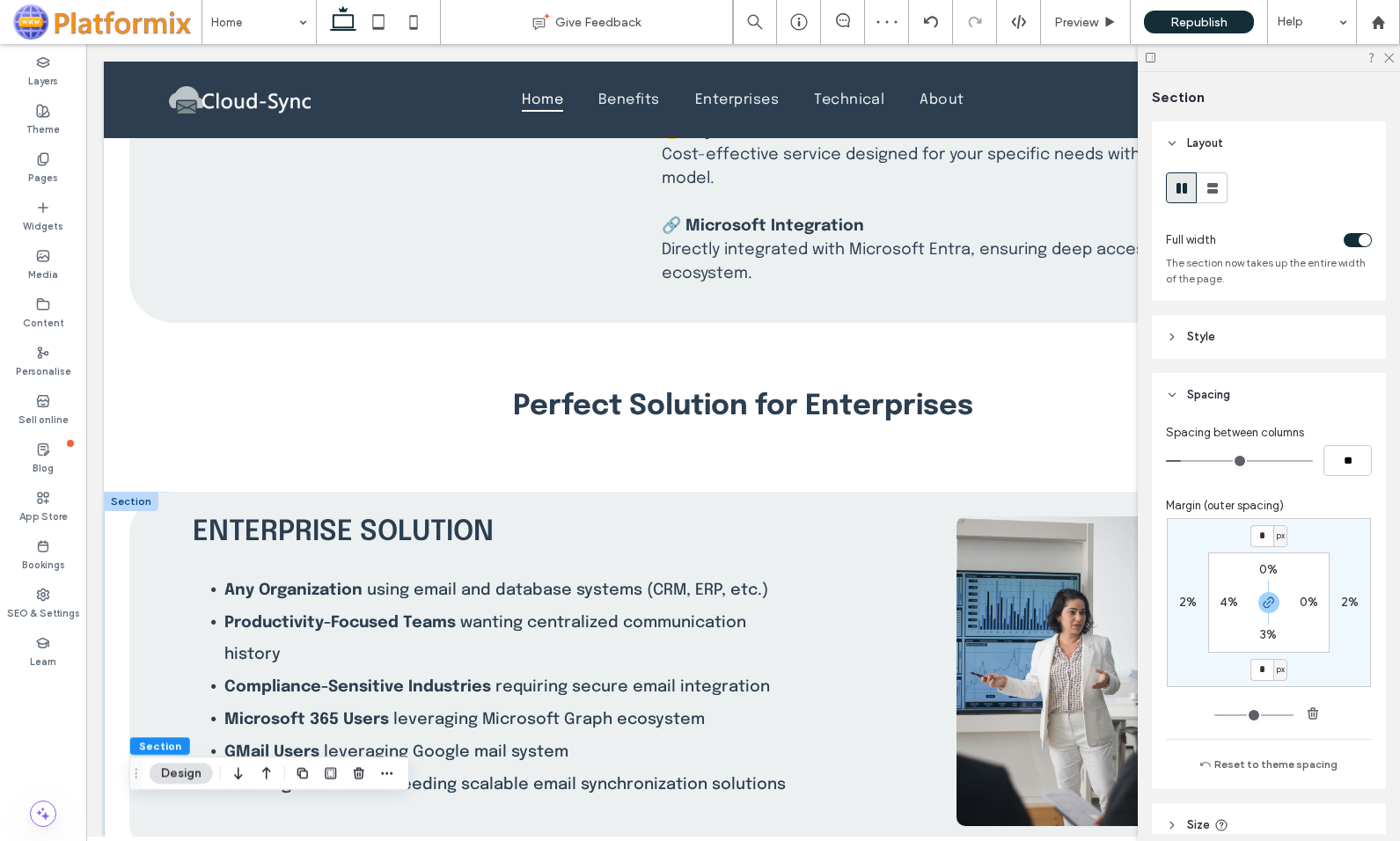
click at [133, 502] on div at bounding box center [131, 501] width 54 height 19
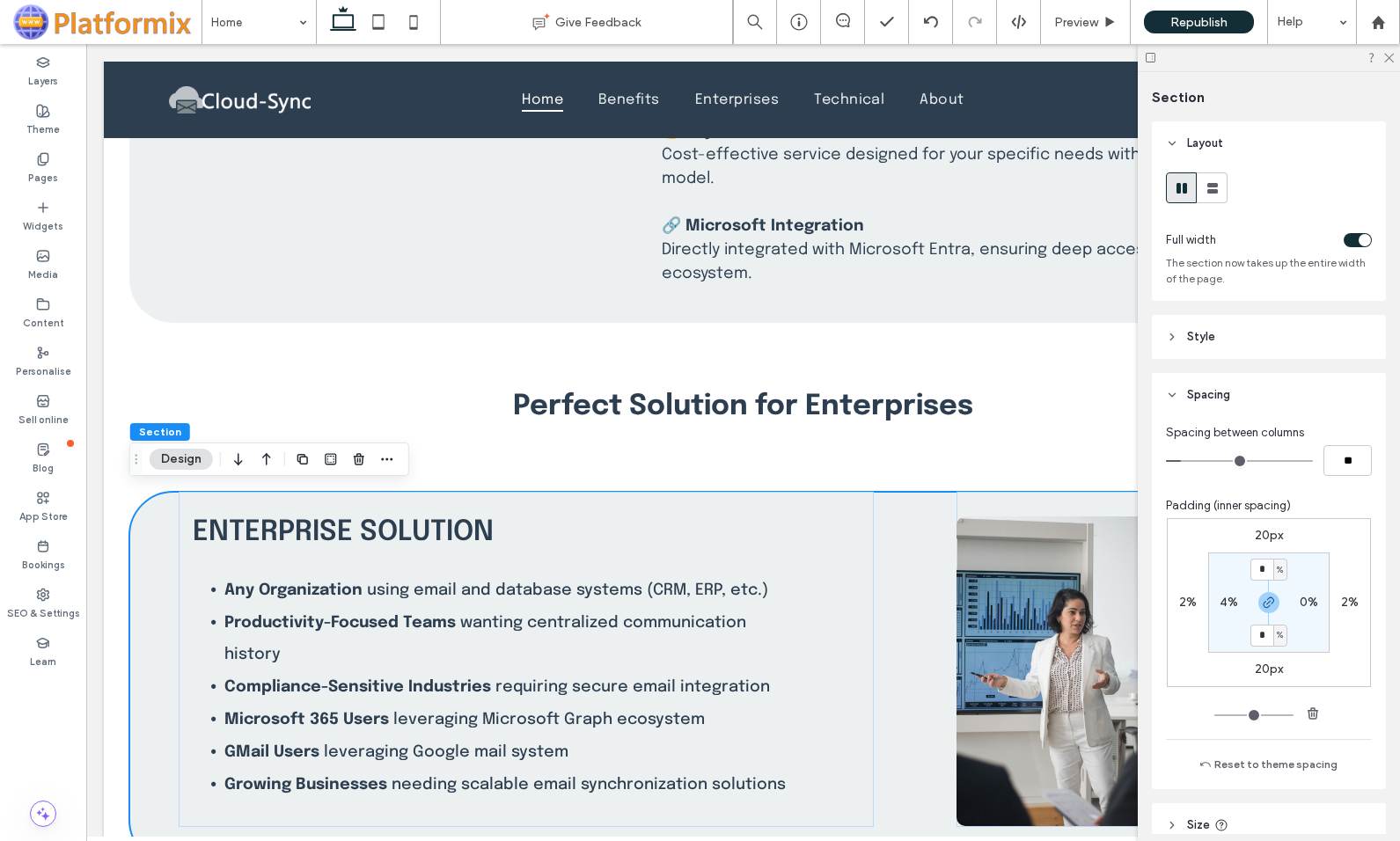
click at [171, 459] on button "Design" at bounding box center [181, 459] width 64 height 21
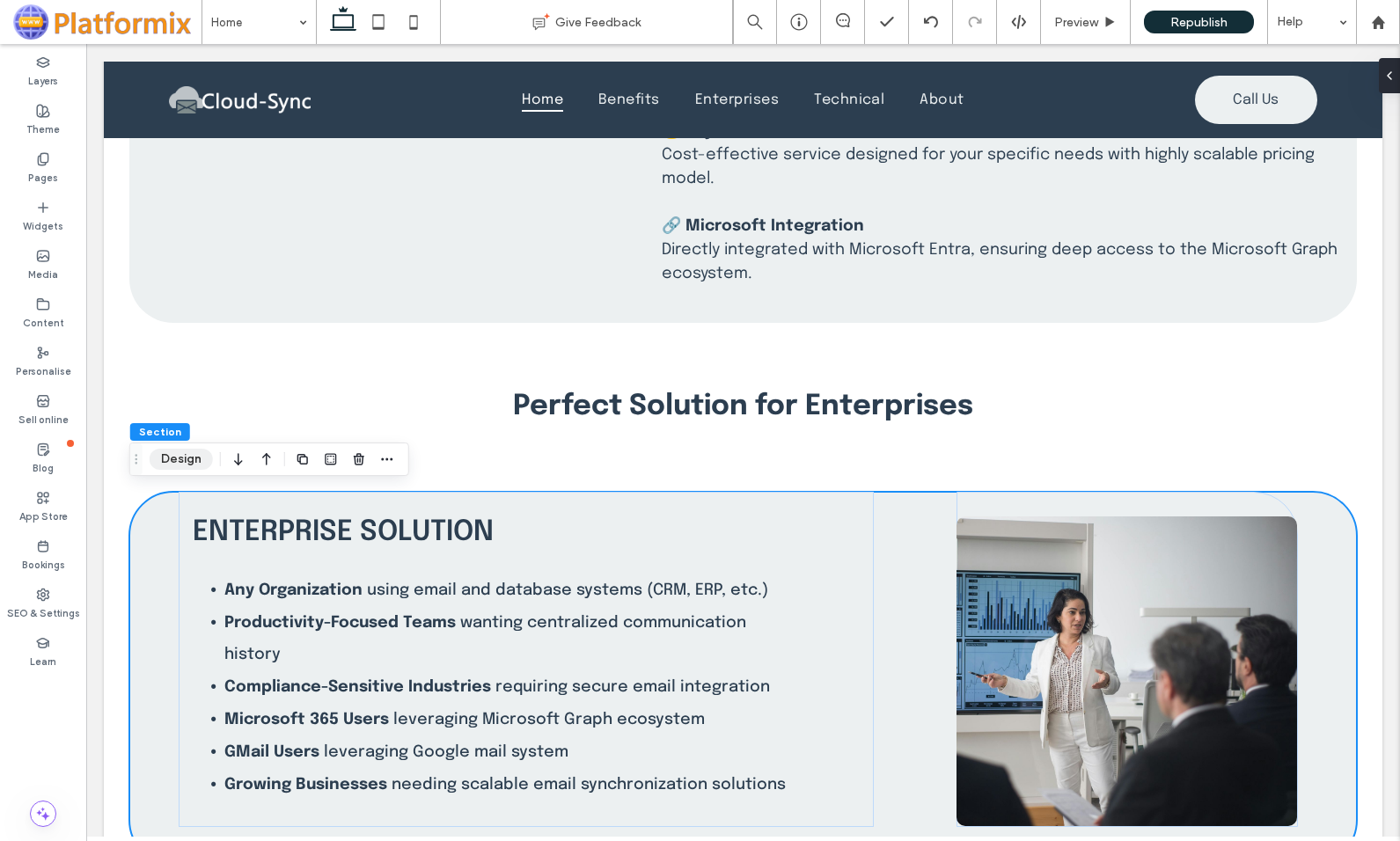
click at [171, 459] on button "Design" at bounding box center [181, 459] width 64 height 21
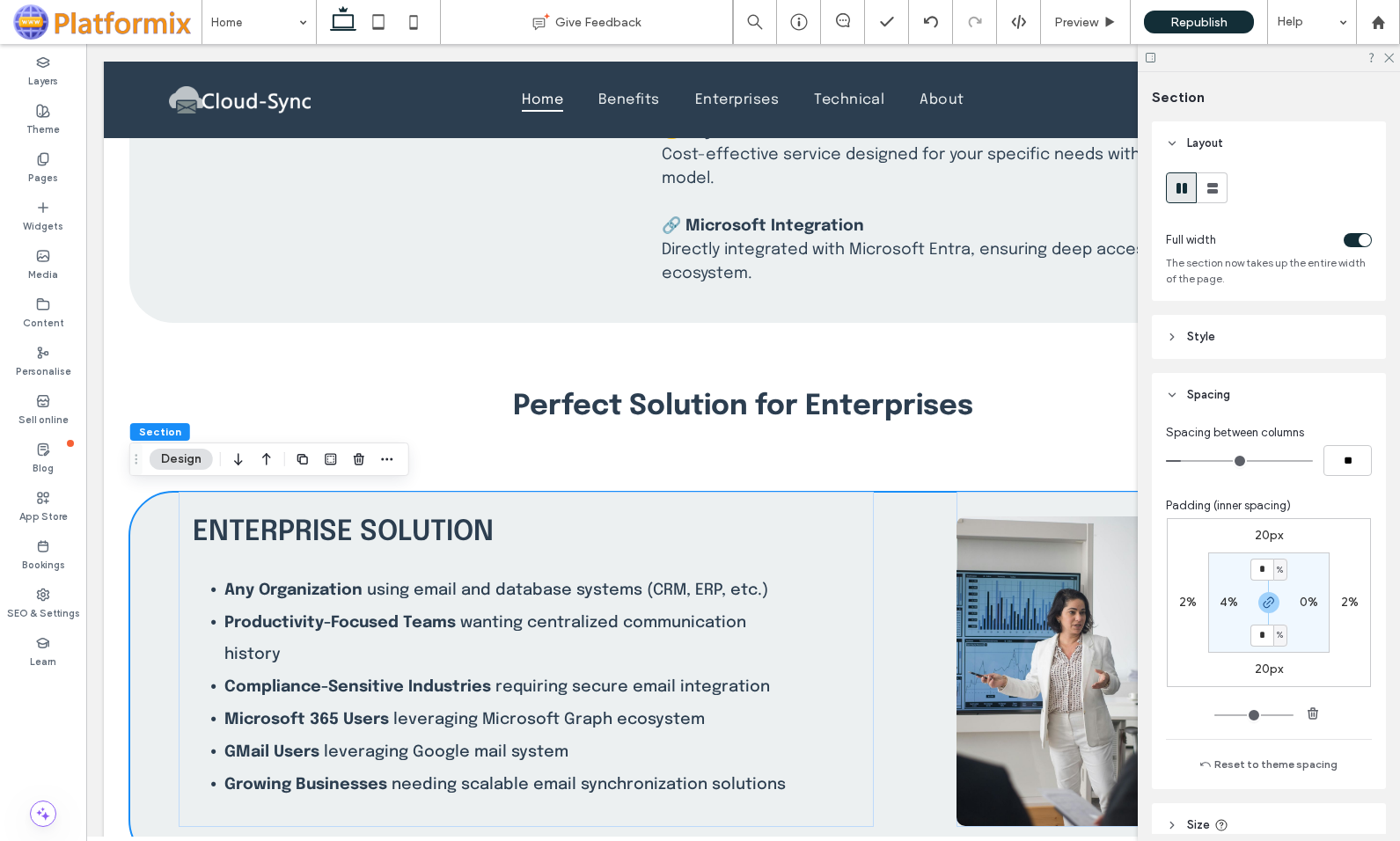
click at [1256, 533] on label "20px" at bounding box center [1268, 535] width 29 height 15
type input "**"
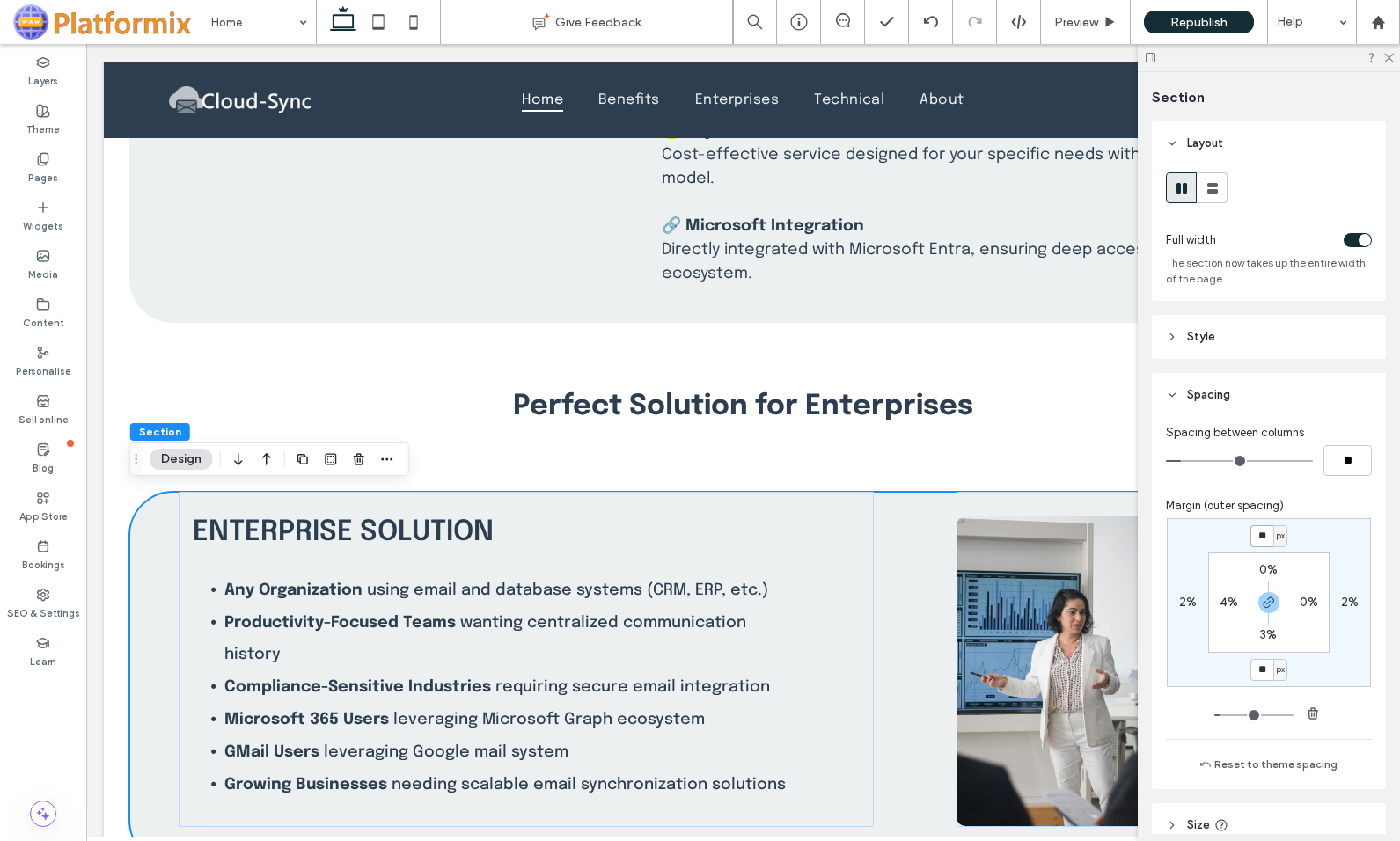
click at [1253, 530] on input "**" at bounding box center [1261, 536] width 23 height 22
type input "*"
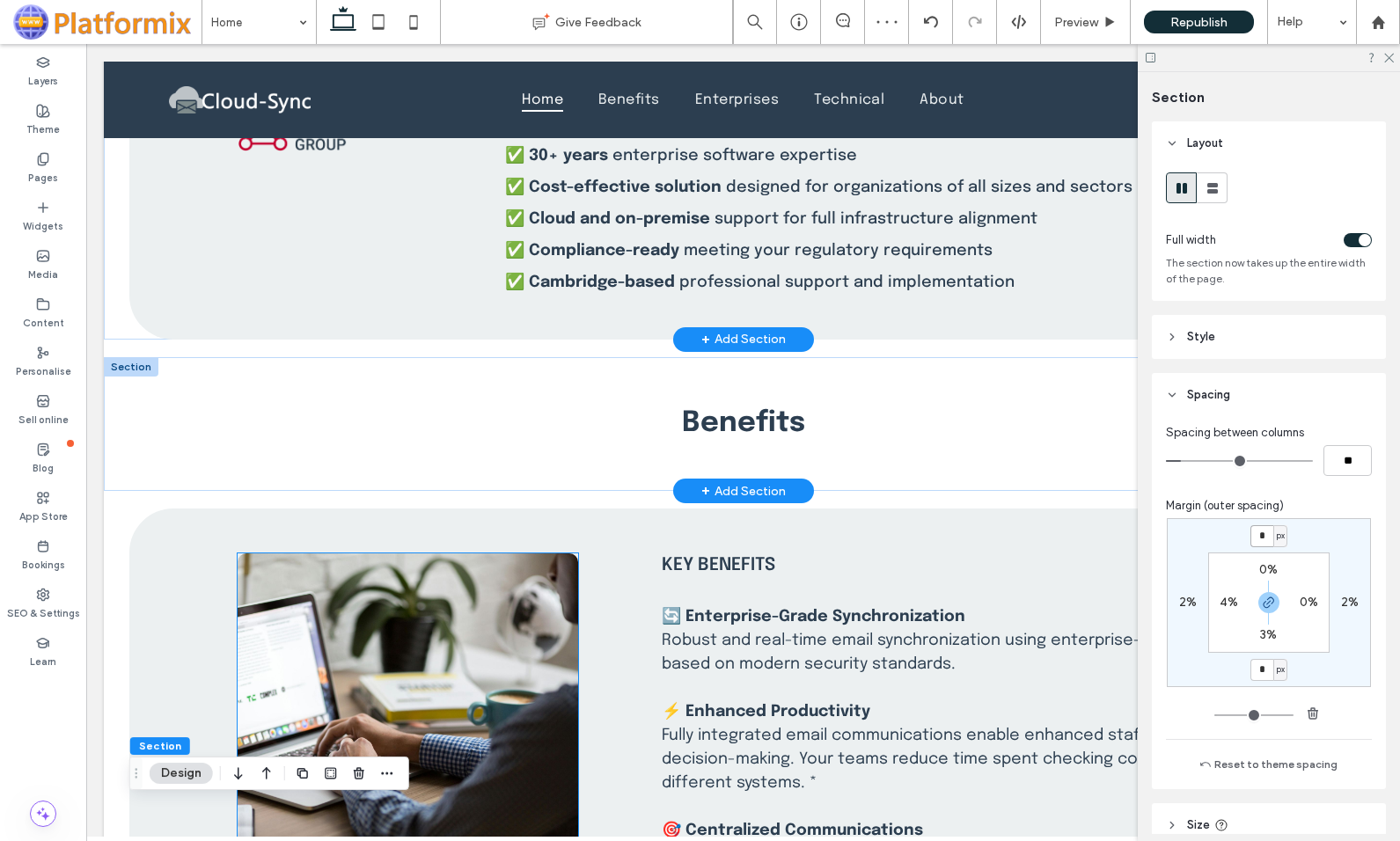
scroll to position [791, 0]
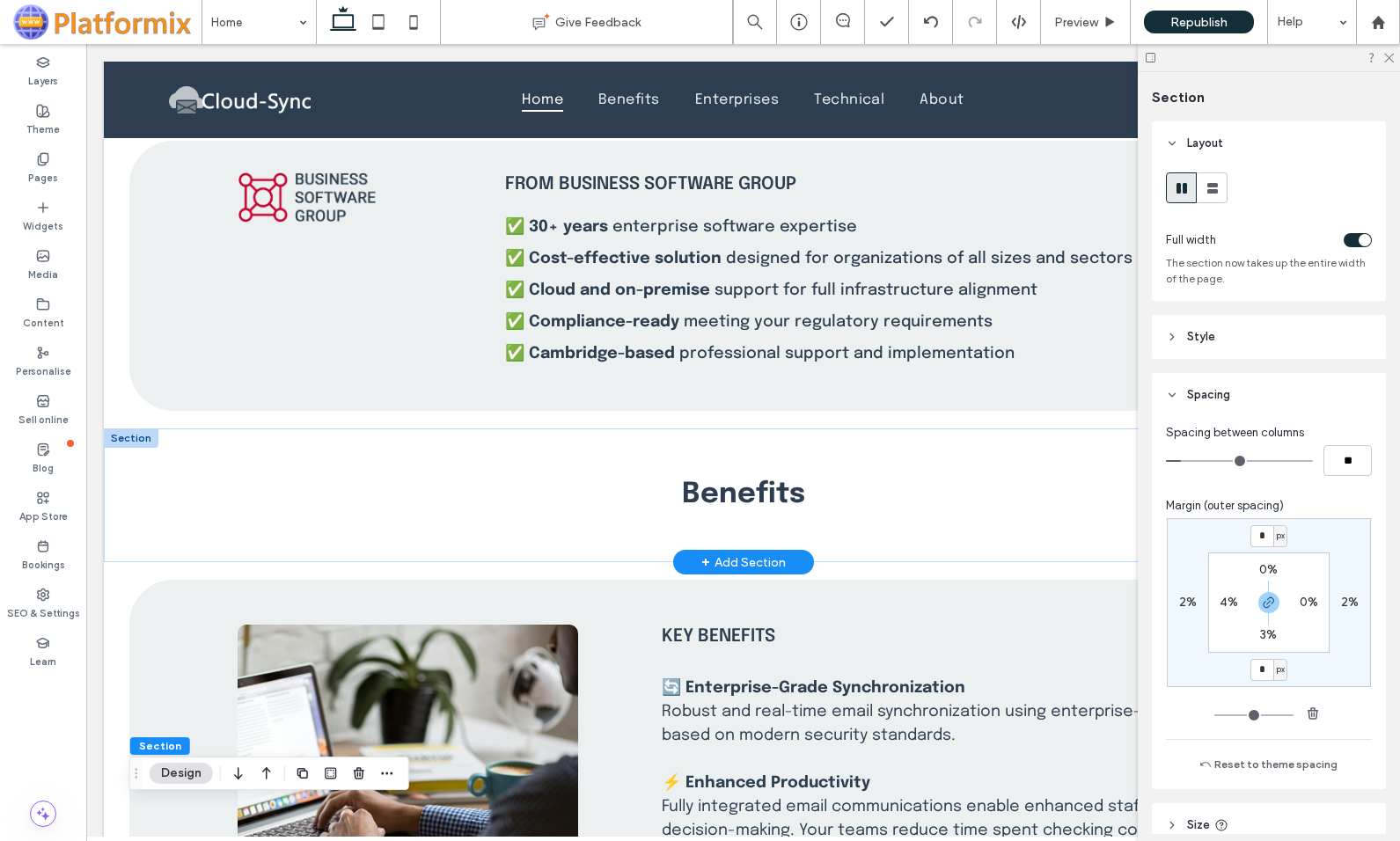
click at [127, 438] on div at bounding box center [131, 438] width 54 height 19
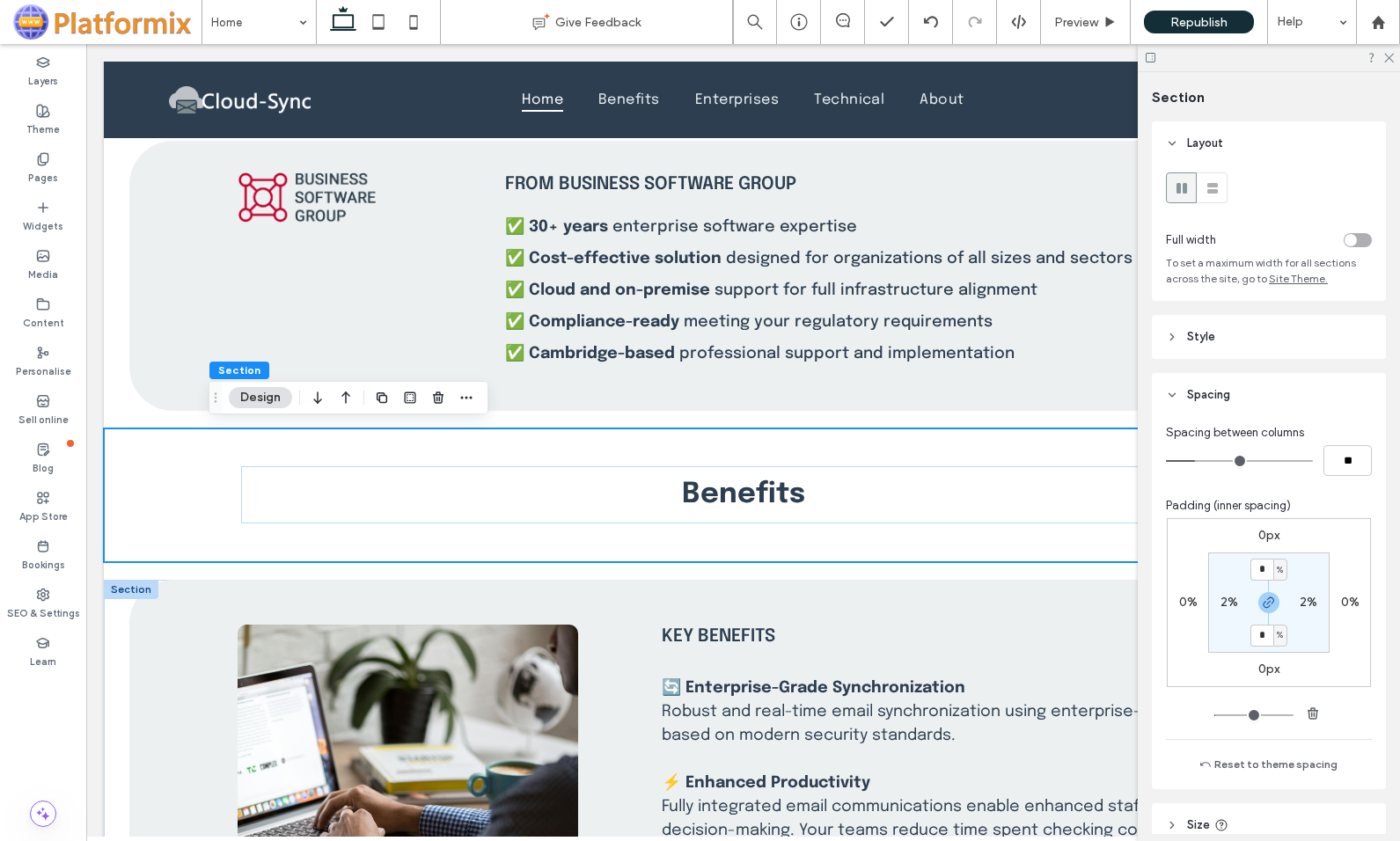
click at [136, 585] on div at bounding box center [131, 589] width 54 height 19
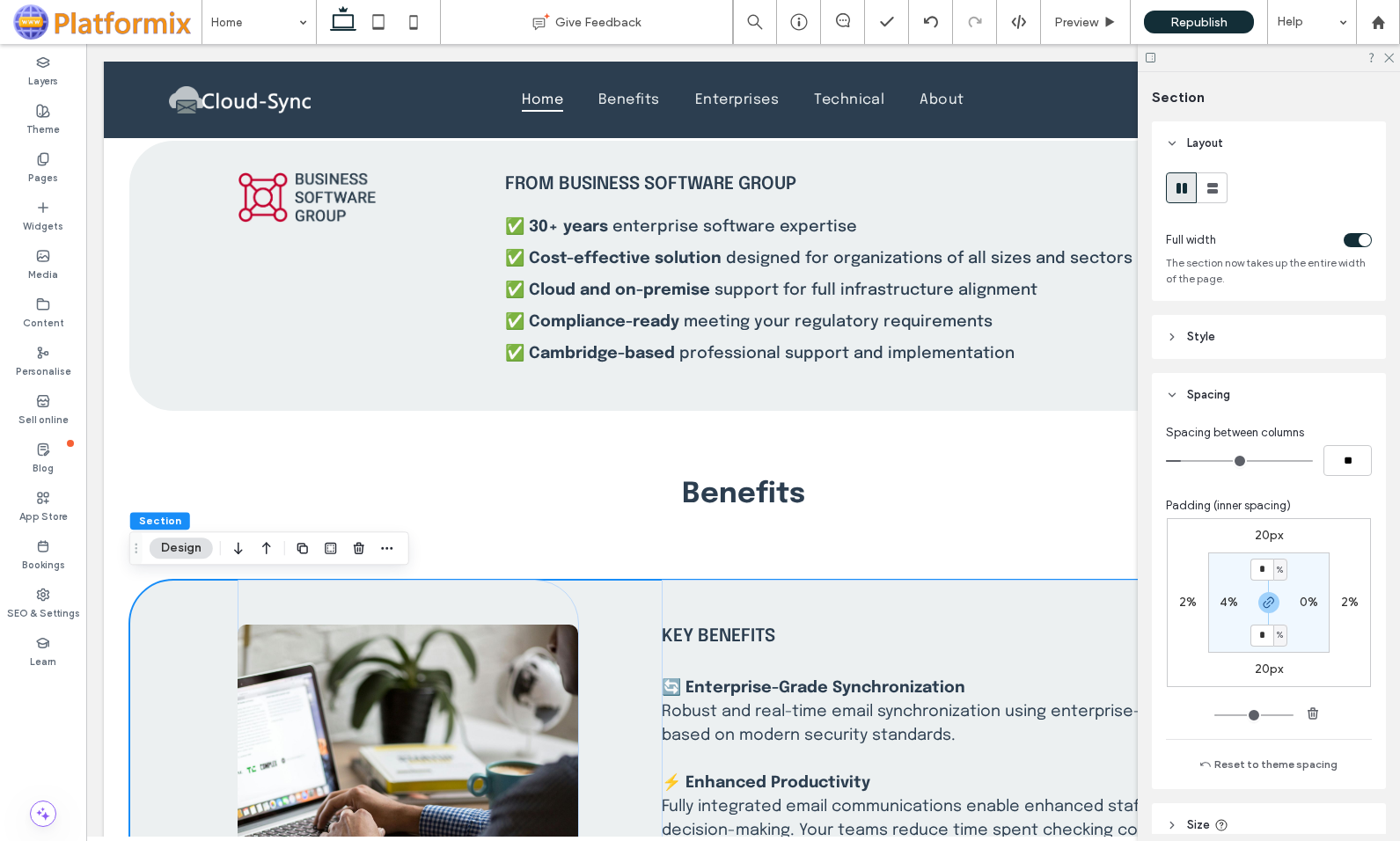
click at [1256, 532] on label "20px" at bounding box center [1268, 535] width 29 height 15
type input "**"
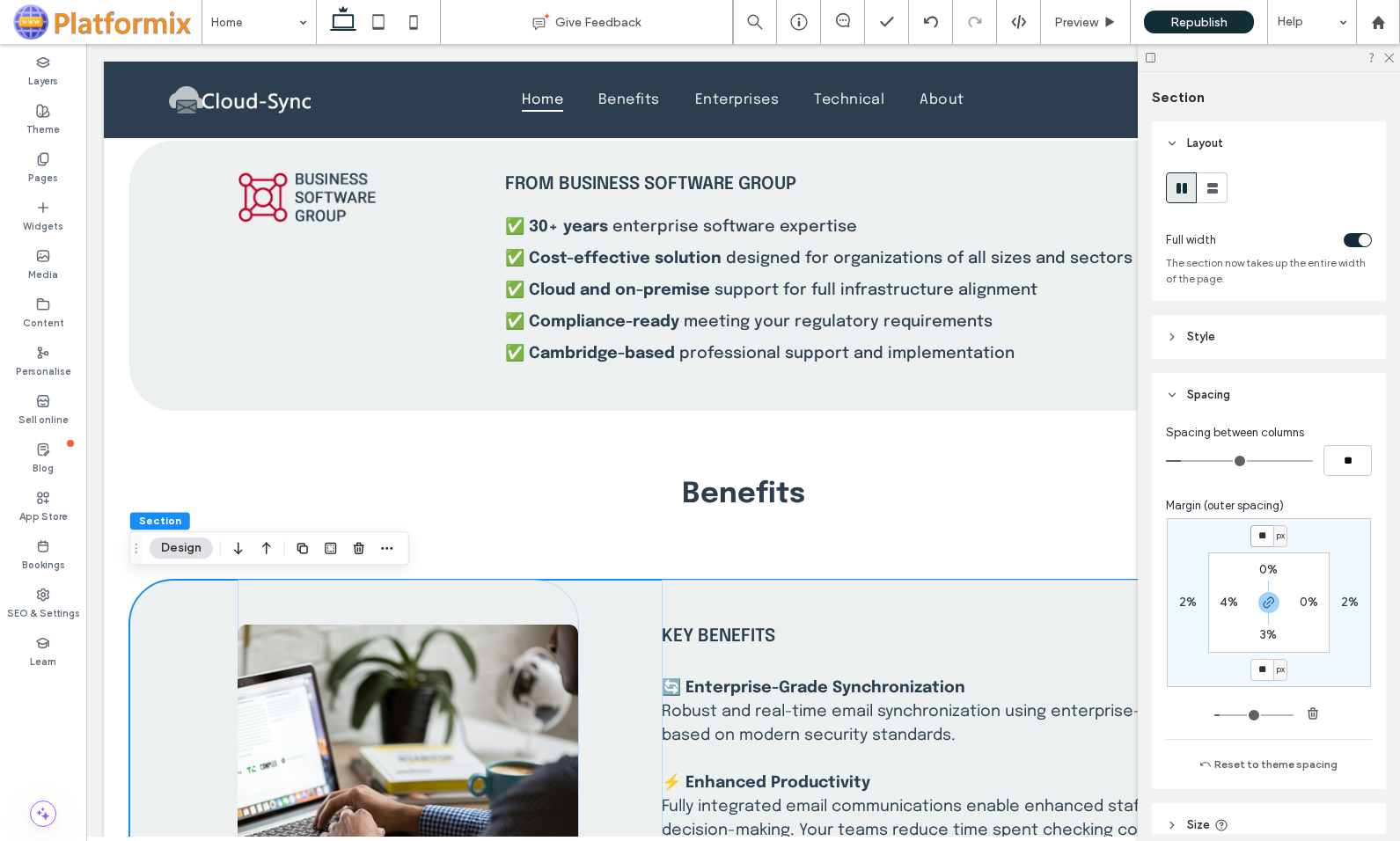
click at [1259, 535] on input "**" at bounding box center [1261, 536] width 23 height 22
type input "*"
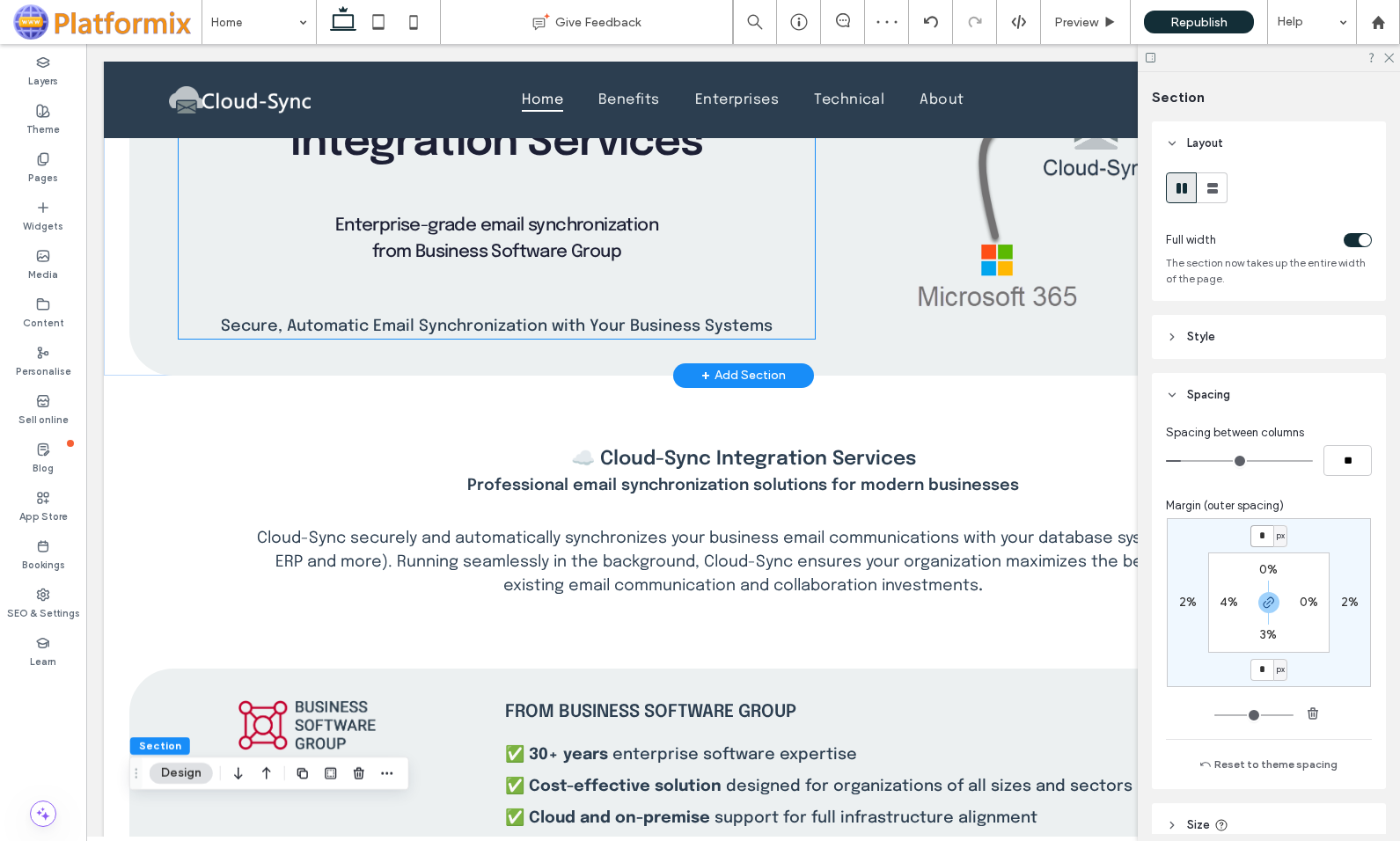
scroll to position [0, 0]
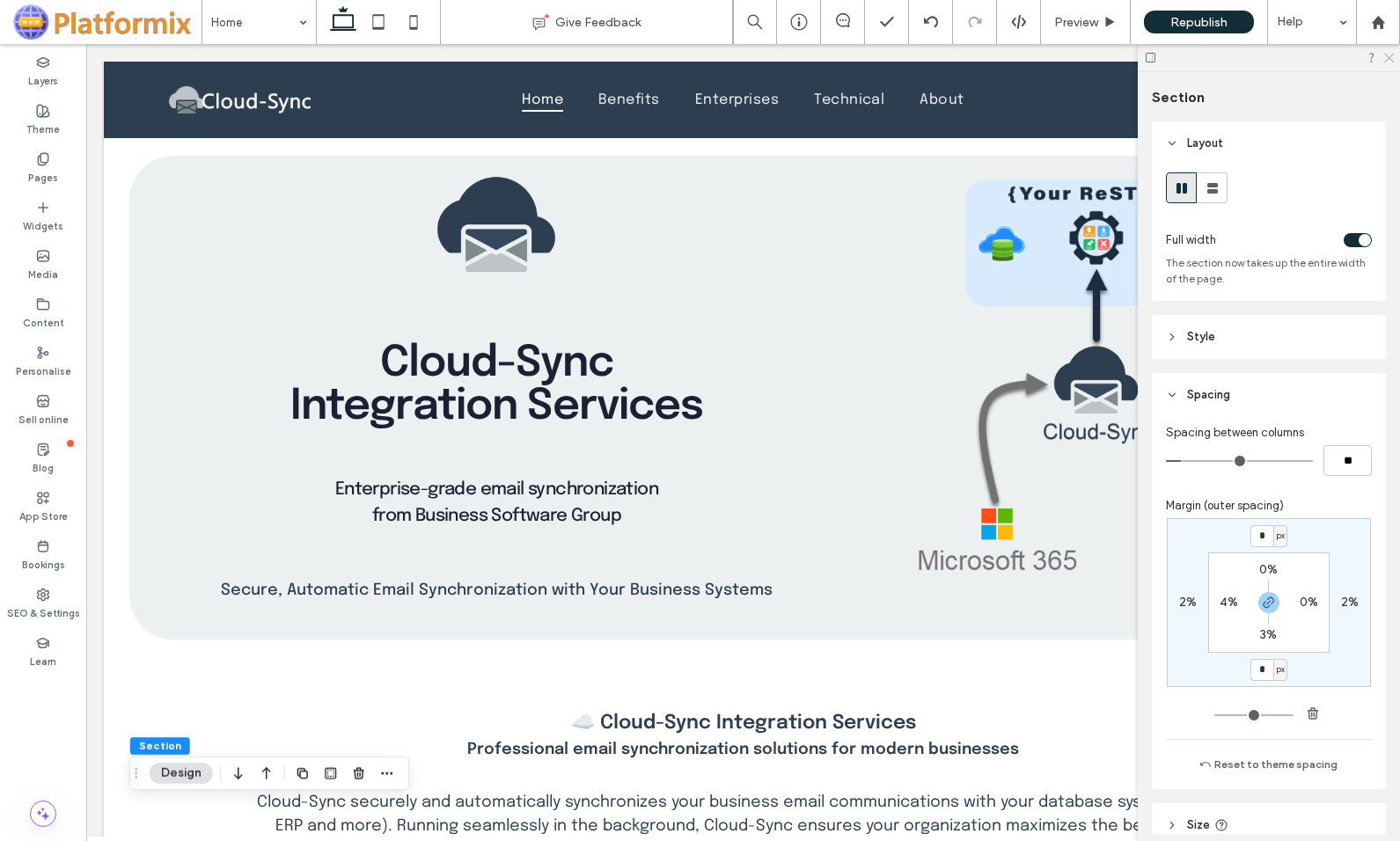
click at [1390, 56] on use at bounding box center [1389, 58] width 10 height 10
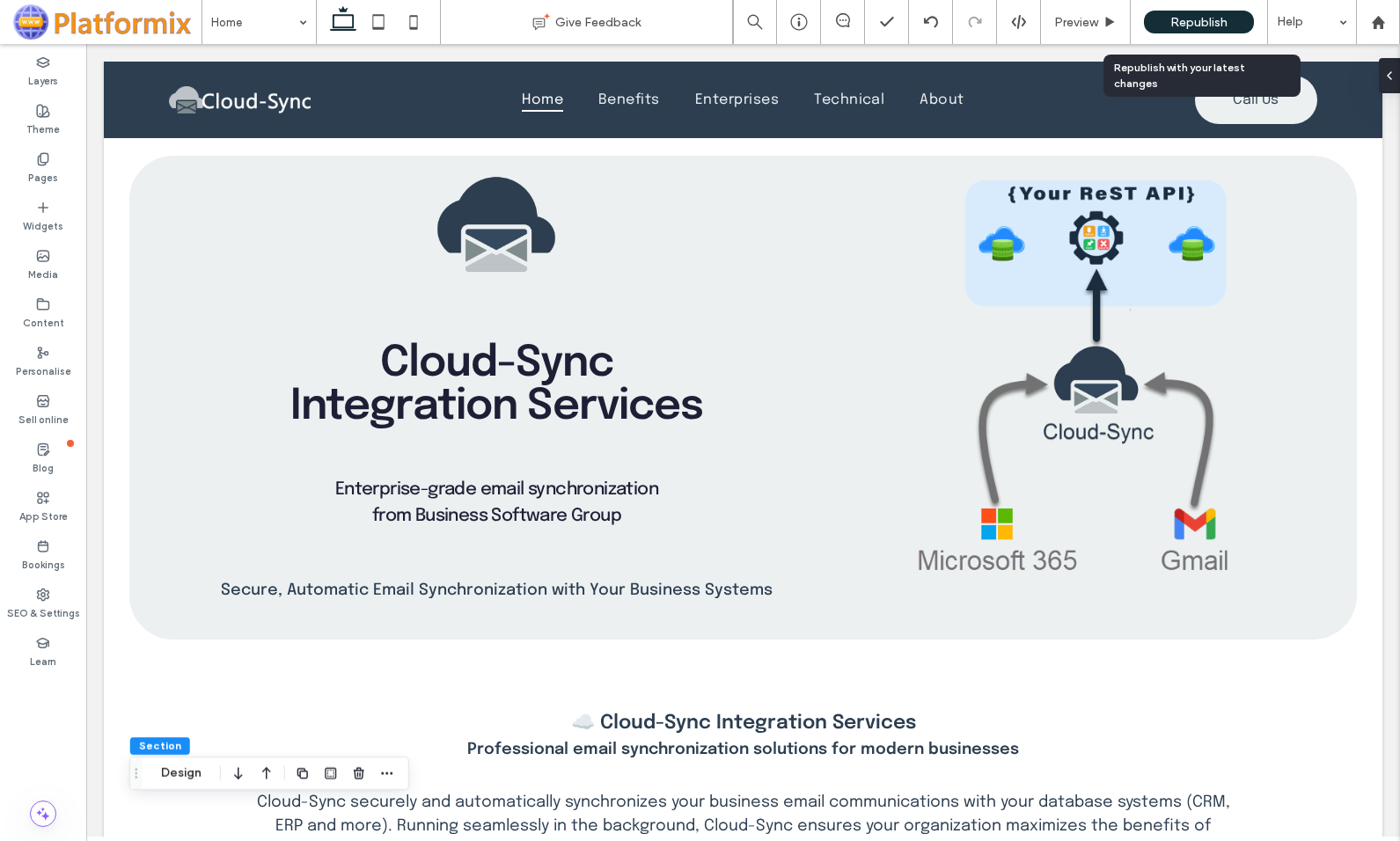
click at [1183, 17] on span "Republish" at bounding box center [1199, 22] width 57 height 15
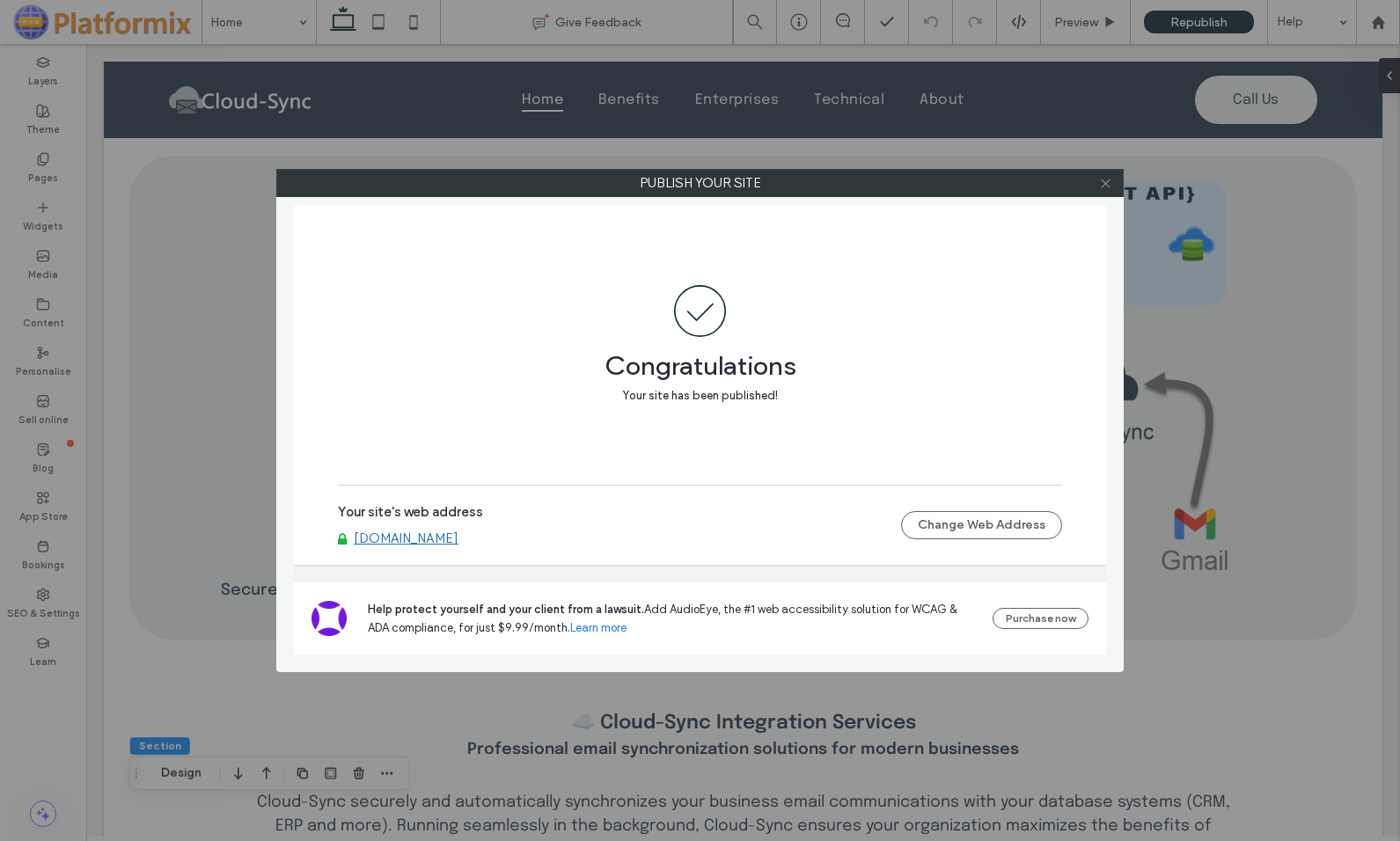
click at [1111, 182] on icon at bounding box center [1105, 183] width 13 height 13
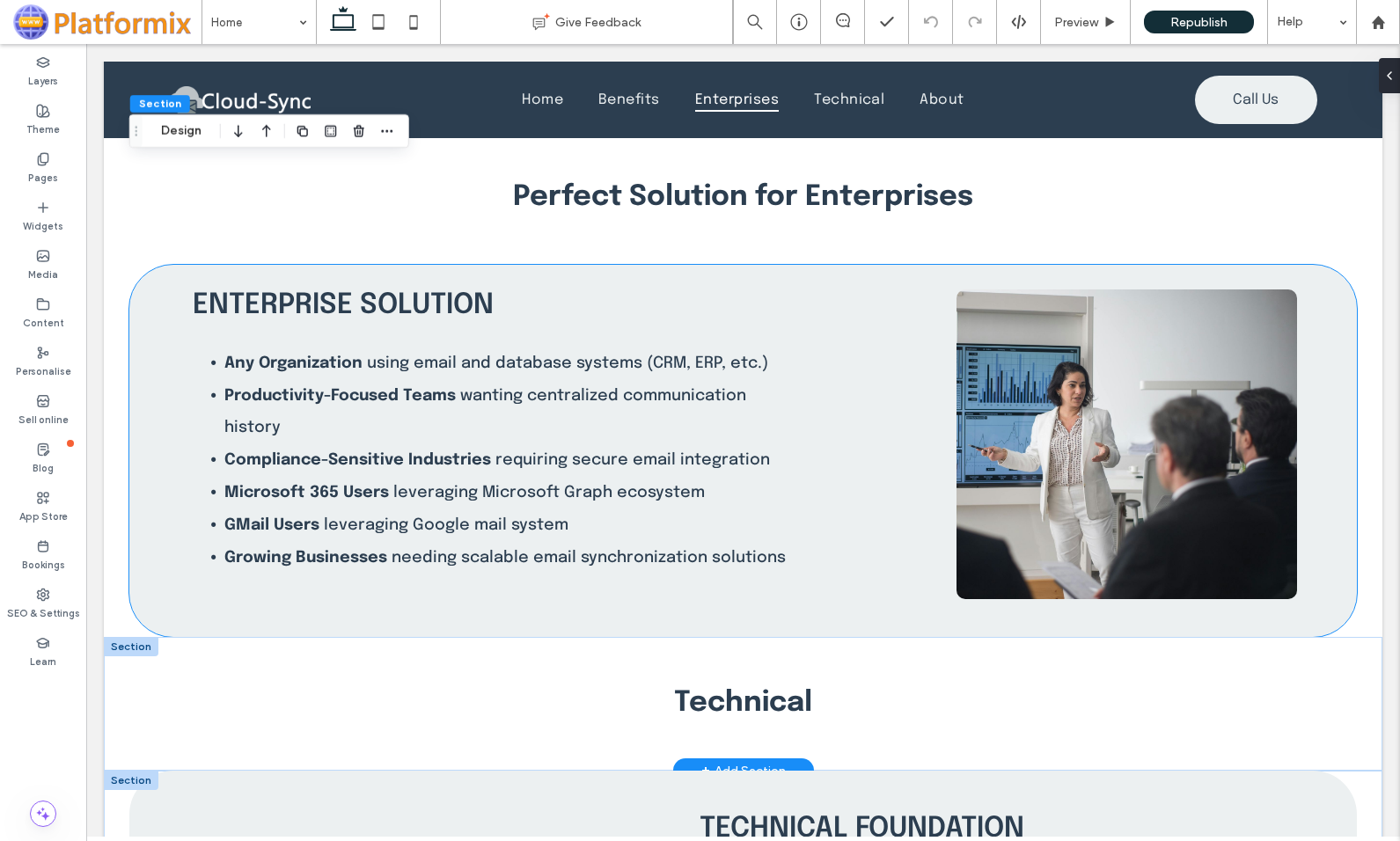
scroll to position [1934, 0]
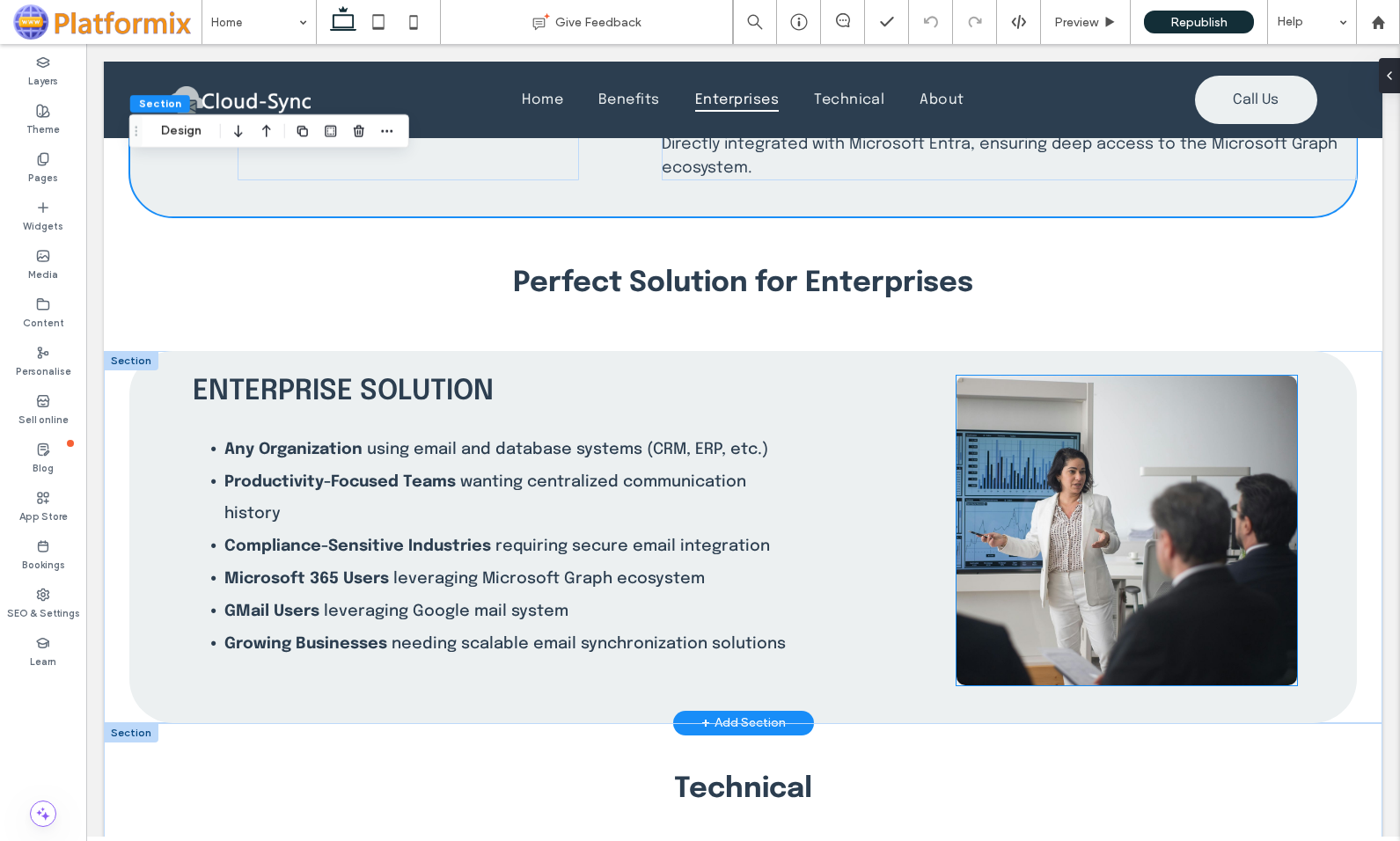
click at [1023, 510] on img at bounding box center [1127, 531] width 341 height 310
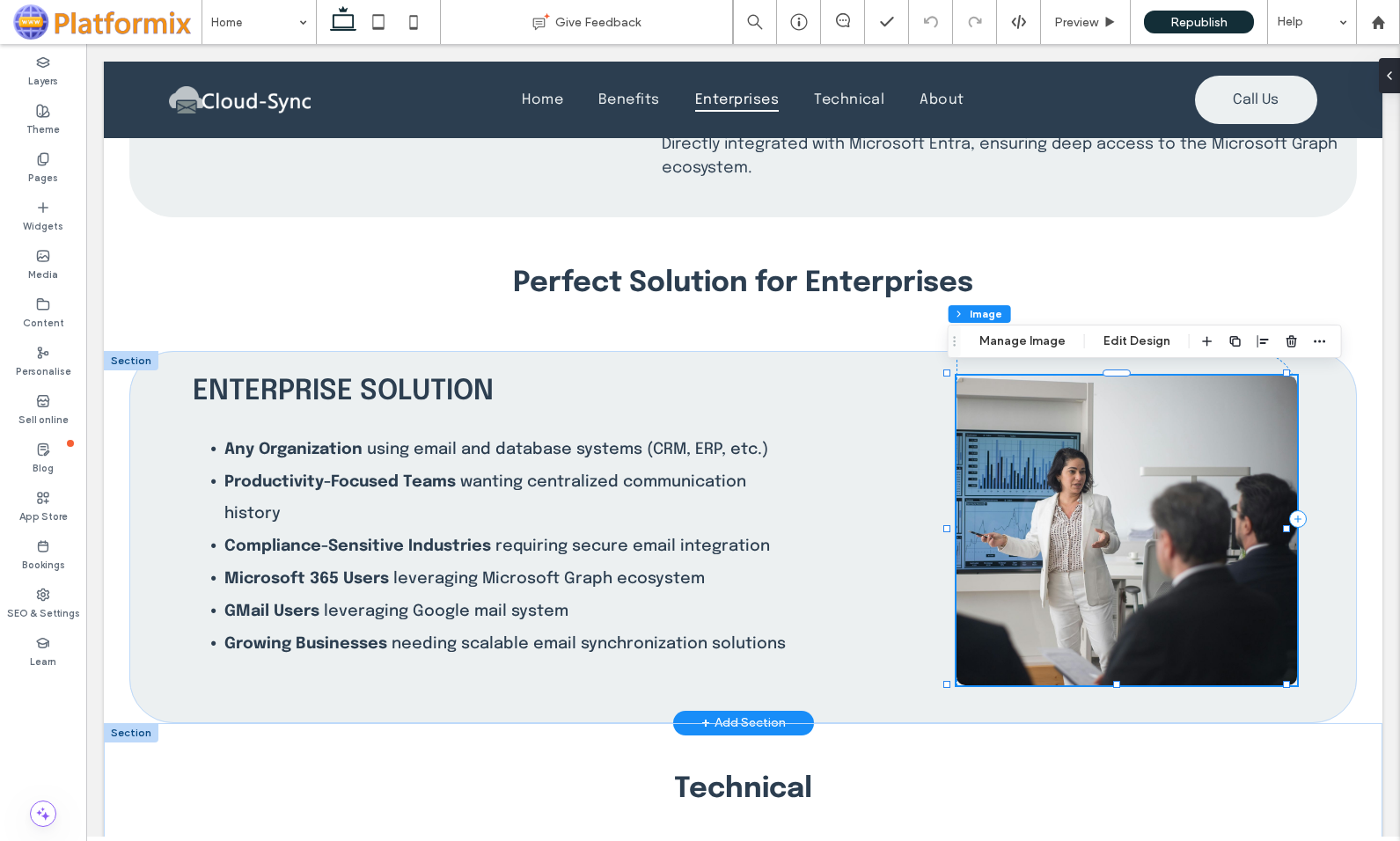
type input "**"
click at [1012, 341] on button "Manage Image" at bounding box center [1022, 341] width 109 height 21
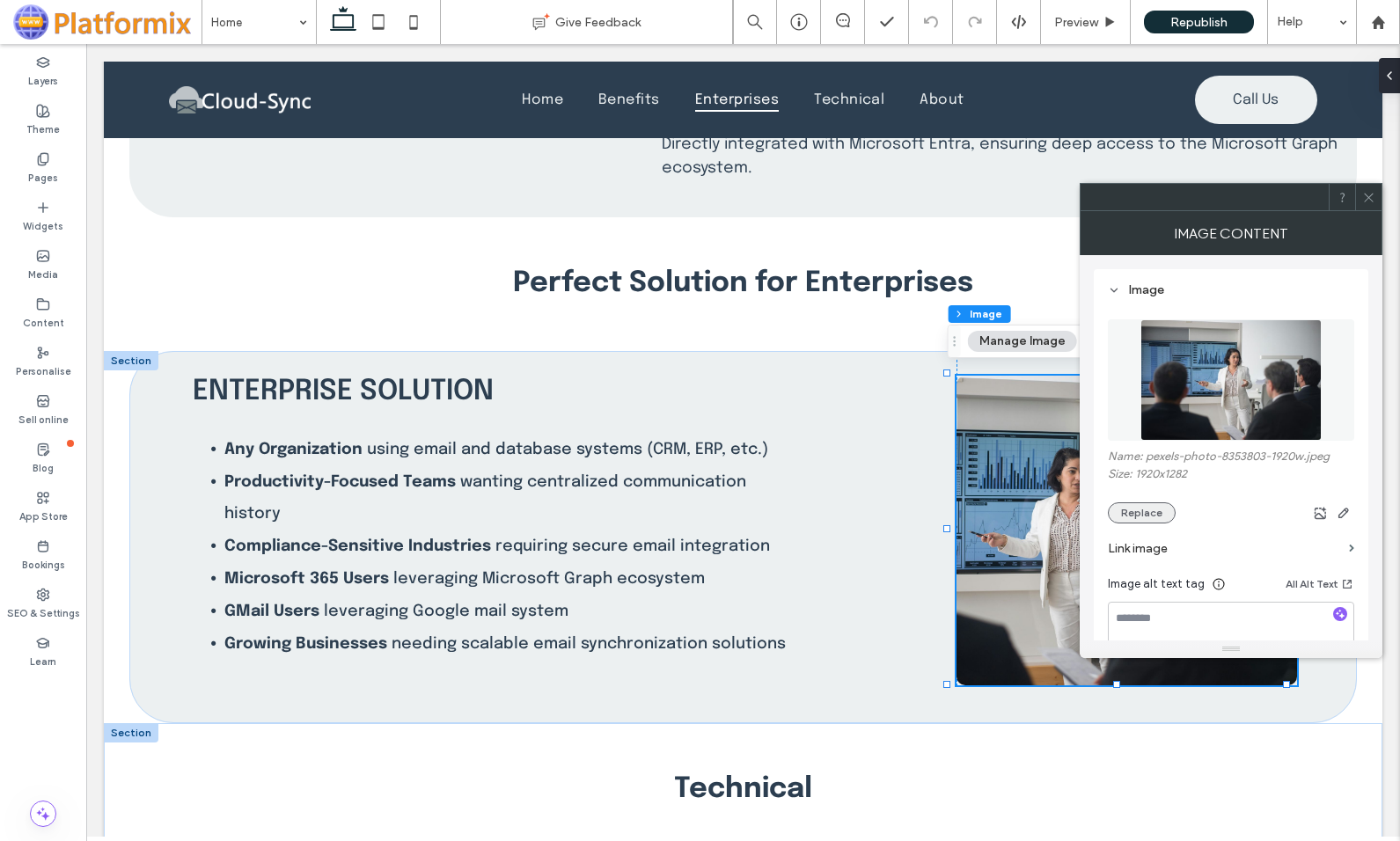
click at [1127, 513] on button "Replace" at bounding box center [1142, 512] width 68 height 21
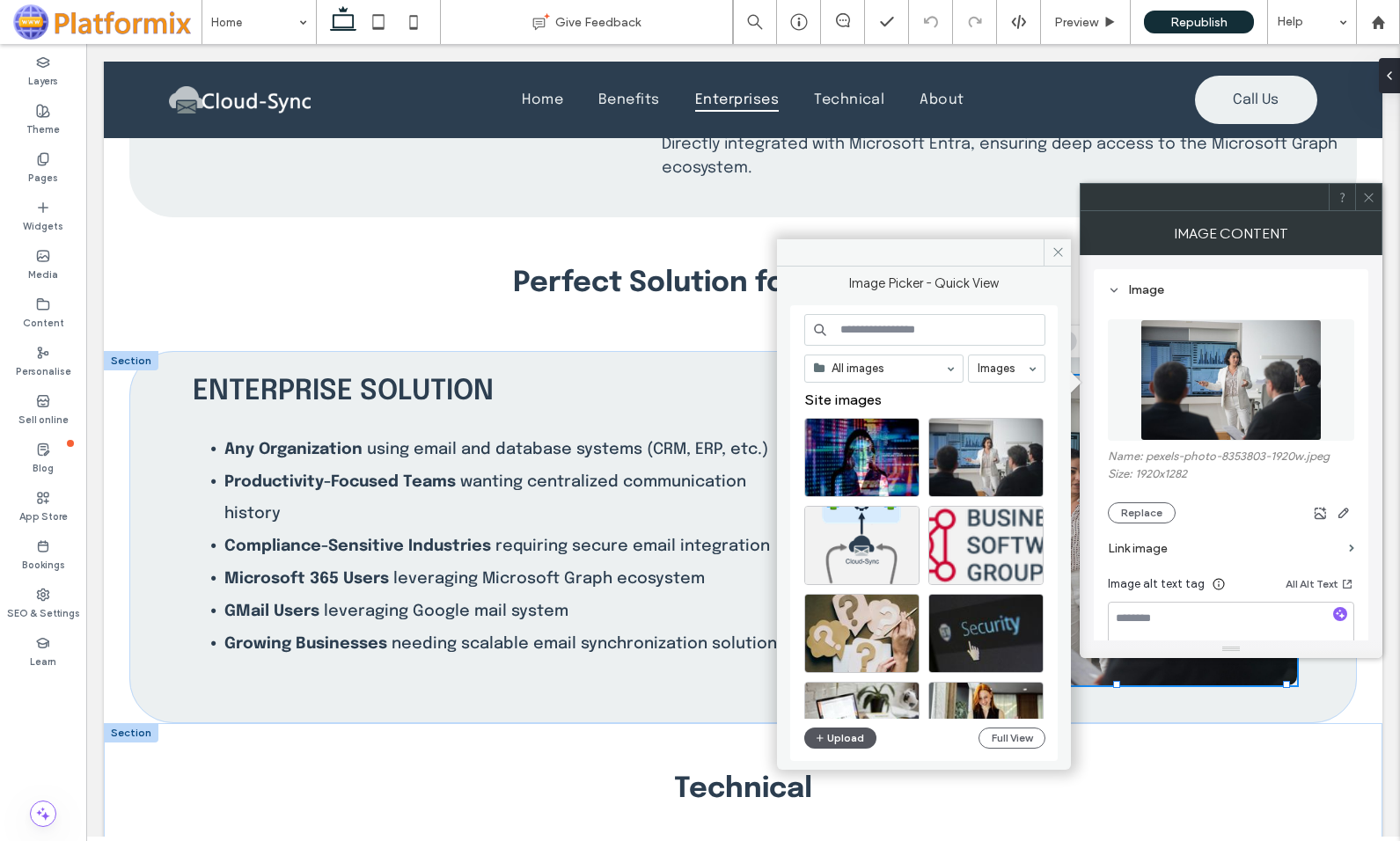
click at [839, 732] on button "Upload" at bounding box center [840, 737] width 72 height 21
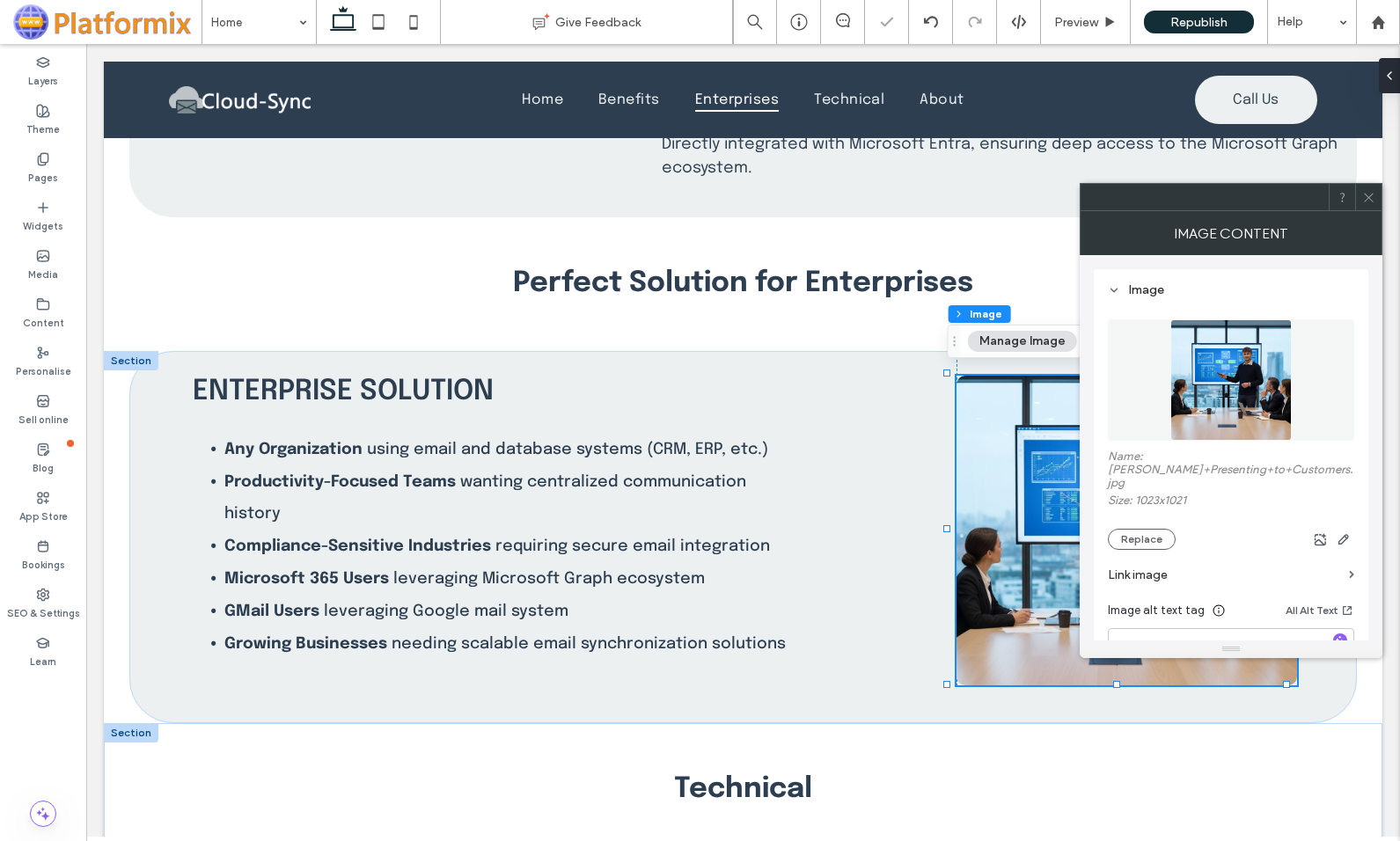
click at [1371, 195] on icon at bounding box center [1369, 197] width 13 height 13
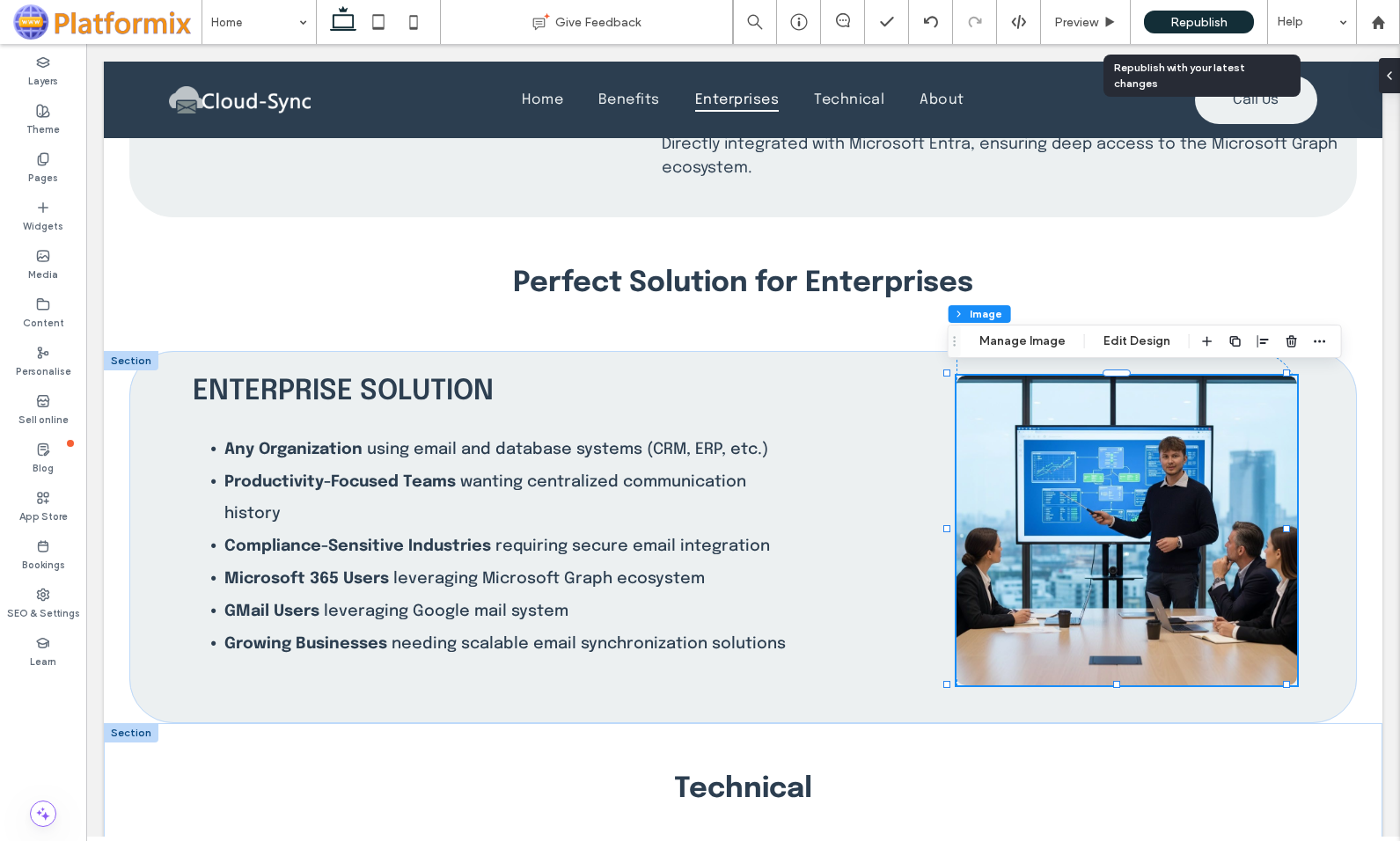
click at [1181, 22] on span "Republish" at bounding box center [1199, 22] width 57 height 15
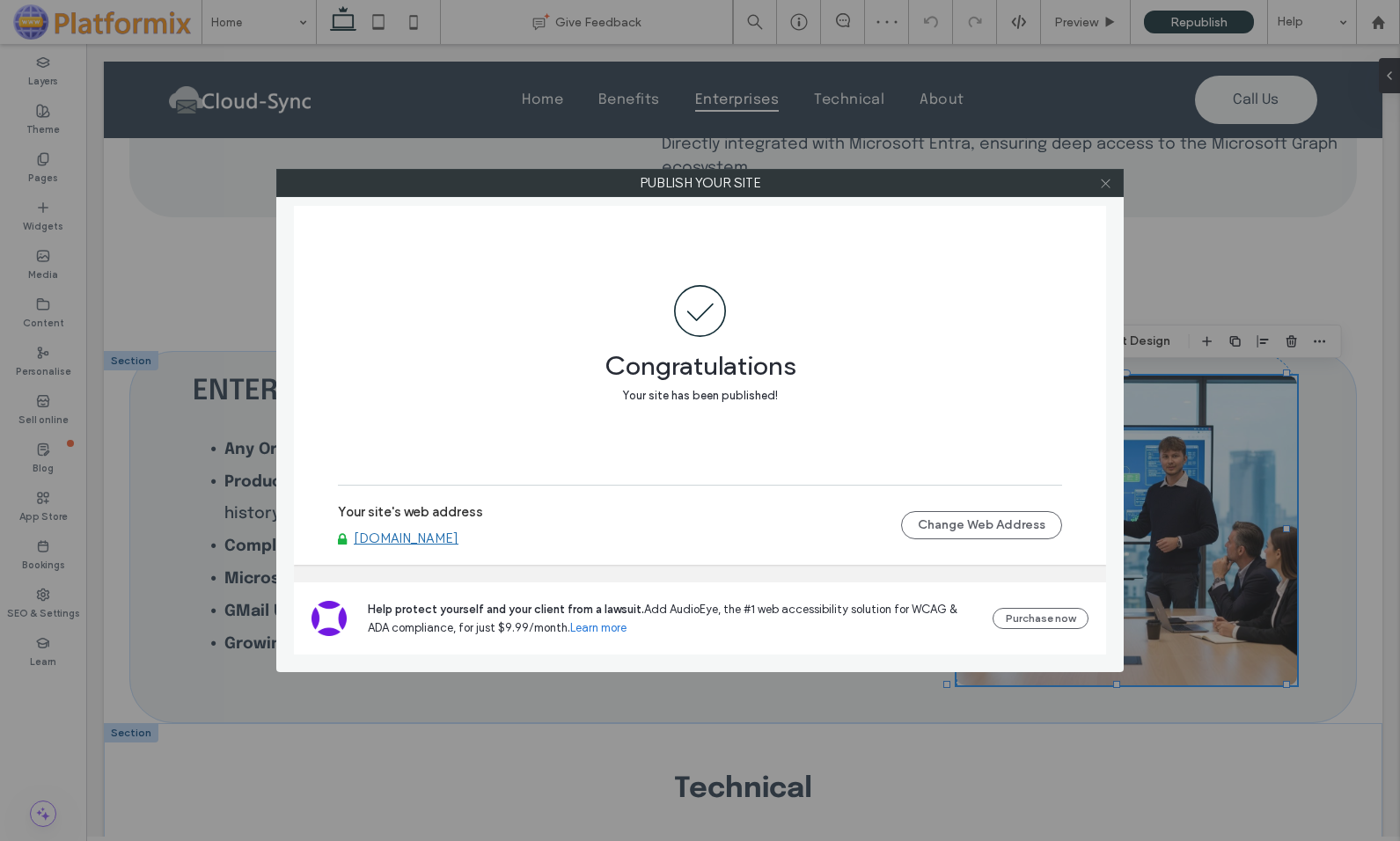
click at [1100, 177] on icon at bounding box center [1105, 183] width 13 height 13
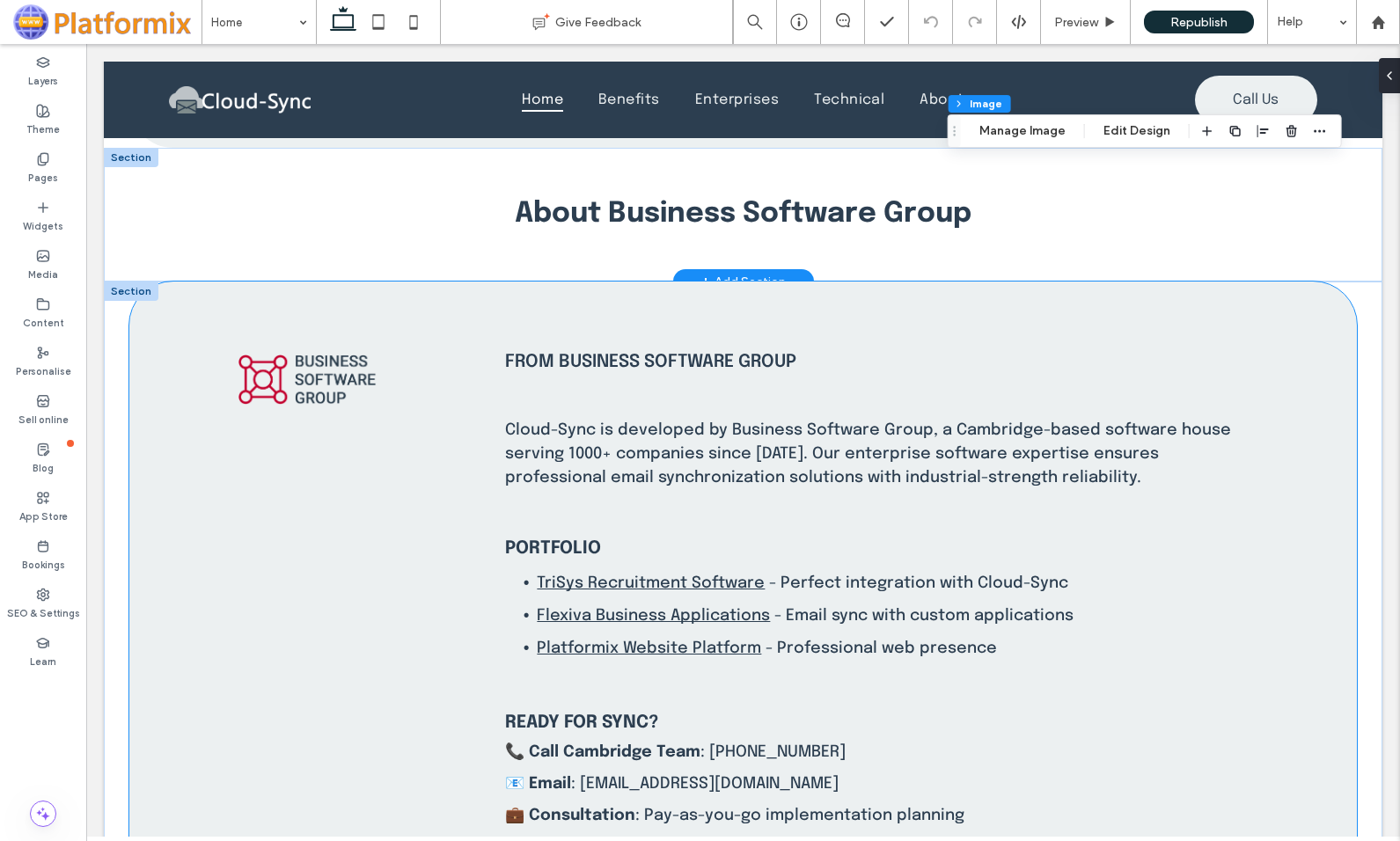
scroll to position [3376, 0]
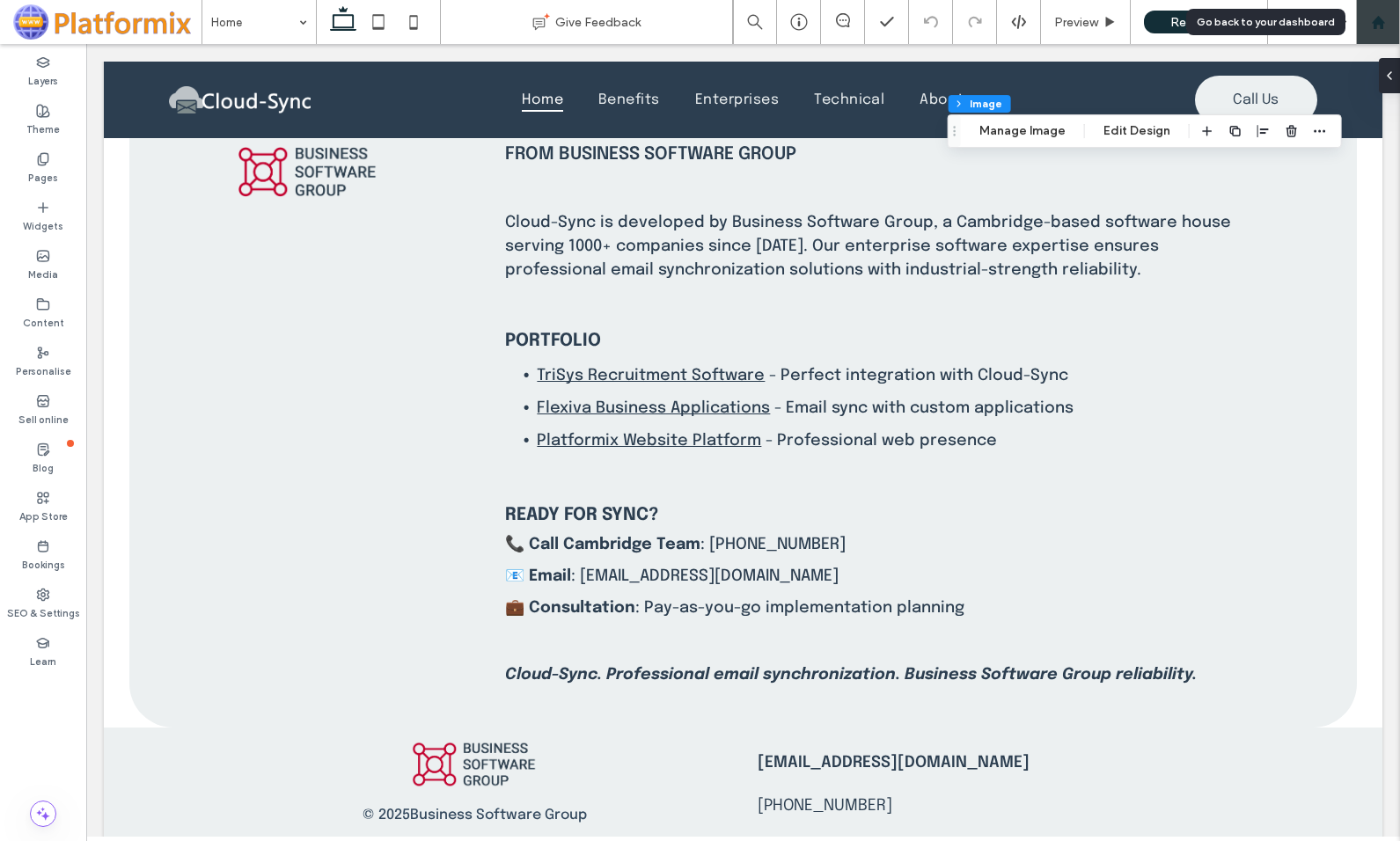
click at [1379, 22] on use at bounding box center [1377, 21] width 13 height 13
